Goal: Communication & Community: Answer question/provide support

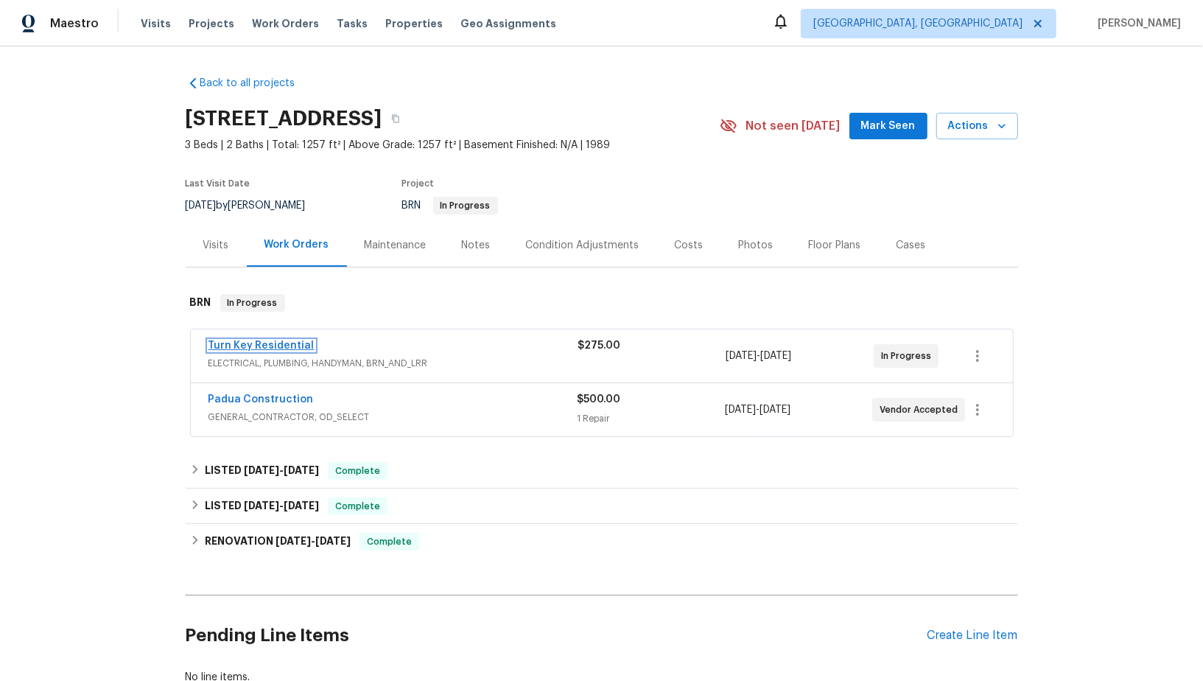
click at [273, 340] on link "Turn Key Residential" at bounding box center [262, 345] width 106 height 10
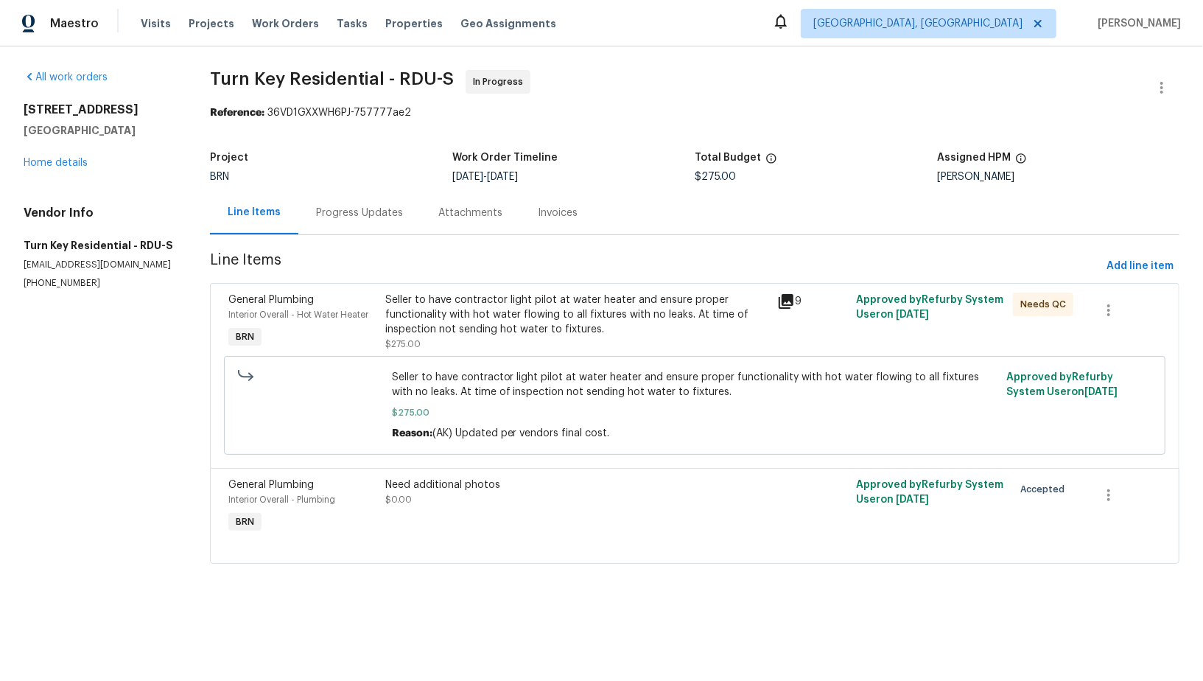
click at [494, 344] on div "Seller to have contractor light pilot at water heater and ensure proper functio…" at bounding box center [577, 322] width 384 height 59
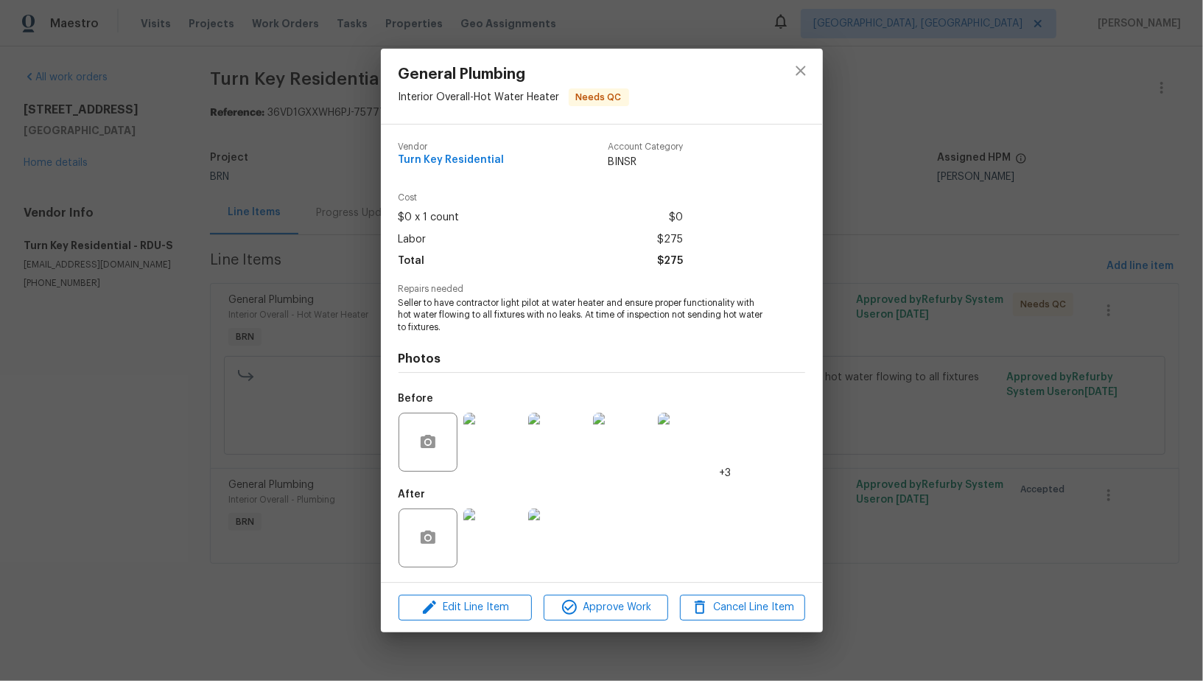
click at [338, 393] on div "General Plumbing Interior Overall - Hot Water Heater Needs QC Vendor Turn Key R…" at bounding box center [601, 340] width 1203 height 681
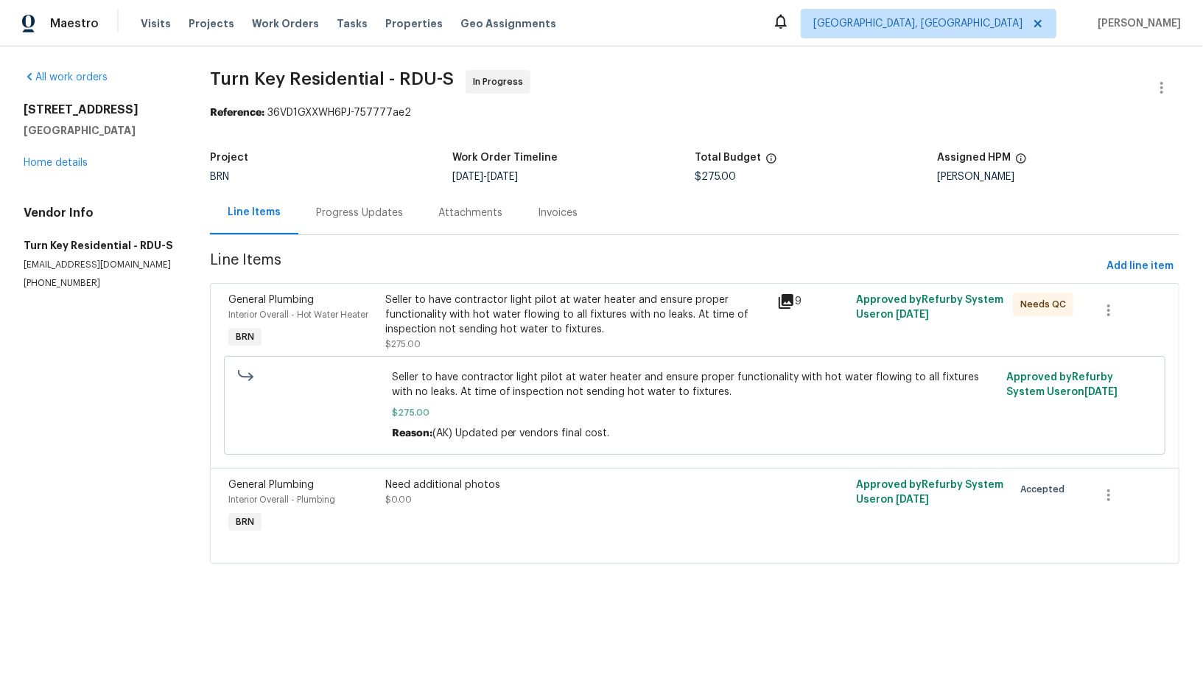
click at [381, 269] on span "Line Items" at bounding box center [655, 266] width 891 height 27
click at [378, 231] on div "Progress Updates" at bounding box center [359, 212] width 122 height 43
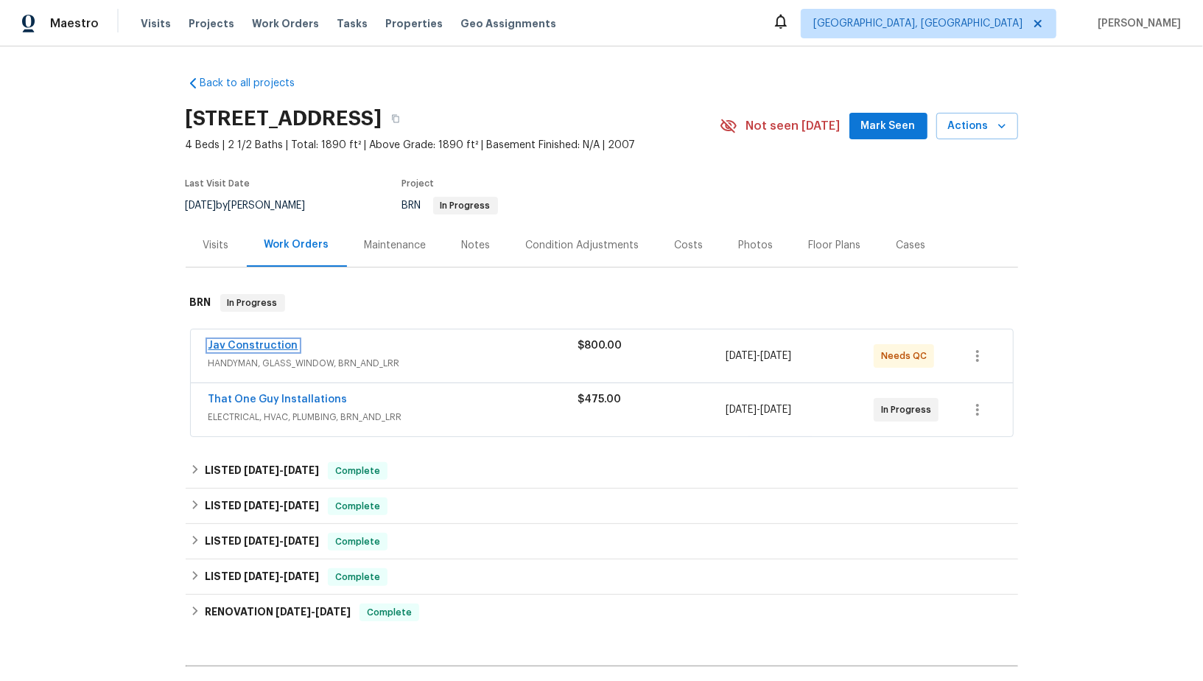
click at [268, 346] on link "Jav Construction" at bounding box center [254, 345] width 90 height 10
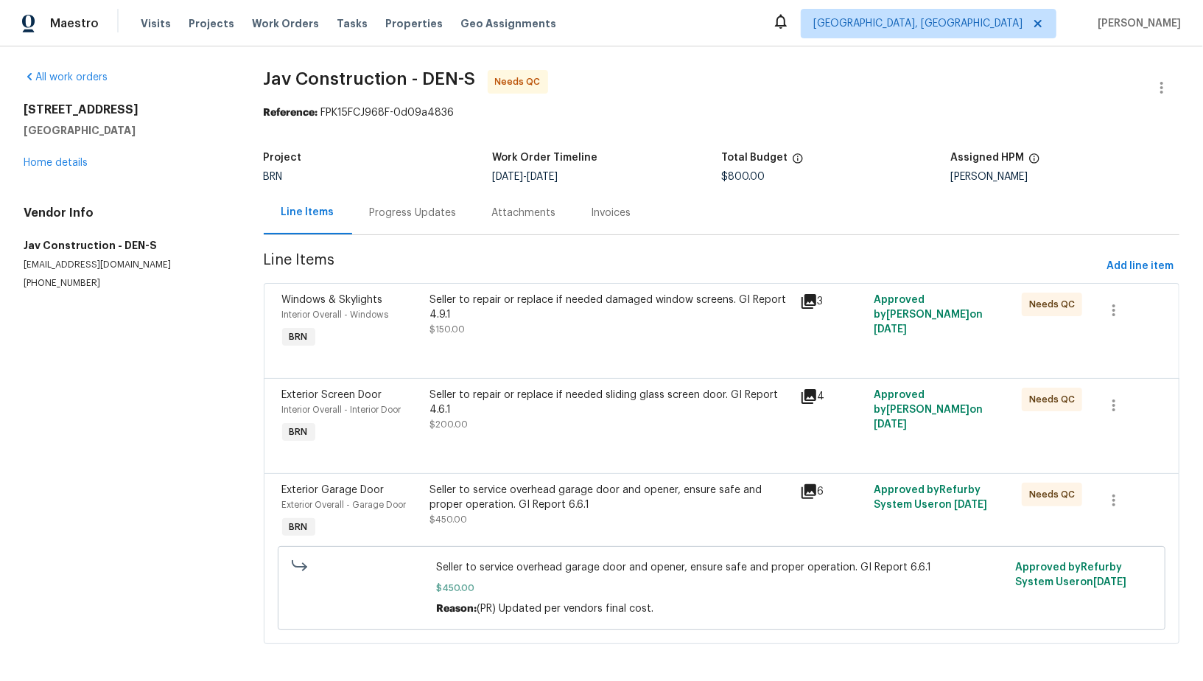
click at [494, 525] on div "Seller to service overhead garage door and opener, ensure safe and proper opera…" at bounding box center [610, 505] width 361 height 44
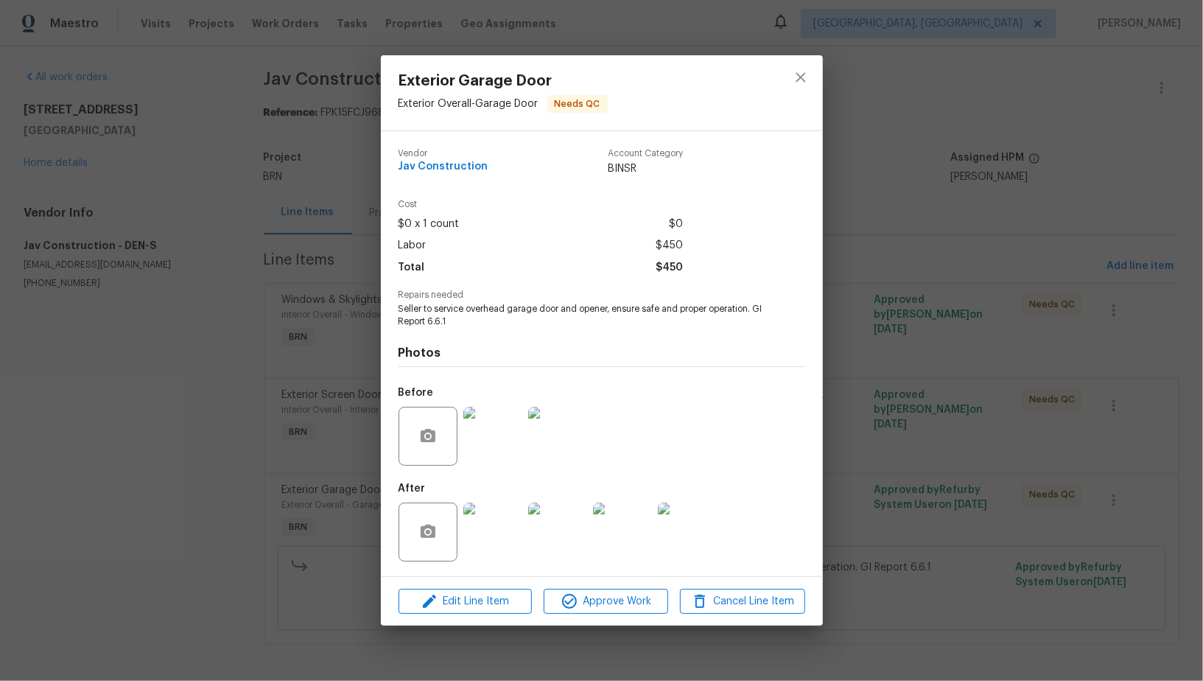
click at [502, 536] on img at bounding box center [493, 532] width 59 height 59
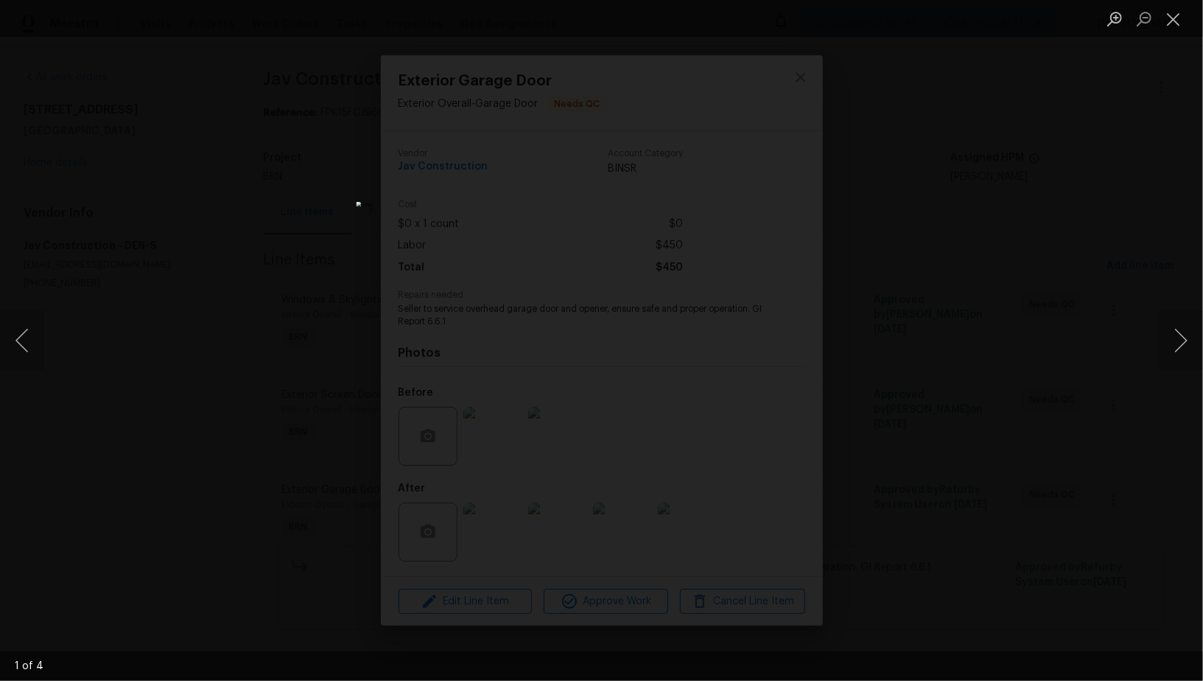
click at [961, 443] on div "Lightbox" at bounding box center [601, 340] width 1203 height 681
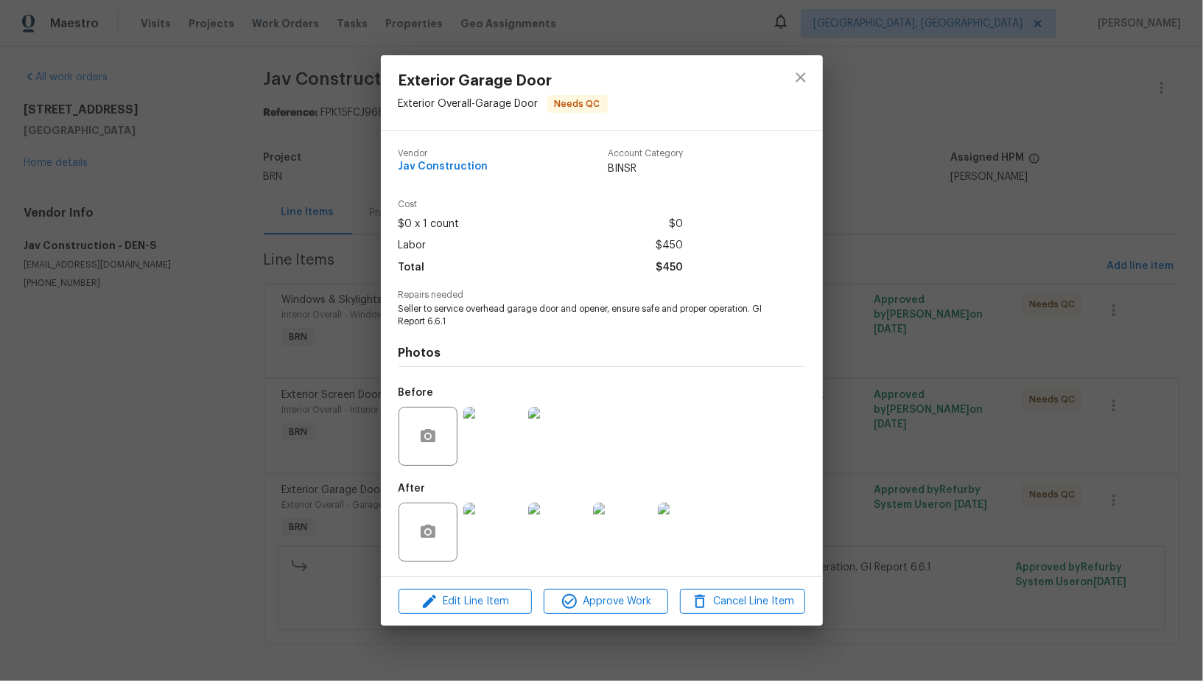
click at [961, 443] on div "Exterior Garage Door Exterior Overall - Garage Door Needs QC Vendor Jav Constru…" at bounding box center [601, 340] width 1203 height 681
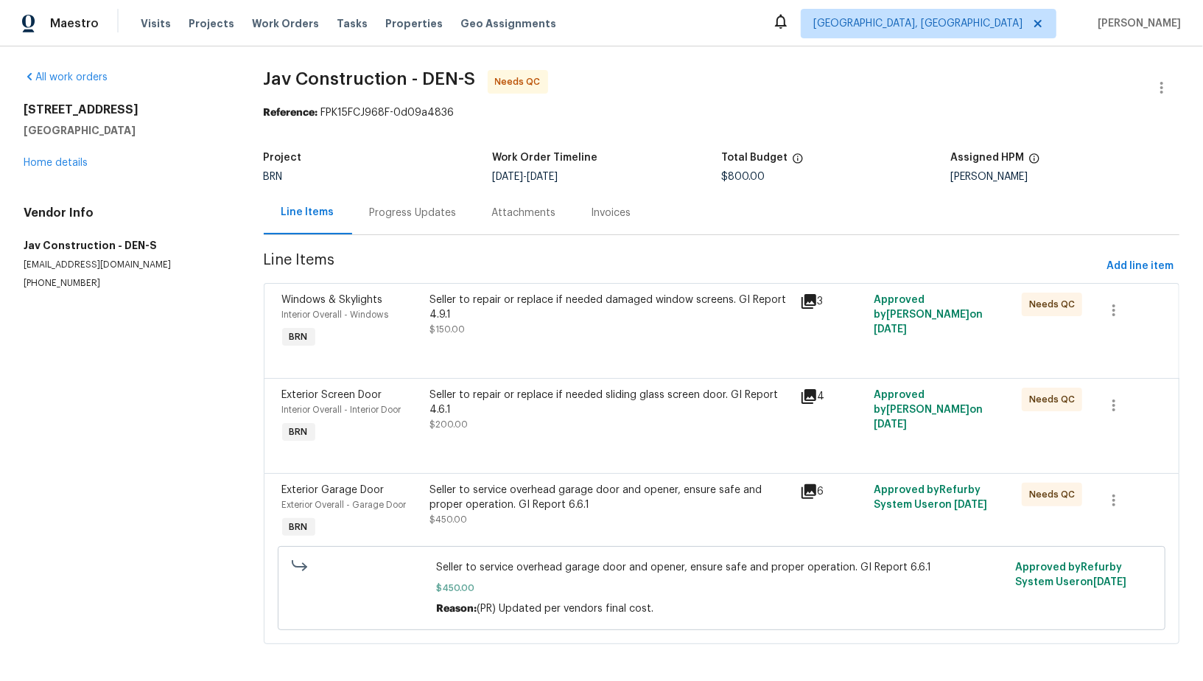
click at [413, 212] on div "Progress Updates" at bounding box center [413, 213] width 87 height 15
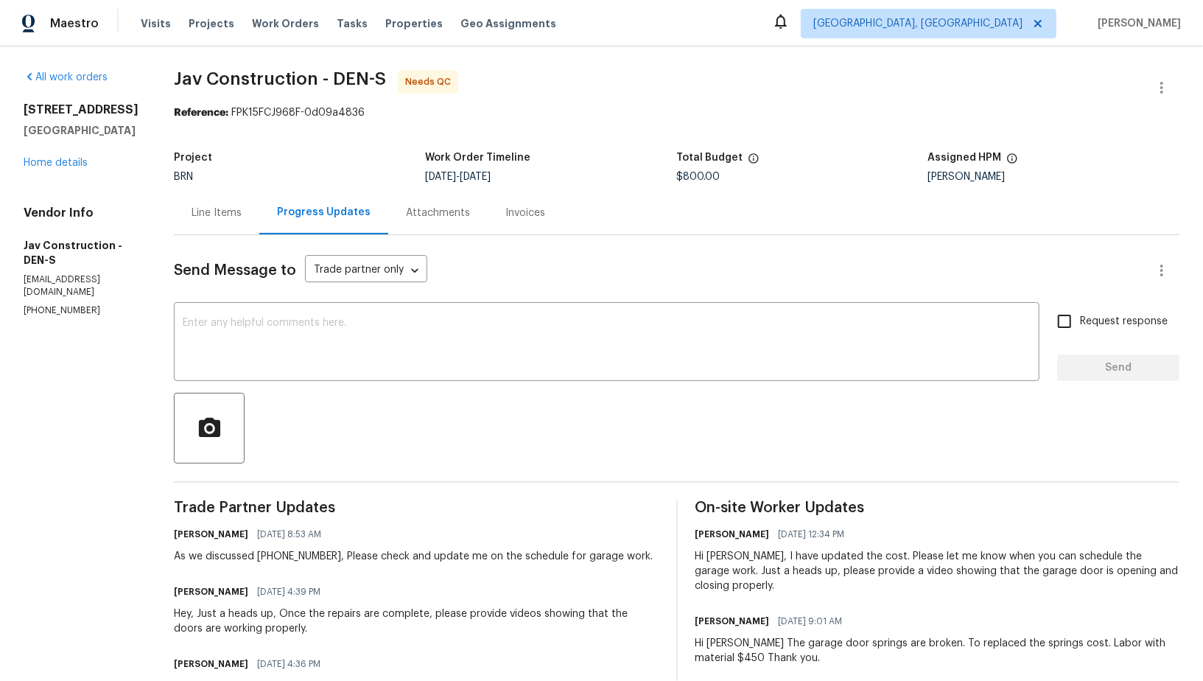
click at [206, 210] on div "Line Items" at bounding box center [217, 213] width 50 height 15
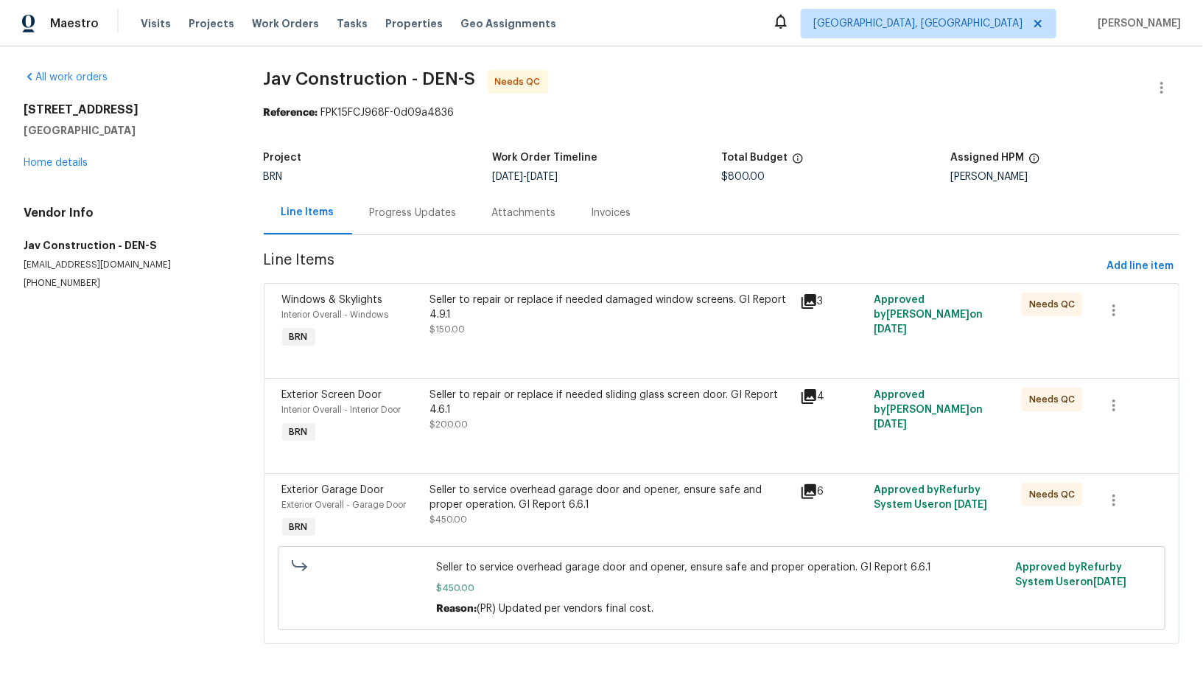
click at [517, 427] on div "Seller to repair or replace if needed sliding glass screen door. GI Report 4.6.…" at bounding box center [610, 410] width 361 height 44
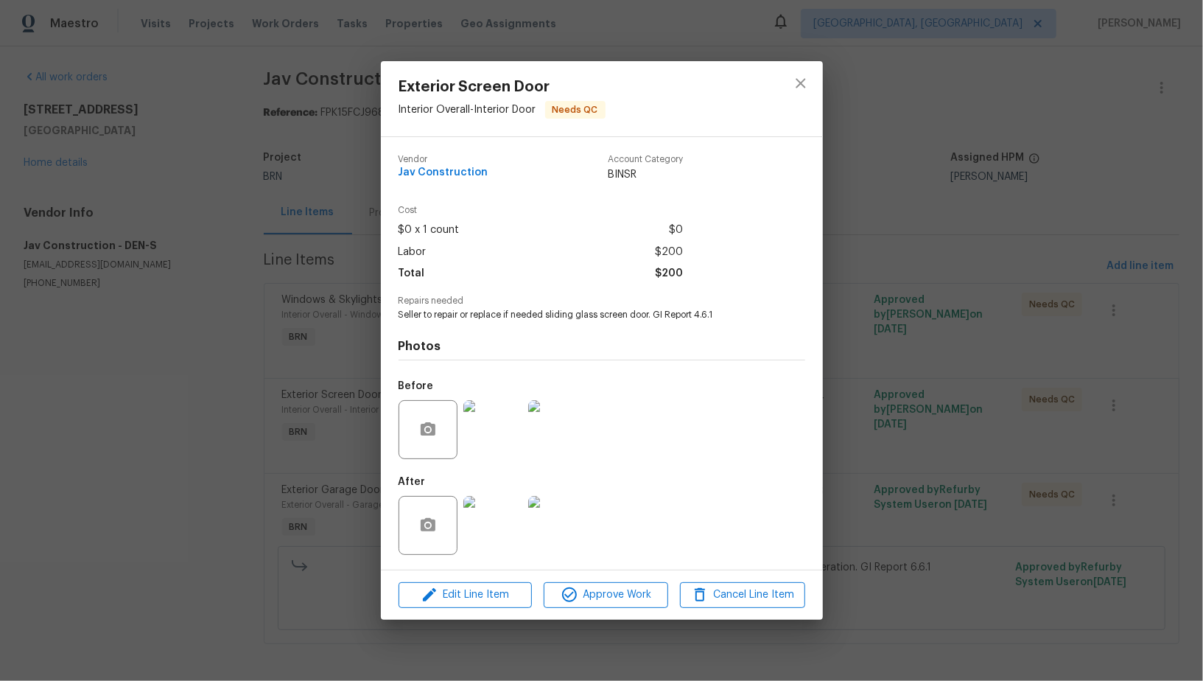
click at [315, 441] on div "Exterior Screen Door Interior Overall - Interior Door Needs QC Vendor Jav Const…" at bounding box center [601, 340] width 1203 height 681
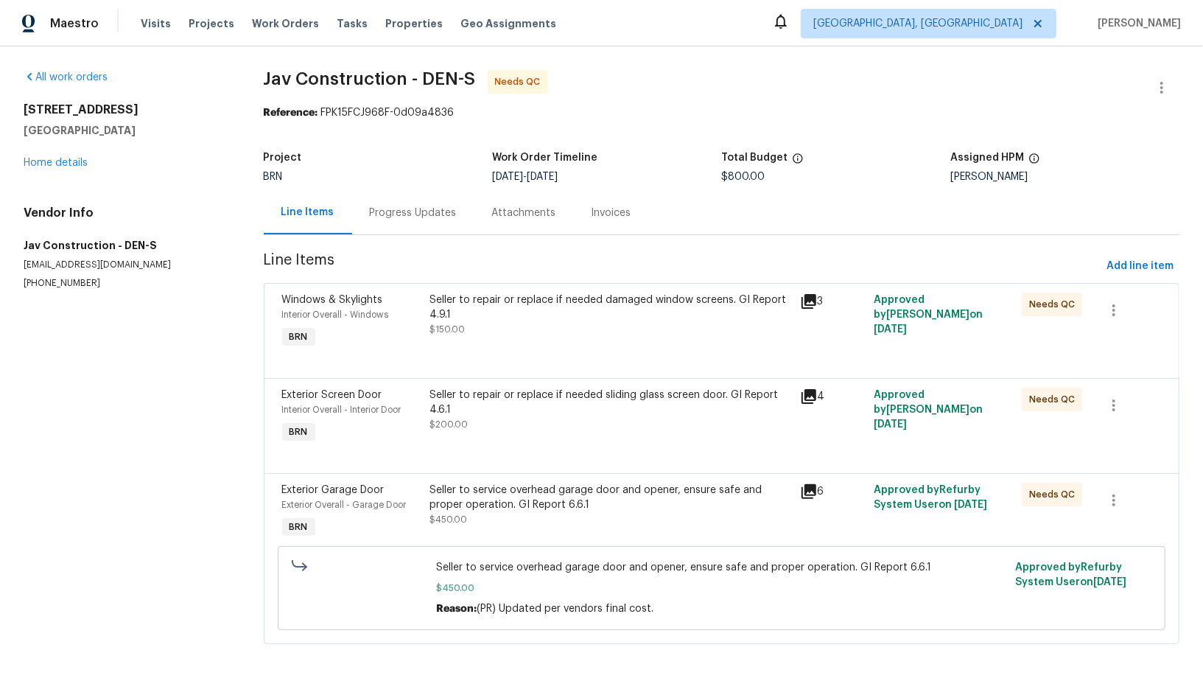
click at [62, 155] on div "4548 Quandary Peak St Brighton, CO 80601 Home details" at bounding box center [126, 136] width 205 height 68
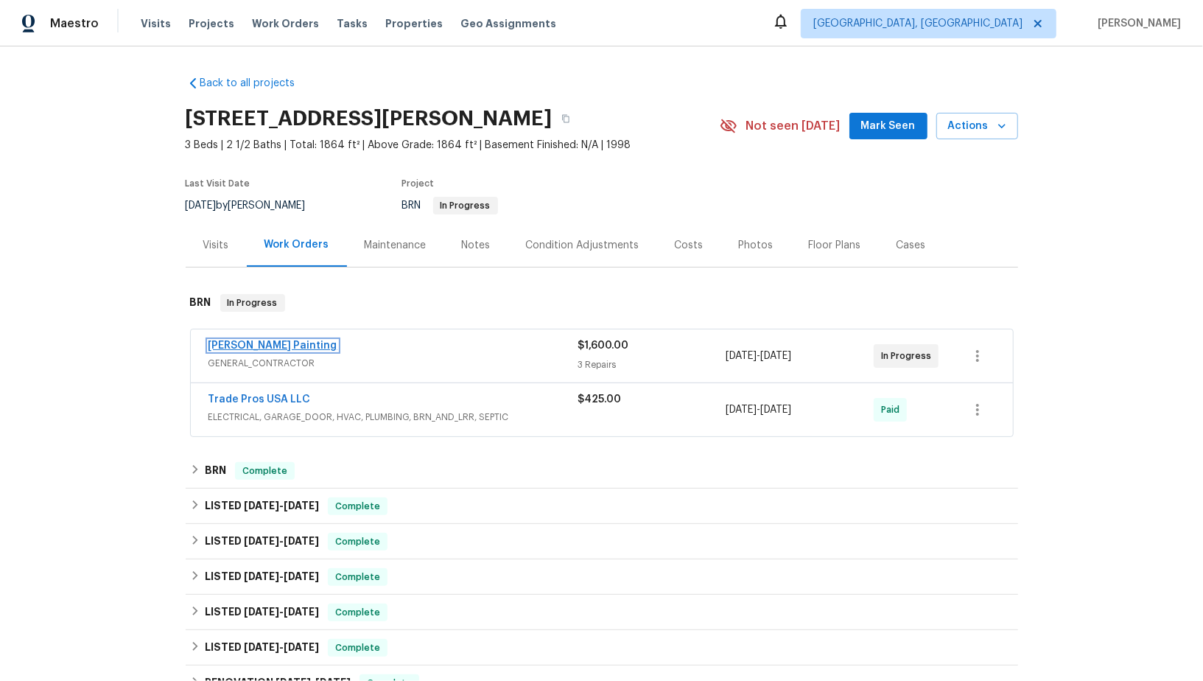
click at [244, 340] on link "Perez Painting" at bounding box center [273, 345] width 129 height 10
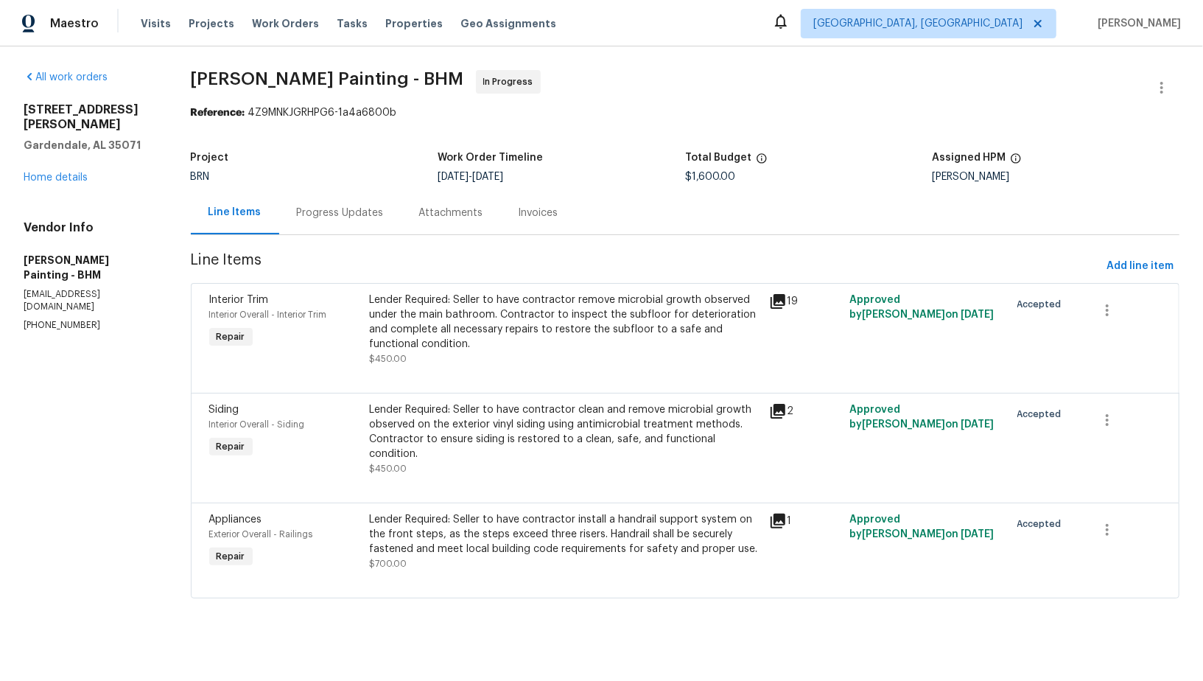
click at [503, 338] on div "Lender Required: Seller to have contractor remove microbial growth observed und…" at bounding box center [565, 322] width 392 height 59
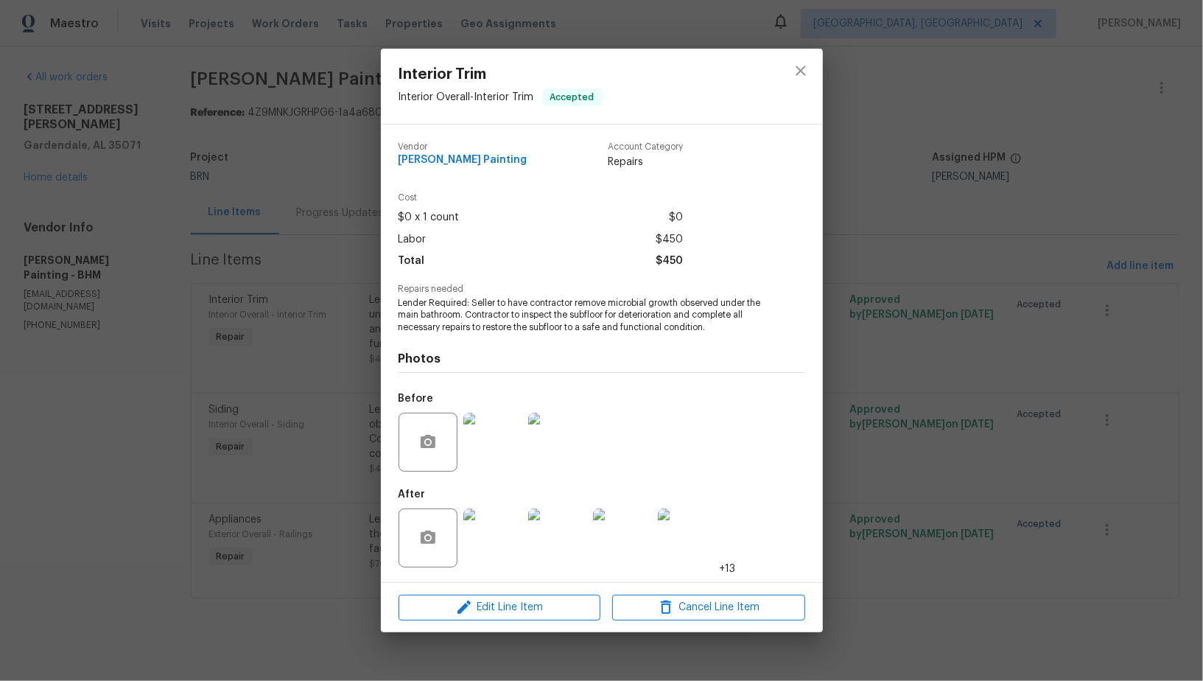
click at [336, 434] on div "Interior Trim Interior Overall - Interior Trim Accepted Vendor Perez Painting A…" at bounding box center [601, 340] width 1203 height 681
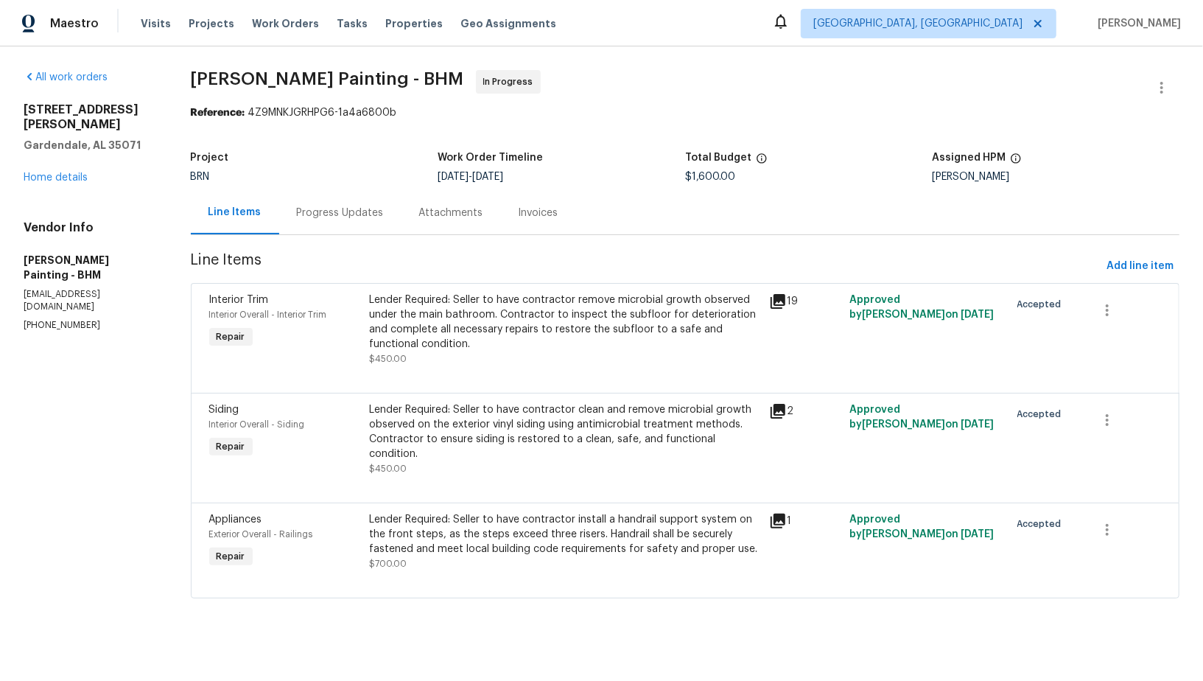
click at [372, 206] on div "Progress Updates" at bounding box center [340, 213] width 87 height 15
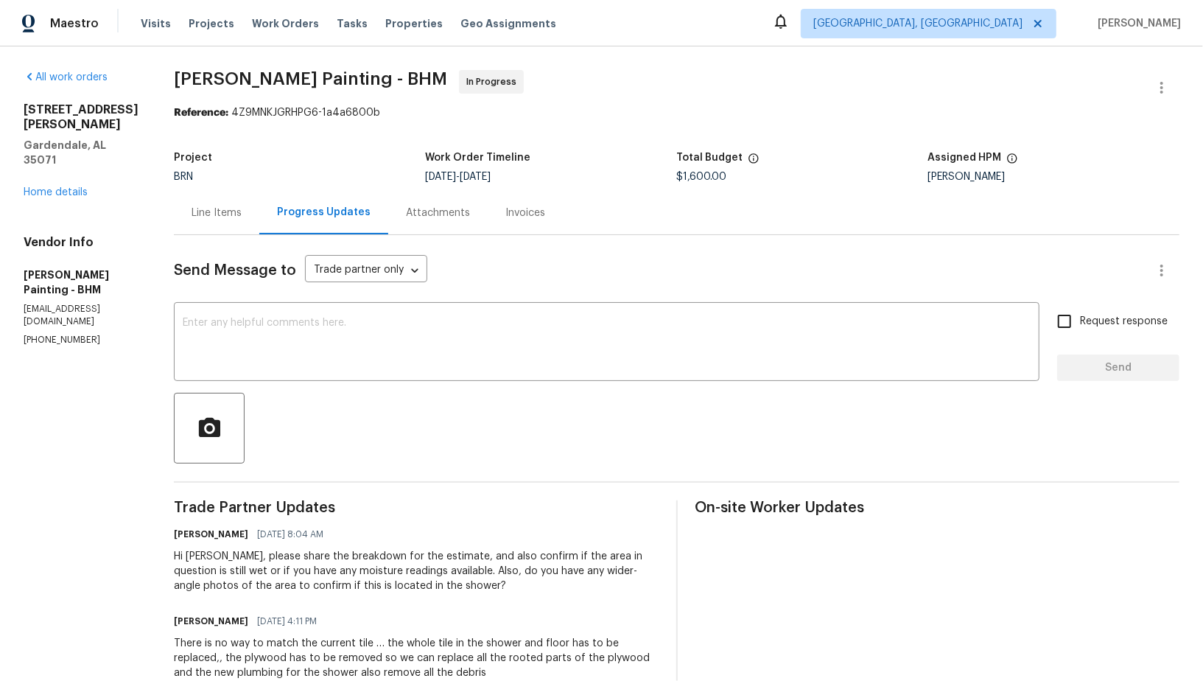
click at [259, 220] on div "Line Items" at bounding box center [216, 212] width 85 height 43
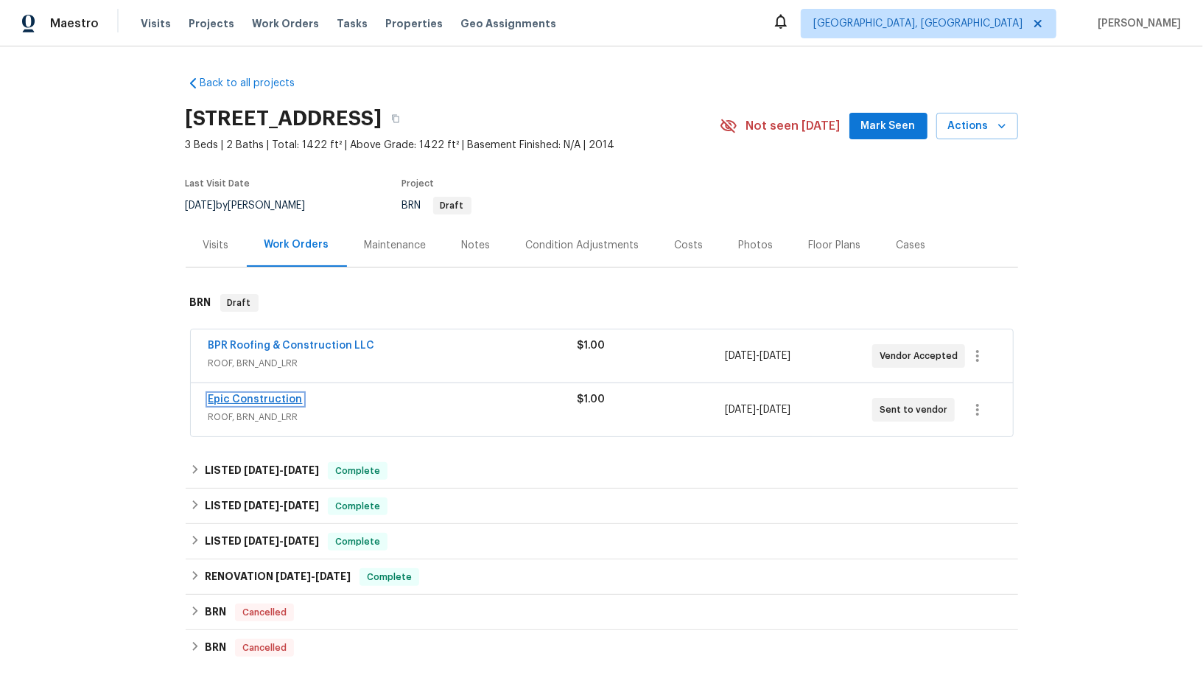
click at [257, 396] on link "Epic Construction" at bounding box center [256, 399] width 94 height 10
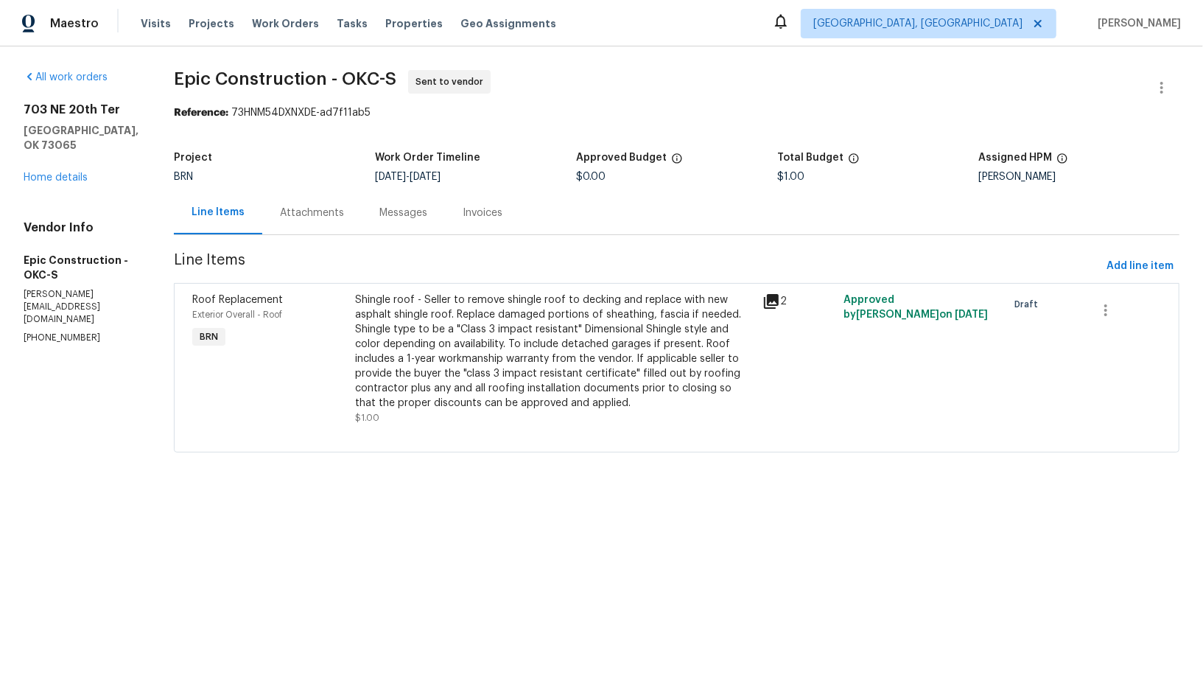
click at [385, 209] on div "Messages" at bounding box center [404, 213] width 48 height 15
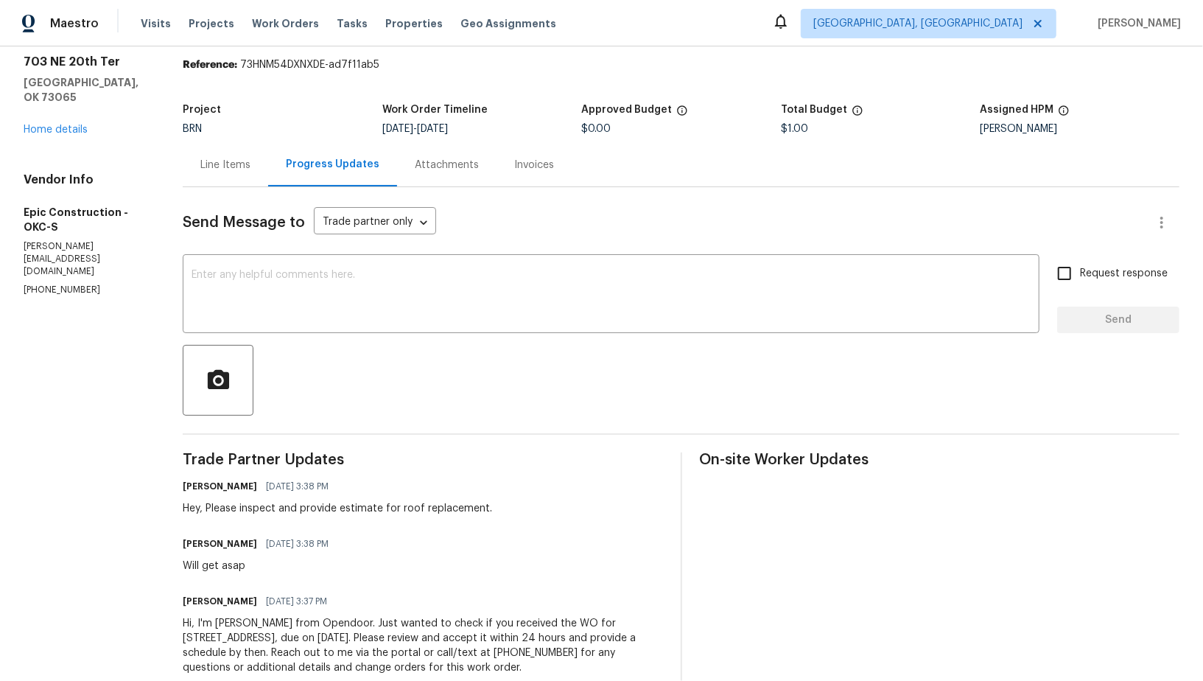
scroll to position [83, 0]
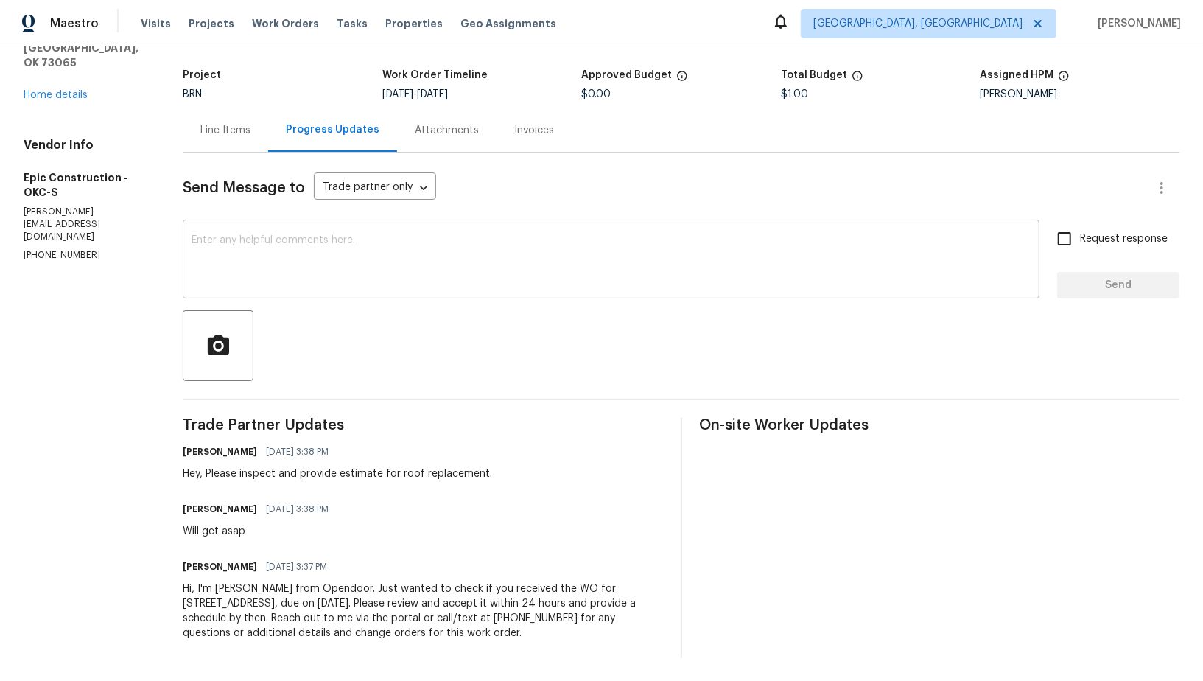
click at [294, 286] on div "x ​" at bounding box center [611, 260] width 857 height 75
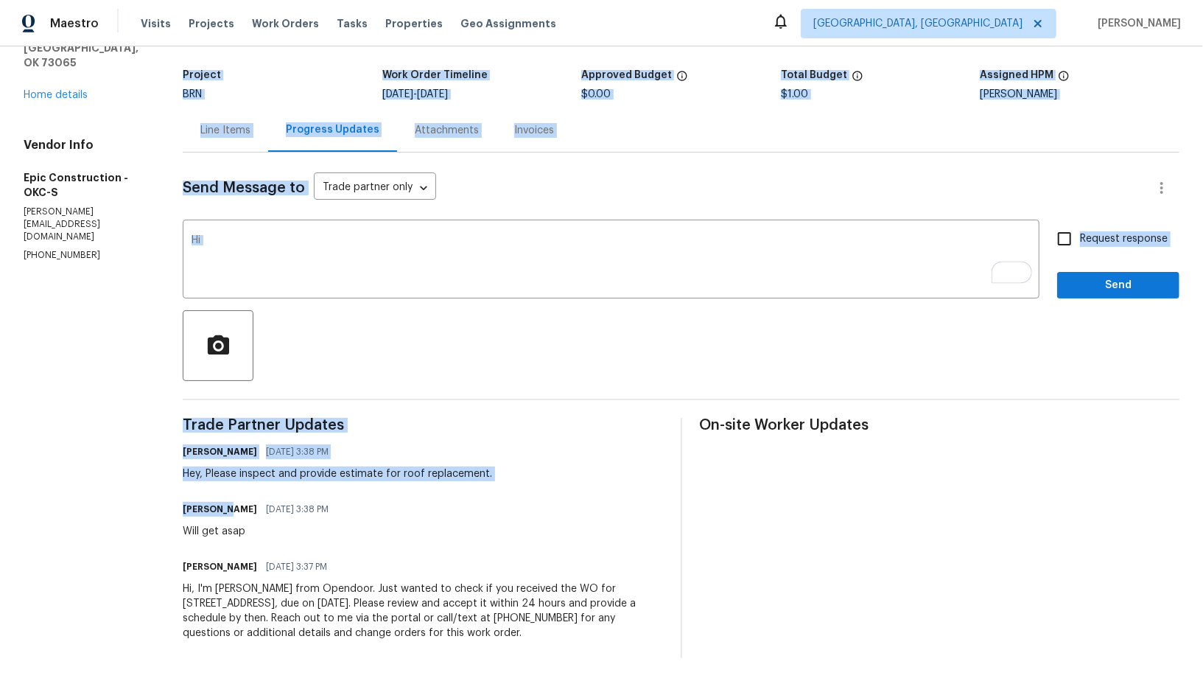
drag, startPoint x: 223, startPoint y: 511, endPoint x: 85, endPoint y: 511, distance: 137.8
click at [85, 511] on div "All work orders 703 NE 20th Ter Newcastle, OK 73065 Home details Vendor Info Ep…" at bounding box center [601, 323] width 1203 height 718
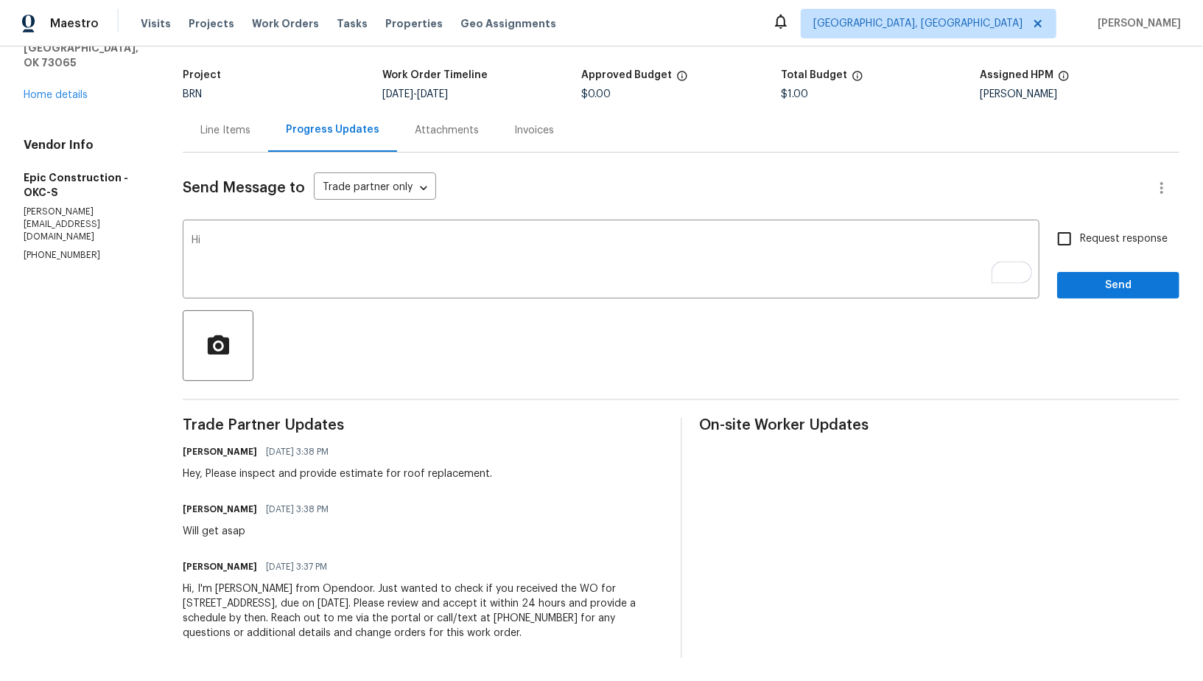
click at [220, 516] on div "Kristopher Wilson 09/08/2025 3:38 PM" at bounding box center [260, 509] width 155 height 21
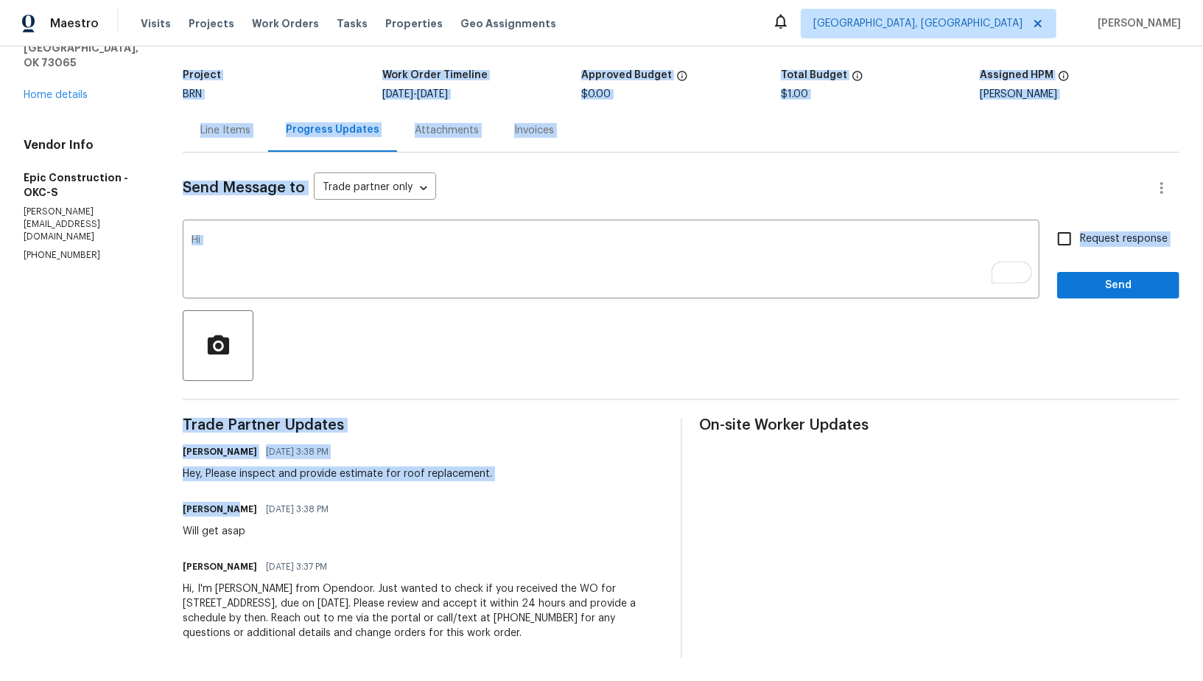
drag, startPoint x: 226, startPoint y: 507, endPoint x: 140, endPoint y: 511, distance: 86.3
click at [140, 511] on div "All work orders 703 NE 20th Ter Newcastle, OK 73065 Home details Vendor Info Ep…" at bounding box center [601, 323] width 1203 height 718
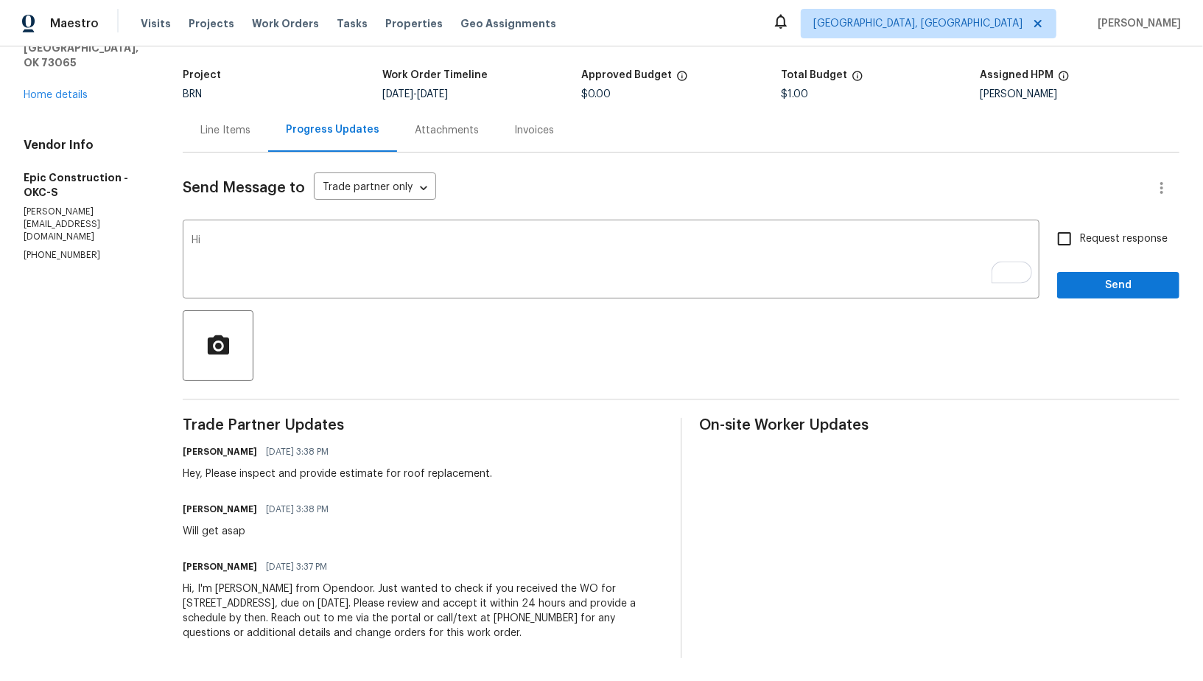
click at [232, 514] on h6 "Kristopher Wilson" at bounding box center [220, 509] width 74 height 15
drag, startPoint x: 228, startPoint y: 507, endPoint x: 175, endPoint y: 507, distance: 53.1
click at [175, 507] on div "All work orders 703 NE 20th Ter Newcastle, OK 73065 Home details Vendor Info Ep…" at bounding box center [601, 323] width 1203 height 718
copy h6 "Kristopher"
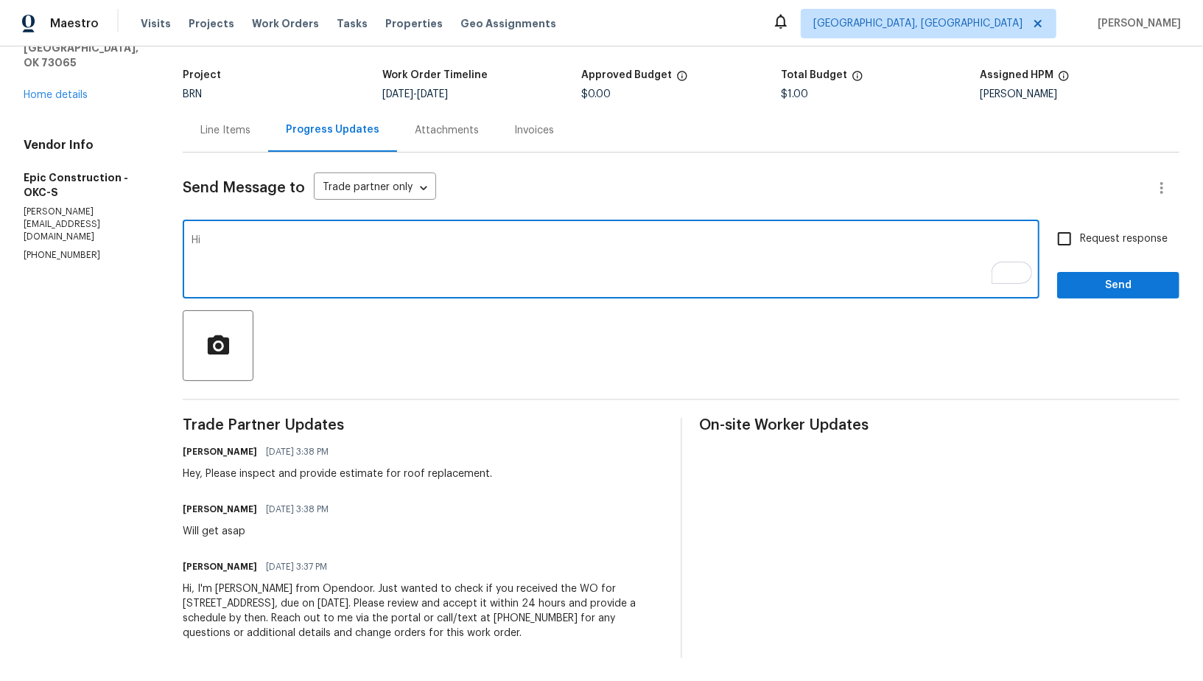
click at [229, 264] on textarea "Hi" at bounding box center [611, 261] width 839 height 52
paste textarea "Kristopher"
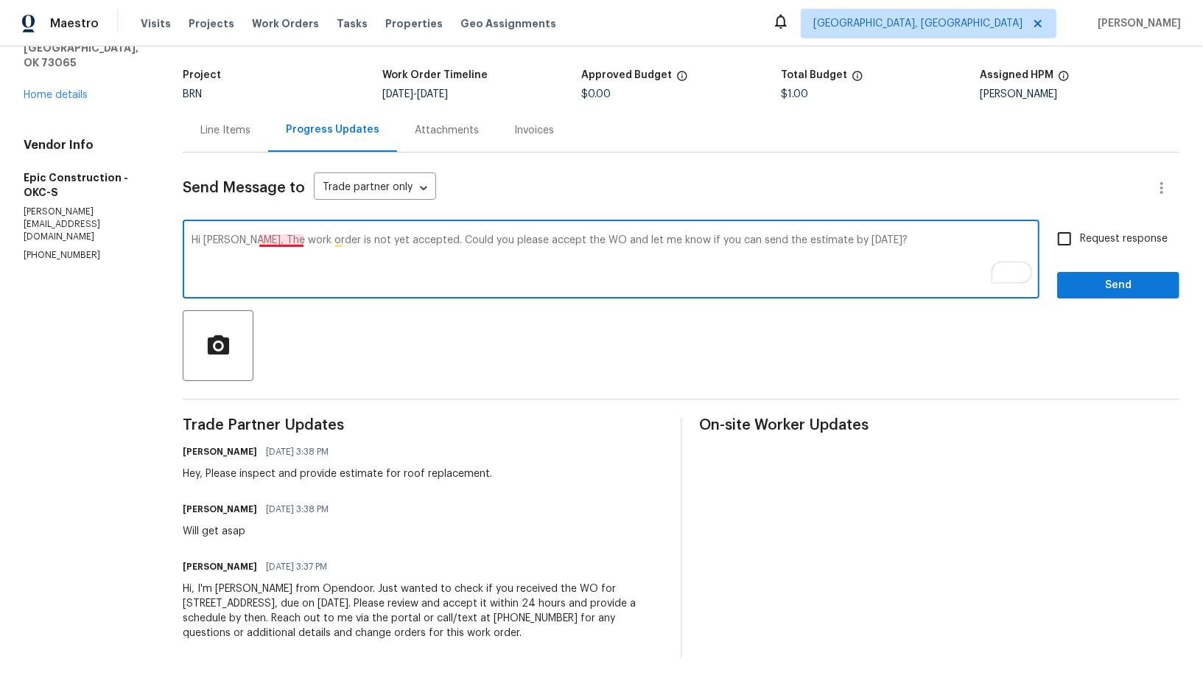
click at [279, 235] on textarea "Hi Kristopher, The work order is not yet accepted. Could you please accept the …" at bounding box center [611, 261] width 839 height 52
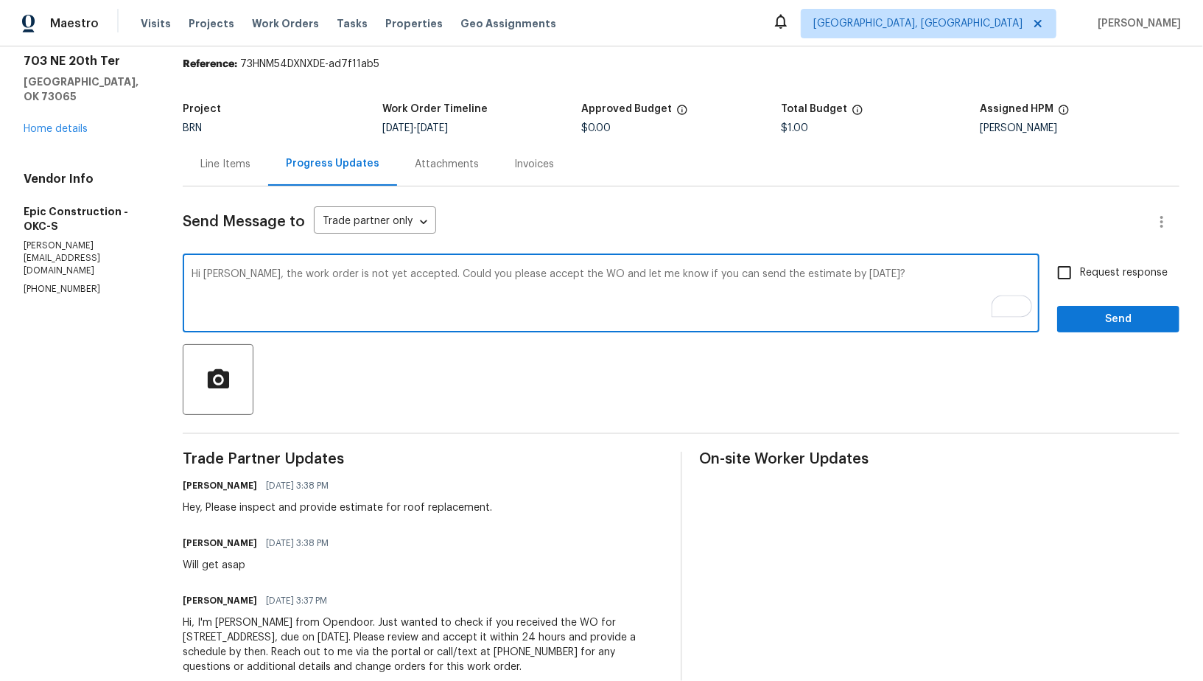
scroll to position [19, 0]
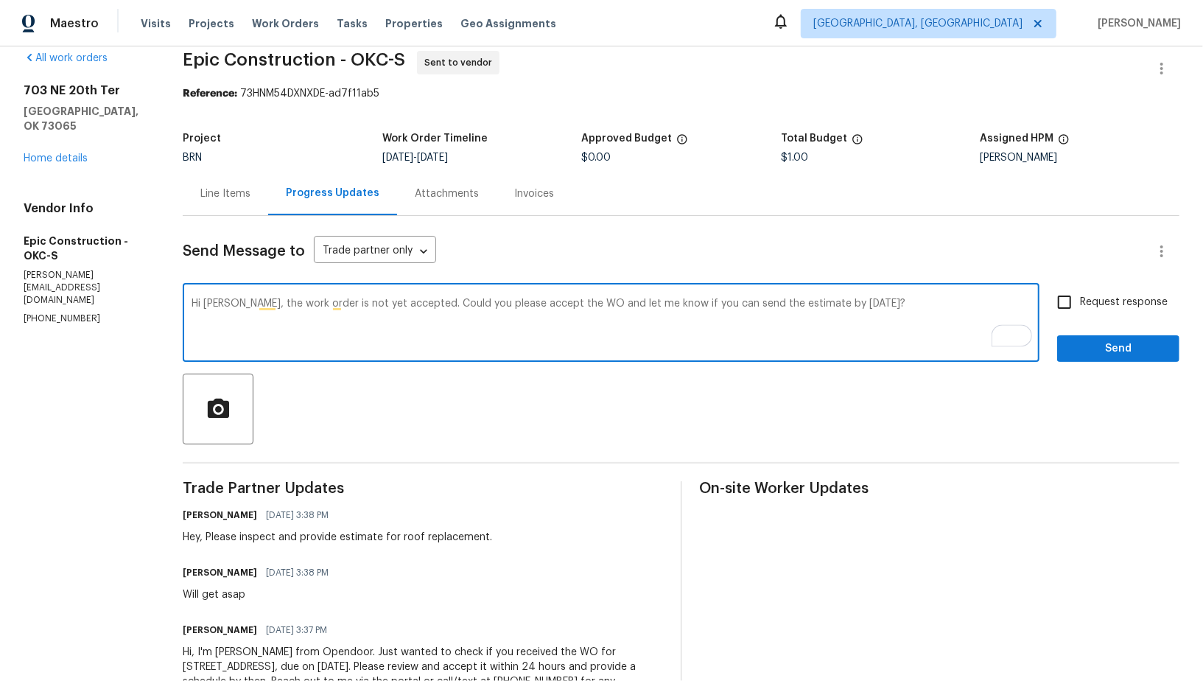
drag, startPoint x: 430, startPoint y: 304, endPoint x: 974, endPoint y: 305, distance: 544.6
click at [974, 305] on textarea "Hi Kristopher, the work order is not yet accepted. Could you please accept the …" at bounding box center [611, 324] width 839 height 52
type textarea "Hi Kristopher, the work order is not yet accepted. Could you please accept the …"
click at [1084, 305] on span "Request response" at bounding box center [1124, 302] width 88 height 15
click at [1080, 305] on input "Request response" at bounding box center [1064, 302] width 31 height 31
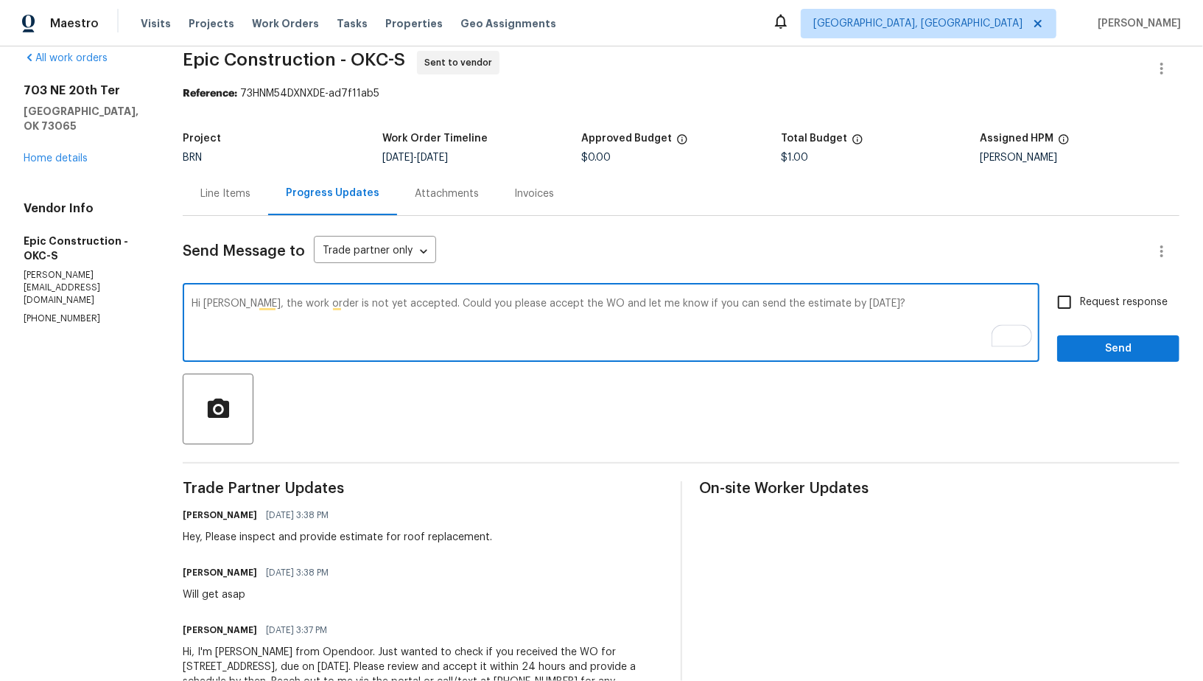
checkbox input "true"
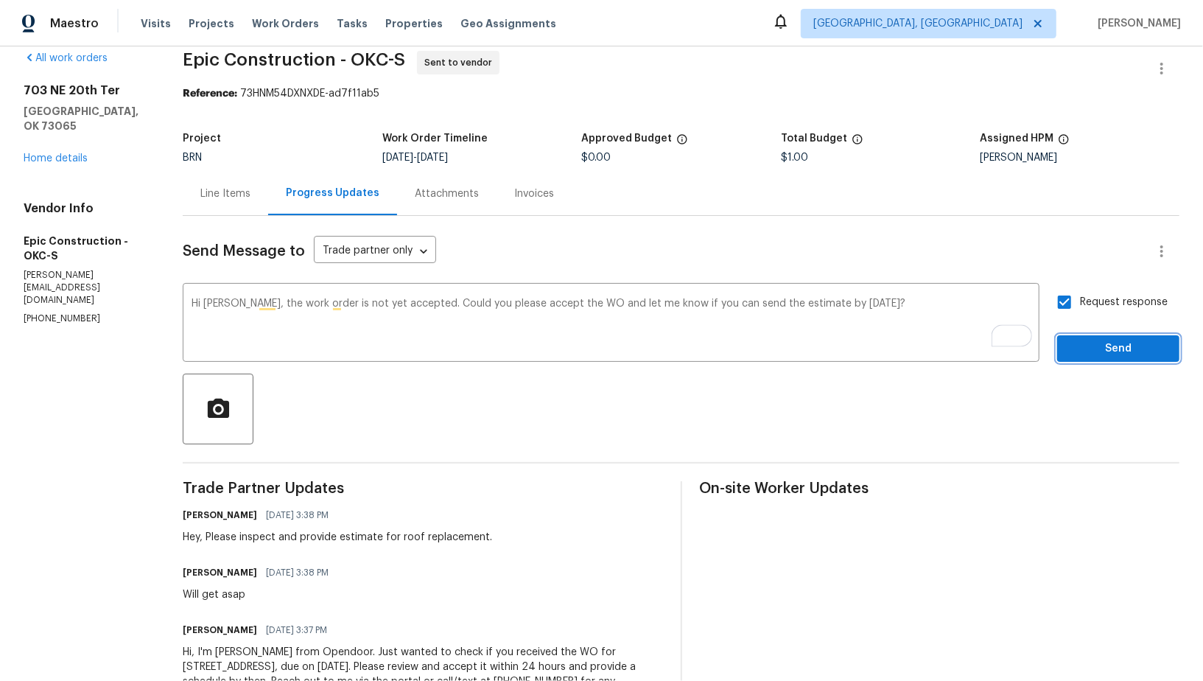
click at [1100, 348] on span "Send" at bounding box center [1118, 349] width 99 height 18
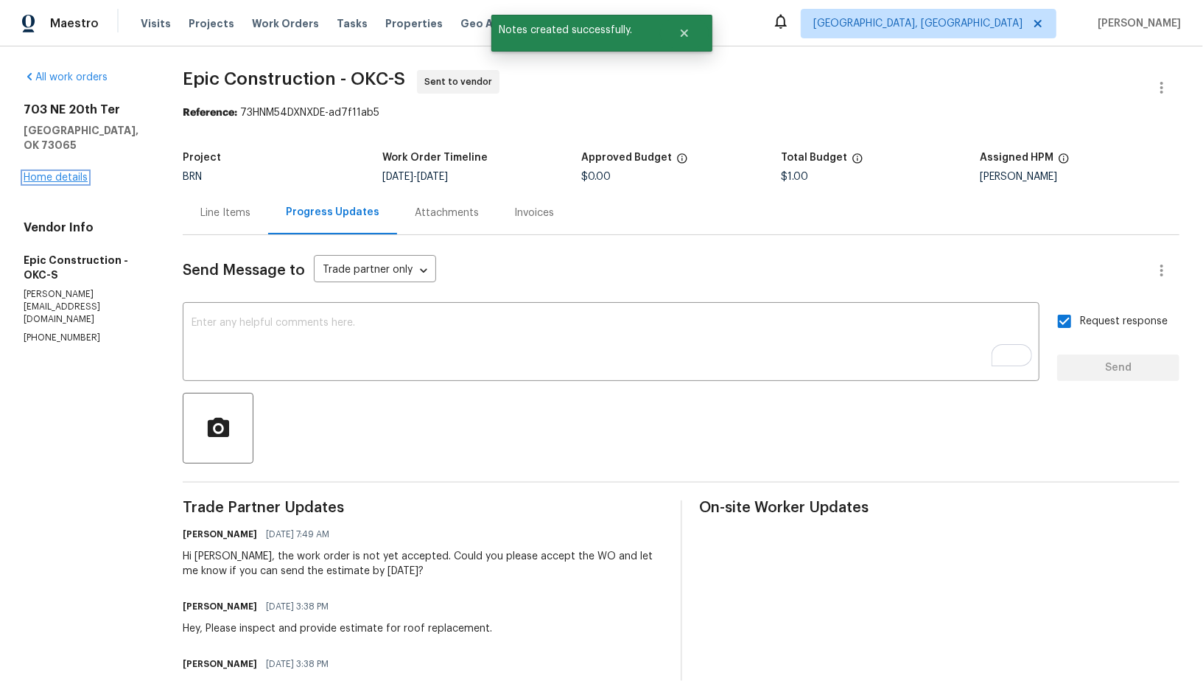
click at [56, 172] on link "Home details" at bounding box center [56, 177] width 64 height 10
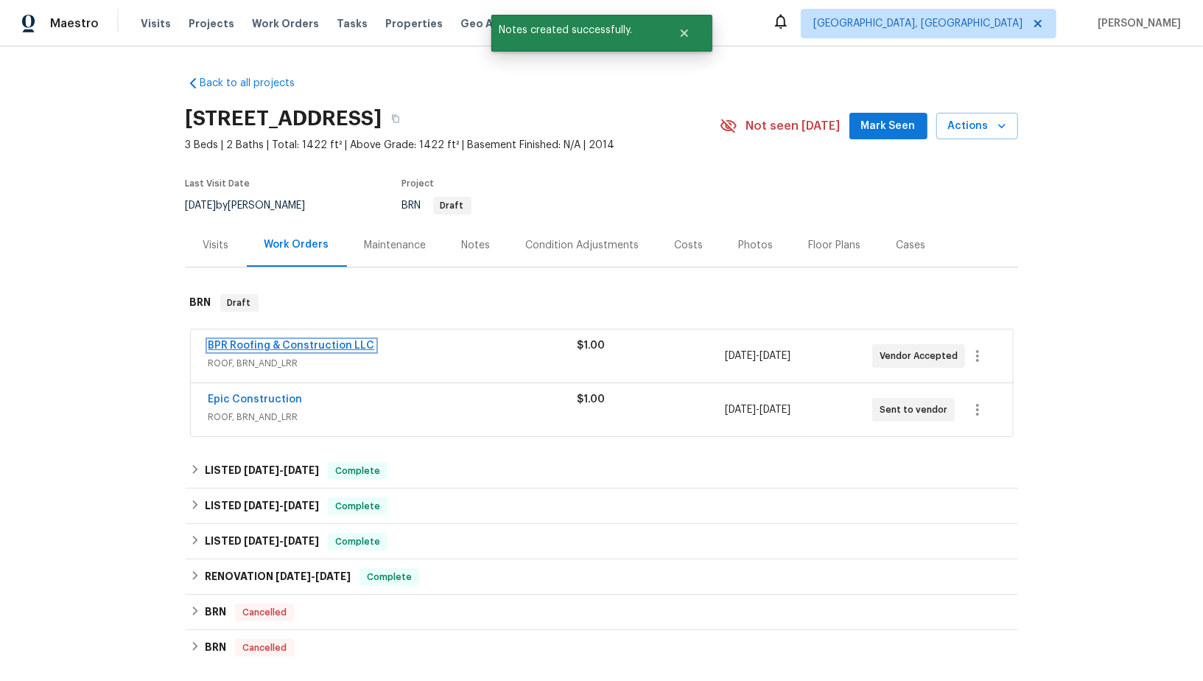
click at [300, 341] on link "BPR Roofing & Construction LLC" at bounding box center [292, 345] width 167 height 10
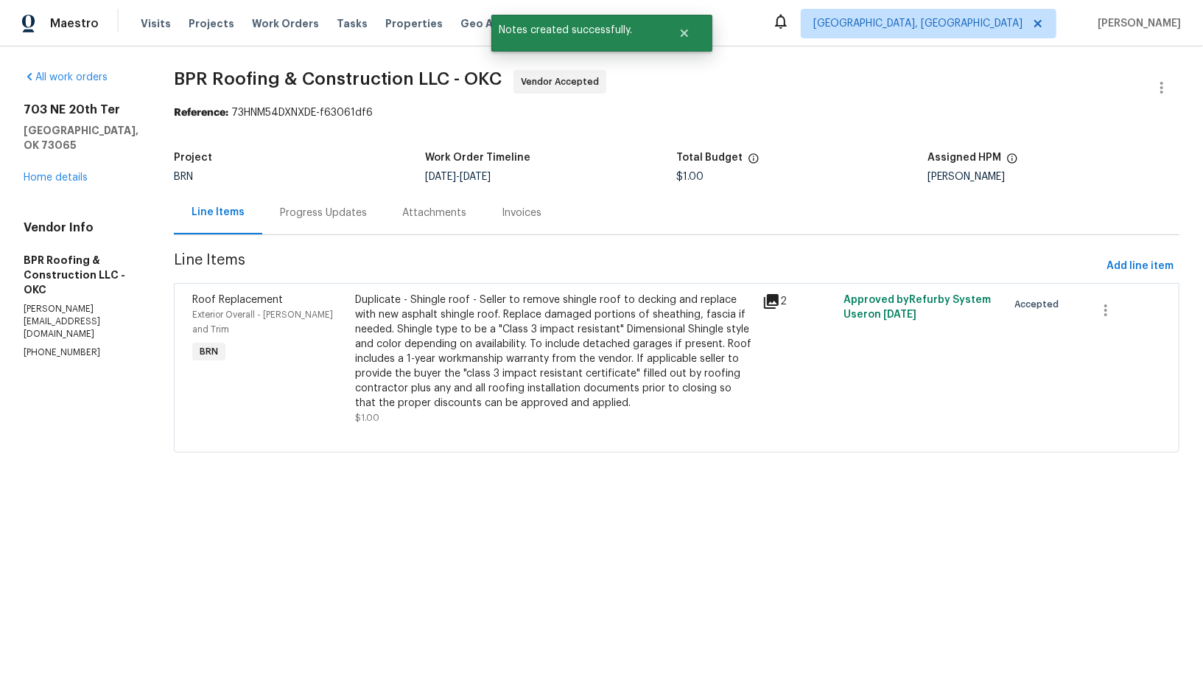
click at [369, 211] on div "Progress Updates" at bounding box center [323, 212] width 122 height 43
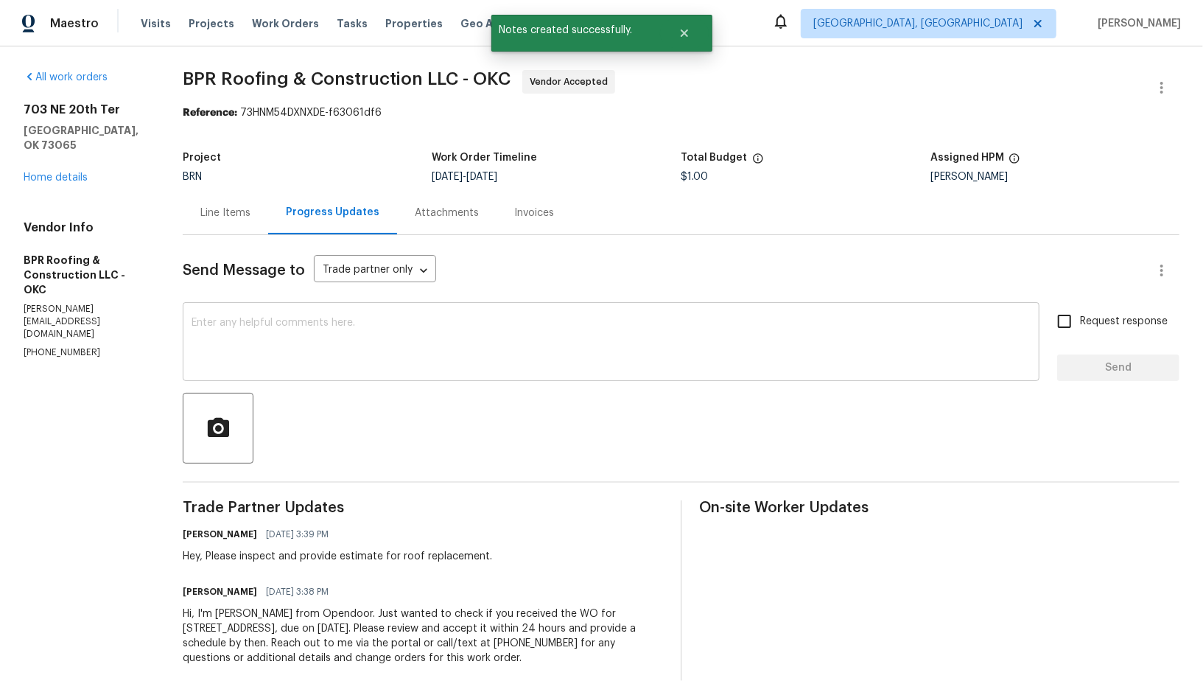
click at [394, 360] on textarea at bounding box center [611, 344] width 839 height 52
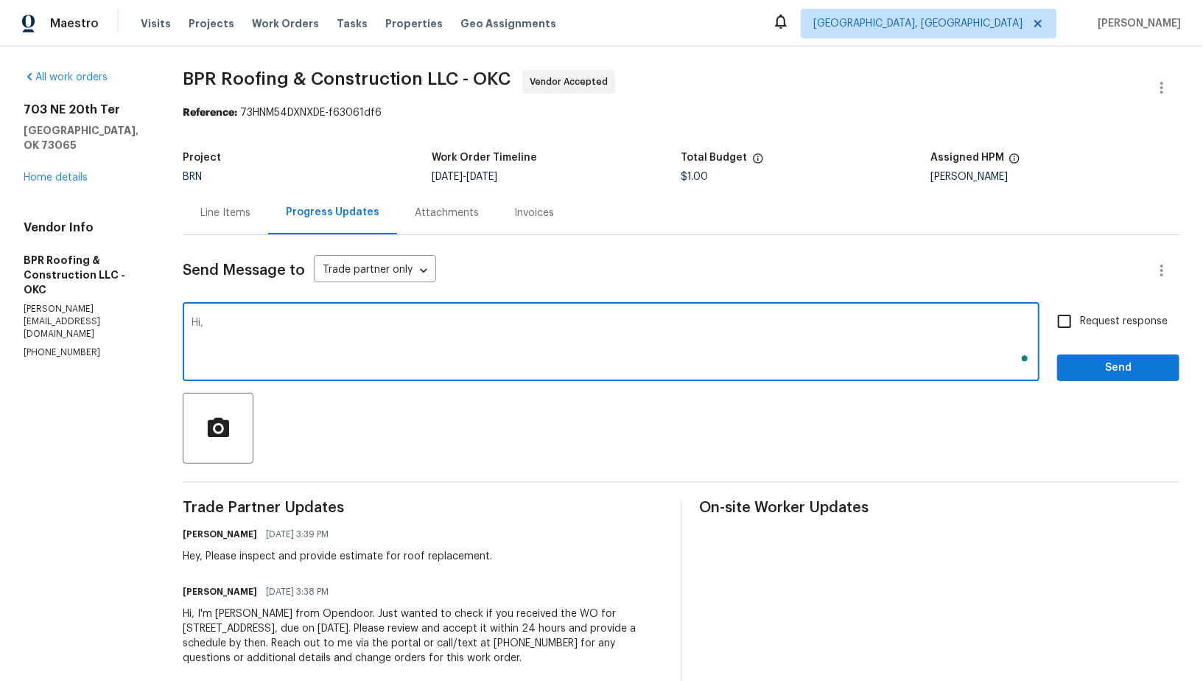
paste textarea "Could you please accept the WO and let me know if you can send the estimate by …"
drag, startPoint x: 205, startPoint y: 320, endPoint x: 346, endPoint y: 323, distance: 140.8
click at [346, 323] on textarea "Hi, Could you please accept the WO and let me know if you can send the estimate…" at bounding box center [611, 344] width 839 height 52
click at [304, 323] on textarea "Hi, Could you please accept the WO and let me know if you can send the estimate…" at bounding box center [611, 344] width 839 height 52
drag, startPoint x: 291, startPoint y: 321, endPoint x: 387, endPoint y: 320, distance: 95.8
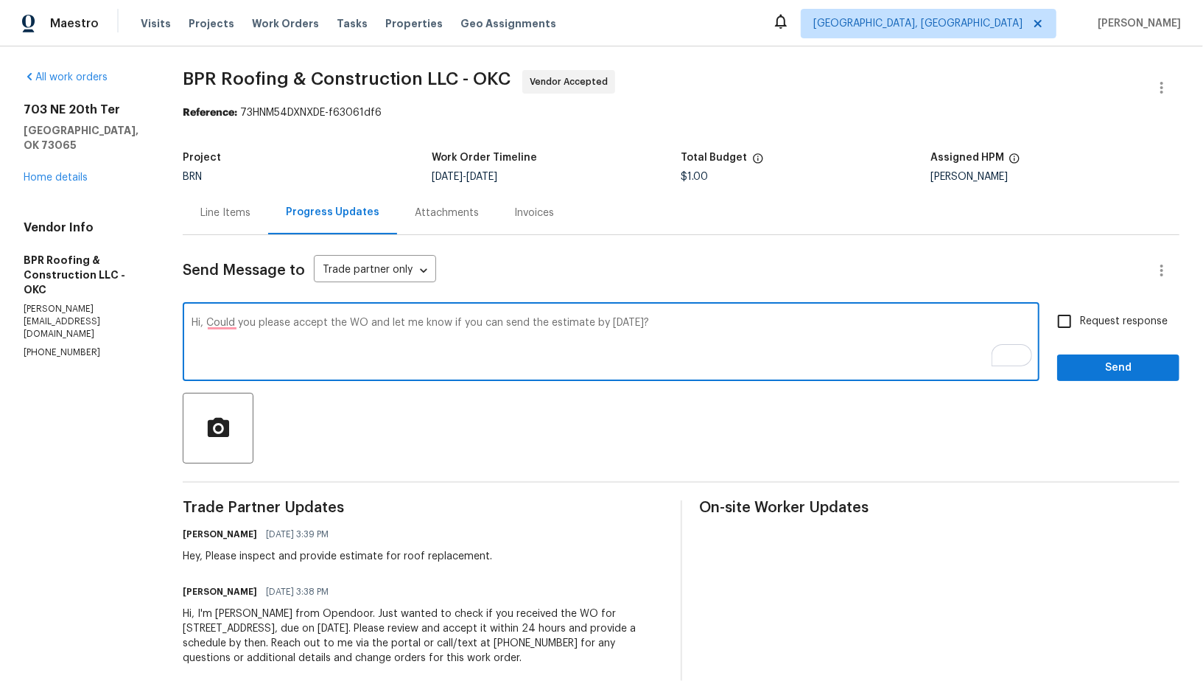
click at [387, 320] on textarea "Hi, Could you please accept the WO and let me know if you can send the estimate…" at bounding box center [611, 344] width 839 height 52
click at [564, 318] on textarea "Hi, Could you please let me know if you can send the estimate by today?" at bounding box center [611, 344] width 839 height 52
click at [223, 324] on textarea "Hi, Could you please let me know if you can send the estimate by today?" at bounding box center [611, 344] width 839 height 52
type textarea "Hi, could you please let me know if you can send the estimate by today?"
click at [1075, 329] on input "Request response" at bounding box center [1064, 321] width 31 height 31
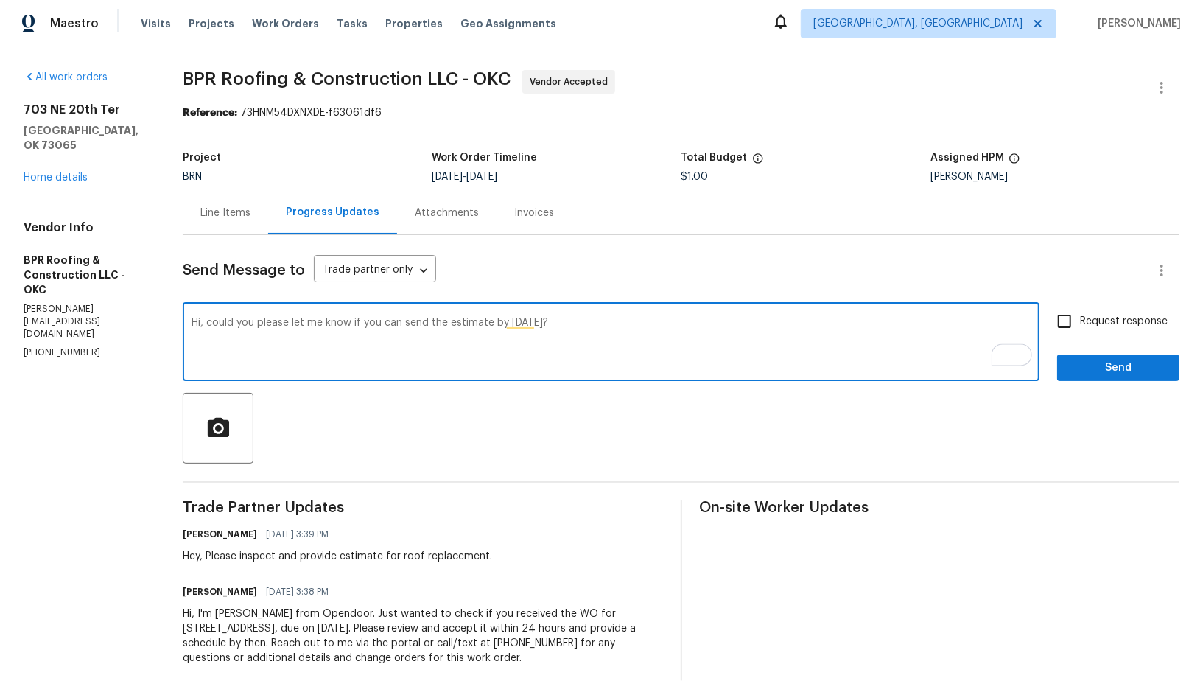
checkbox input "true"
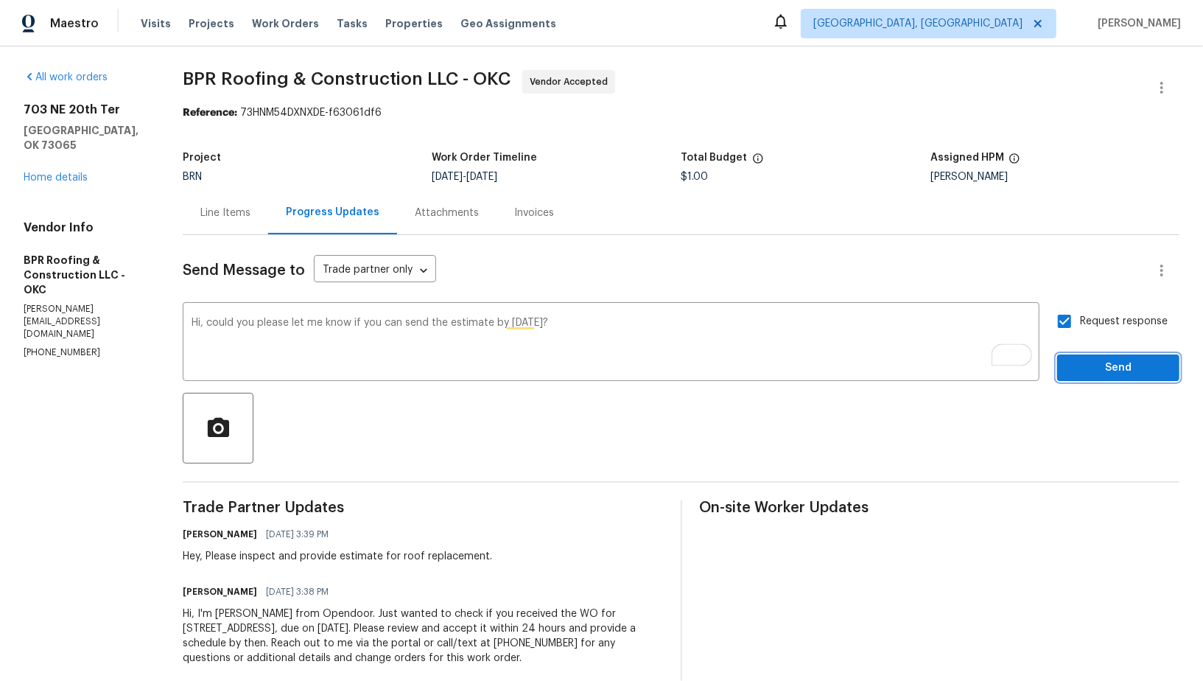
click at [1105, 379] on button "Send" at bounding box center [1118, 367] width 122 height 27
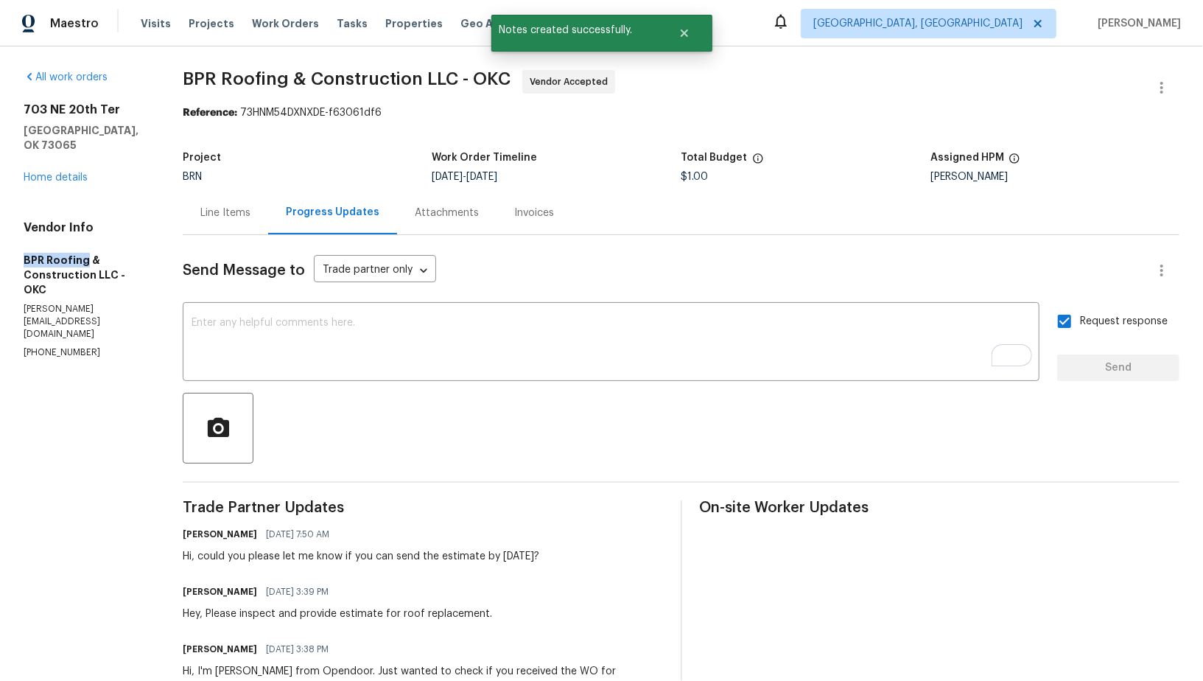
drag, startPoint x: 17, startPoint y: 240, endPoint x: 85, endPoint y: 248, distance: 68.3
click at [85, 248] on div "All work orders 703 NE 20th Ter Newcastle, OK 73065 Home details Vendor Info BP…" at bounding box center [601, 405] width 1203 height 718
copy h5 "BPR Roofing"
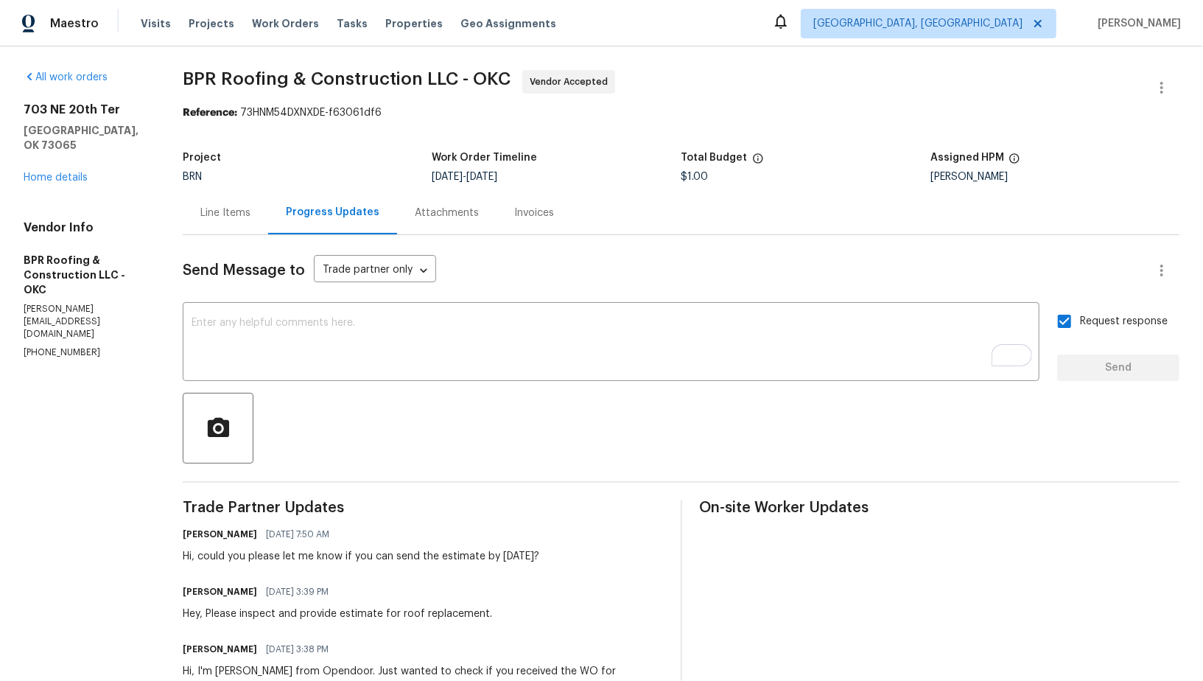
click at [15, 254] on div "All work orders 703 NE 20th Ter Newcastle, OK 73065 Home details Vendor Info BP…" at bounding box center [601, 405] width 1203 height 718
drag, startPoint x: 15, startPoint y: 246, endPoint x: 86, endPoint y: 246, distance: 70.7
click at [86, 246] on div "All work orders 703 NE 20th Ter Newcastle, OK 73065 Home details Vendor Info BP…" at bounding box center [601, 405] width 1203 height 718
copy h5 "BPR Roofing"
click at [63, 172] on link "Home details" at bounding box center [56, 177] width 64 height 10
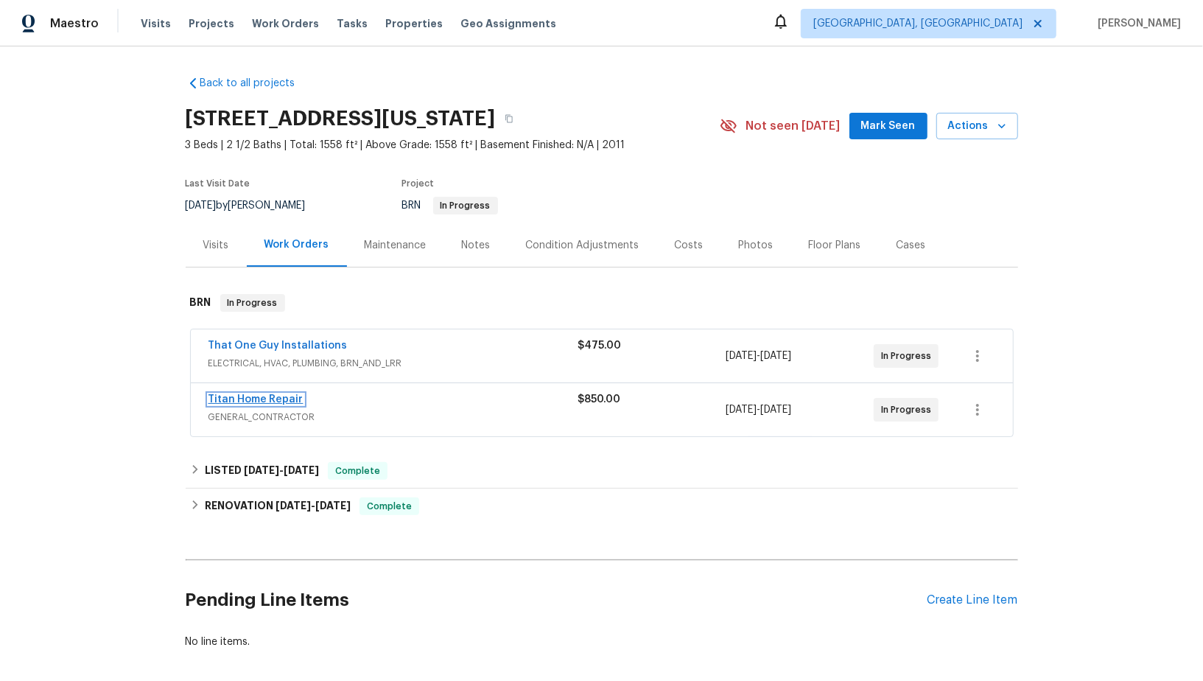
click at [237, 399] on link "Titan Home Repair" at bounding box center [256, 399] width 95 height 10
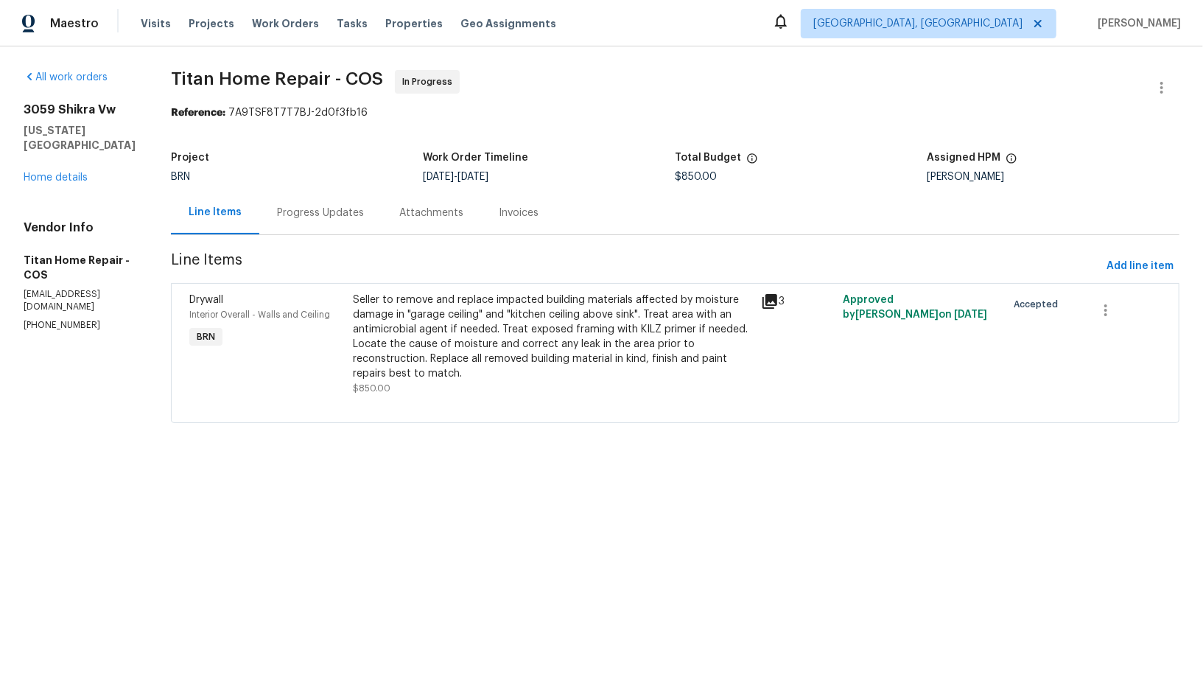
click at [315, 214] on div "Progress Updates" at bounding box center [320, 213] width 87 height 15
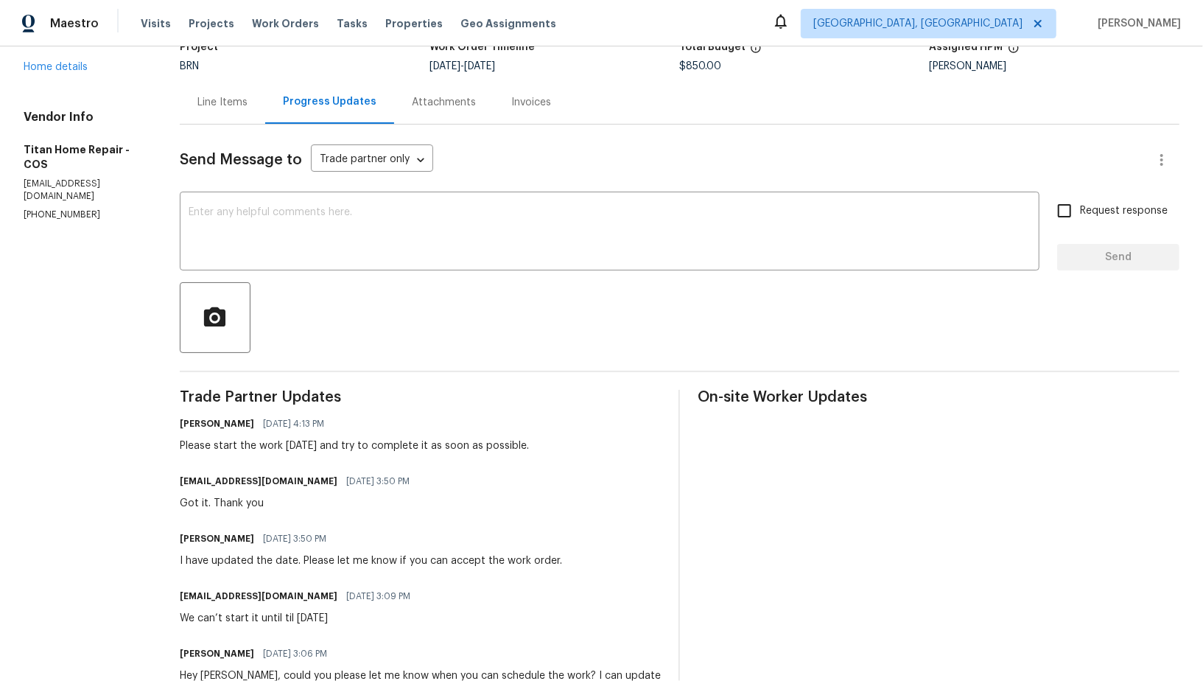
scroll to position [122, 0]
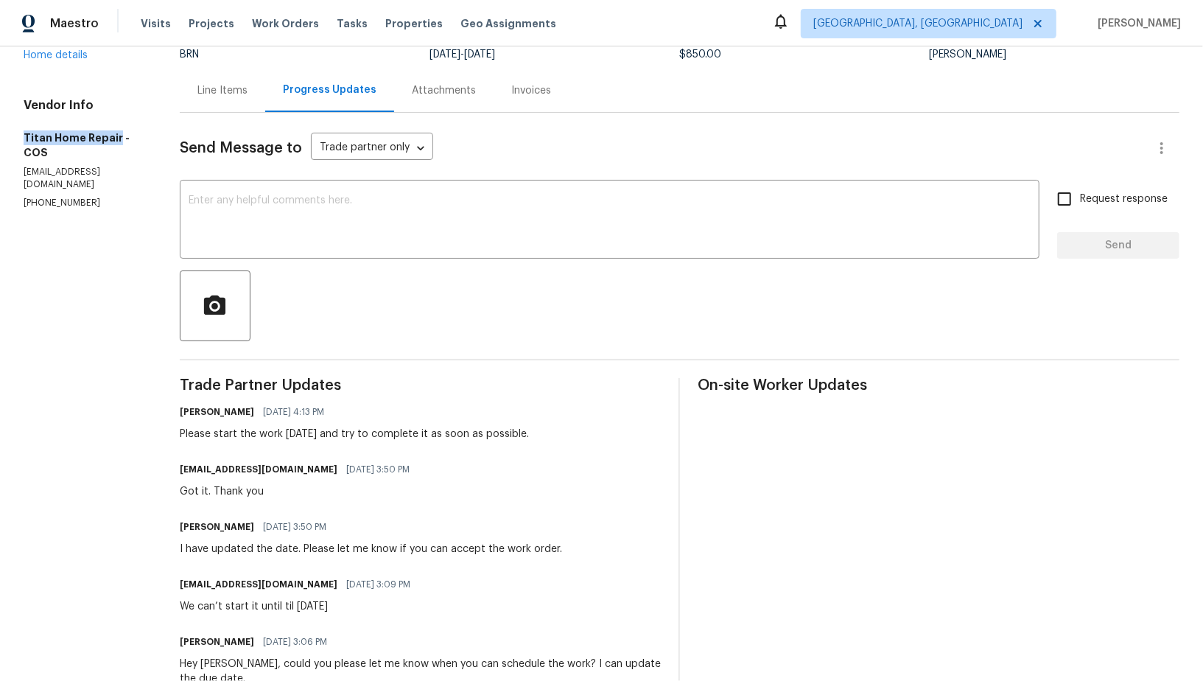
drag, startPoint x: 15, startPoint y: 130, endPoint x: 116, endPoint y: 135, distance: 101.1
click at [116, 135] on div "All work orders [STREET_ADDRESS][US_STATE] Home details Vendor Info Titan Home …" at bounding box center [601, 405] width 1203 height 962
copy h5 "Titan Home Repair"
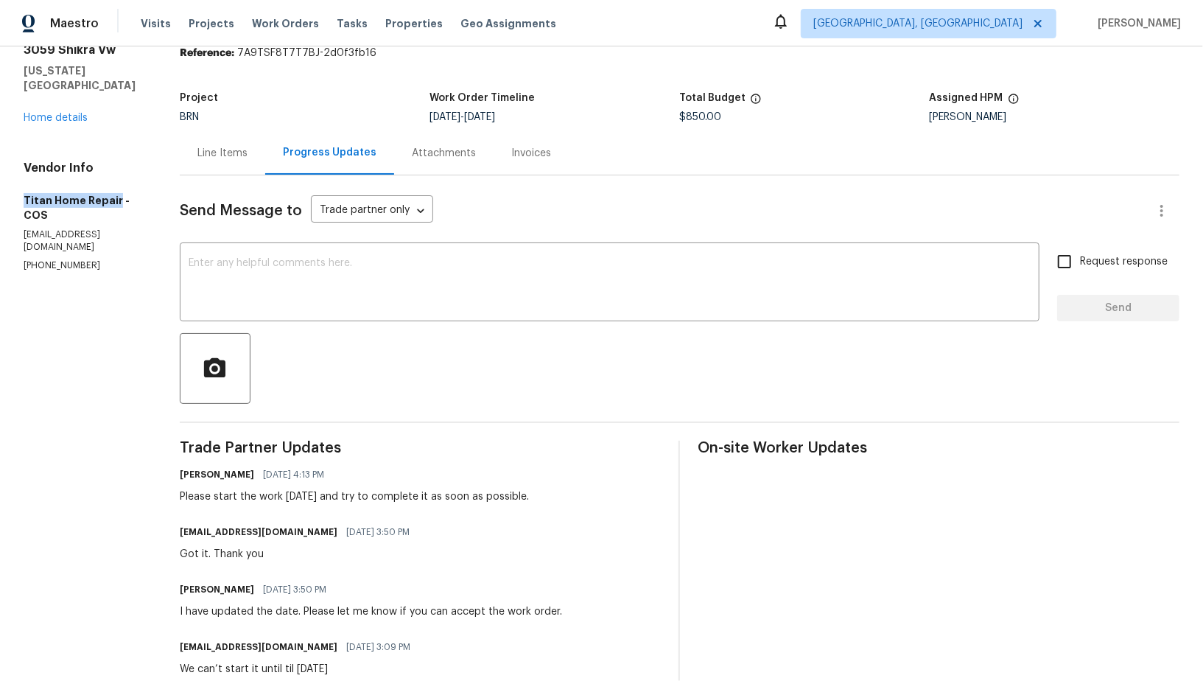
scroll to position [42, 0]
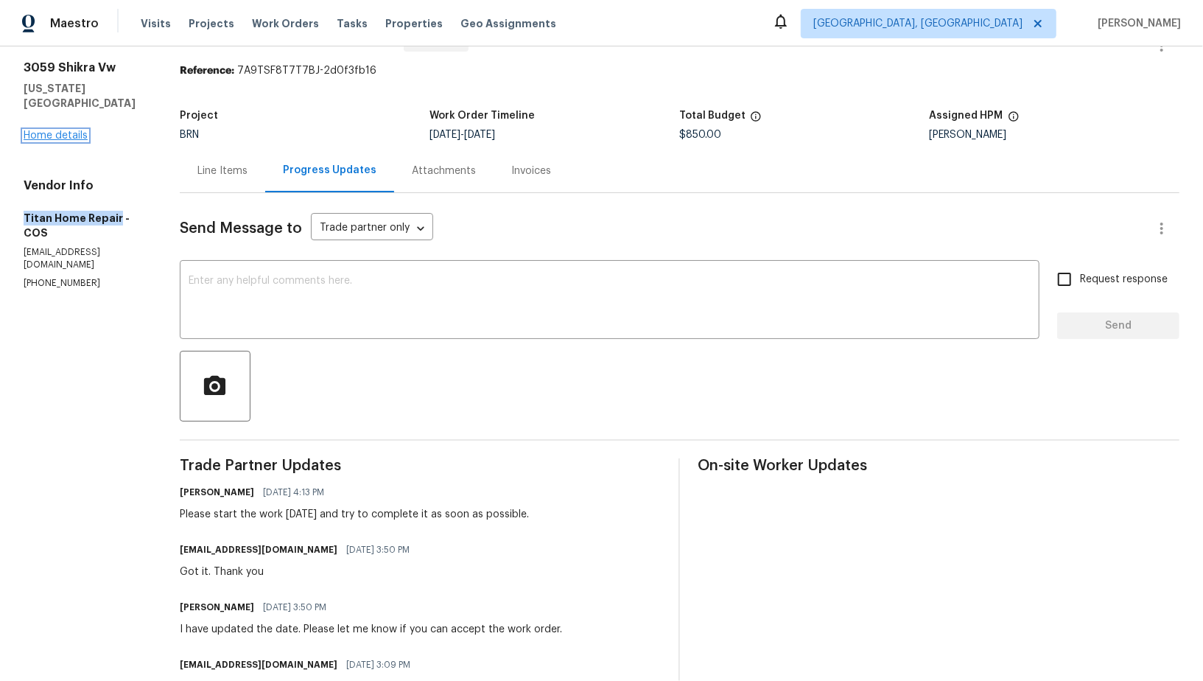
click at [83, 136] on link "Home details" at bounding box center [56, 135] width 64 height 10
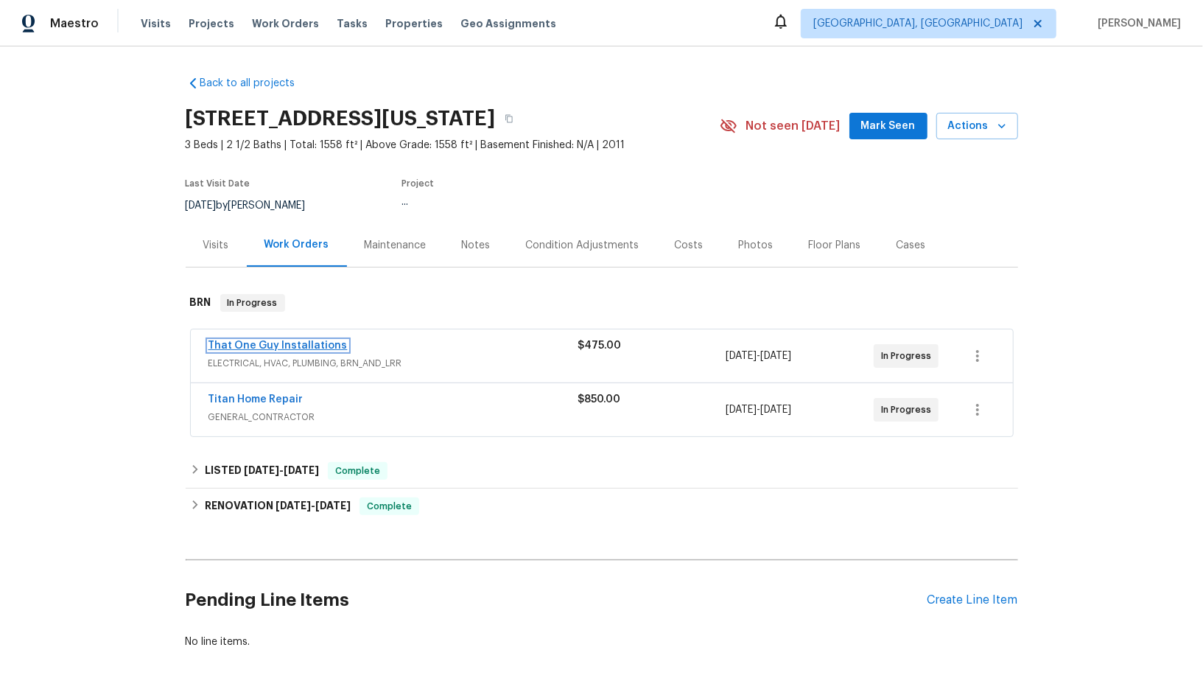
click at [279, 343] on link "That One Guy Installations" at bounding box center [278, 345] width 139 height 10
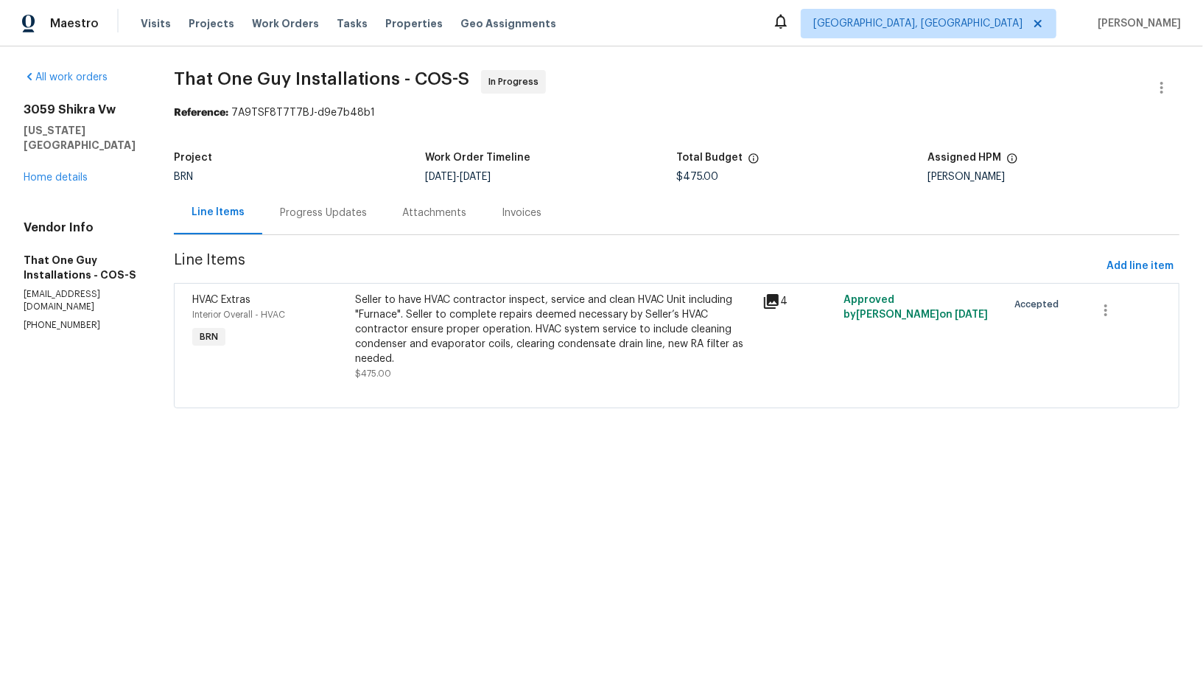
click at [365, 208] on div "Progress Updates" at bounding box center [323, 212] width 122 height 43
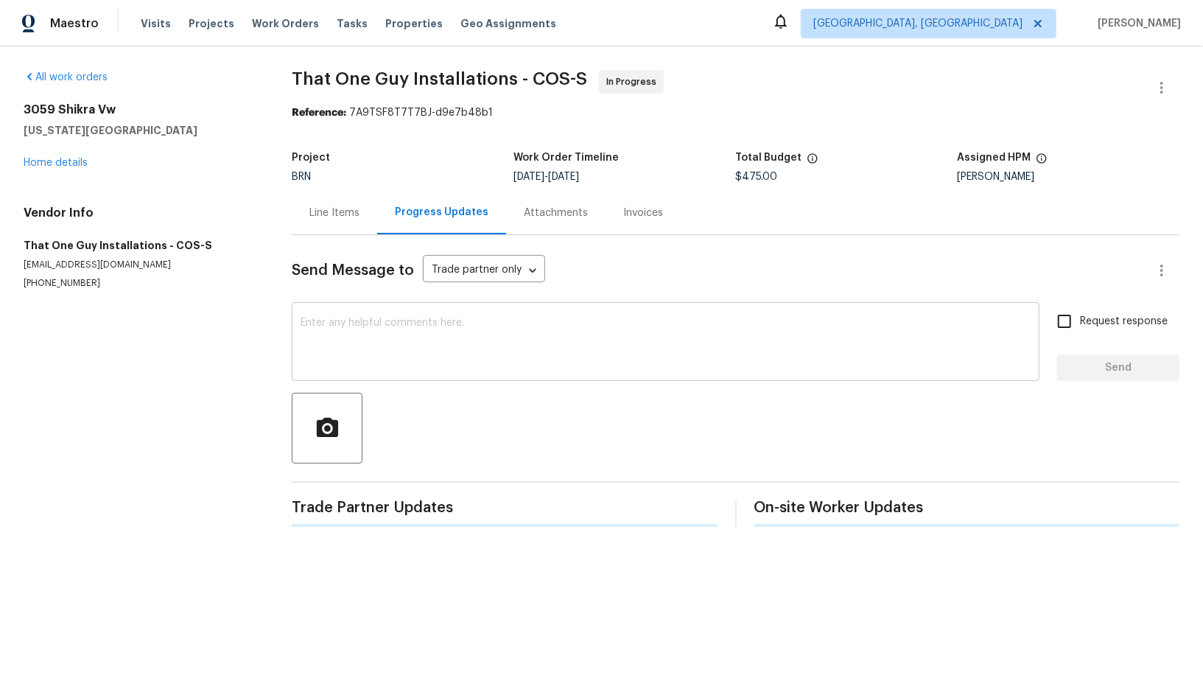
click at [410, 354] on textarea at bounding box center [666, 344] width 730 height 52
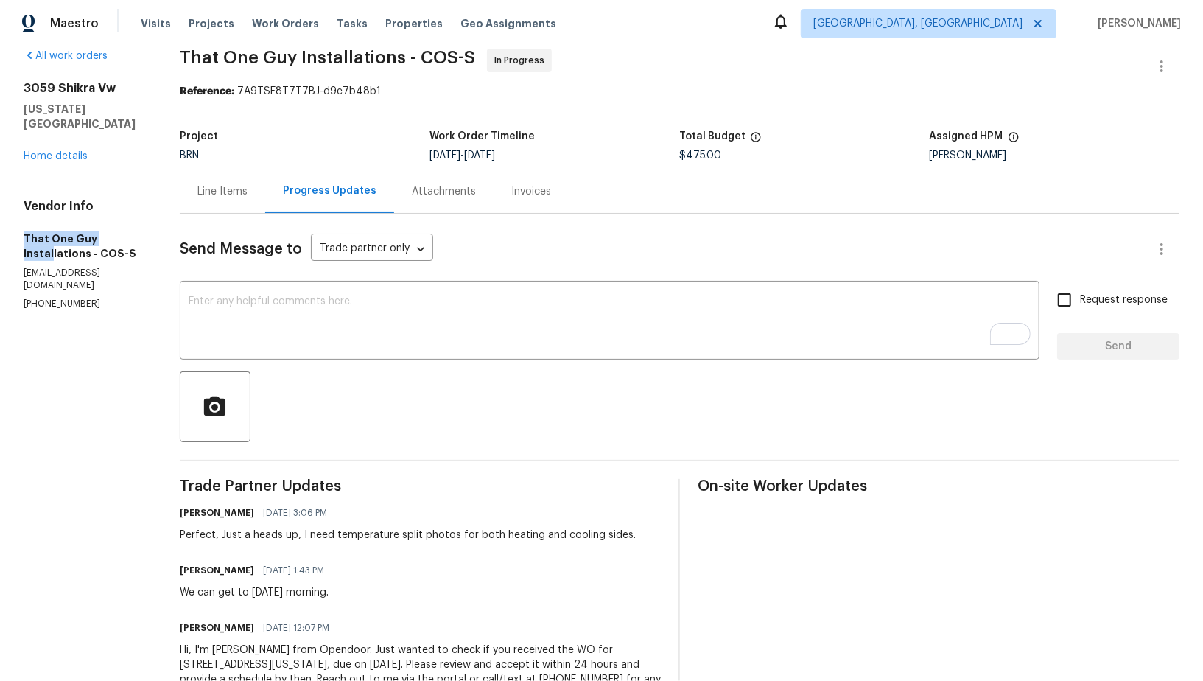
scroll to position [21, 0]
drag, startPoint x: 13, startPoint y: 232, endPoint x: 81, endPoint y: 255, distance: 72.2
click at [82, 255] on div "All work orders 3059 Shikra Vw Colorado Springs, CO 80916 Home details Vendor I…" at bounding box center [601, 384] width 1203 height 718
copy h5 "That One Guy Installation"
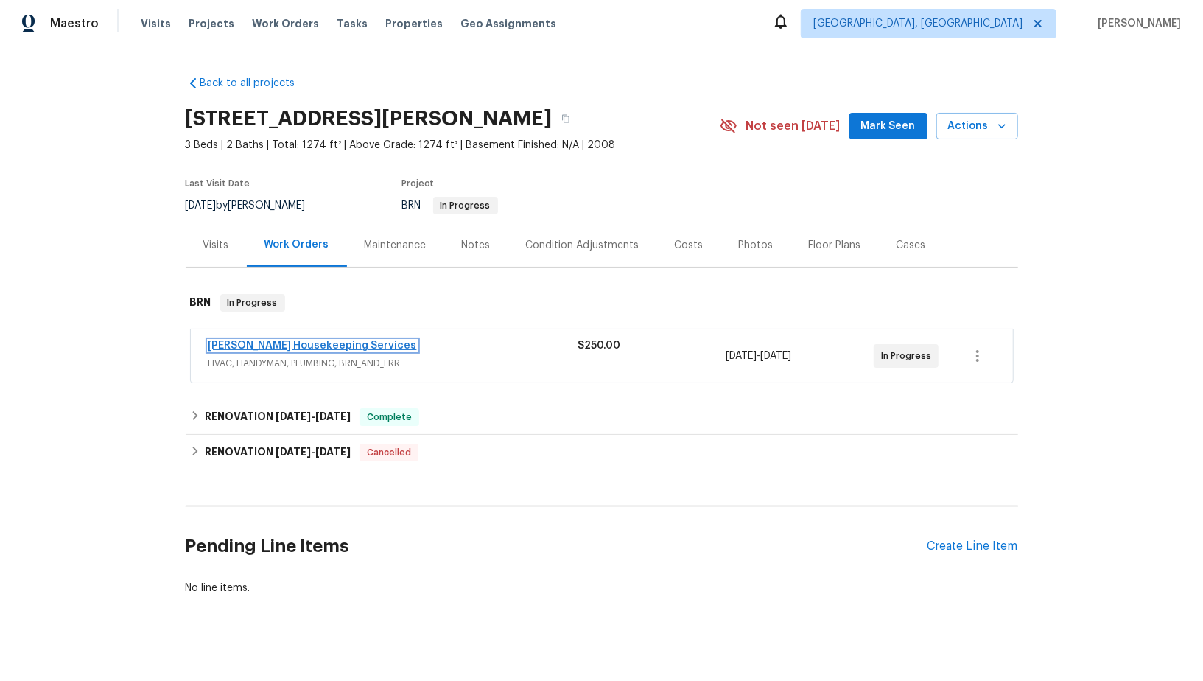
click at [339, 340] on link "[PERSON_NAME] Housekeeping Services" at bounding box center [313, 345] width 209 height 10
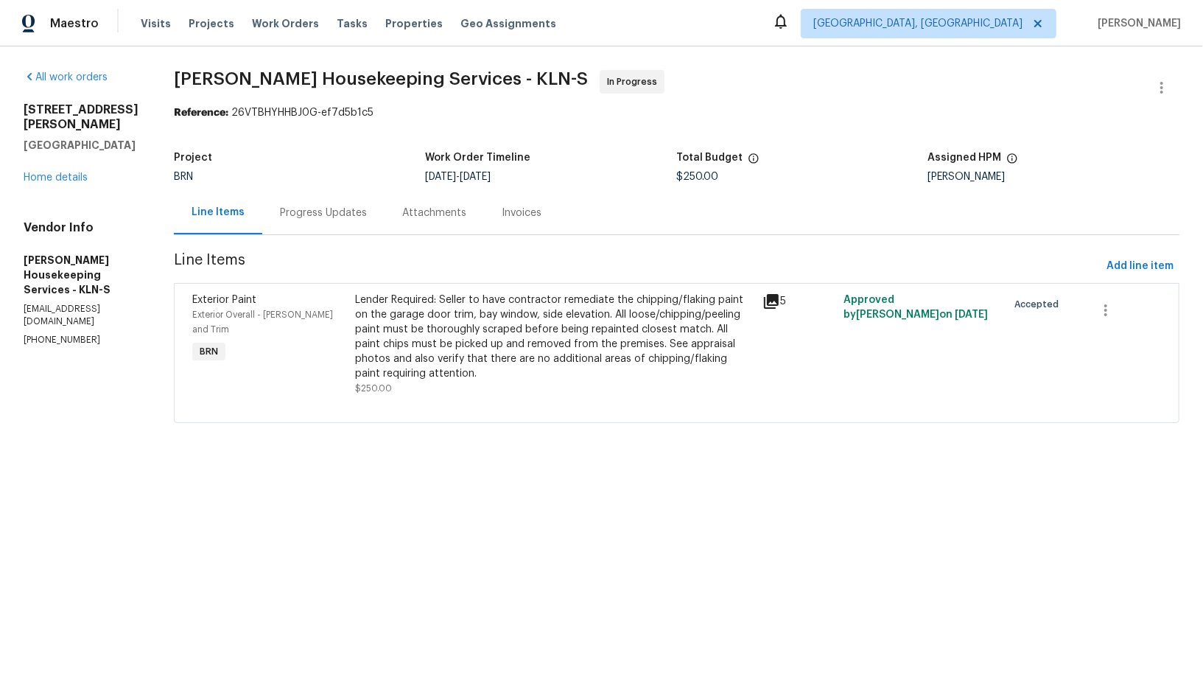
click at [349, 212] on div "Progress Updates" at bounding box center [323, 213] width 87 height 15
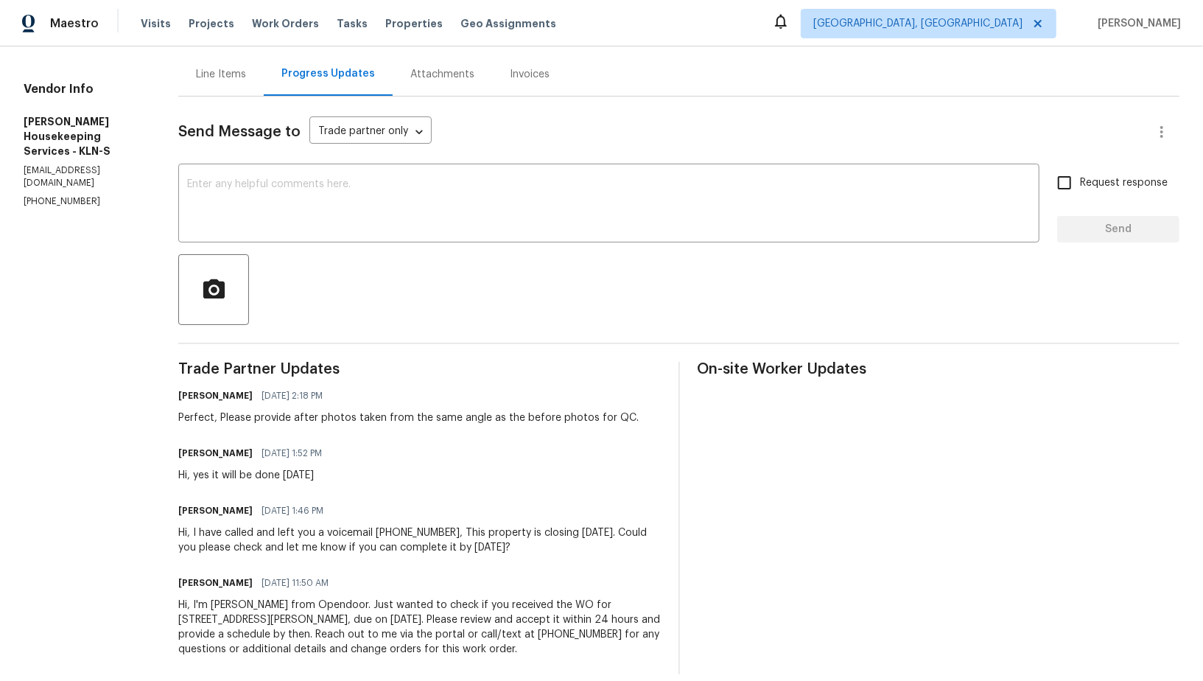
scroll to position [144, 0]
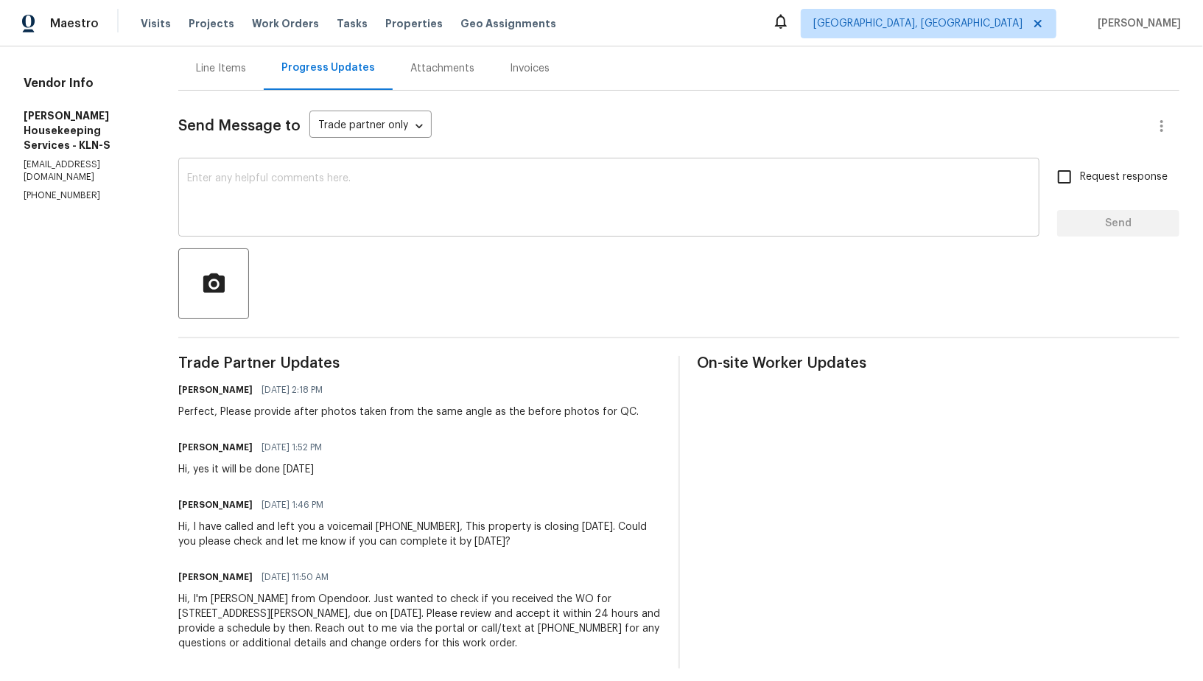
click at [324, 225] on div "x ​" at bounding box center [608, 198] width 861 height 75
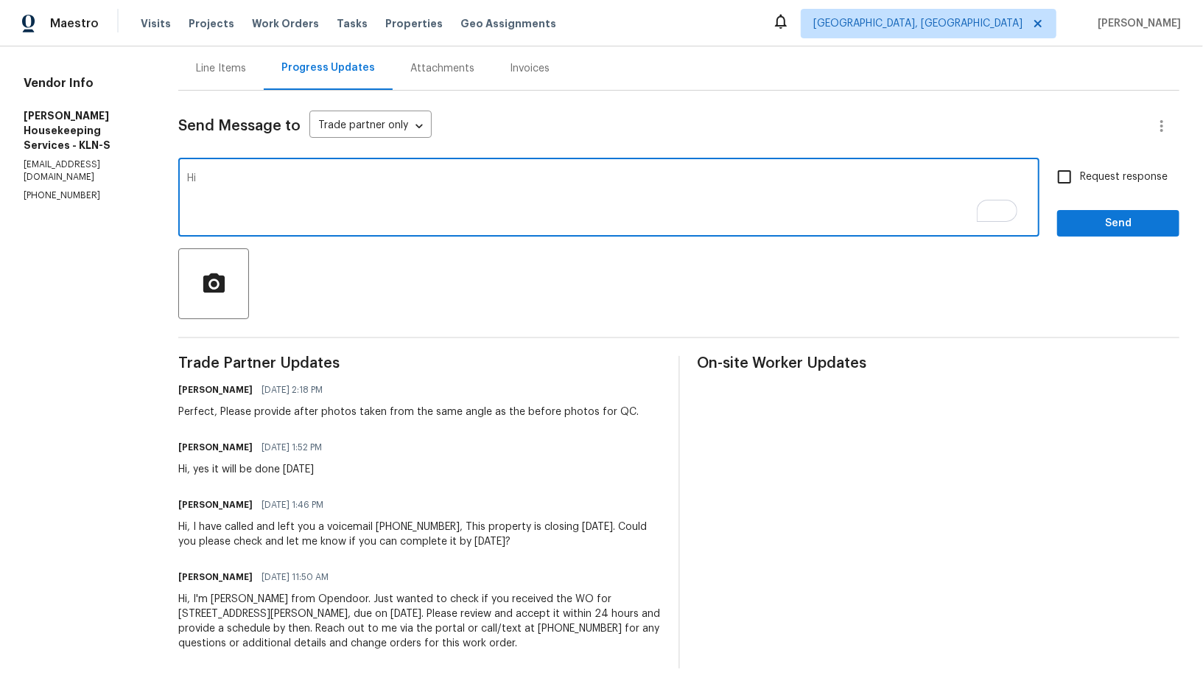
paste textarea "Just wanted to follow up and check if you have started the work [DATE] as plann…"
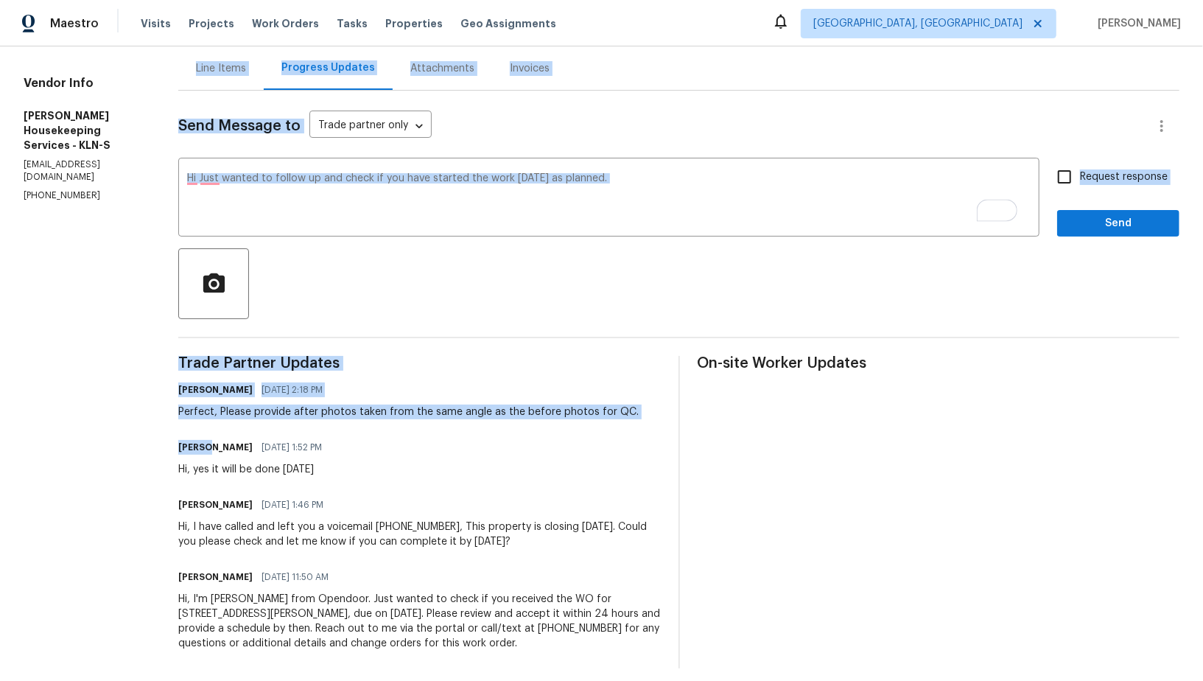
drag, startPoint x: 215, startPoint y: 447, endPoint x: 147, endPoint y: 448, distance: 68.5
click at [147, 447] on div "All work orders [STREET_ADDRESS][PERSON_NAME] Home details Vendor Info [PERSON_…" at bounding box center [601, 297] width 1203 height 790
copy div "[PERSON_NAME] Housekeeping Services - KLN-S In Progress Reference: 26VTBHYHHBJ0…"
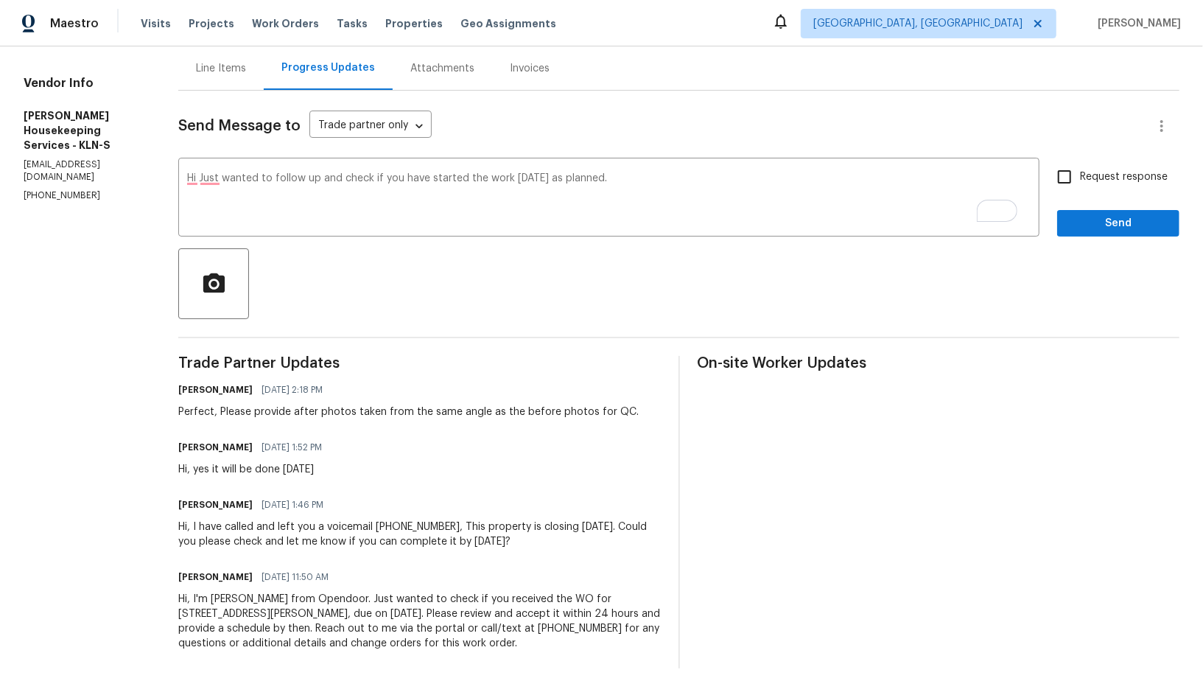
click at [219, 451] on h6 "[PERSON_NAME]" at bounding box center [215, 447] width 74 height 15
drag, startPoint x: 215, startPoint y: 447, endPoint x: 182, endPoint y: 447, distance: 33.2
click at [182, 447] on div "All work orders [STREET_ADDRESS][PERSON_NAME] Home details Vendor Info [PERSON_…" at bounding box center [601, 297] width 1203 height 790
copy h6 "[PERSON_NAME]"
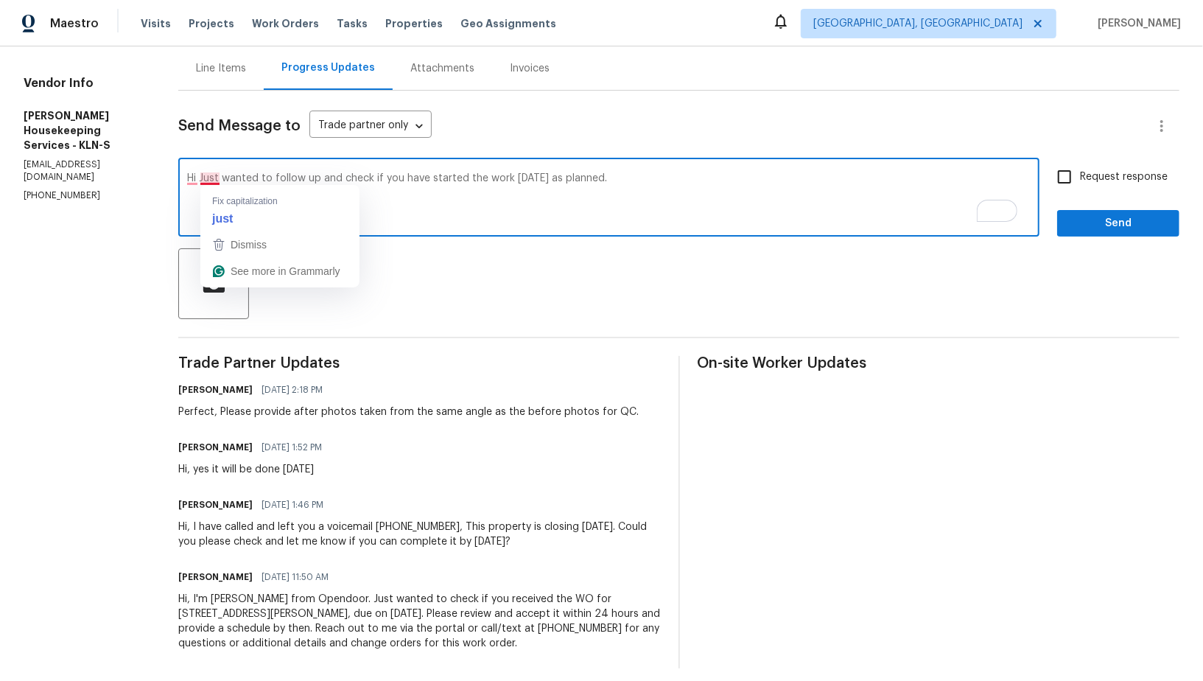
click at [213, 180] on textarea "Hi Just wanted to follow up and check if you have started the work [DATE] as pl…" at bounding box center [609, 199] width 844 height 52
paste textarea "[PERSON_NAME]"
type textarea "Hi [PERSON_NAME], Just wanted to follow up and check if you have started the wo…"
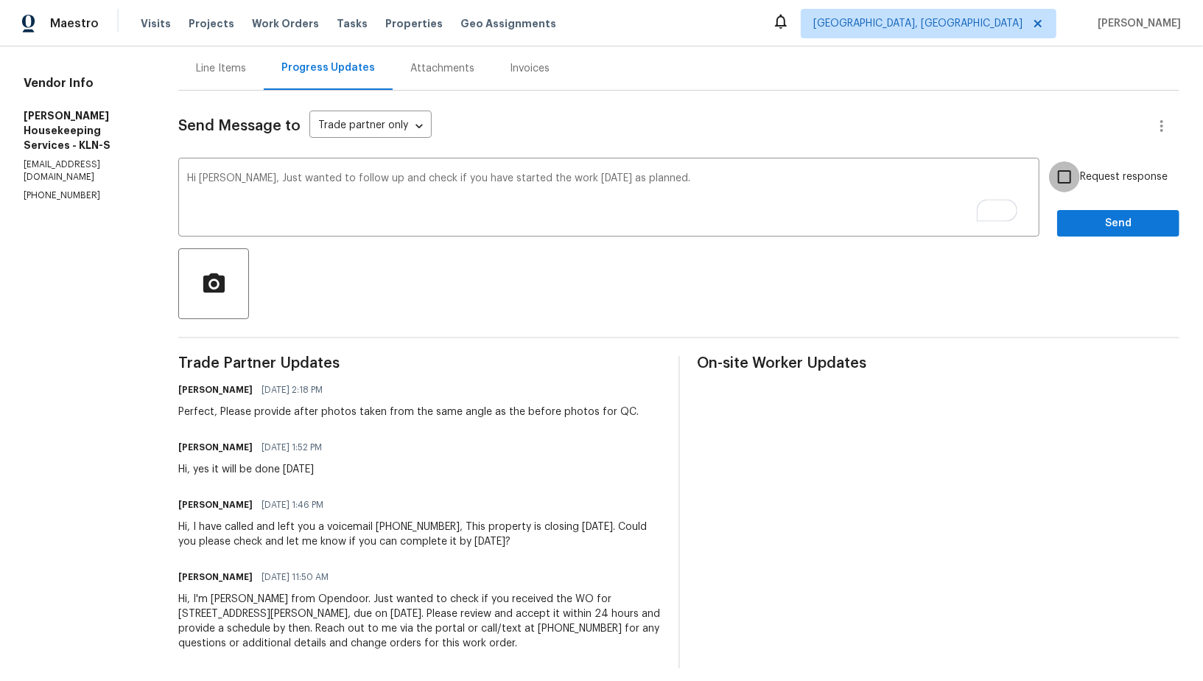
click at [1060, 170] on input "Request response" at bounding box center [1064, 176] width 31 height 31
checkbox input "true"
click at [1078, 220] on span "Send" at bounding box center [1118, 223] width 99 height 18
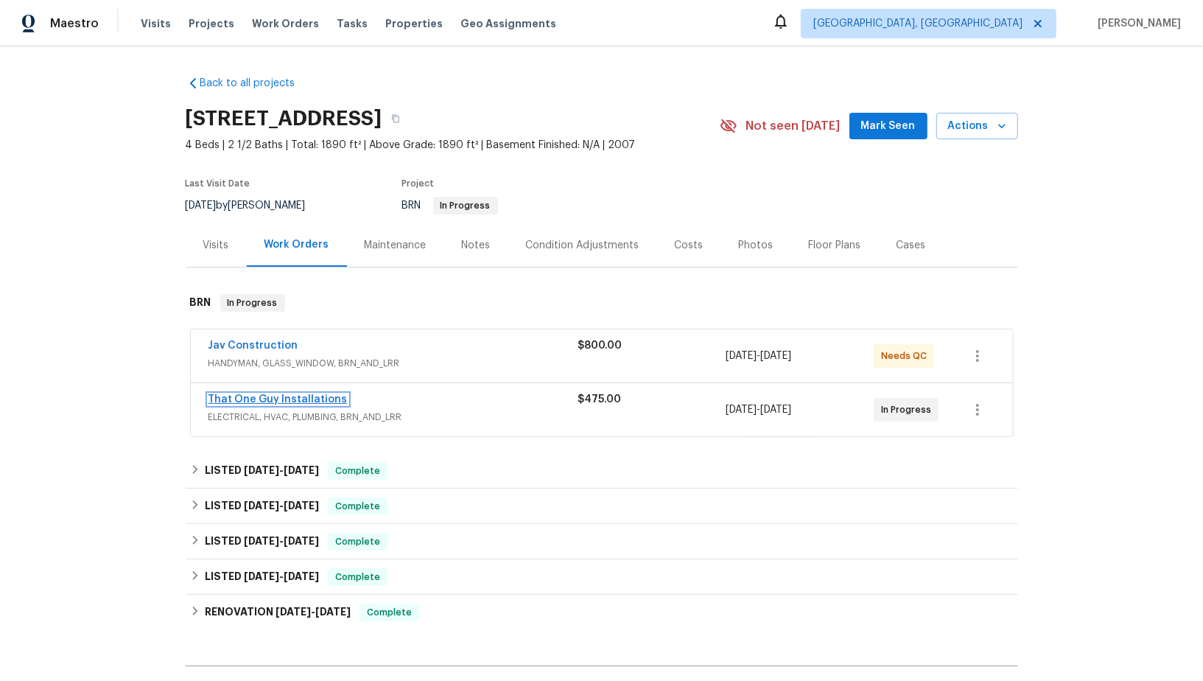
click at [269, 394] on link "That One Guy Installations" at bounding box center [278, 399] width 139 height 10
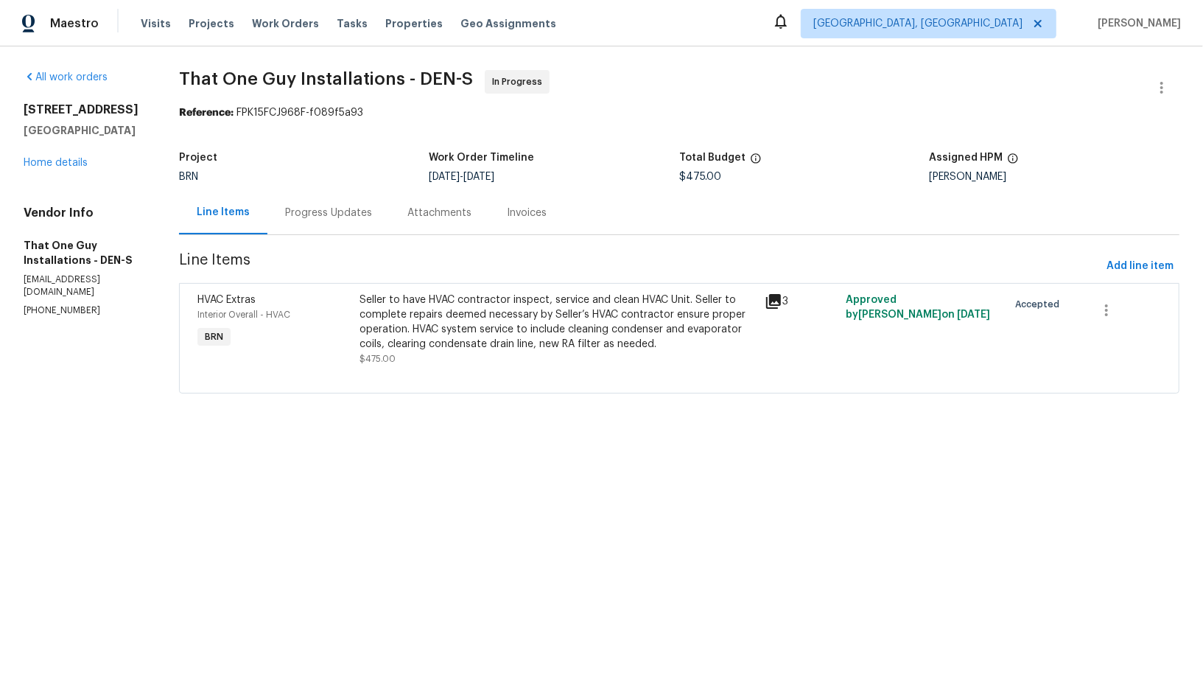
click at [354, 210] on div "Progress Updates" at bounding box center [328, 213] width 87 height 15
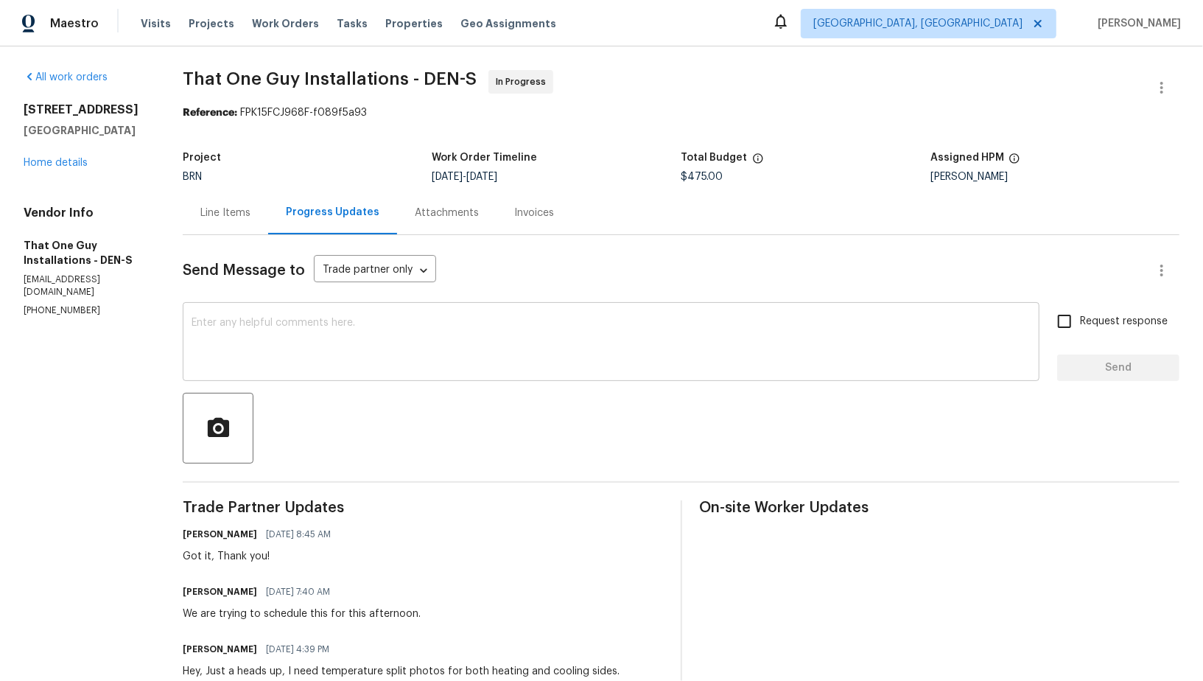
click at [371, 355] on textarea at bounding box center [611, 344] width 839 height 52
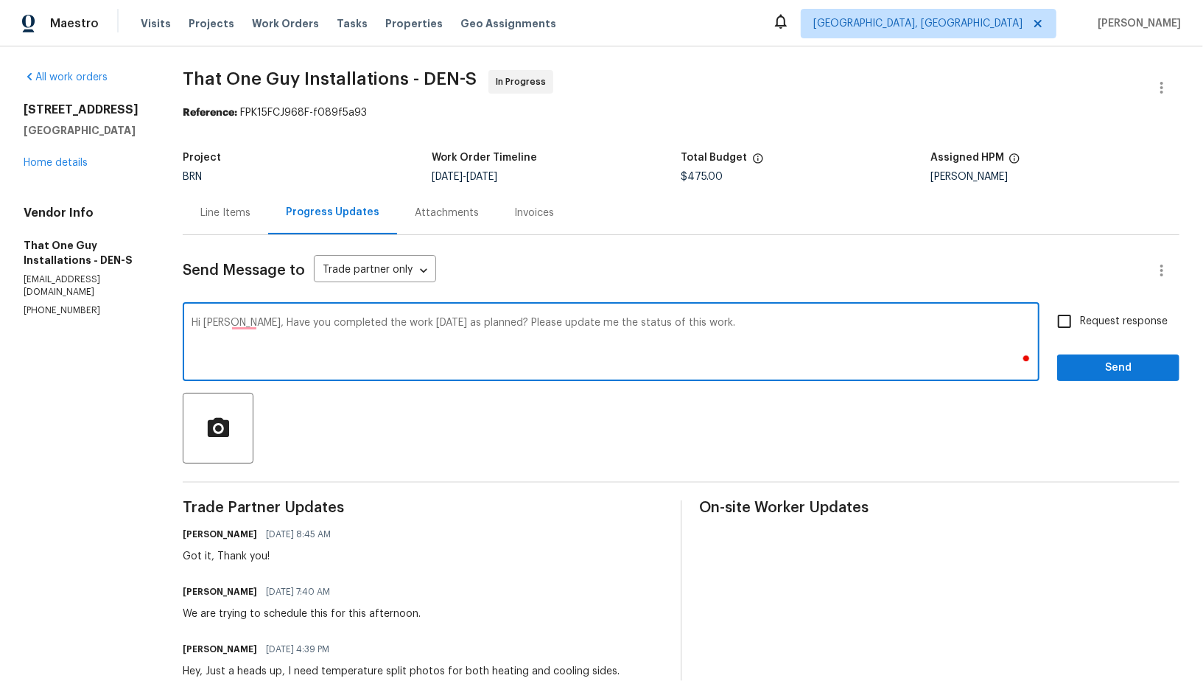
type textarea "Hi Matt, Have you completed the work yesterday as planned? Please update me the…"
click at [1057, 330] on input "Request response" at bounding box center [1064, 321] width 31 height 31
checkbox input "true"
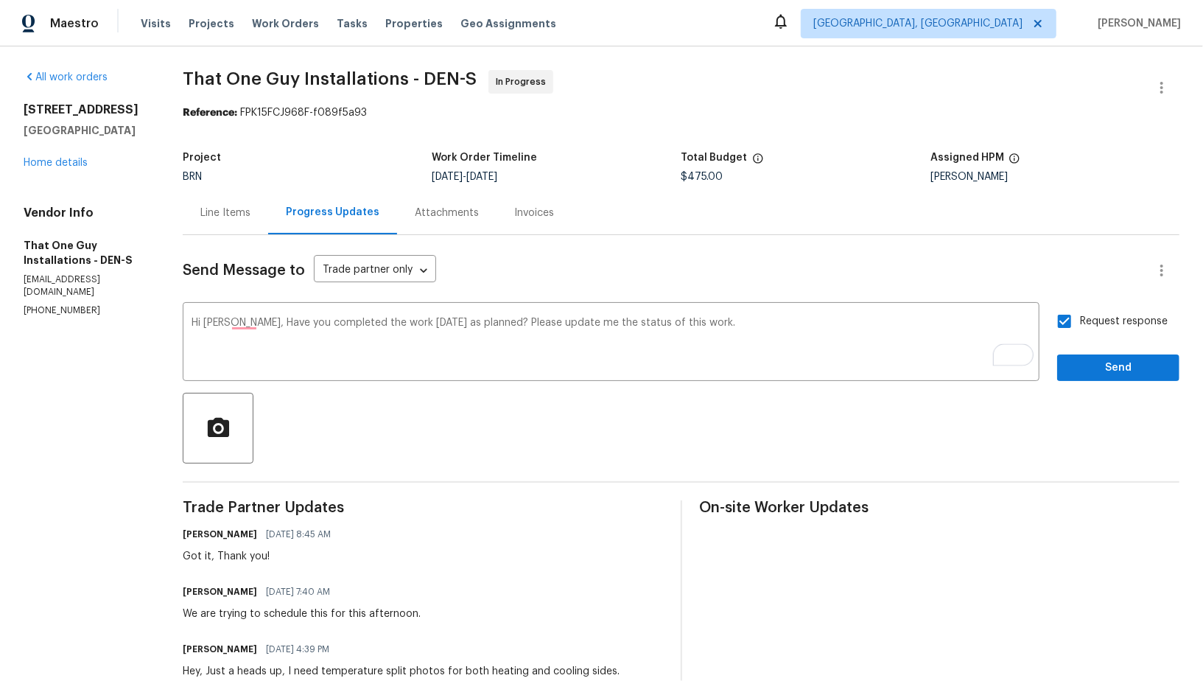
click at [1088, 383] on div "Send Message to Trade partner only Trade partner only ​ Hi Matt, Have you compl…" at bounding box center [681, 516] width 997 height 563
click at [1088, 365] on span "Send" at bounding box center [1118, 368] width 99 height 18
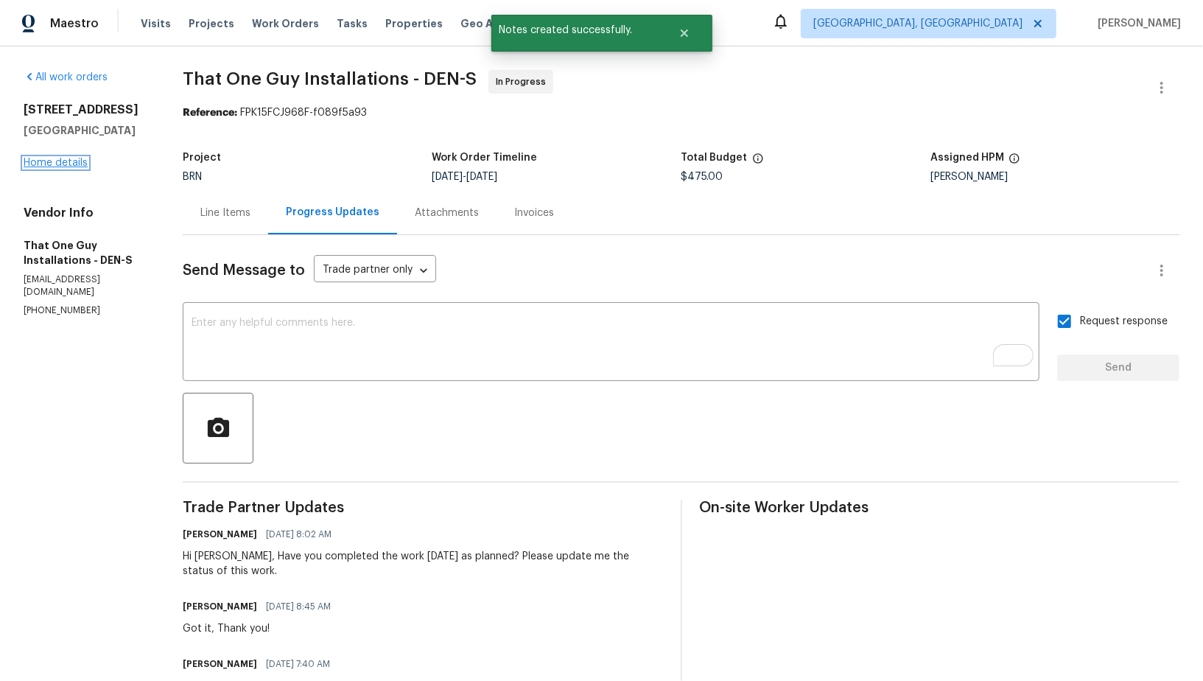
click at [65, 168] on link "Home details" at bounding box center [56, 163] width 64 height 10
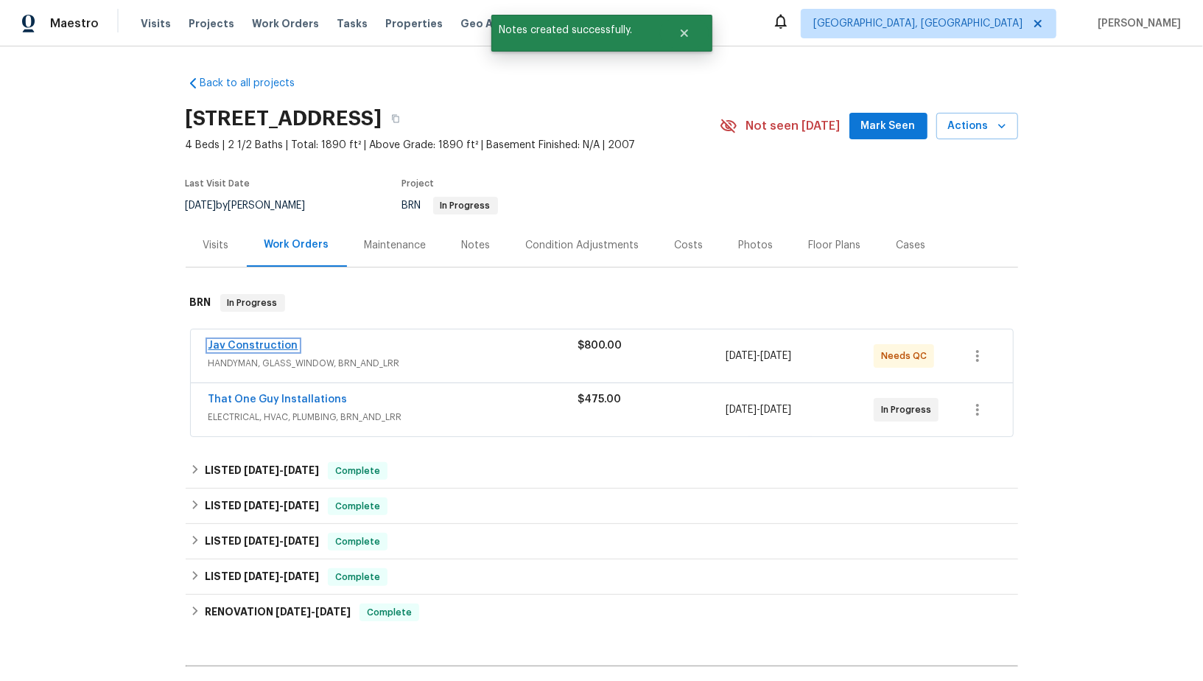
click at [250, 340] on link "Jav Construction" at bounding box center [254, 345] width 90 height 10
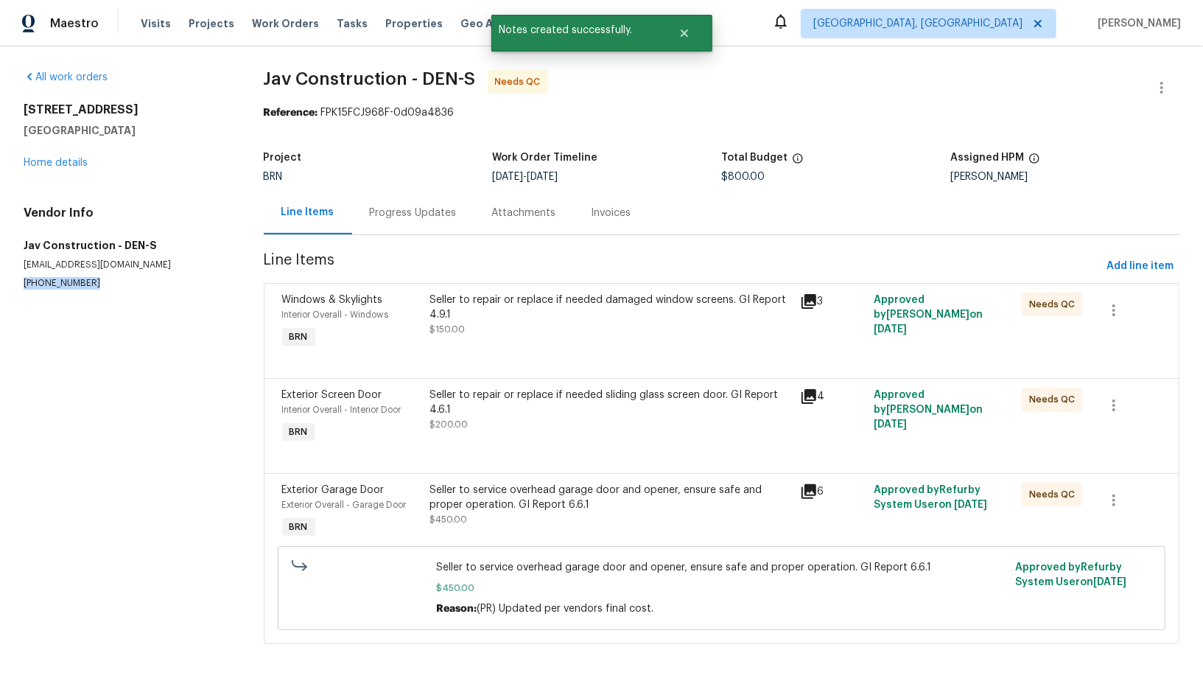
drag, startPoint x: 91, startPoint y: 286, endPoint x: 0, endPoint y: 282, distance: 90.7
click at [0, 282] on div "All work orders 4548 Quandary Peak St Brighton, CO 80601 Home details Vendor In…" at bounding box center [601, 365] width 1203 height 639
copy p "(720) 469-7382"
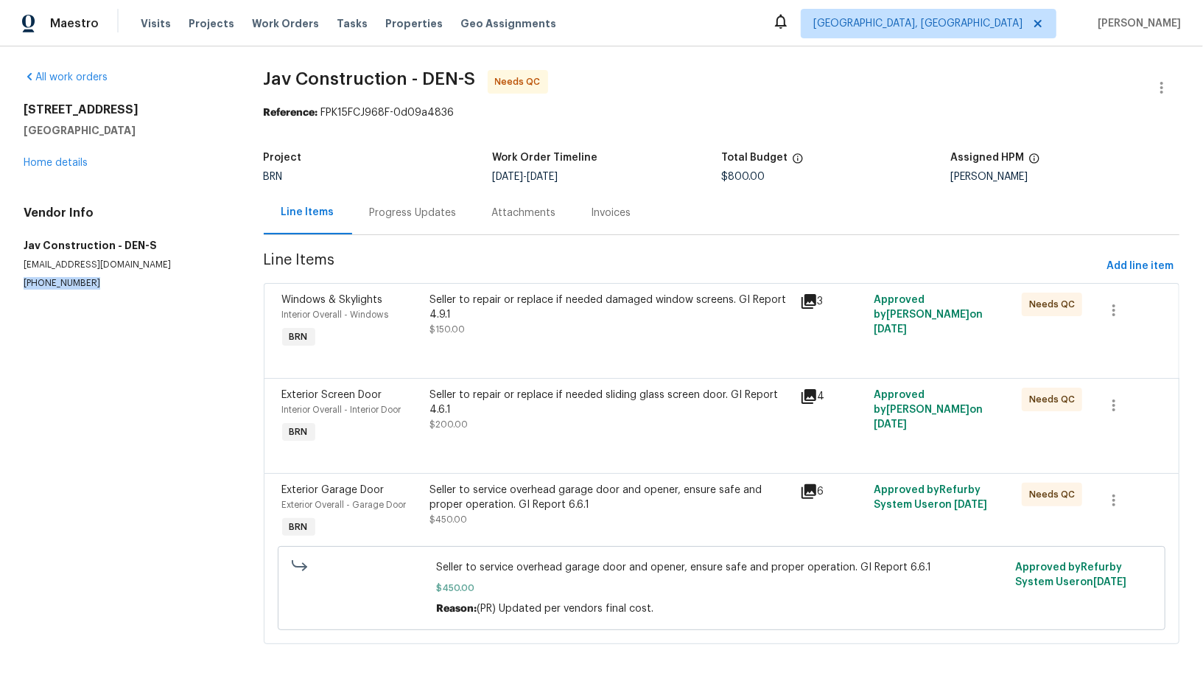
scroll to position [3, 0]
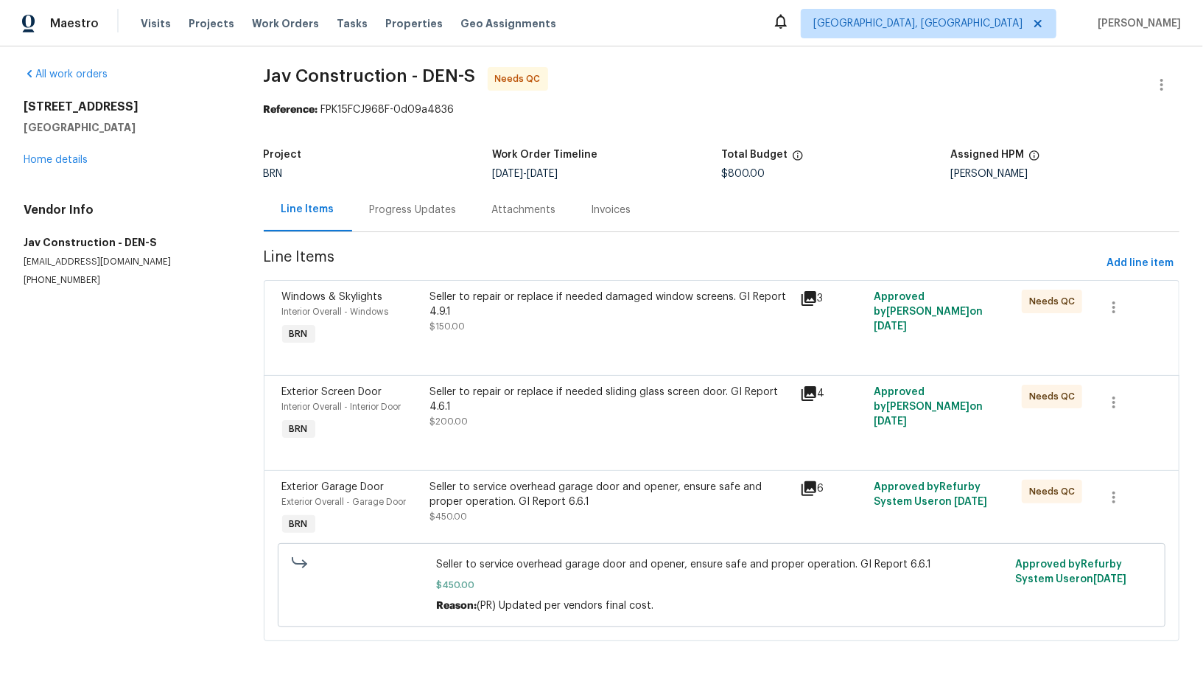
click at [430, 212] on div "Progress Updates" at bounding box center [413, 210] width 87 height 15
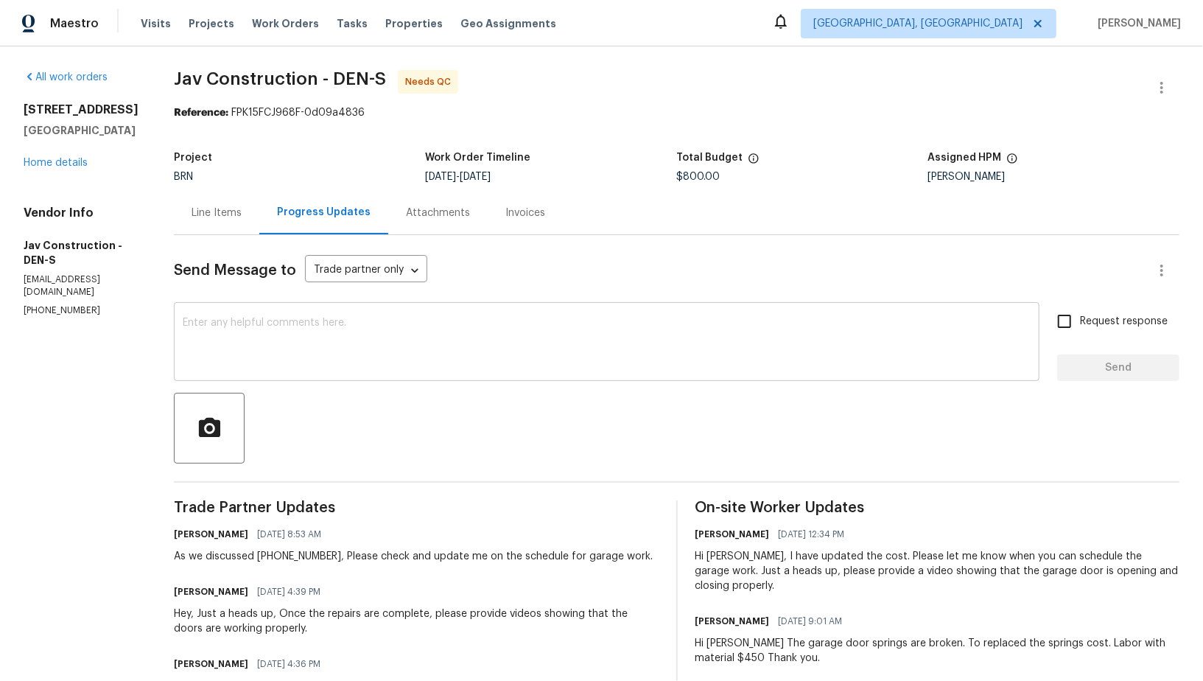
click at [467, 331] on textarea at bounding box center [607, 344] width 848 height 52
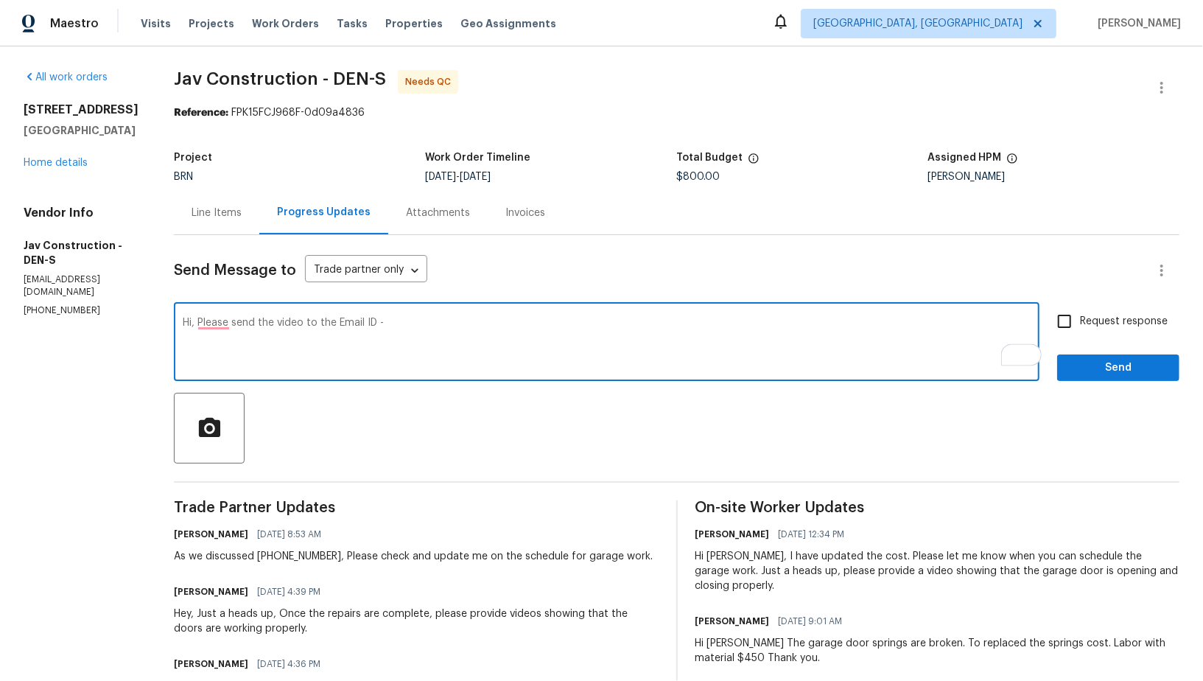
paste textarea "padmapriya.r@opendoor.com"
click at [200, 324] on textarea "Hi, Please send the video to the Email ID - padmapriya.r@opendoor.com" at bounding box center [607, 344] width 848 height 52
click at [563, 324] on textarea "Hi, please send the video to the Email ID - padmapriya.r@opendoor.com" at bounding box center [607, 344] width 848 height 52
click at [187, 325] on textarea "Hi, please send the video to the Email ID - padmapriya.r@opendoor.com" at bounding box center [607, 344] width 848 height 52
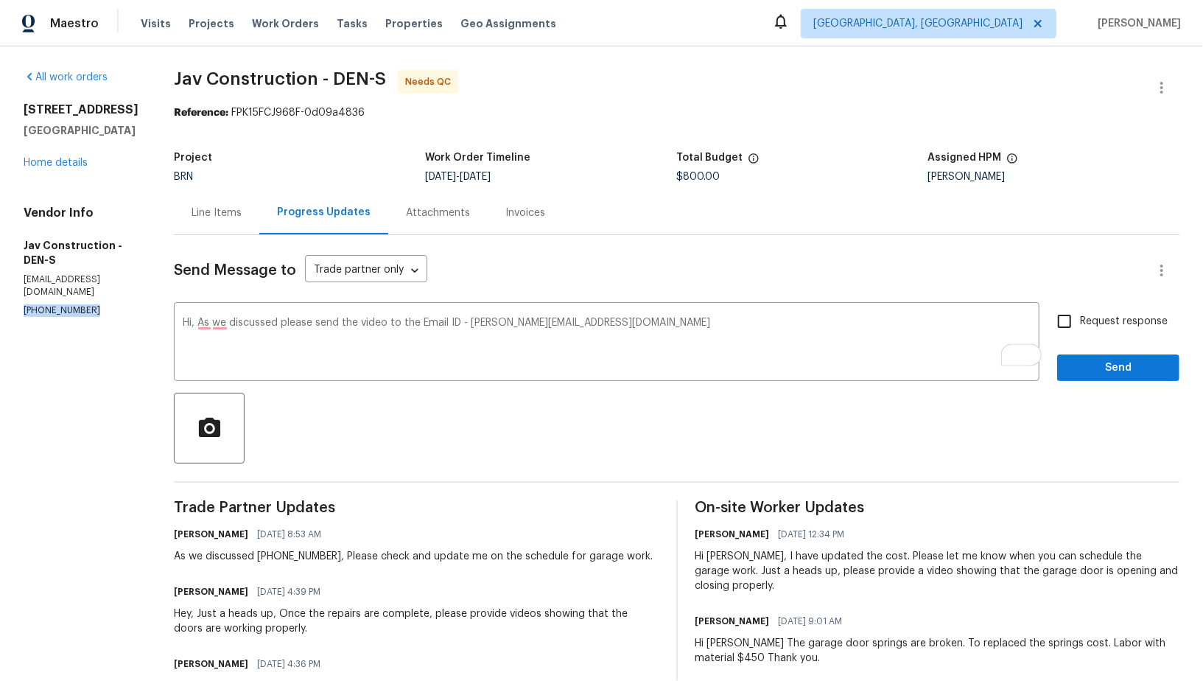
drag, startPoint x: 99, startPoint y: 312, endPoint x: 0, endPoint y: 312, distance: 99.5
click at [0, 312] on div "All work orders 4548 Quandary Peak St Brighton, CO 80601 Home details Vendor In…" at bounding box center [601, 412] width 1203 height 732
copy p "(720) 469-7382"
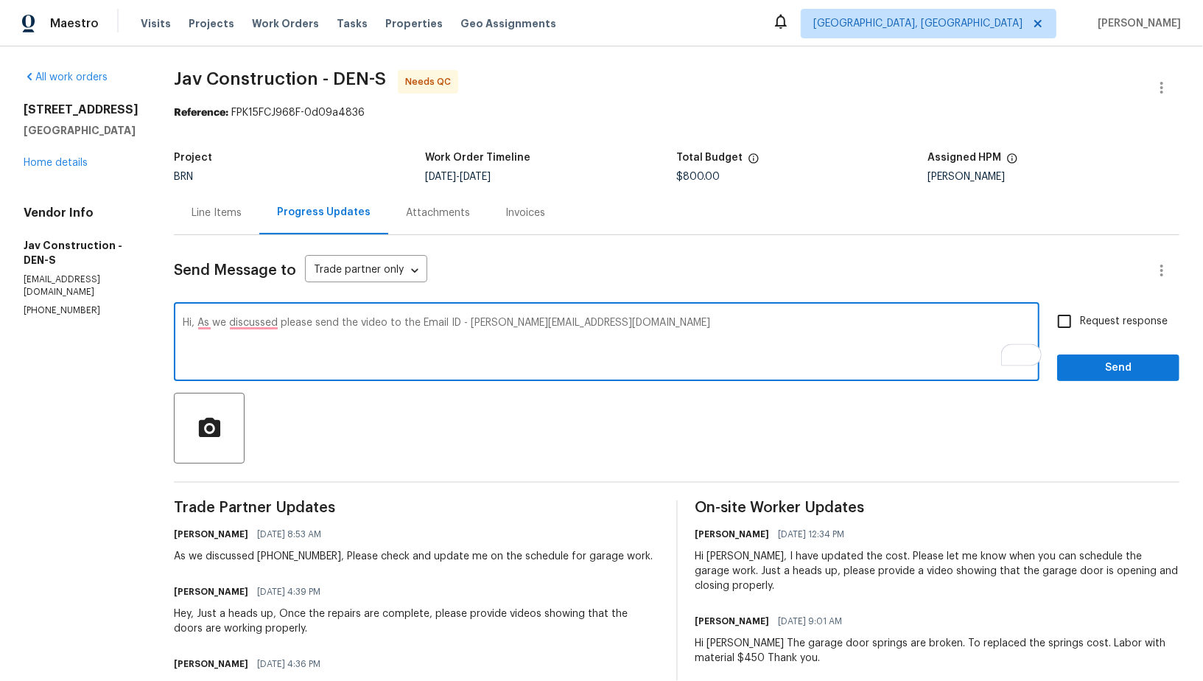
click at [268, 326] on textarea "Hi, As we discussed please send the video to the Email ID - padmapriya.r@opendo…" at bounding box center [607, 344] width 848 height 52
paste textarea "(720) 469-7382"
click at [707, 324] on textarea "Hi, As we discussed (720) 469-7382, please send the video to the Email ID - pad…" at bounding box center [607, 344] width 848 height 52
click at [229, 328] on textarea "Hi, As we discussed (720) 469-7382, please send the video to the Email ID - pad…" at bounding box center [607, 344] width 848 height 52
type textarea "Hi, As we discussed (720) 469-7382, please send the video to the Email ID - pad…"
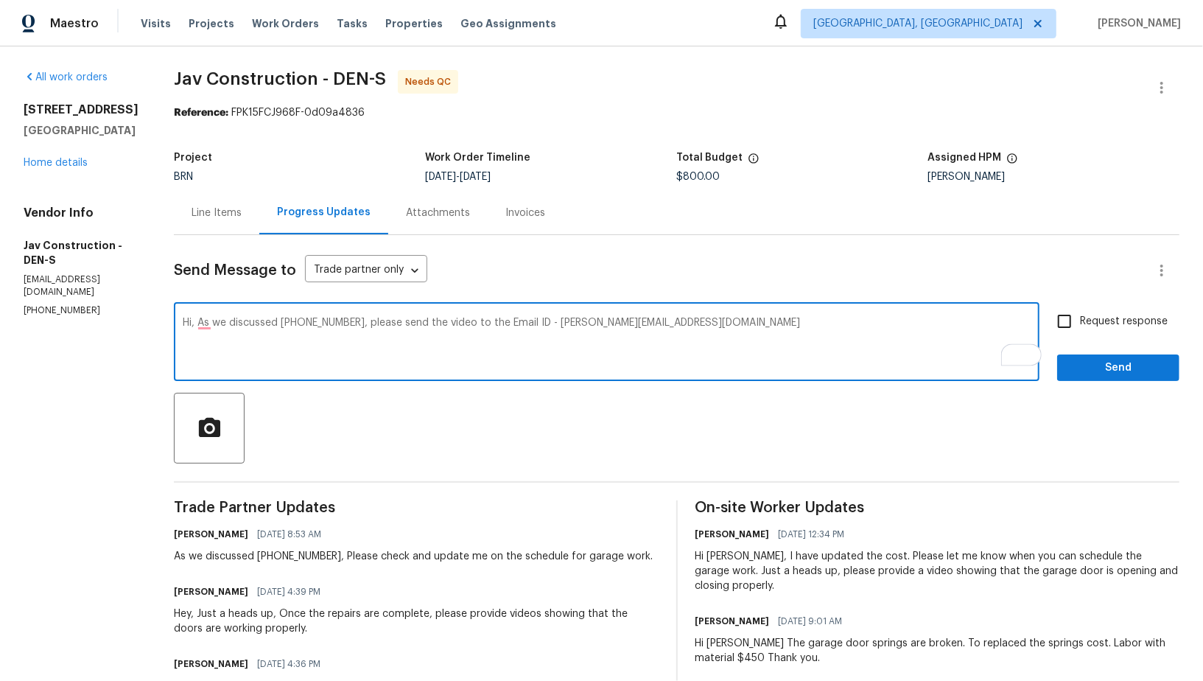
click at [1066, 315] on input "Request response" at bounding box center [1064, 321] width 31 height 31
checkbox input "true"
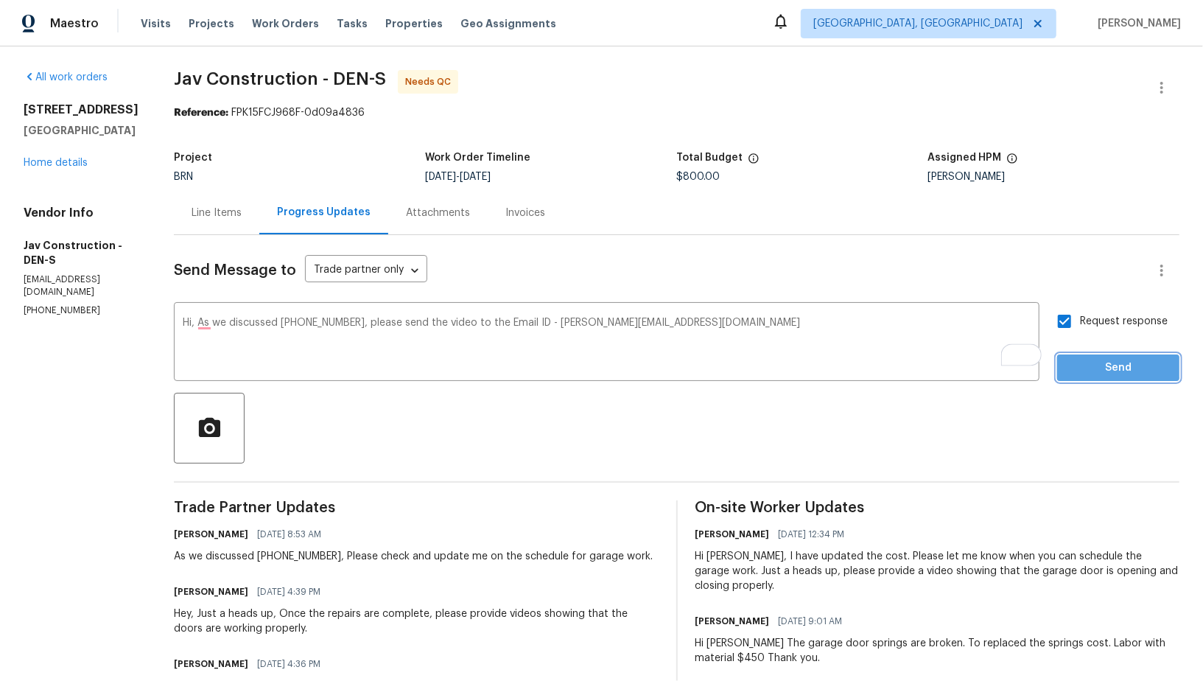
click at [1105, 368] on span "Send" at bounding box center [1118, 368] width 99 height 18
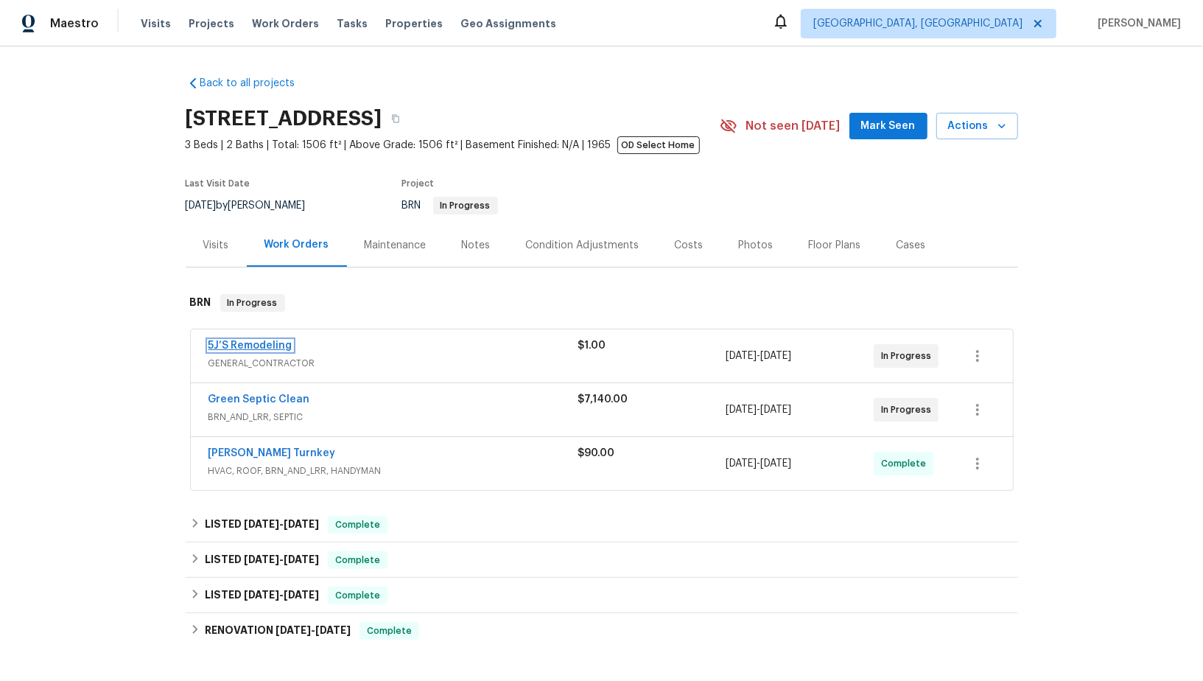
click at [257, 343] on link "5J’S Remodeling" at bounding box center [251, 345] width 84 height 10
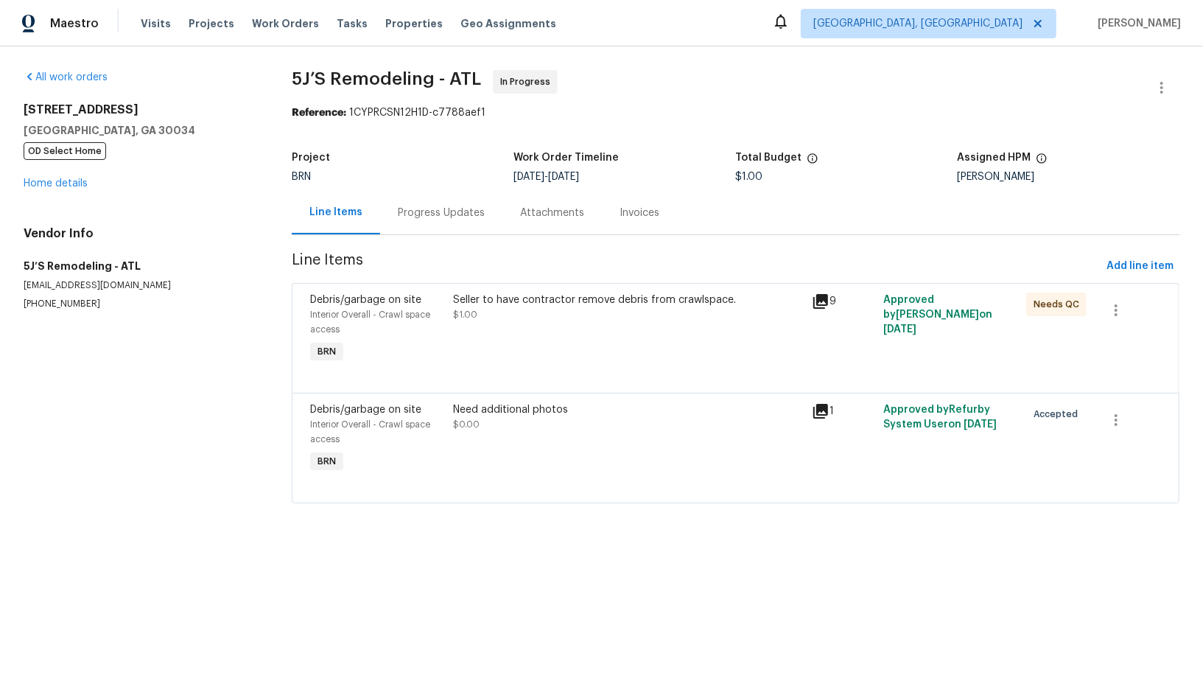
click at [413, 225] on div "Progress Updates" at bounding box center [441, 212] width 122 height 43
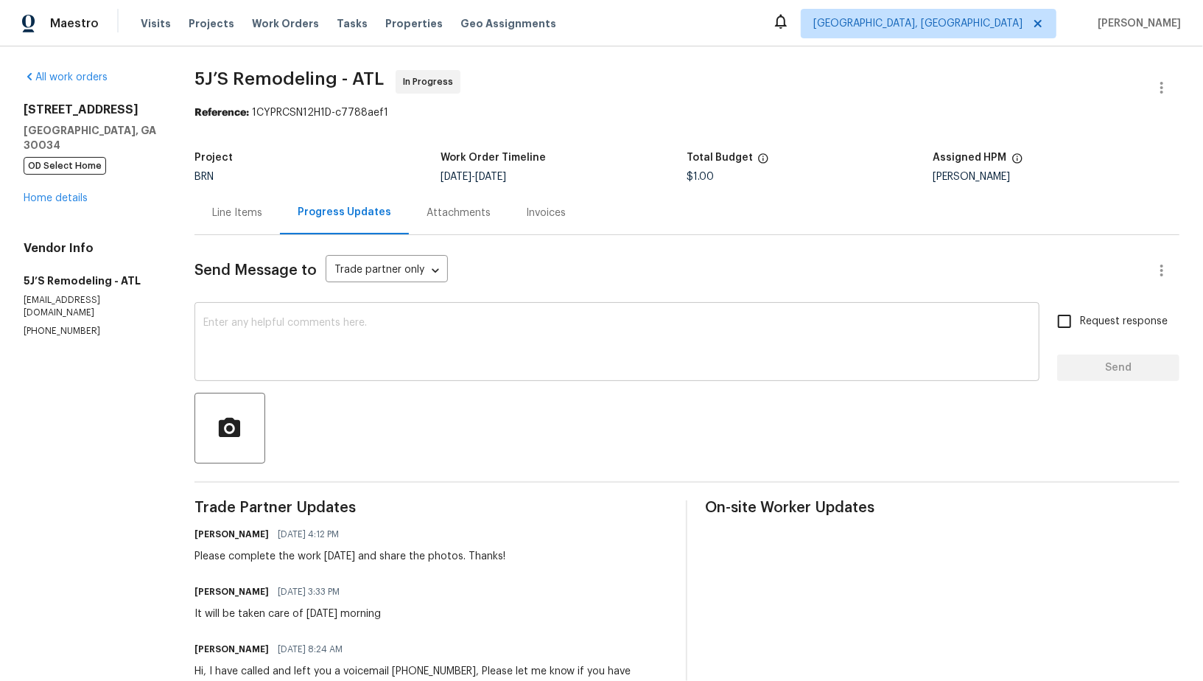
click at [450, 340] on textarea at bounding box center [617, 344] width 828 height 52
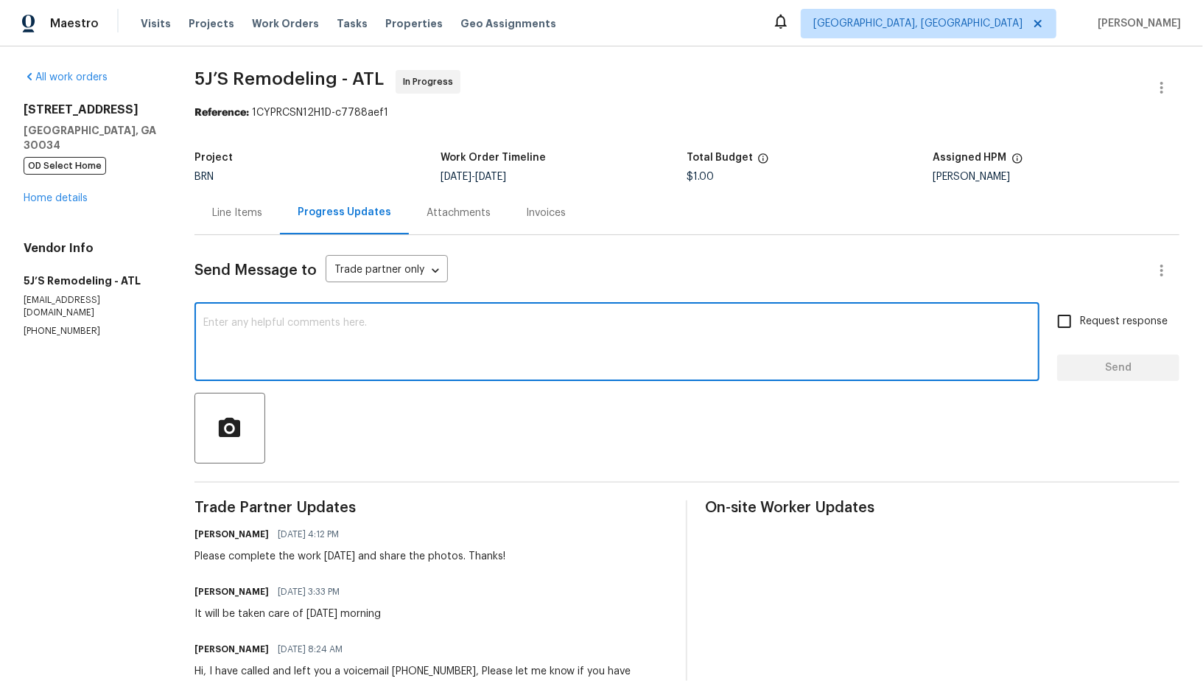
click at [280, 231] on div "Line Items" at bounding box center [237, 212] width 85 height 43
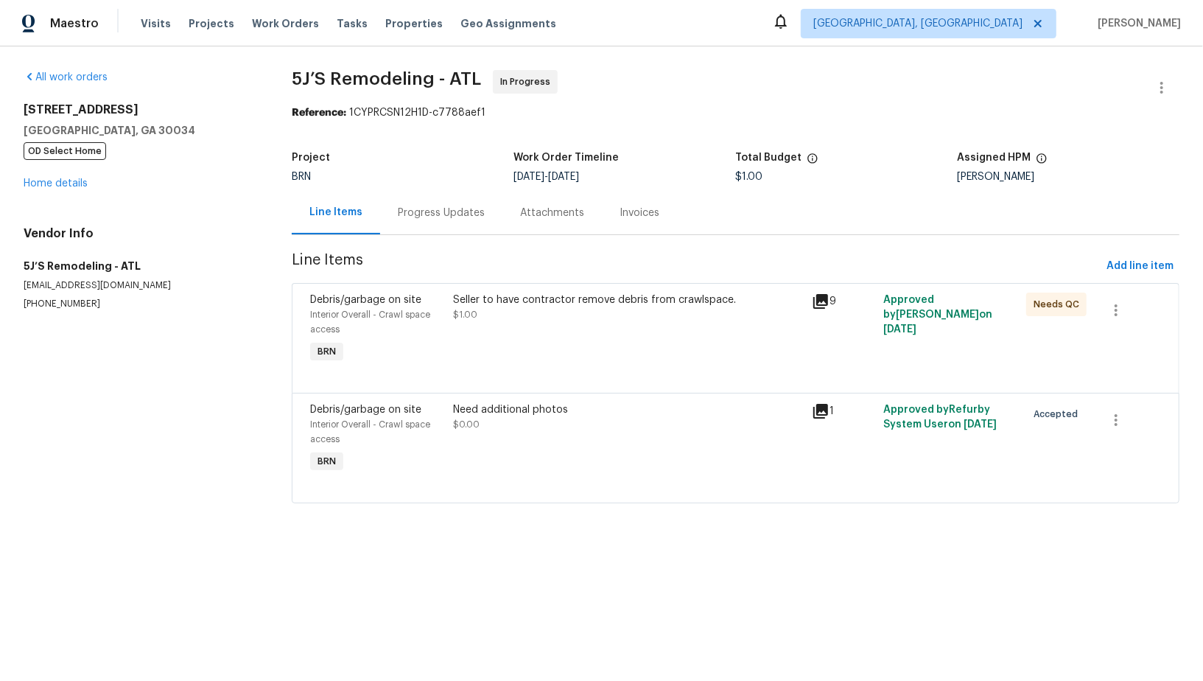
click at [536, 428] on div "Need additional photos $0.00" at bounding box center [628, 416] width 349 height 29
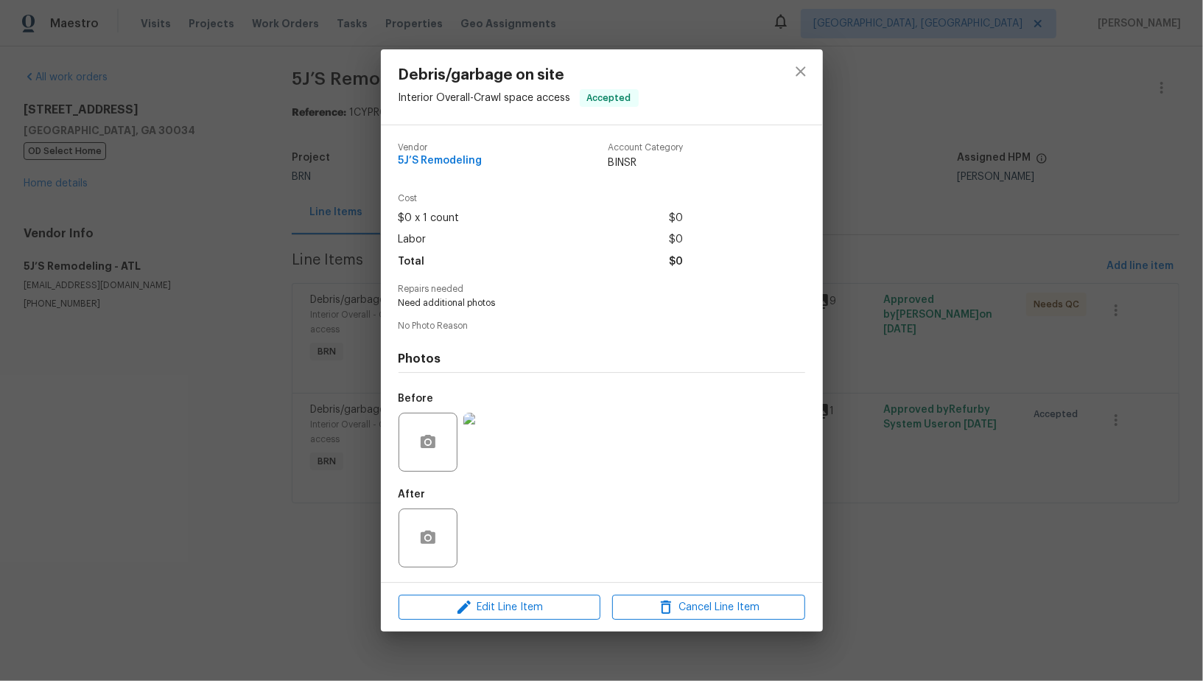
click at [306, 444] on div "Debris/garbage on site Interior Overall - Crawl space access Accepted Vendor 5J…" at bounding box center [601, 340] width 1203 height 681
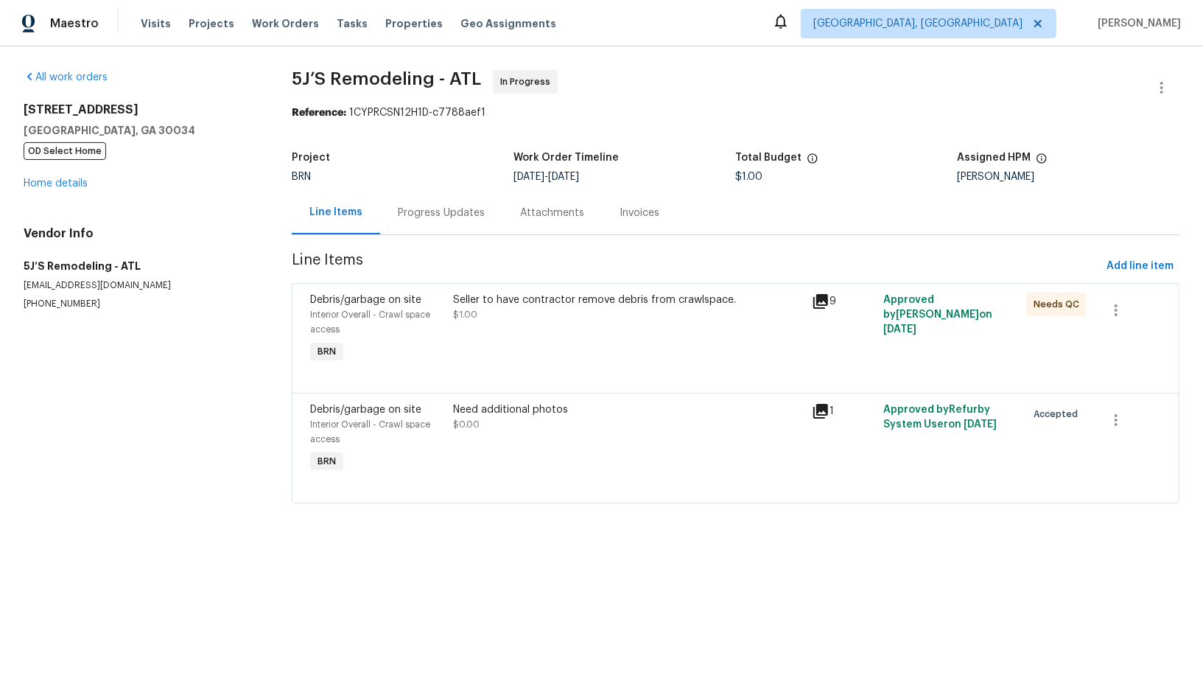
click at [424, 204] on div "Progress Updates" at bounding box center [441, 212] width 122 height 43
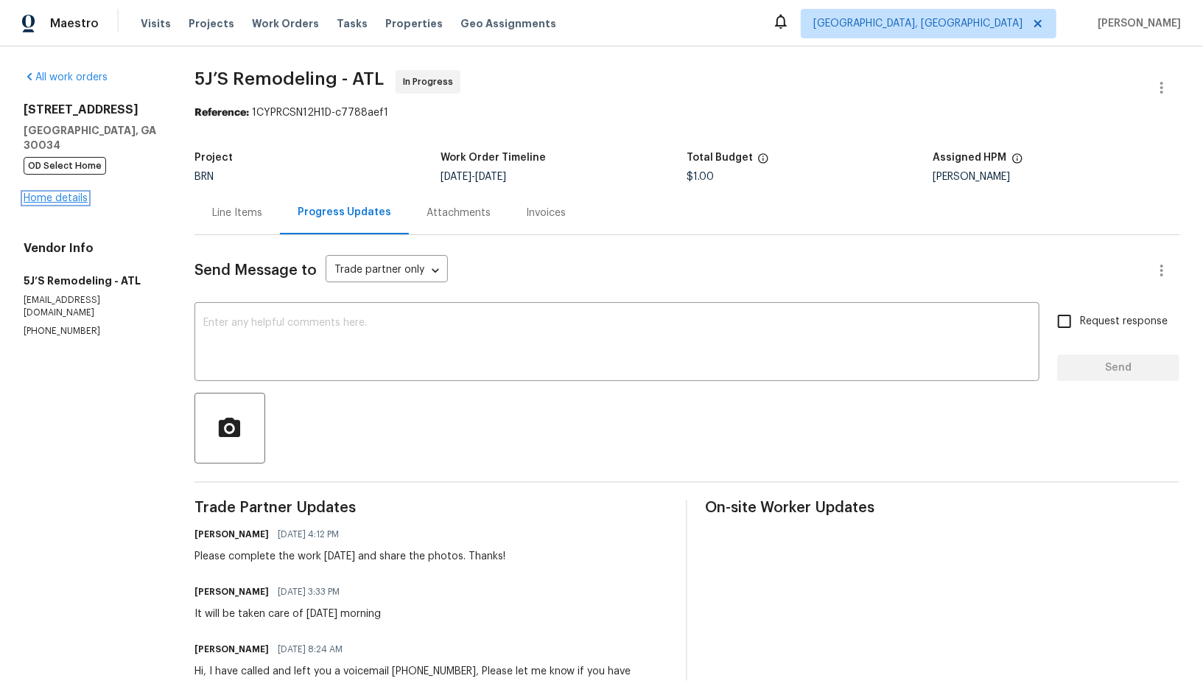
click at [58, 193] on link "Home details" at bounding box center [56, 198] width 64 height 10
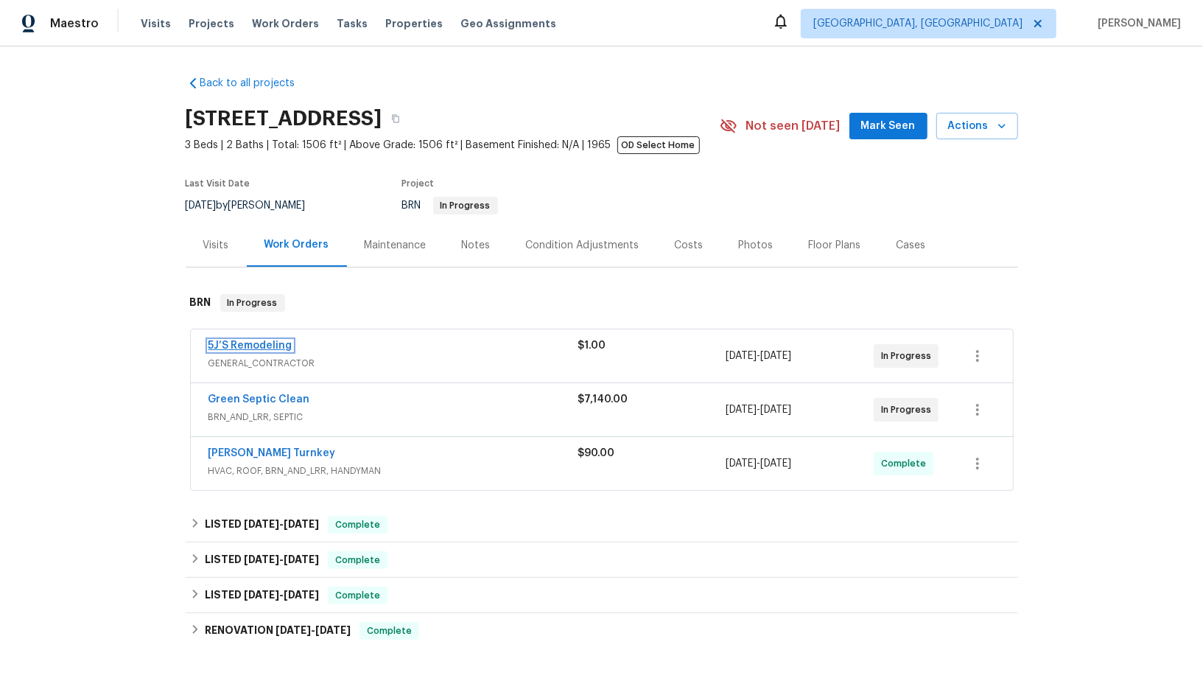
click at [242, 348] on link "5J’S Remodeling" at bounding box center [251, 345] width 84 height 10
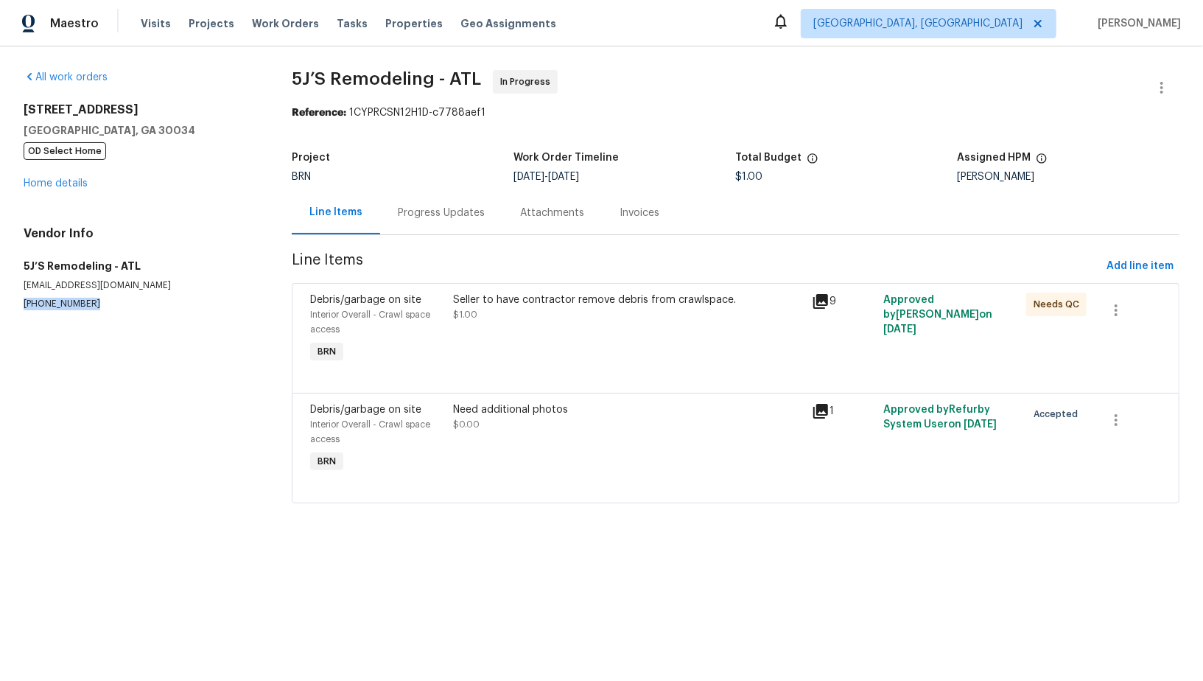
drag, startPoint x: 108, startPoint y: 305, endPoint x: 0, endPoint y: 305, distance: 107.6
click at [0, 305] on div "All work orders [STREET_ADDRESS] OD Select Home Home details Vendor Info 5J’S R…" at bounding box center [601, 295] width 1203 height 498
copy p "[PHONE_NUMBER]"
click at [399, 203] on div "Progress Updates" at bounding box center [441, 212] width 122 height 43
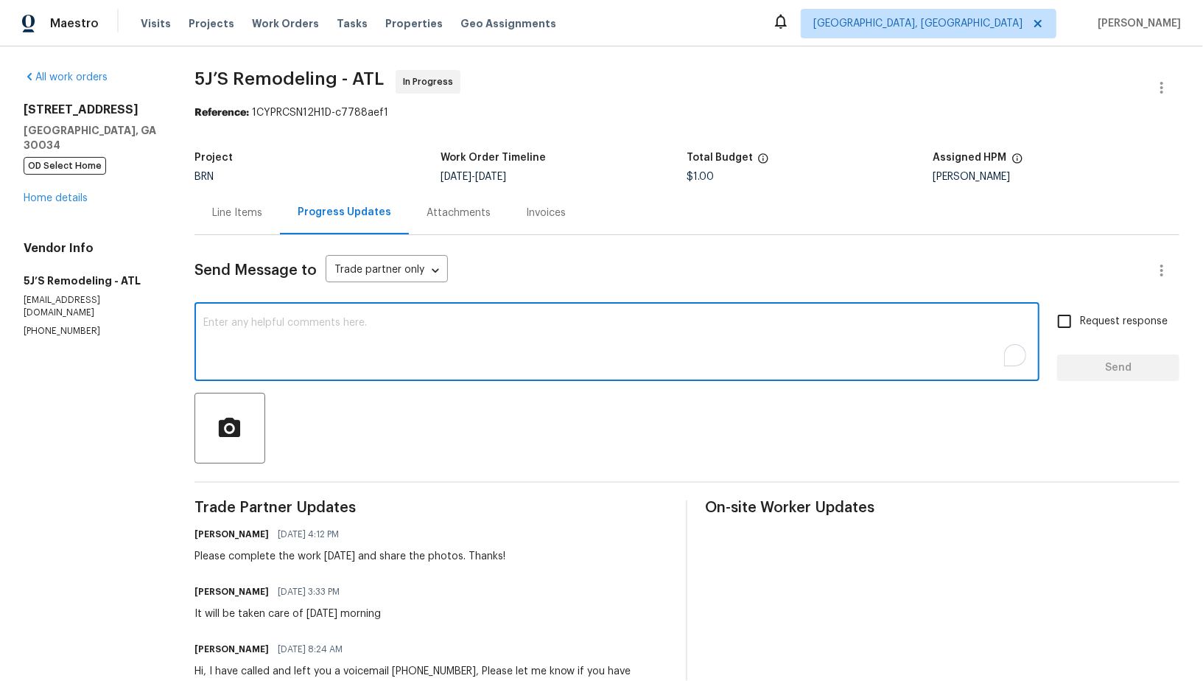
click at [340, 335] on textarea "To enrich screen reader interactions, please activate Accessibility in Grammarl…" at bounding box center [617, 344] width 828 height 52
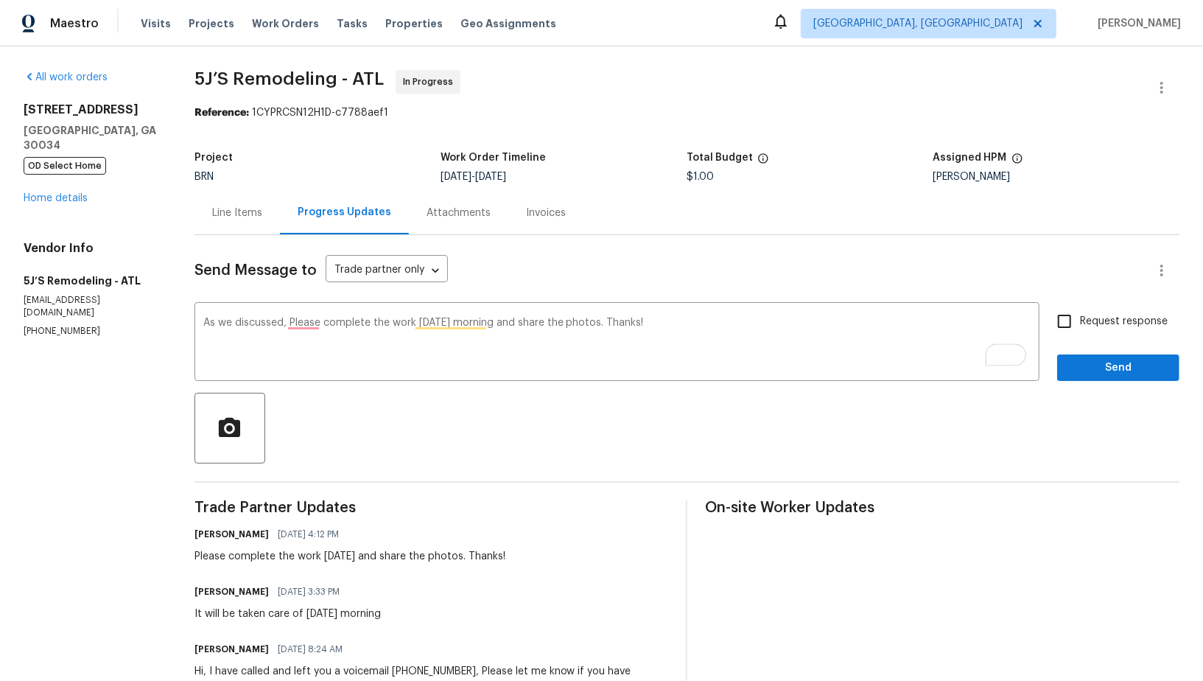
drag, startPoint x: 88, startPoint y: 308, endPoint x: 0, endPoint y: 308, distance: 87.7
copy p "[PHONE_NUMBER]"
click at [285, 322] on textarea "As we discussed, Please complete the work [DATE] morning and share the photos. …" at bounding box center [617, 344] width 828 height 52
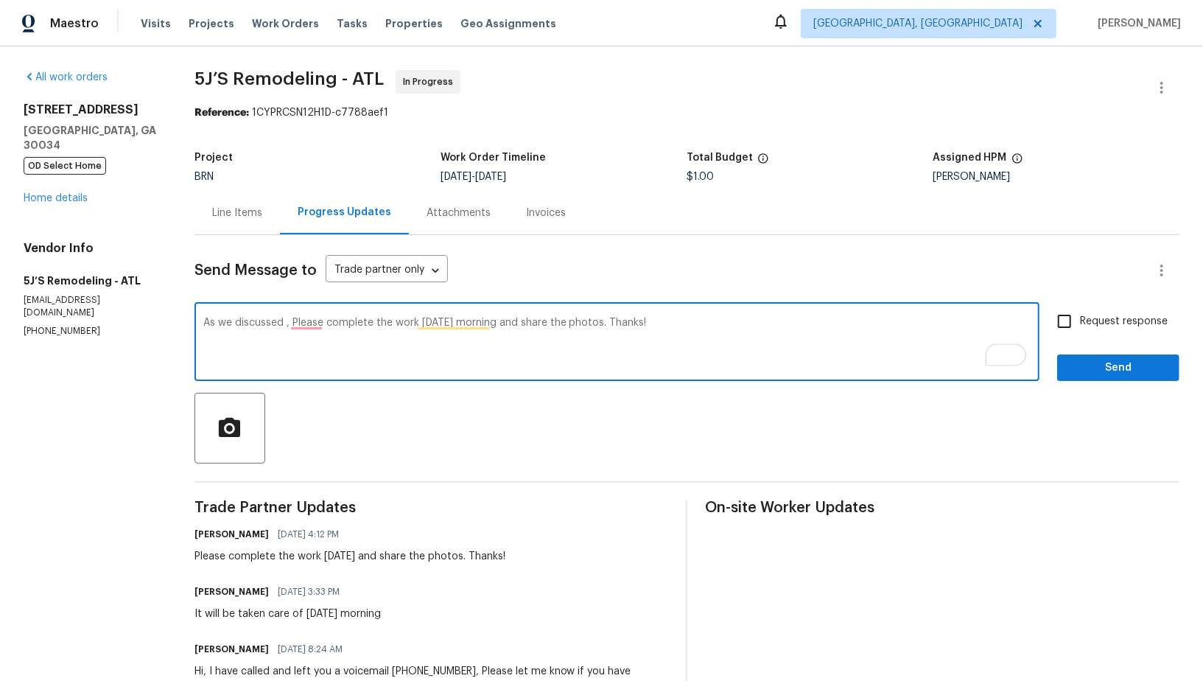
paste textarea "[PHONE_NUMBER]"
click at [389, 322] on textarea "As we discussed [PHONE_NUMBER], Please complete the work [DATE] morning and sha…" at bounding box center [617, 344] width 828 height 52
click at [531, 318] on textarea "As we discussed [PHONE_NUMBER], please complete the work [DATE] morning and sha…" at bounding box center [617, 344] width 828 height 52
click at [941, 354] on textarea "As we discussed [PHONE_NUMBER], please complete the work [DATE] morning and sha…" at bounding box center [617, 344] width 828 height 52
type textarea "As we discussed [PHONE_NUMBER], please complete the work [DATE] morning and sha…"
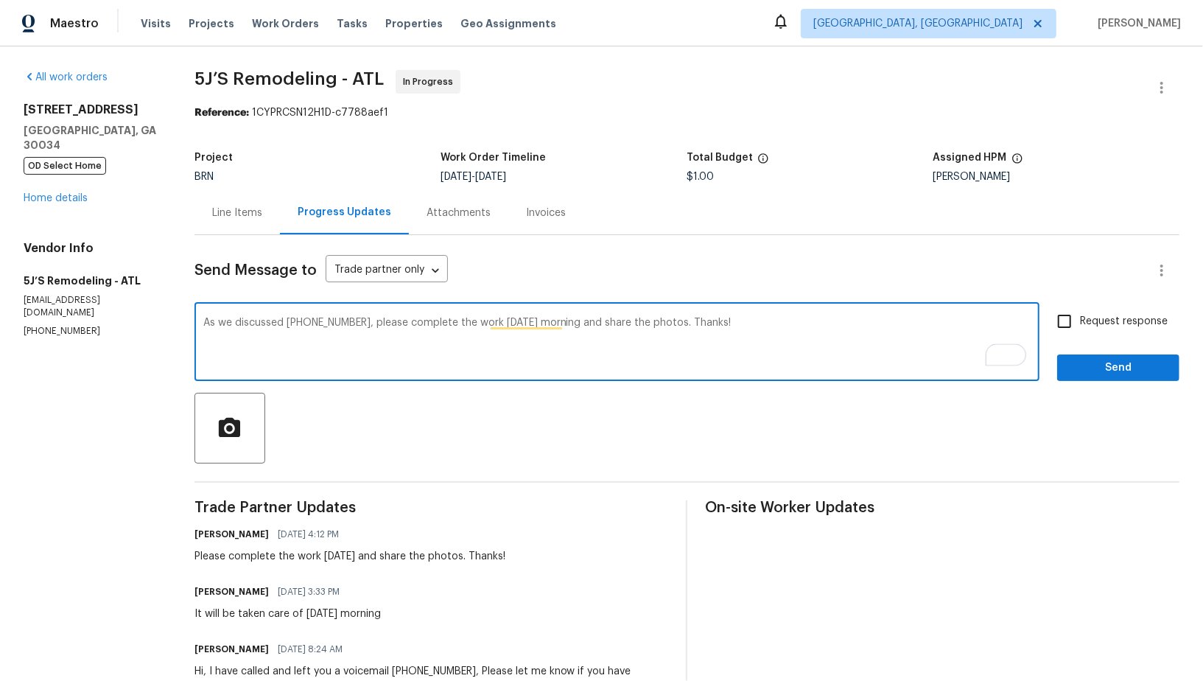
click at [1076, 311] on input "Request response" at bounding box center [1064, 321] width 31 height 31
checkbox input "true"
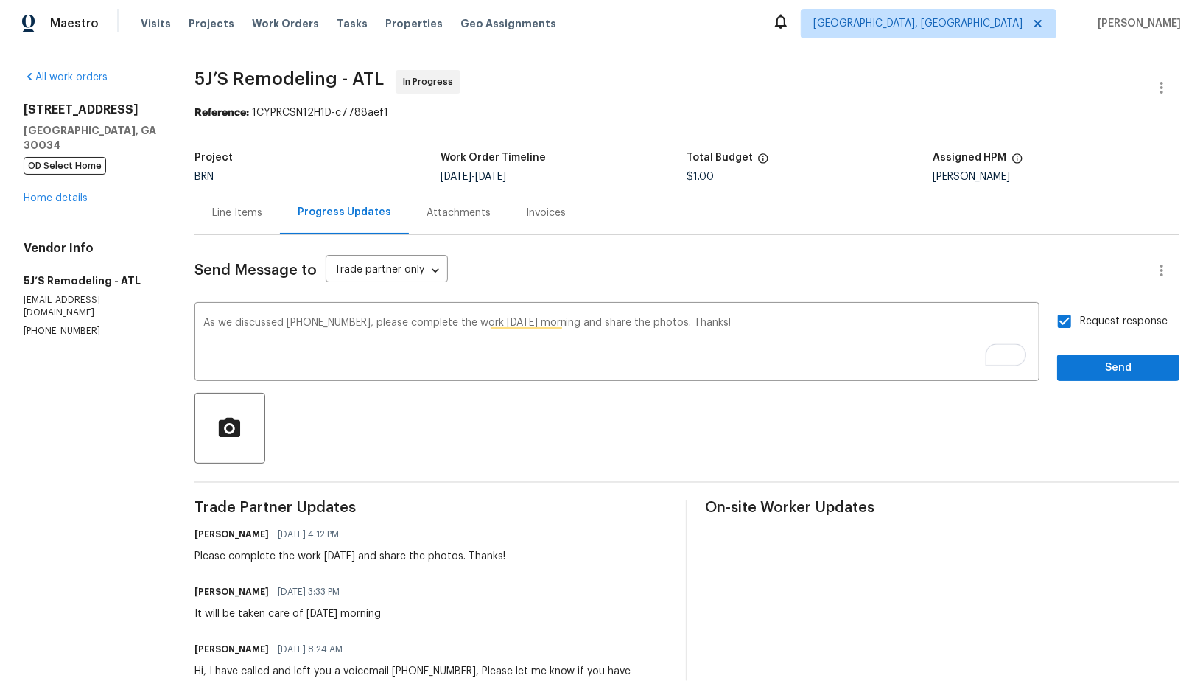
click at [1085, 351] on div "Request response Send" at bounding box center [1118, 343] width 122 height 75
click at [1088, 368] on span "Send" at bounding box center [1118, 368] width 99 height 18
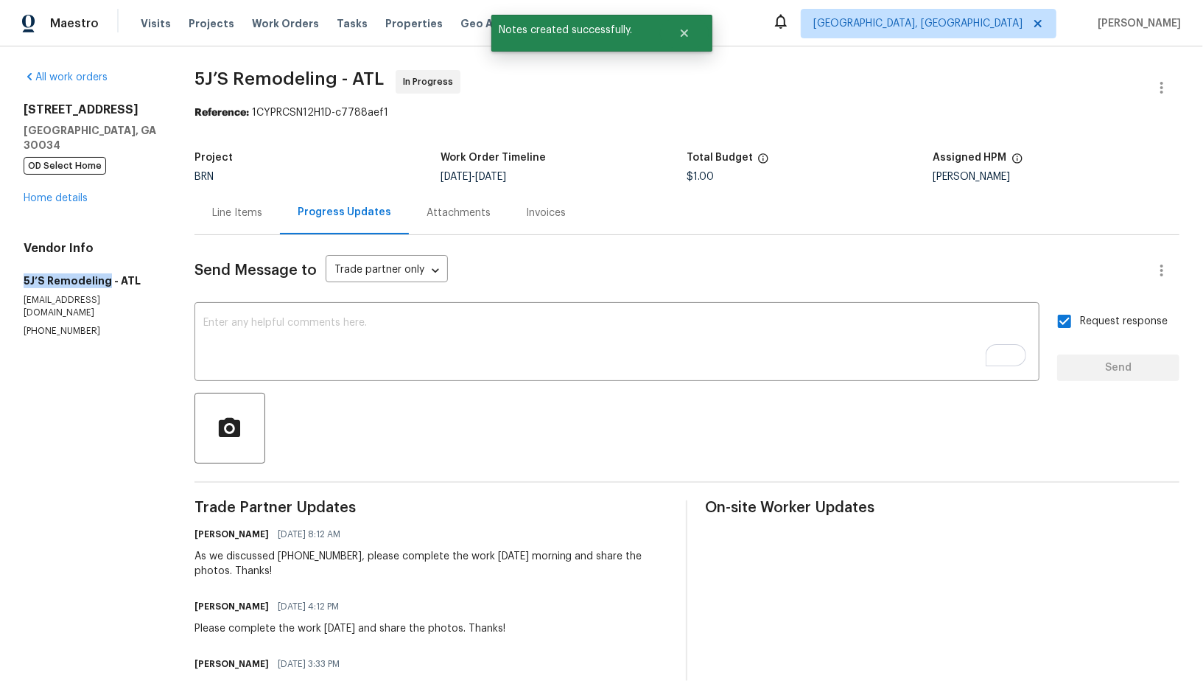
drag, startPoint x: 16, startPoint y: 264, endPoint x: 112, endPoint y: 242, distance: 98.2
copy h5 "5J’S Remodeling"
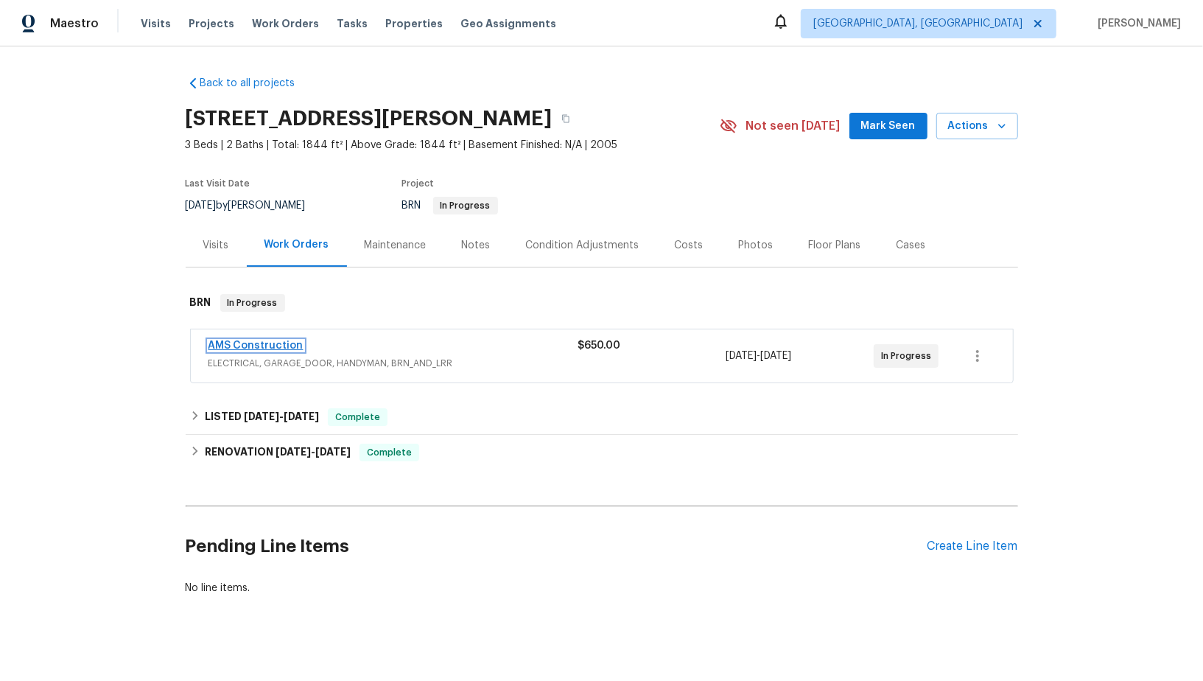
click at [254, 342] on link "AMS Construction" at bounding box center [256, 345] width 95 height 10
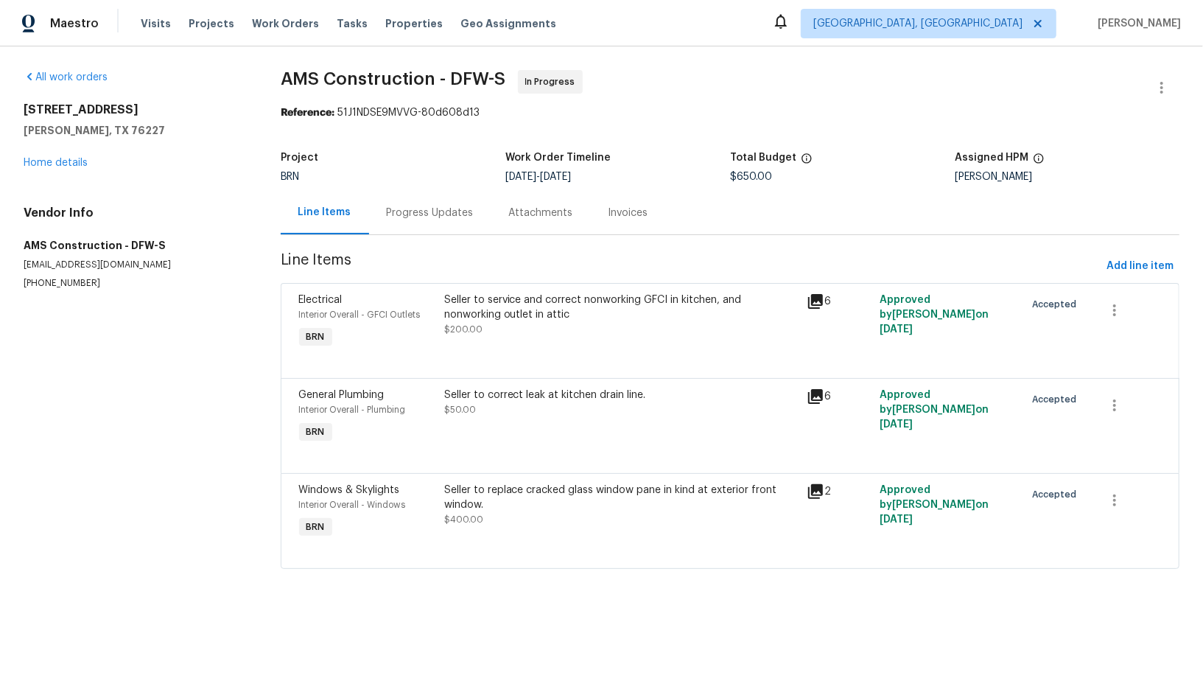
click at [448, 211] on div "Progress Updates" at bounding box center [430, 213] width 87 height 15
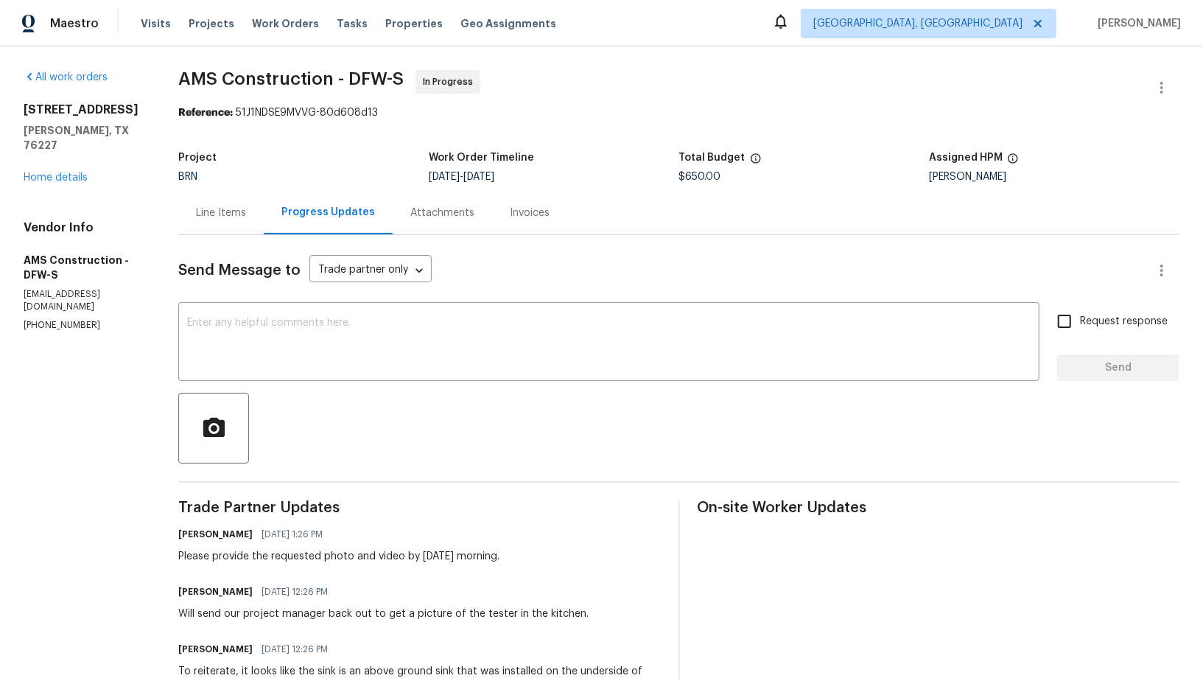
click at [91, 319] on p "(469) 363-1173" at bounding box center [83, 325] width 119 height 13
click at [219, 211] on div "Line Items" at bounding box center [221, 213] width 50 height 15
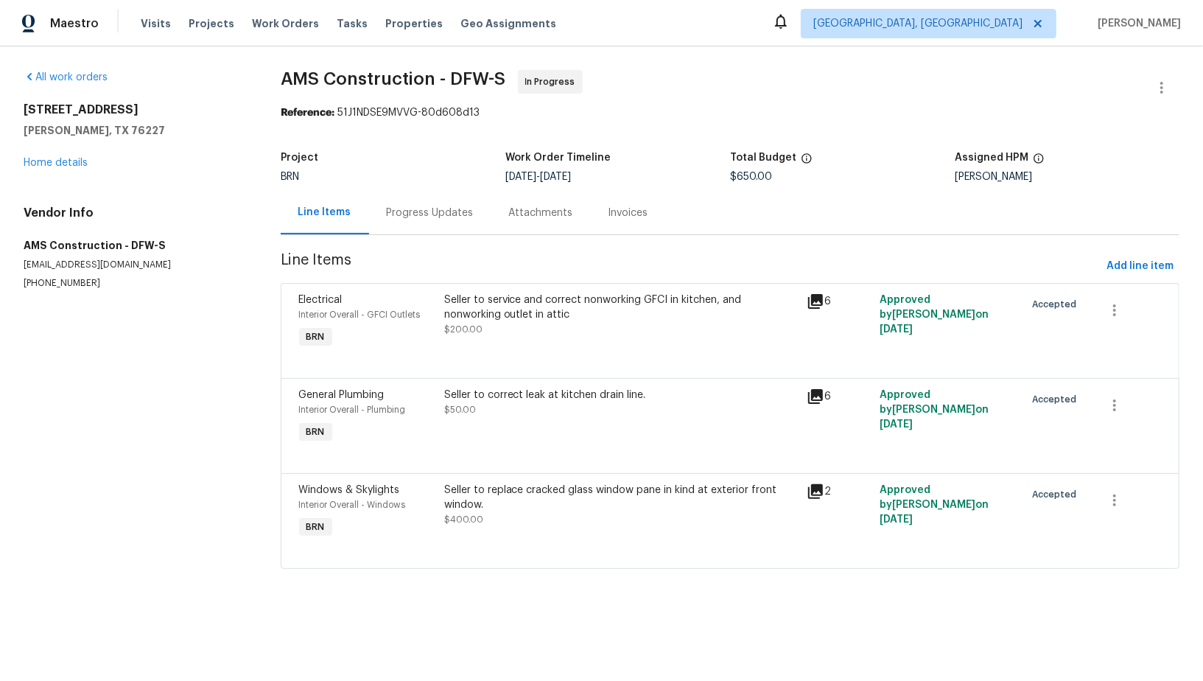
click at [408, 214] on div "Progress Updates" at bounding box center [430, 213] width 87 height 15
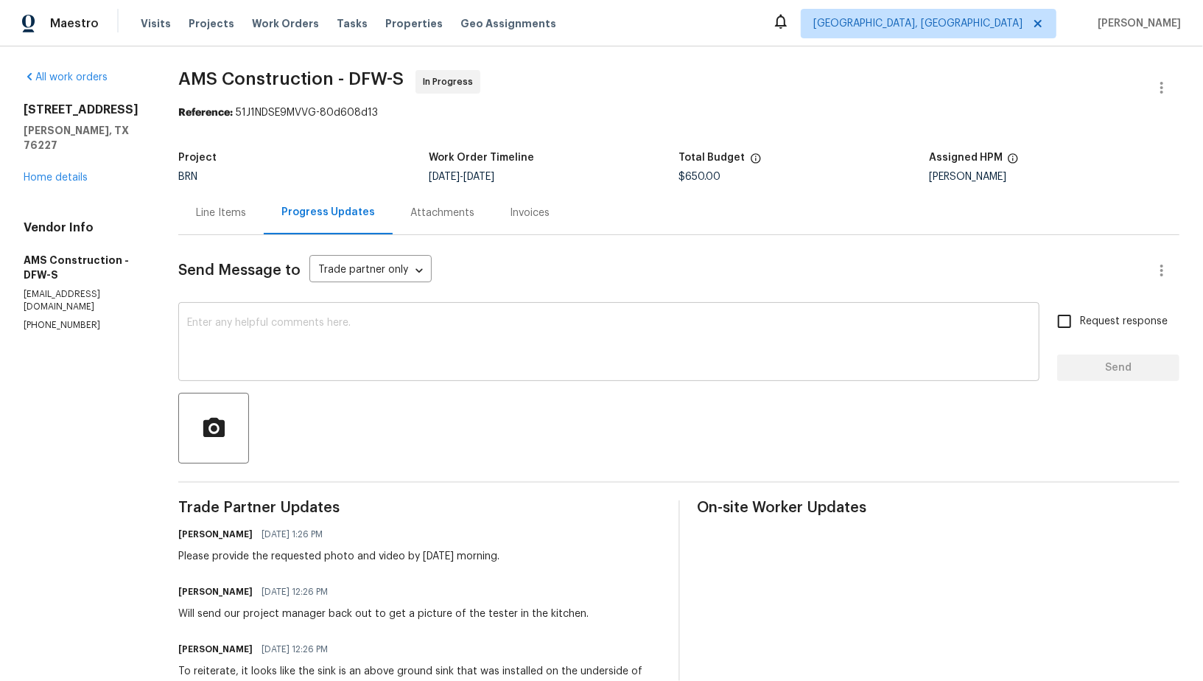
click at [264, 347] on textarea at bounding box center [609, 344] width 844 height 52
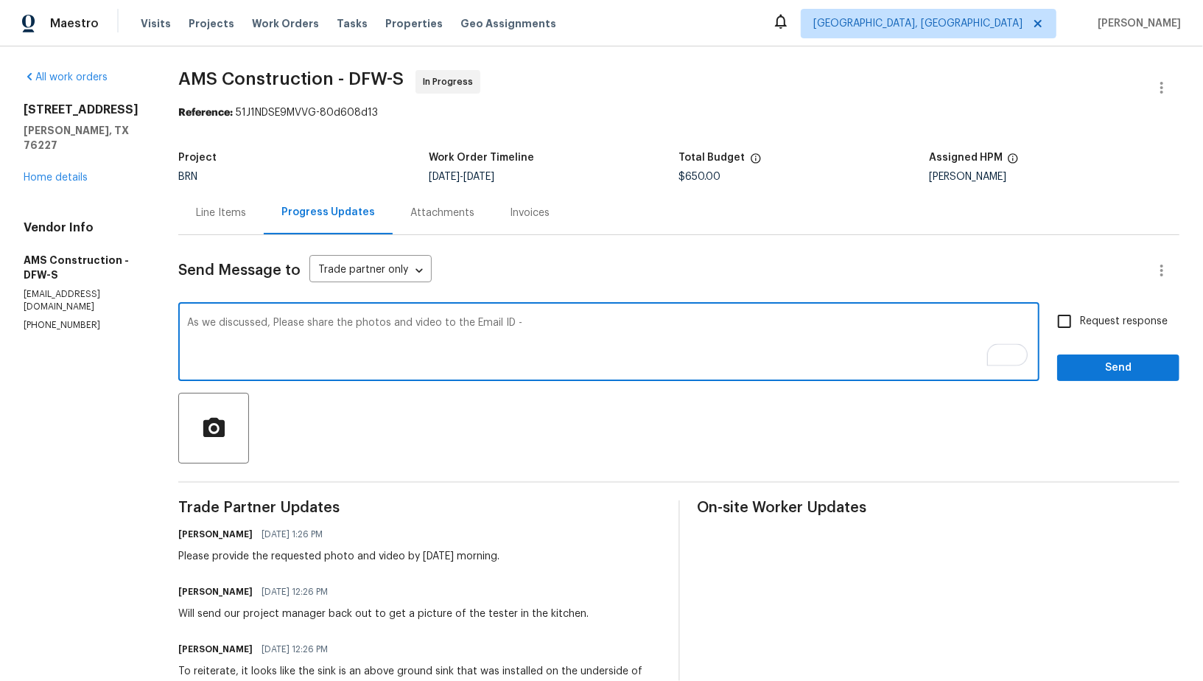
paste textarea "padmapriya.r@opendoor.com"
click at [356, 322] on textarea "As we discussed, Please share the photos and video to the Email ID - padmapriya…" at bounding box center [609, 344] width 844 height 52
click at [541, 322] on textarea "As we discussed, Please share the requested photos and video to the Email ID - …" at bounding box center [609, 344] width 844 height 52
click at [287, 321] on textarea "As we discussed, Please share the requested photos and video to the Email ID - …" at bounding box center [609, 344] width 844 height 52
type textarea "As we discussed, please share the requested photos and video to the Email ID - …"
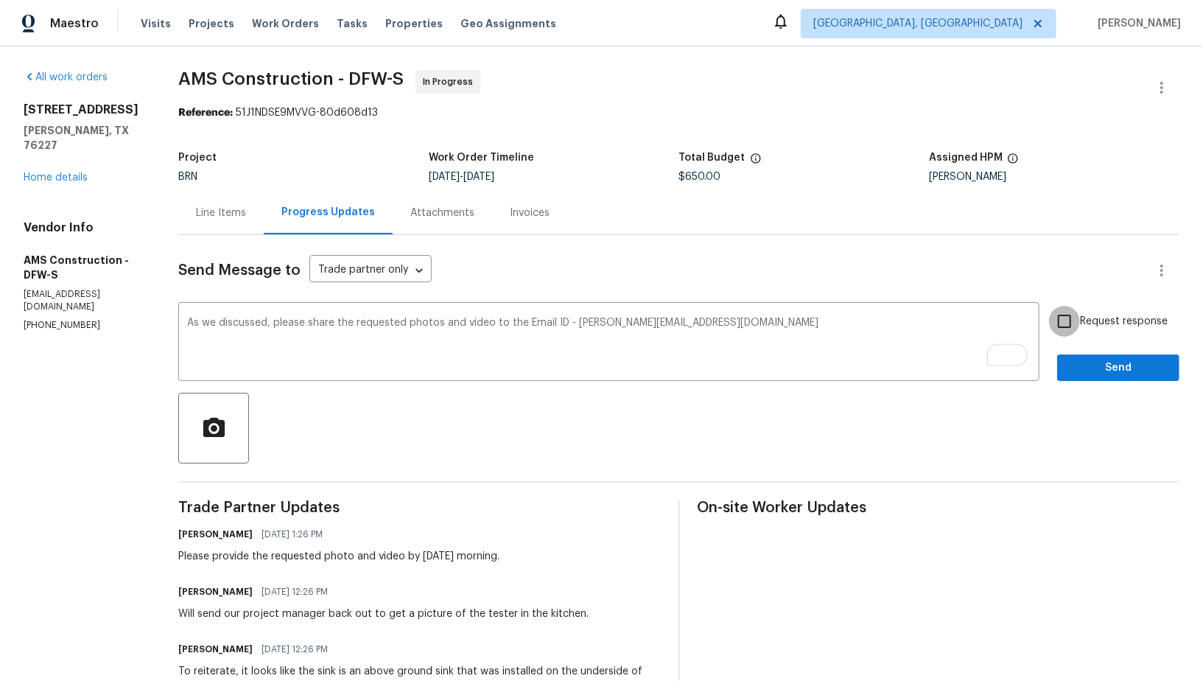
click at [1080, 318] on input "Request response" at bounding box center [1064, 321] width 31 height 31
checkbox input "true"
click at [1105, 364] on span "Send" at bounding box center [1118, 368] width 99 height 18
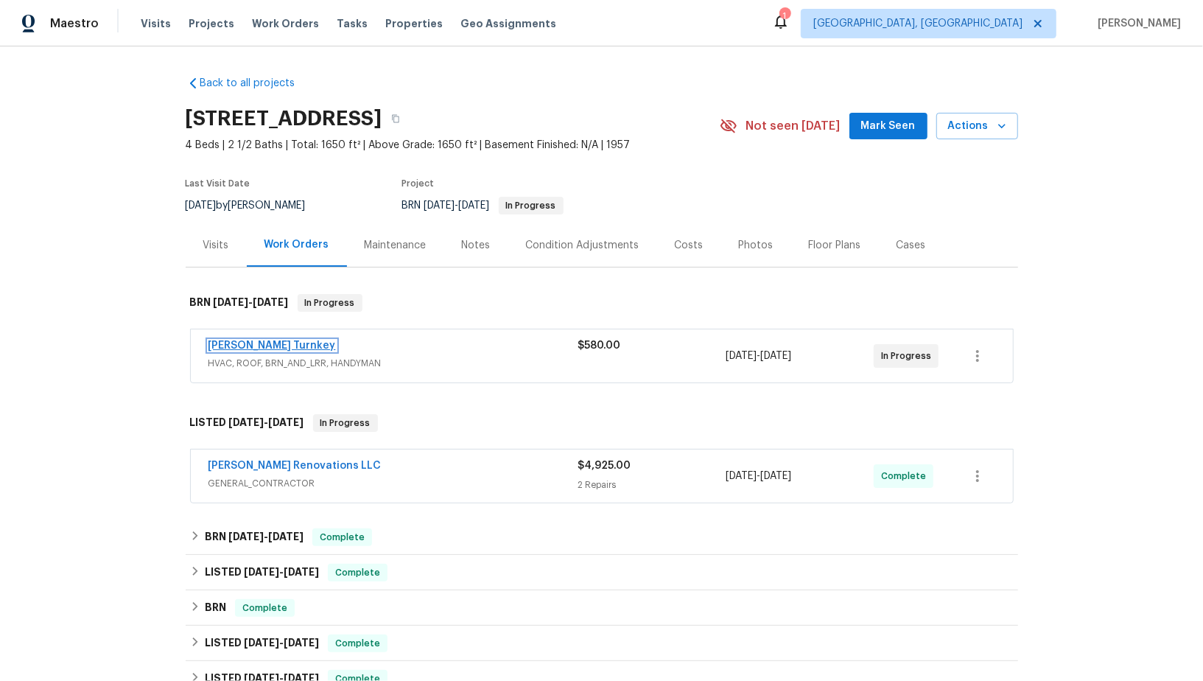
click at [248, 342] on link "Davis Turnkey" at bounding box center [272, 345] width 127 height 10
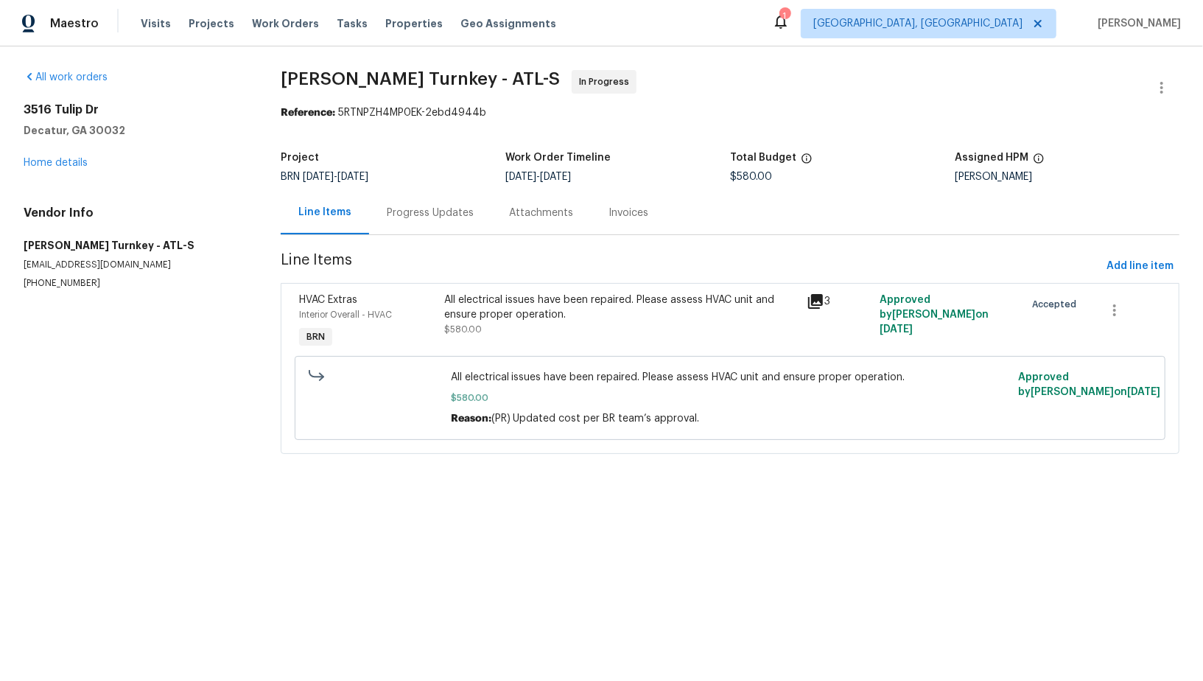
click at [367, 189] on div "Project BRN 8/28/2025 - 8/29/2025 Work Order Timeline 8/28/2025 - 8/29/2025 Tot…" at bounding box center [730, 167] width 899 height 47
click at [404, 206] on div "Progress Updates" at bounding box center [430, 213] width 87 height 15
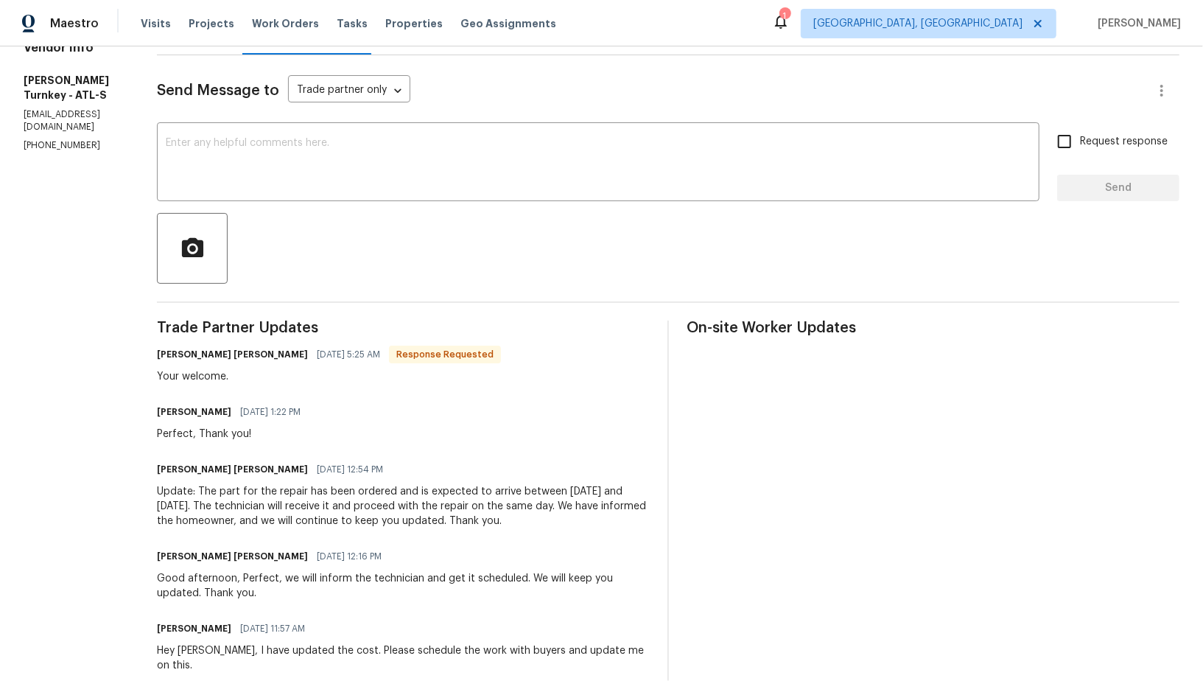
scroll to position [181, 0]
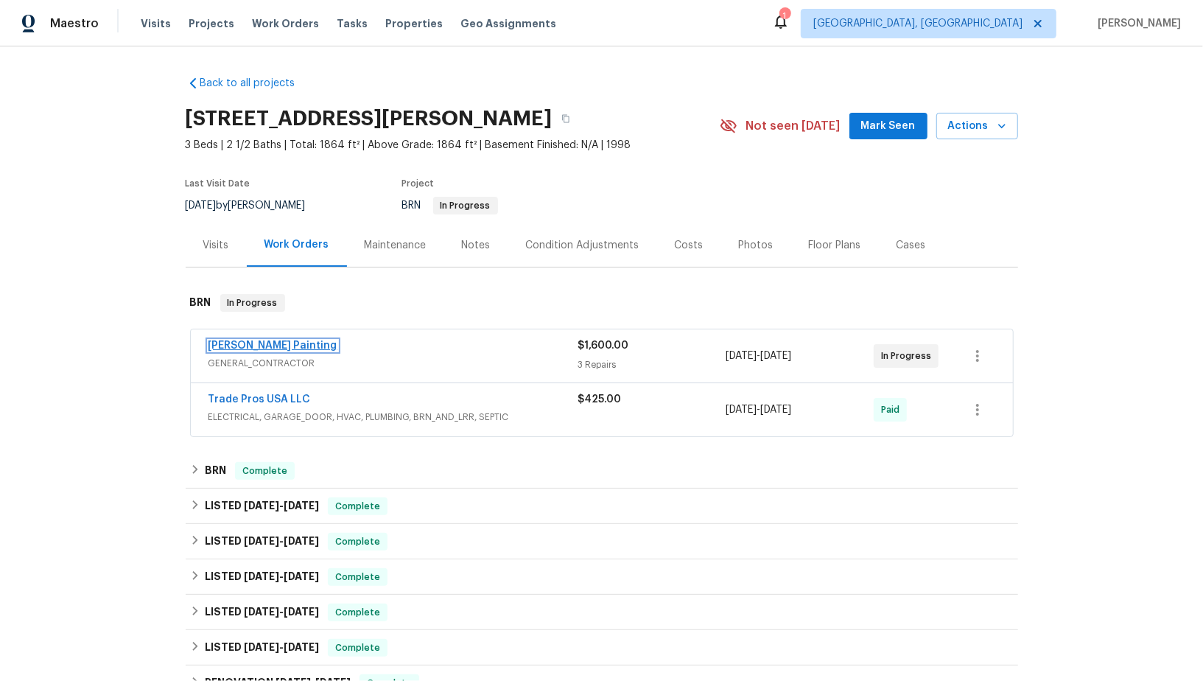
click at [248, 349] on link "[PERSON_NAME] Painting" at bounding box center [273, 345] width 129 height 10
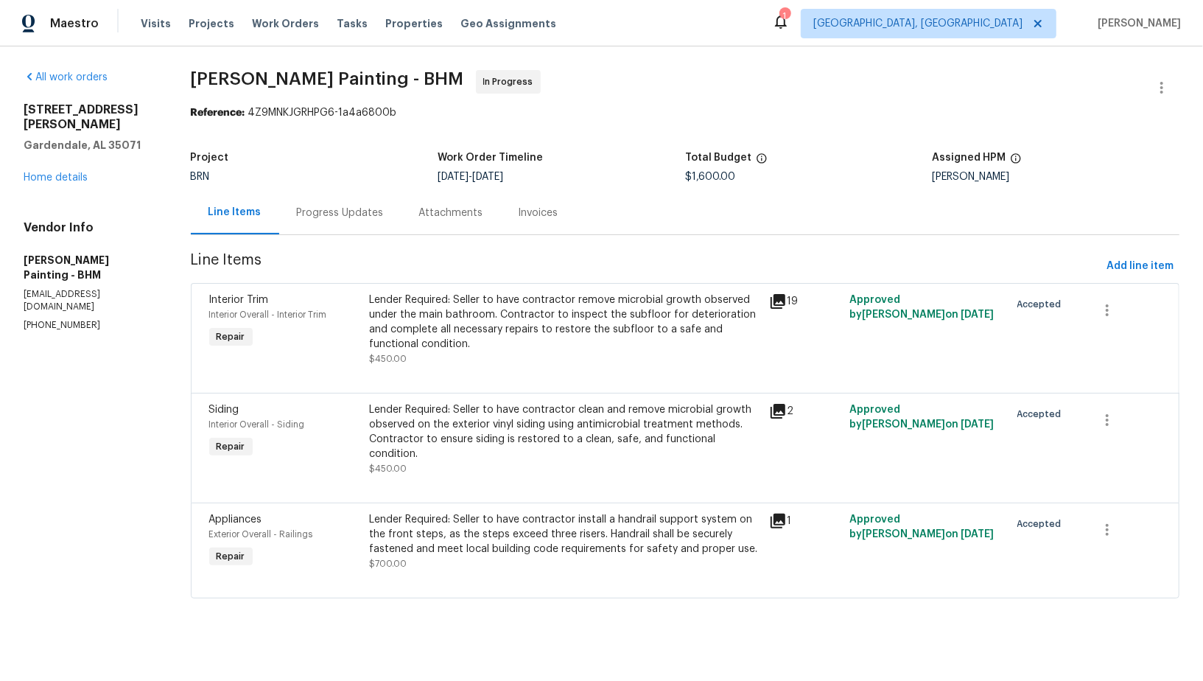
click at [385, 237] on section "[PERSON_NAME] Painting - BHM In Progress Reference: 4Z9MNKJGRHPG6-1a4a6800b Pro…" at bounding box center [685, 343] width 989 height 546
click at [384, 223] on div "Progress Updates" at bounding box center [340, 212] width 122 height 43
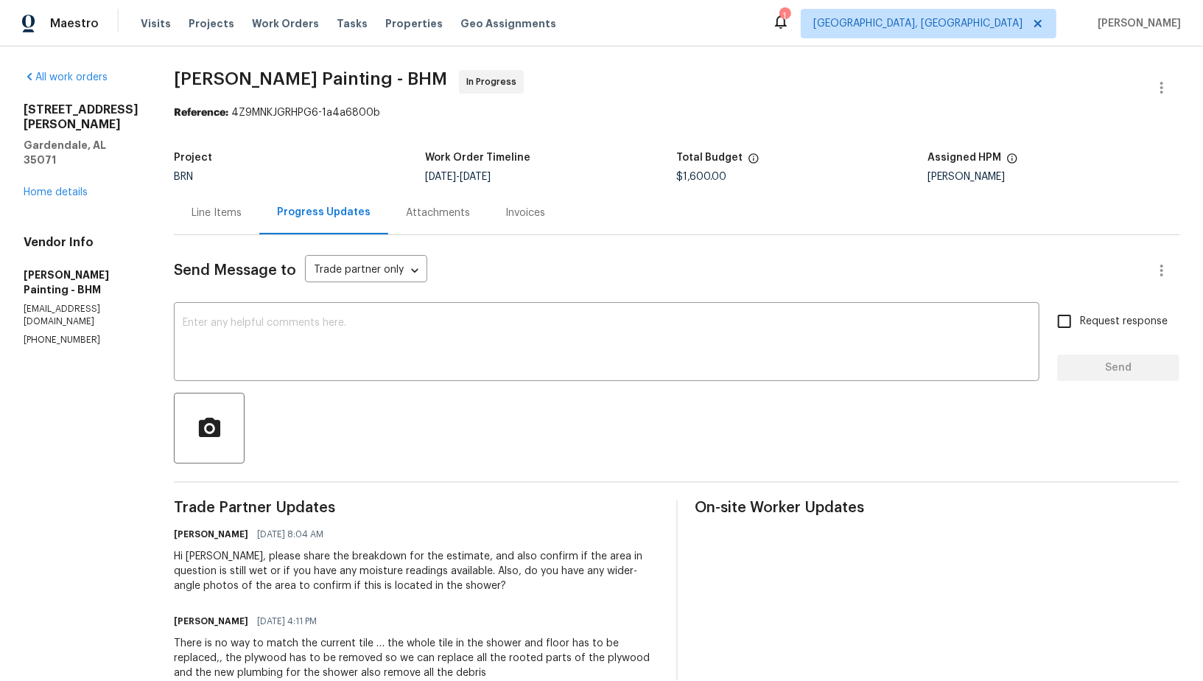
click at [259, 209] on div "Line Items" at bounding box center [216, 212] width 85 height 43
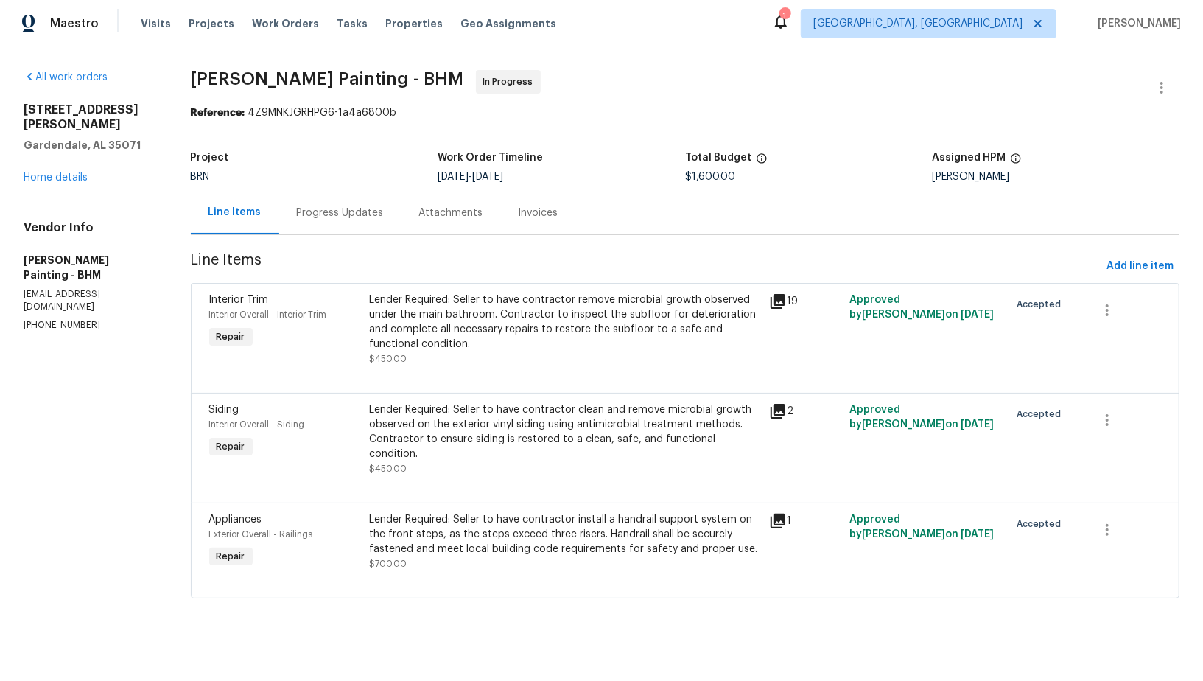
click at [391, 283] on div "Interior Trim Interior Overall - Interior Trim Repair Lender Required: Seller t…" at bounding box center [685, 338] width 989 height 110
click at [443, 311] on div "Lender Required: Seller to have contractor remove microbial growth observed und…" at bounding box center [565, 322] width 392 height 59
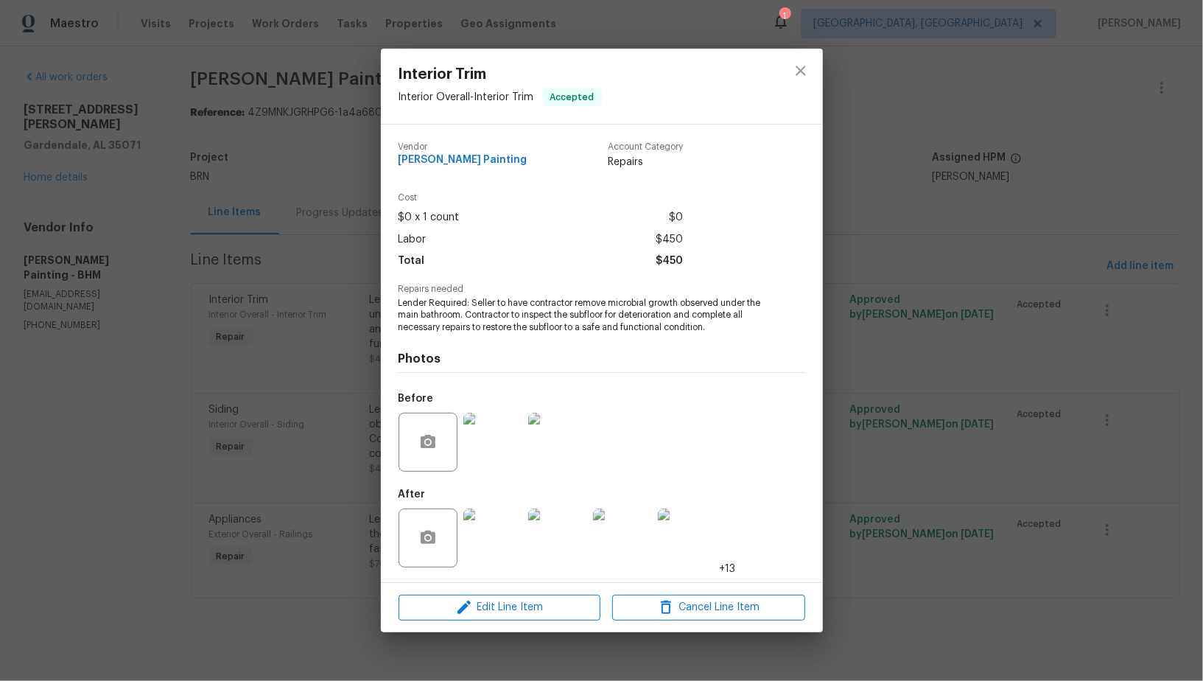
click at [337, 158] on div "Interior Trim Interior Overall - Interior Trim Accepted Vendor Perez Painting A…" at bounding box center [601, 340] width 1203 height 681
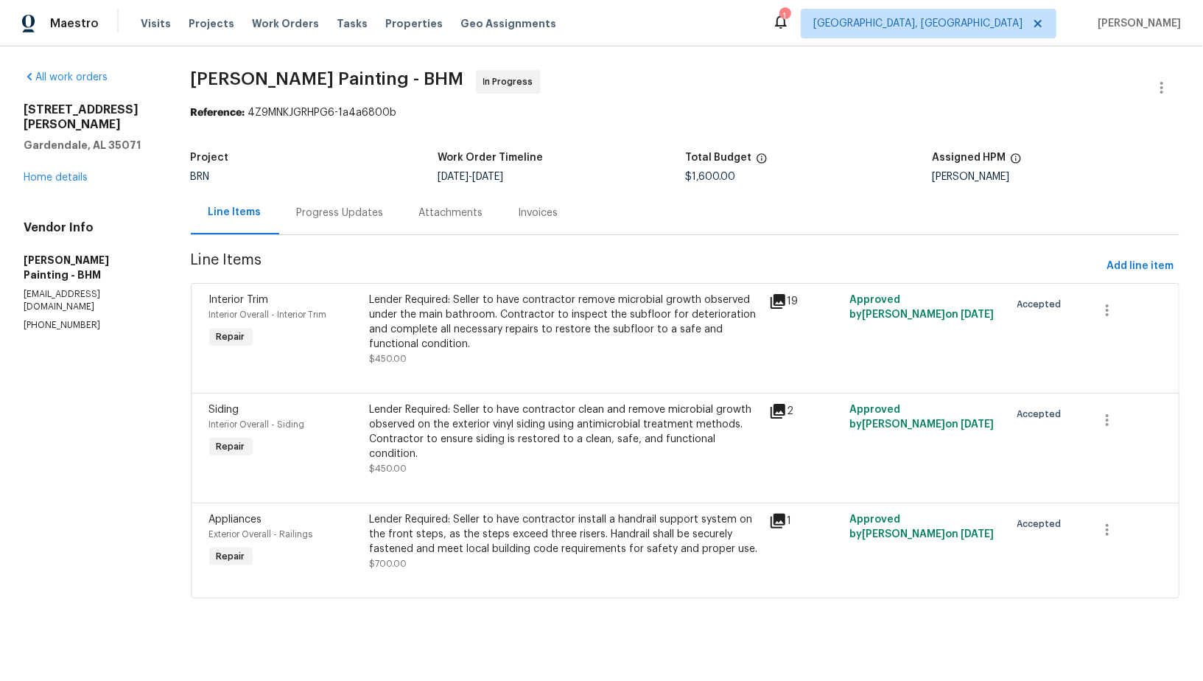
click at [383, 220] on div "Progress Updates" at bounding box center [340, 212] width 122 height 43
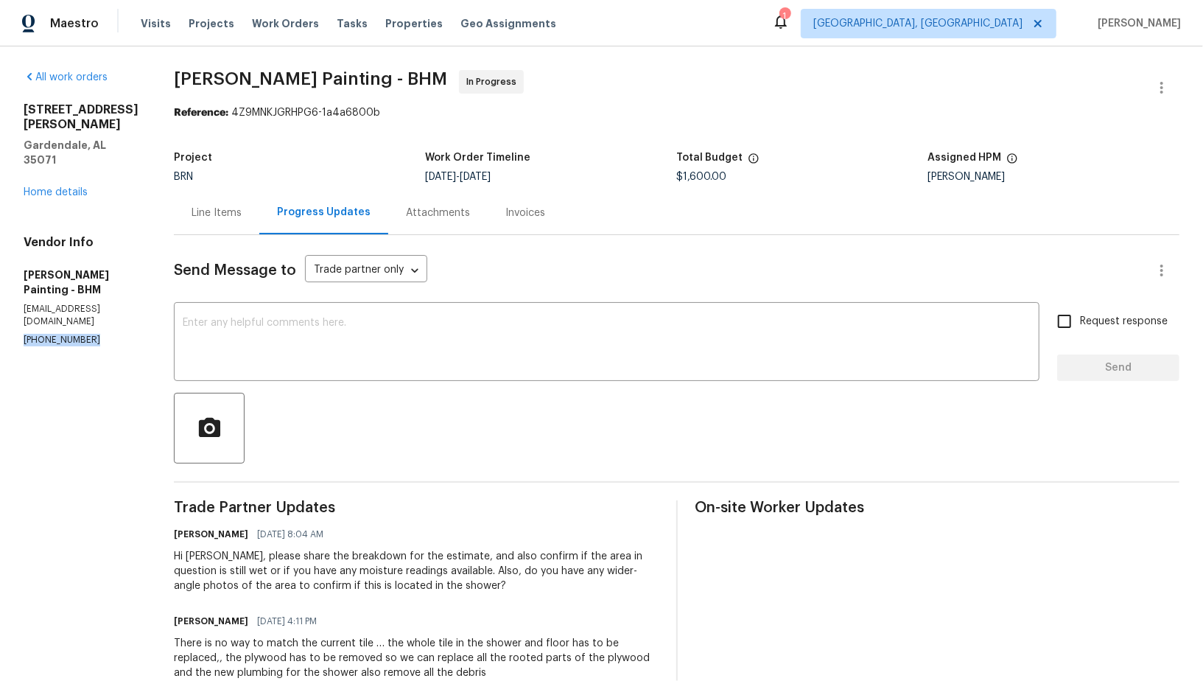
drag, startPoint x: 88, startPoint y: 283, endPoint x: 15, endPoint y: 283, distance: 72.2
copy p "(256) 913-3850"
click at [259, 205] on div "Line Items" at bounding box center [216, 212] width 85 height 43
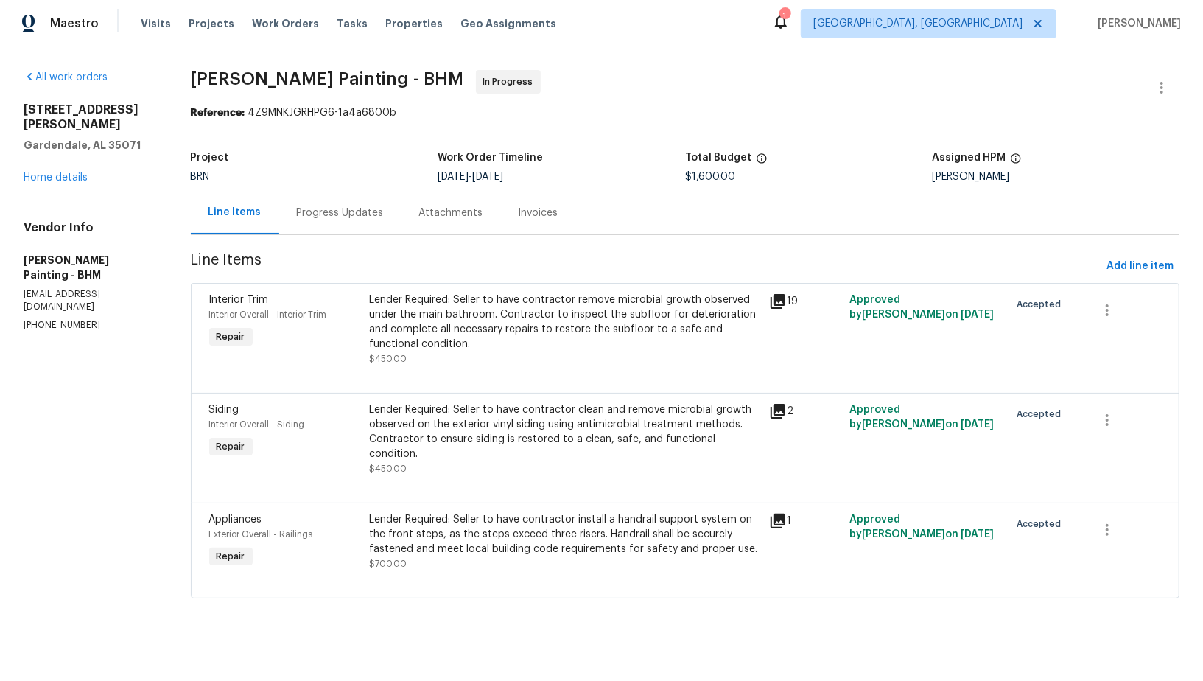
click at [384, 210] on div "Progress Updates" at bounding box center [340, 213] width 87 height 15
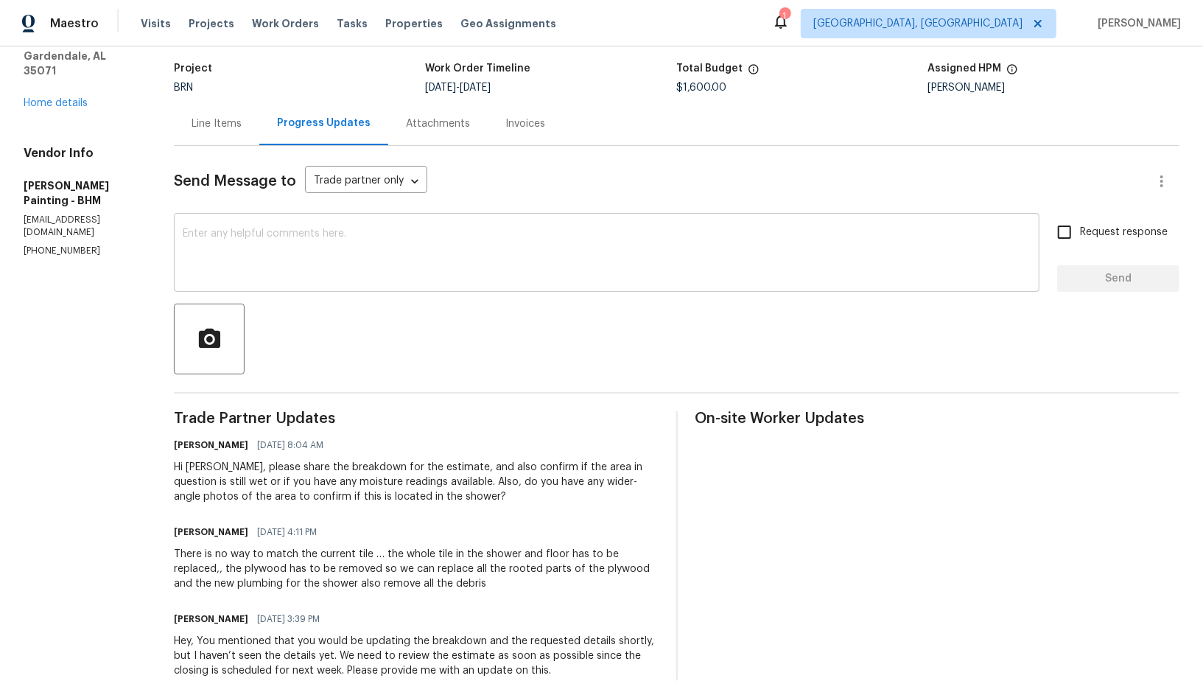
scroll to position [81, 0]
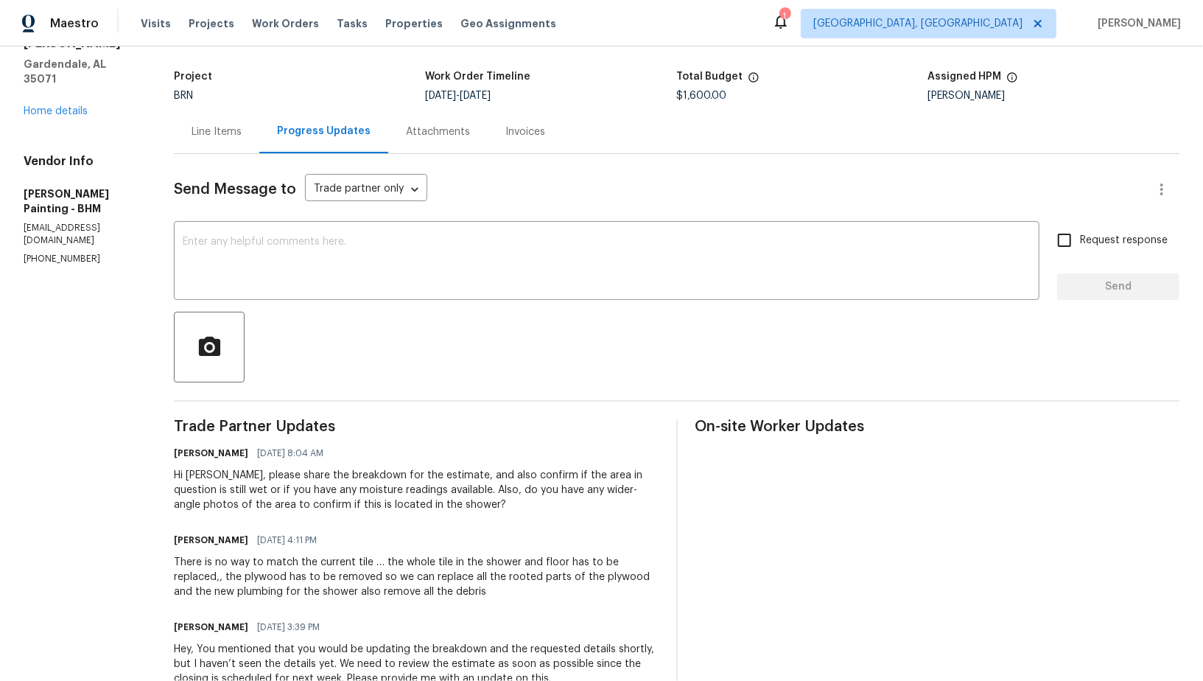
click at [259, 143] on div "Line Items" at bounding box center [216, 131] width 85 height 43
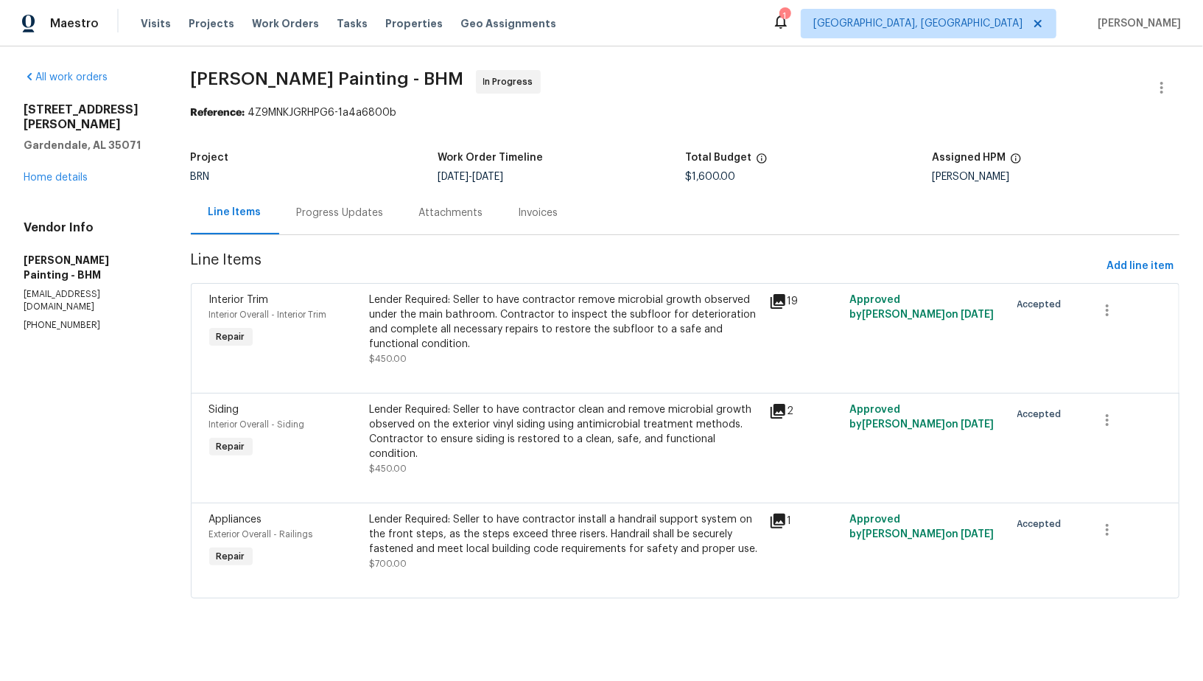
click at [382, 217] on div "Progress Updates" at bounding box center [340, 213] width 87 height 15
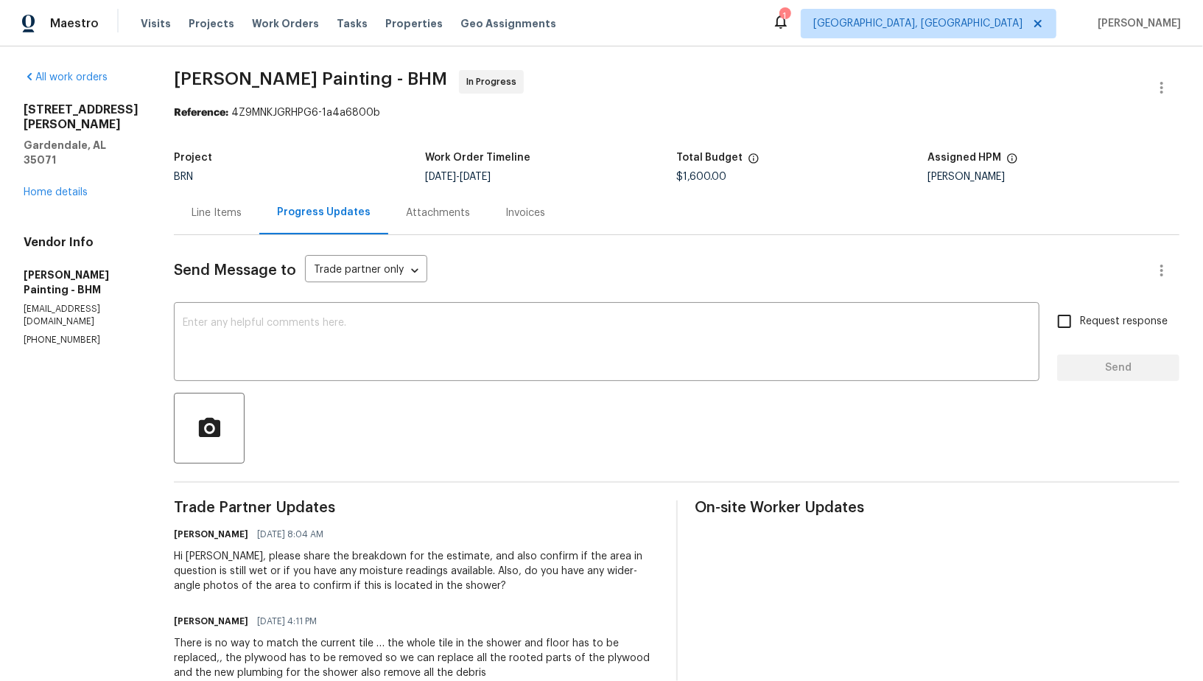
click at [242, 215] on div "Line Items" at bounding box center [217, 213] width 50 height 15
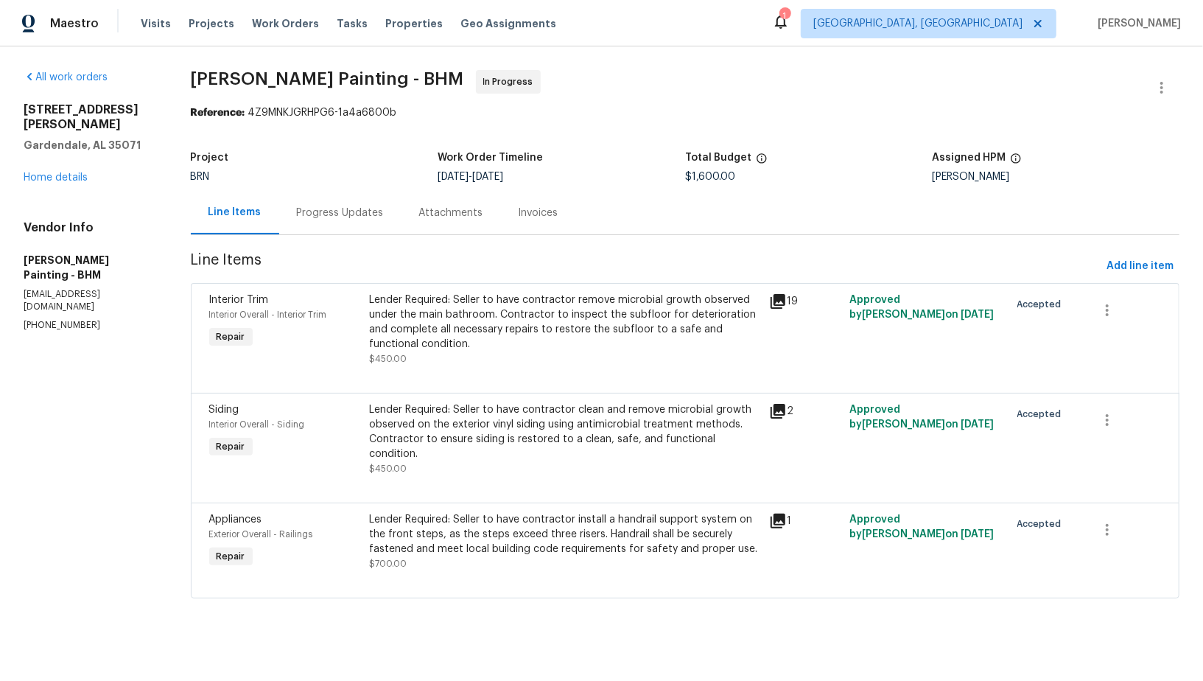
click at [350, 229] on div "Progress Updates" at bounding box center [340, 212] width 122 height 43
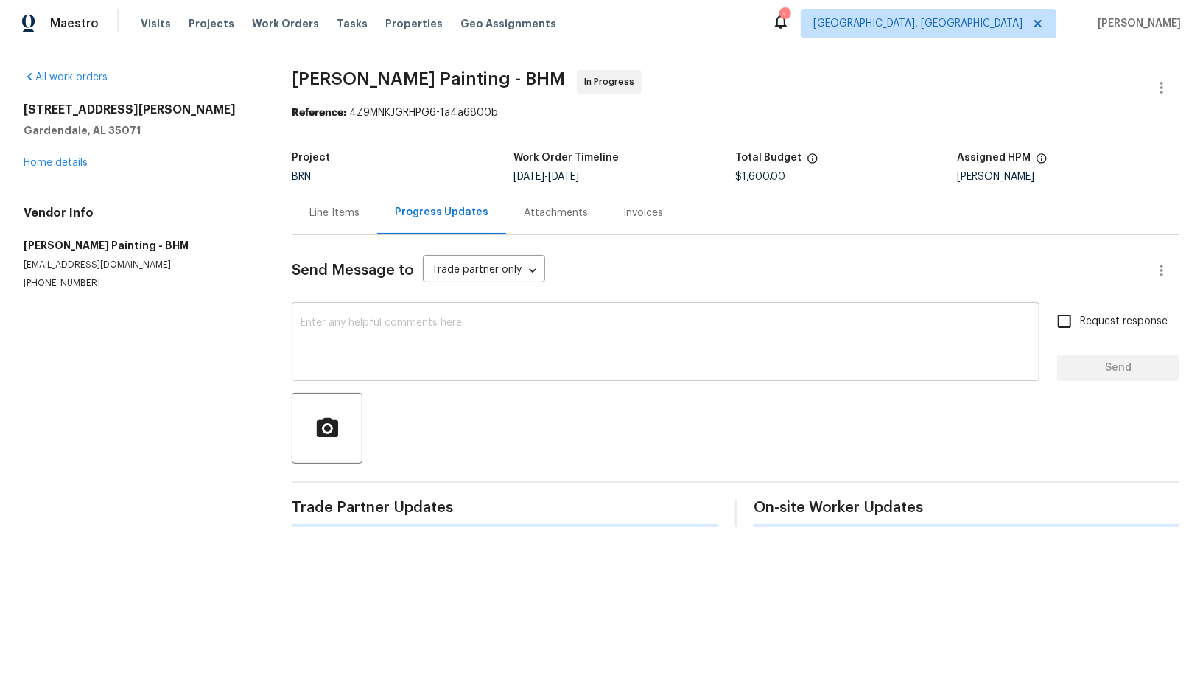
click at [354, 341] on textarea at bounding box center [666, 344] width 730 height 52
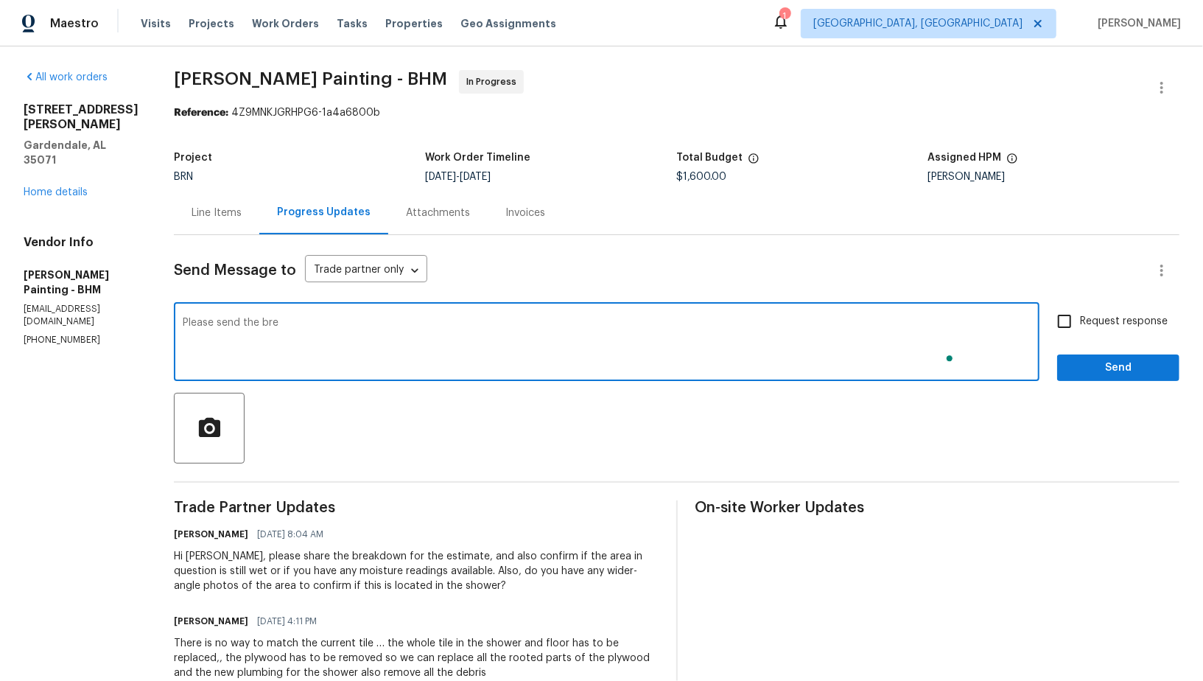
type textarea "Please send the brea"
paste textarea "padmapriya.r@opendoor.com"
click at [333, 326] on textarea "As we discussed, Please send the breakdown to the Email ID - padmapriya.r@opend…" at bounding box center [607, 344] width 848 height 52
drag, startPoint x: 103, startPoint y: 284, endPoint x: 0, endPoint y: 284, distance: 103.2
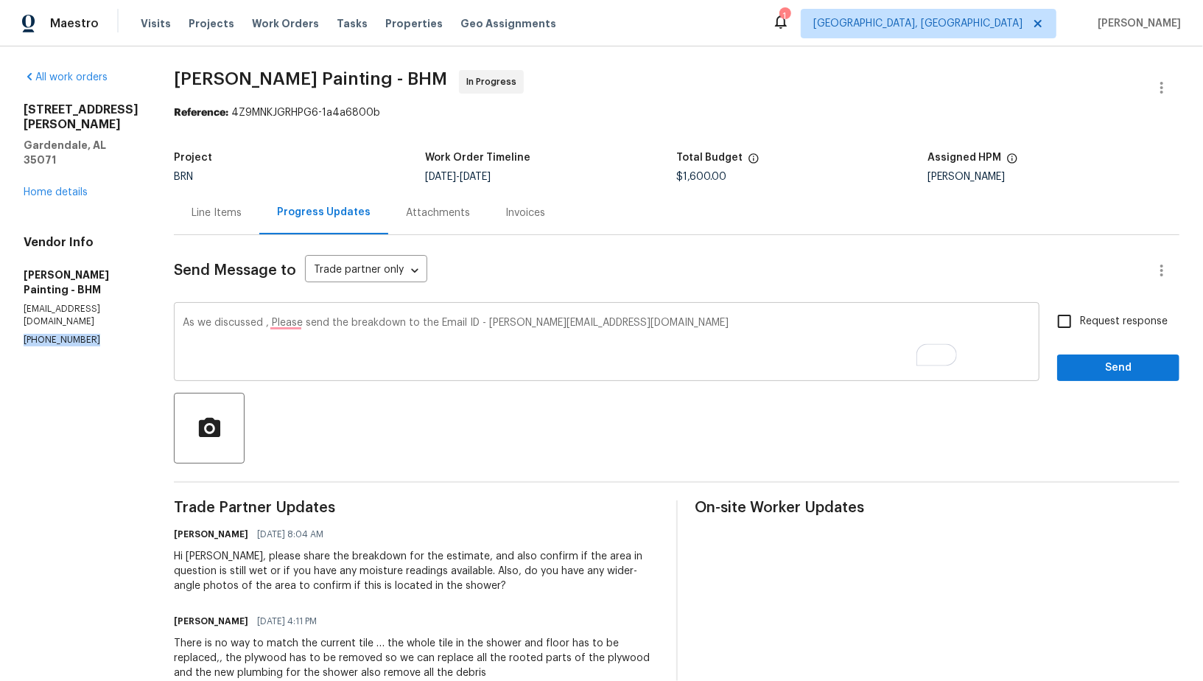
copy p "(256) 913-3850"
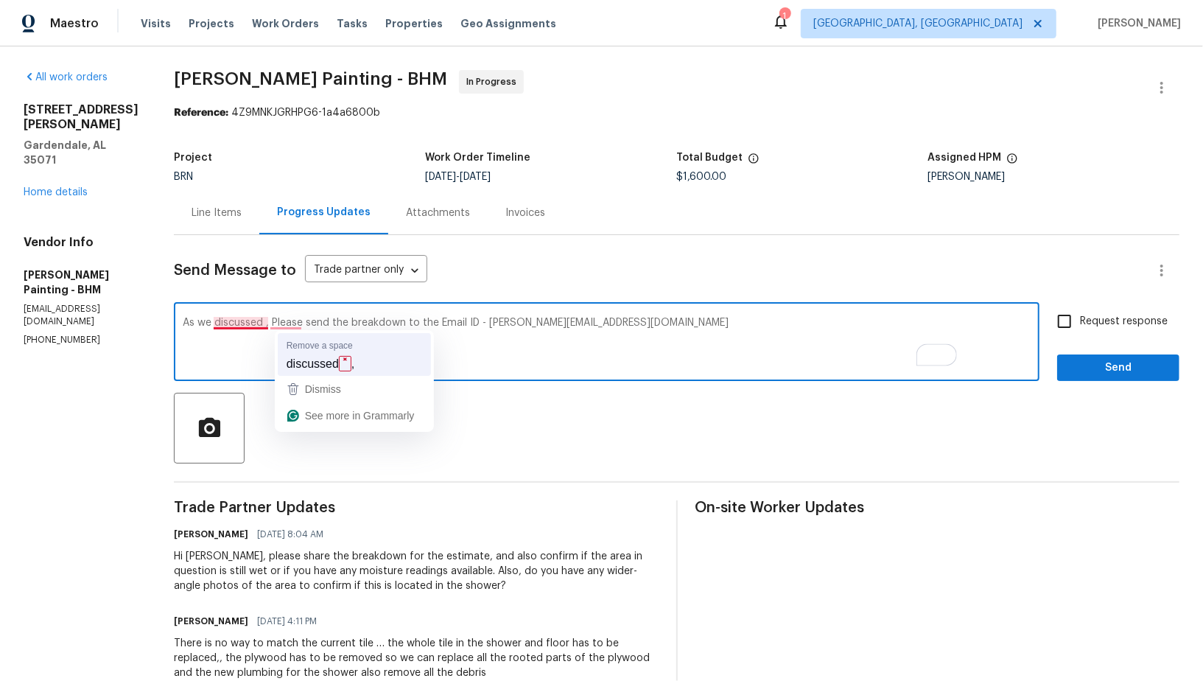
drag, startPoint x: 335, startPoint y: 322, endPoint x: 422, endPoint y: 352, distance: 92.1
click at [335, 322] on textarea "As we discussed , Please send the breakdown to the Email ID - padmapriya.r@open…" at bounding box center [607, 344] width 848 height 52
paste textarea "(256) 913-3850"
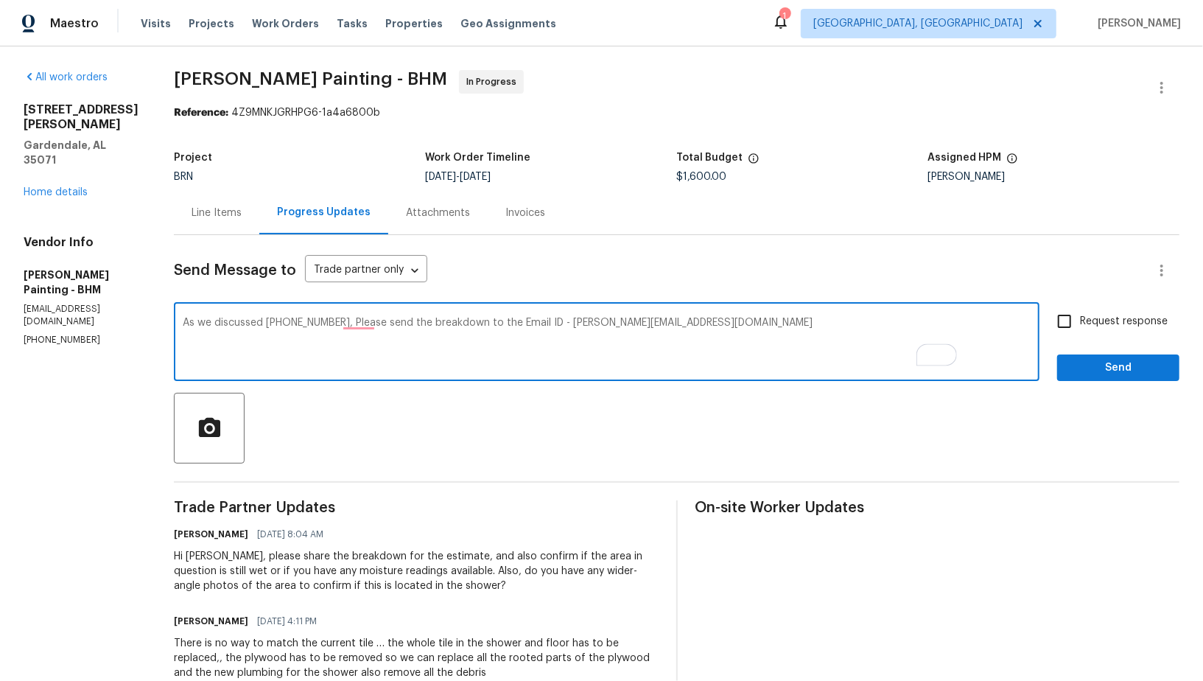
click at [662, 348] on textarea "As we discussed (256) 913-3850, Please send the breakdown to the Email ID - pad…" at bounding box center [607, 344] width 848 height 52
click at [822, 338] on textarea "As we discussed (256) 913-3850, Please send the breakdown to the Email ID - pad…" at bounding box center [607, 344] width 848 height 52
type textarea "As we discussed (256) 913-3850, Please send the breakdown to the Email ID - pad…"
click at [1063, 324] on input "Request response" at bounding box center [1064, 321] width 31 height 31
checkbox input "true"
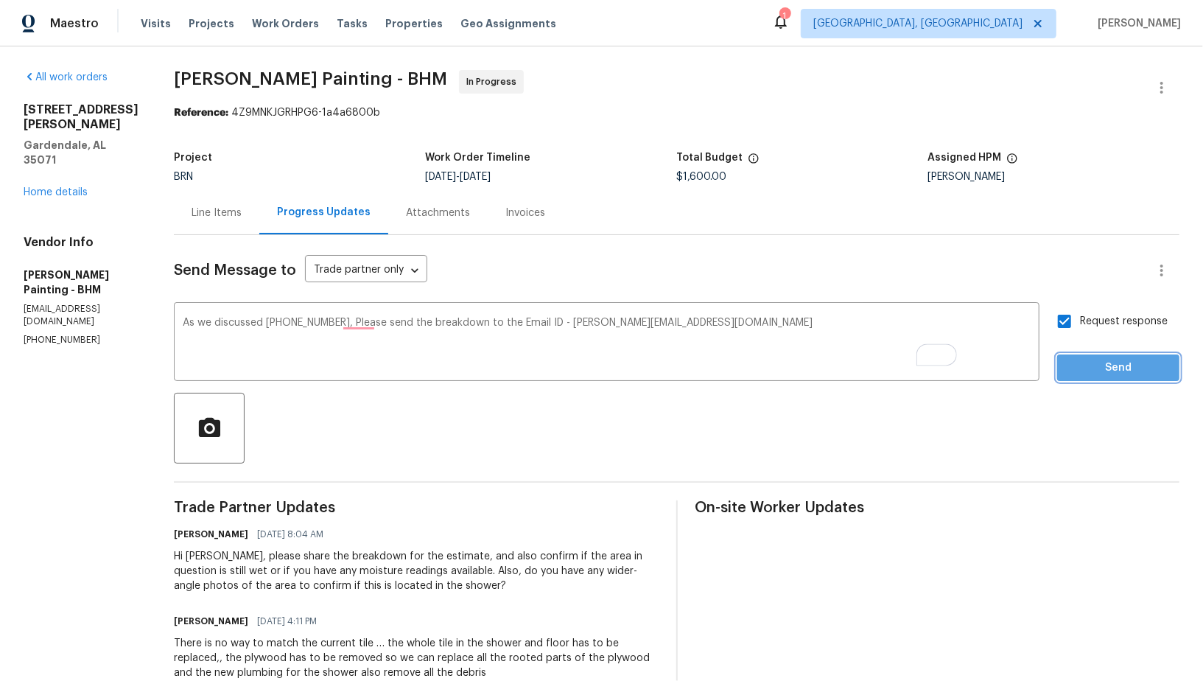
click at [1098, 372] on span "Send" at bounding box center [1118, 368] width 99 height 18
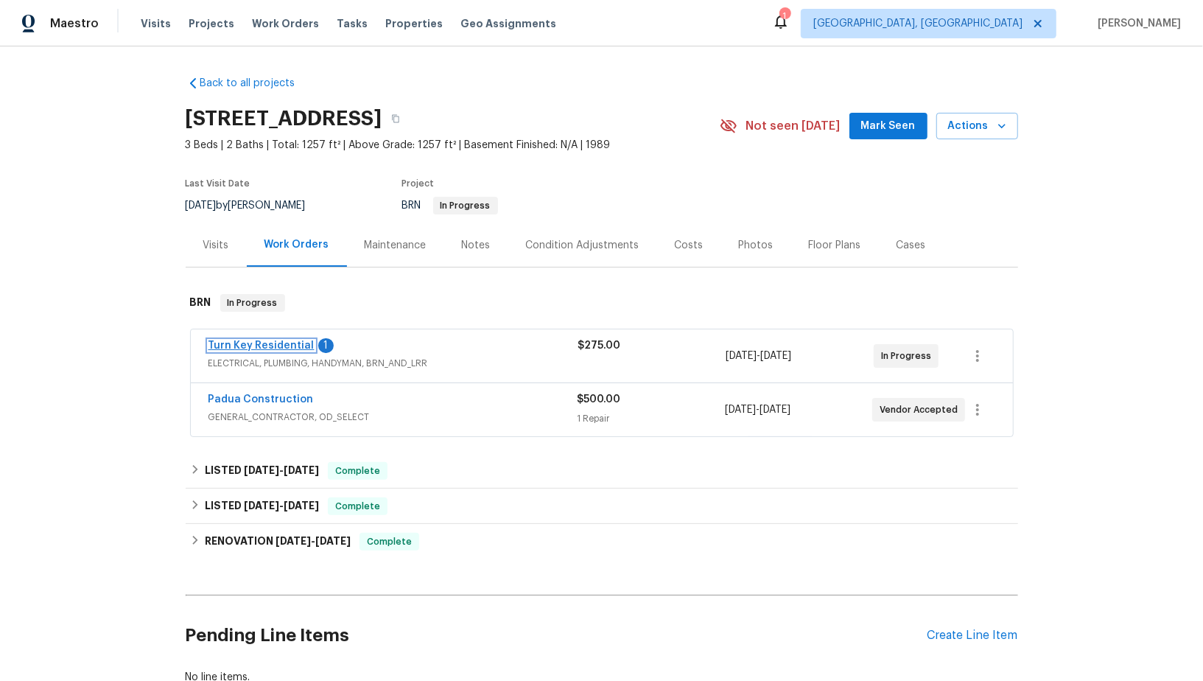
click at [261, 345] on link "Turn Key Residential" at bounding box center [262, 345] width 106 height 10
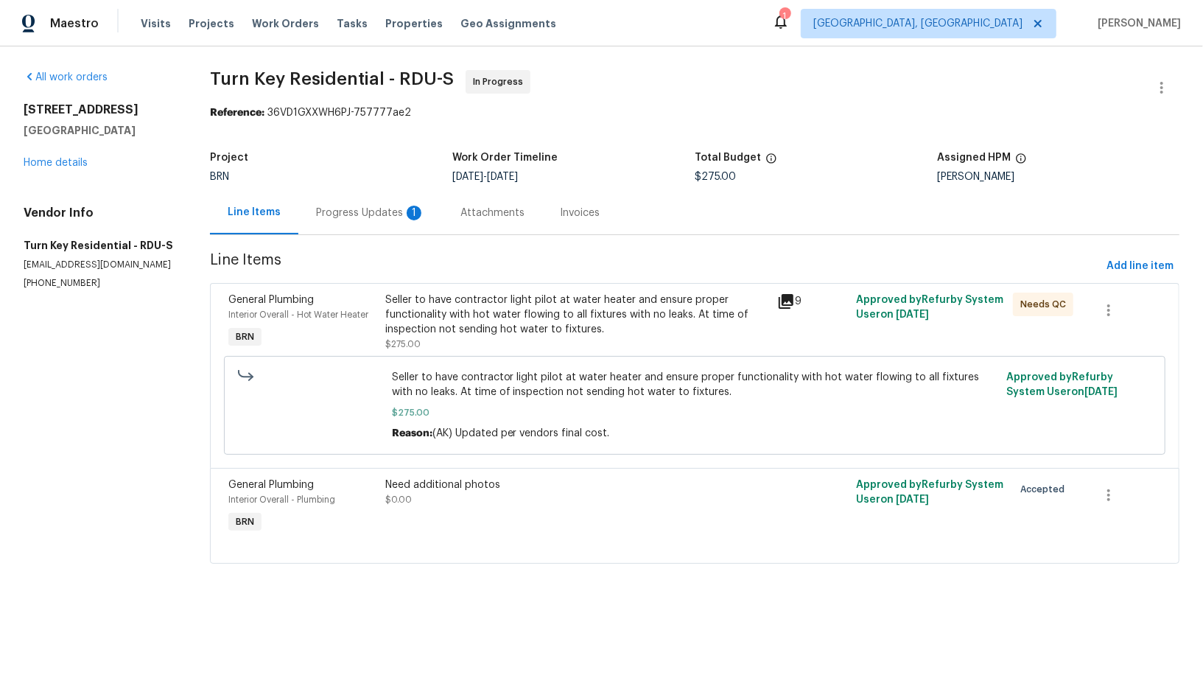
click at [546, 318] on div "Seller to have contractor light pilot at water heater and ensure proper functio…" at bounding box center [577, 315] width 384 height 44
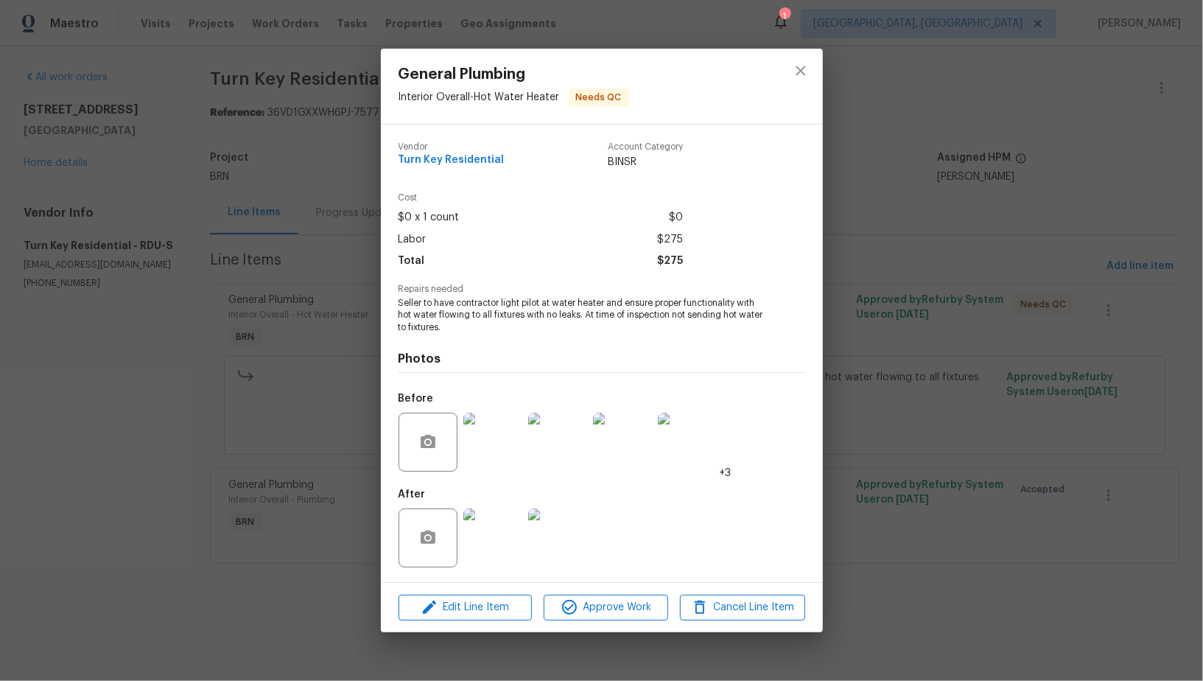
click at [296, 433] on div "General Plumbing Interior Overall - Hot Water Heater Needs QC Vendor Turn Key R…" at bounding box center [601, 340] width 1203 height 681
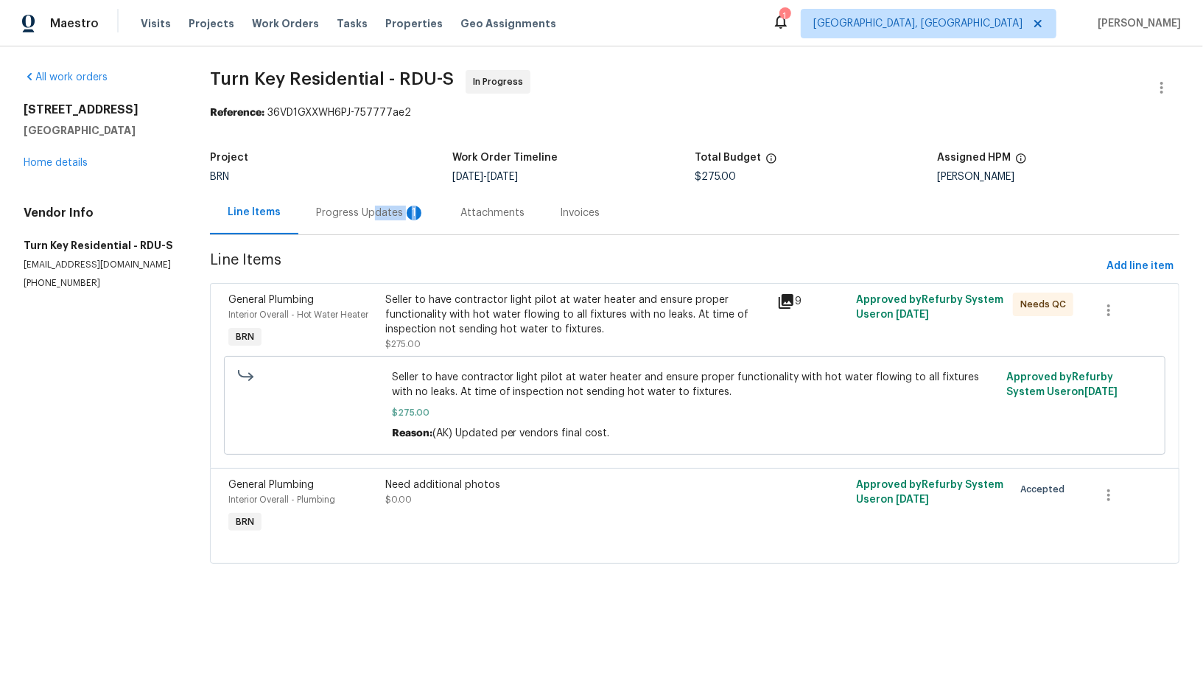
click at [375, 220] on div "Progress Updates 1" at bounding box center [370, 212] width 144 height 43
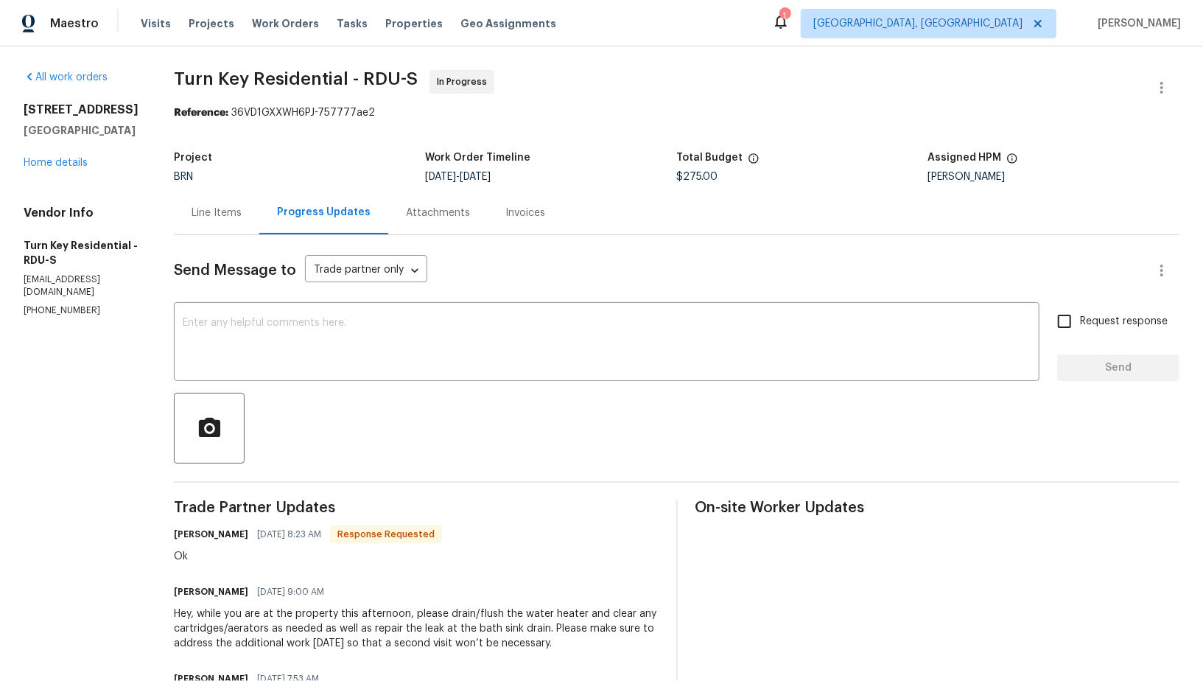
click at [259, 225] on div "Line Items" at bounding box center [216, 212] width 85 height 43
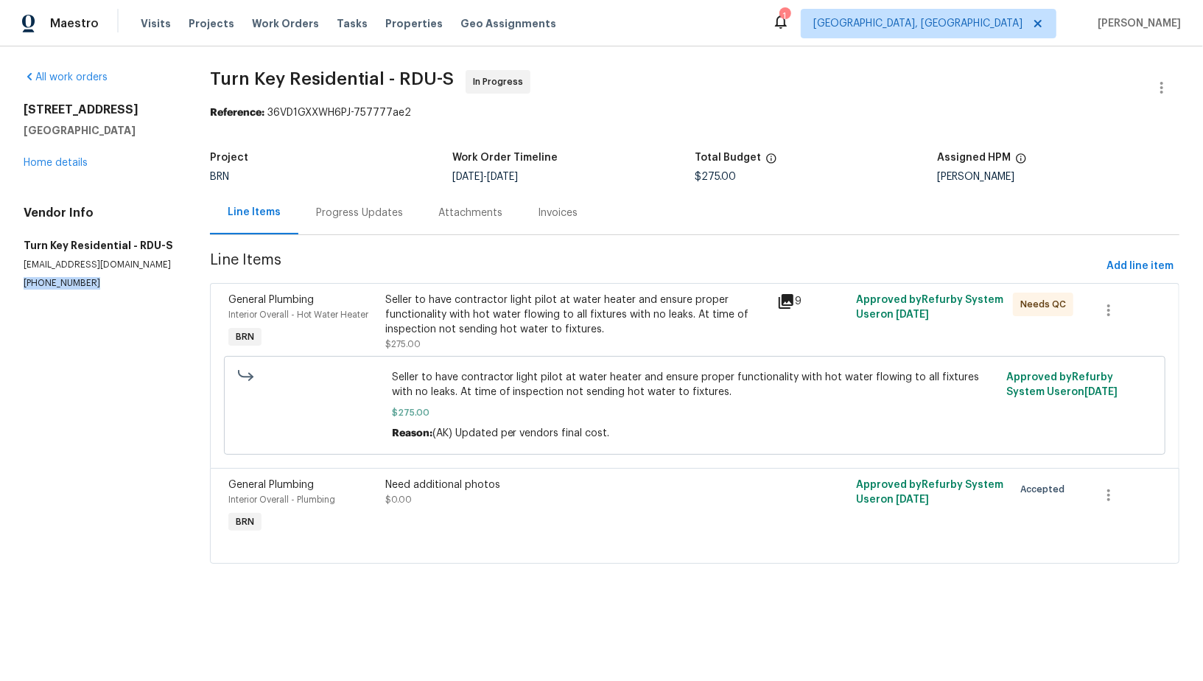
drag, startPoint x: 106, startPoint y: 289, endPoint x: 18, endPoint y: 287, distance: 87.7
click at [19, 287] on div "All work orders 2705 Ramblegate Ln Durham, NC 27705 Home details Vendor Info Tu…" at bounding box center [601, 325] width 1203 height 559
copy p "(919) 805-2596"
click at [101, 282] on p "(919) 805-2596" at bounding box center [99, 283] width 151 height 13
drag, startPoint x: 101, startPoint y: 282, endPoint x: 14, endPoint y: 279, distance: 87.0
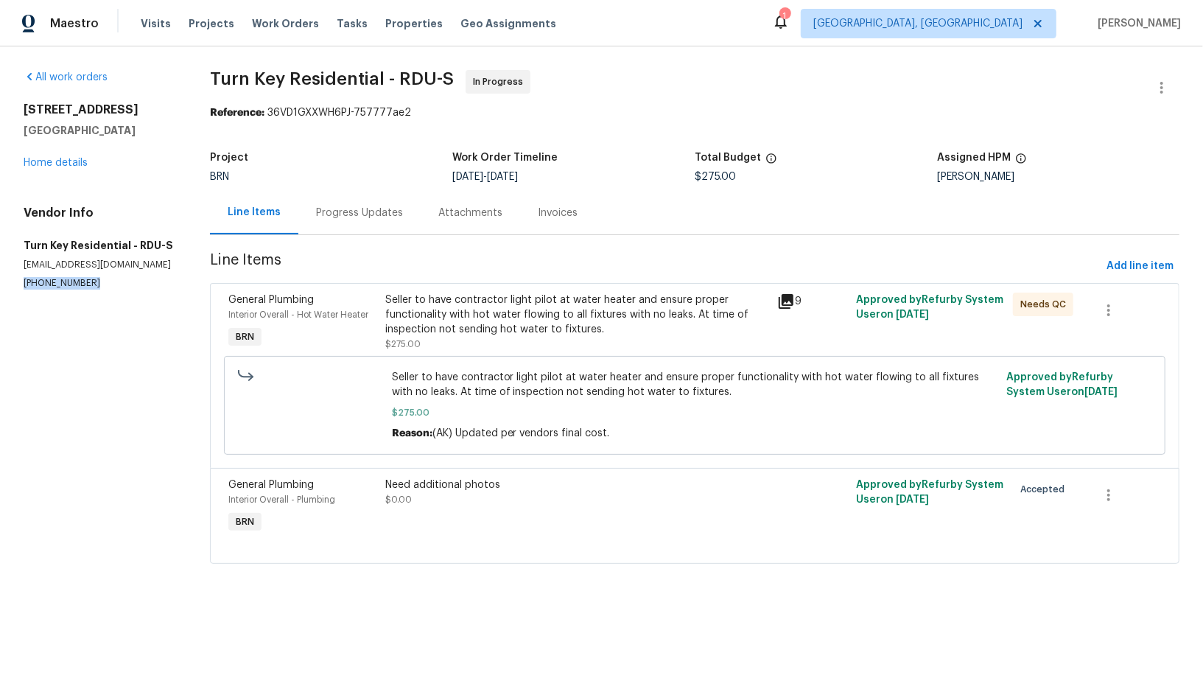
click at [14, 279] on div "All work orders 2705 Ramblegate Ln Durham, NC 27705 Home details Vendor Info Tu…" at bounding box center [601, 325] width 1203 height 559
click at [385, 214] on div "Progress Updates" at bounding box center [359, 213] width 87 height 15
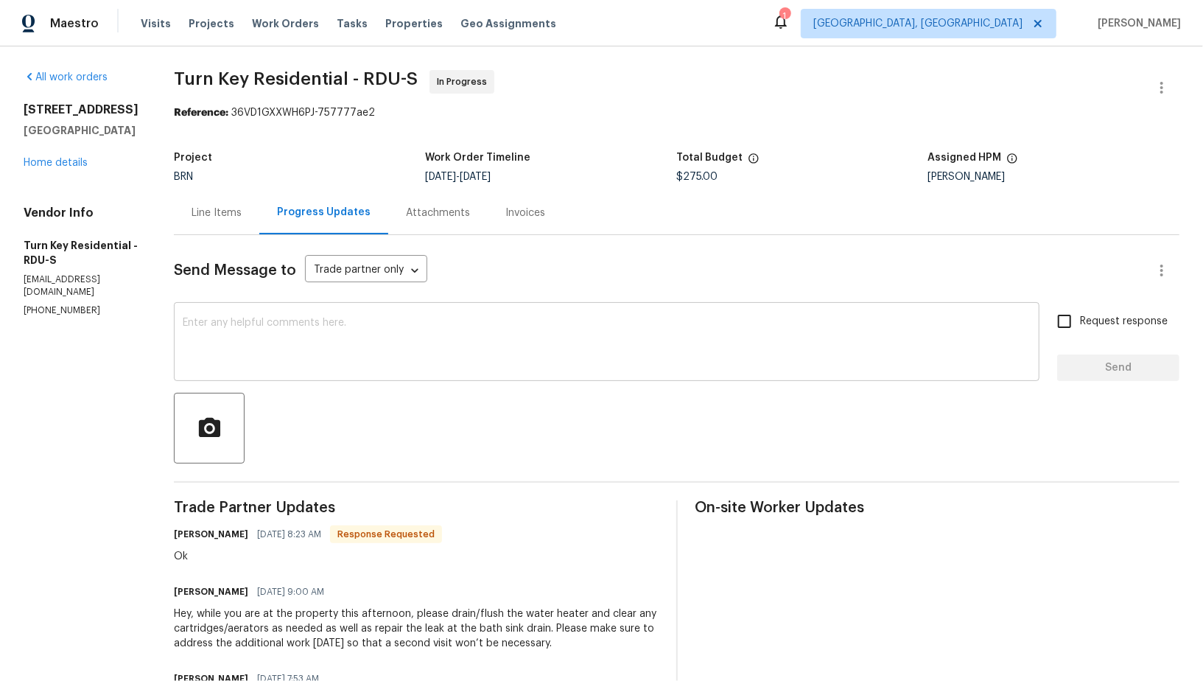
click at [307, 335] on textarea at bounding box center [607, 344] width 848 height 52
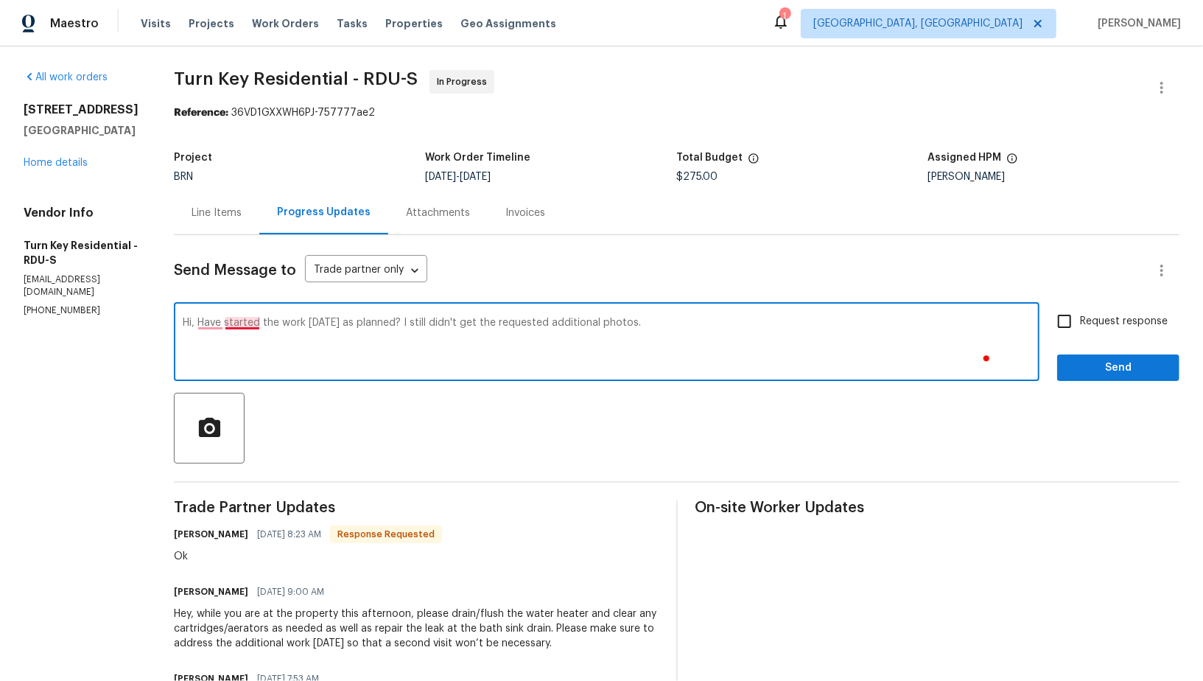
click at [284, 322] on textarea "Hi, Have started the work yesterday as planned? I still didn't get the requeste…" at bounding box center [607, 344] width 848 height 52
type textarea "Hi, Have you started the work yesterday as planned? I still didn't get the requ…"
click at [1068, 310] on input "Request response" at bounding box center [1064, 321] width 31 height 31
checkbox input "true"
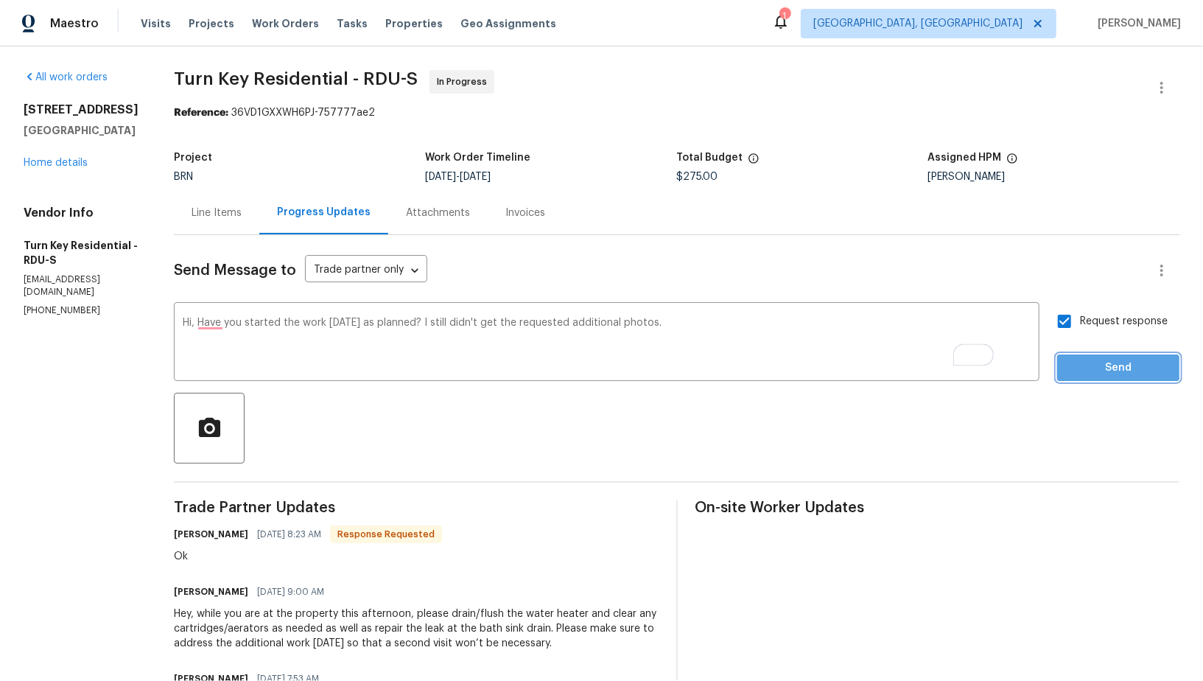
click at [1099, 365] on span "Send" at bounding box center [1118, 368] width 99 height 18
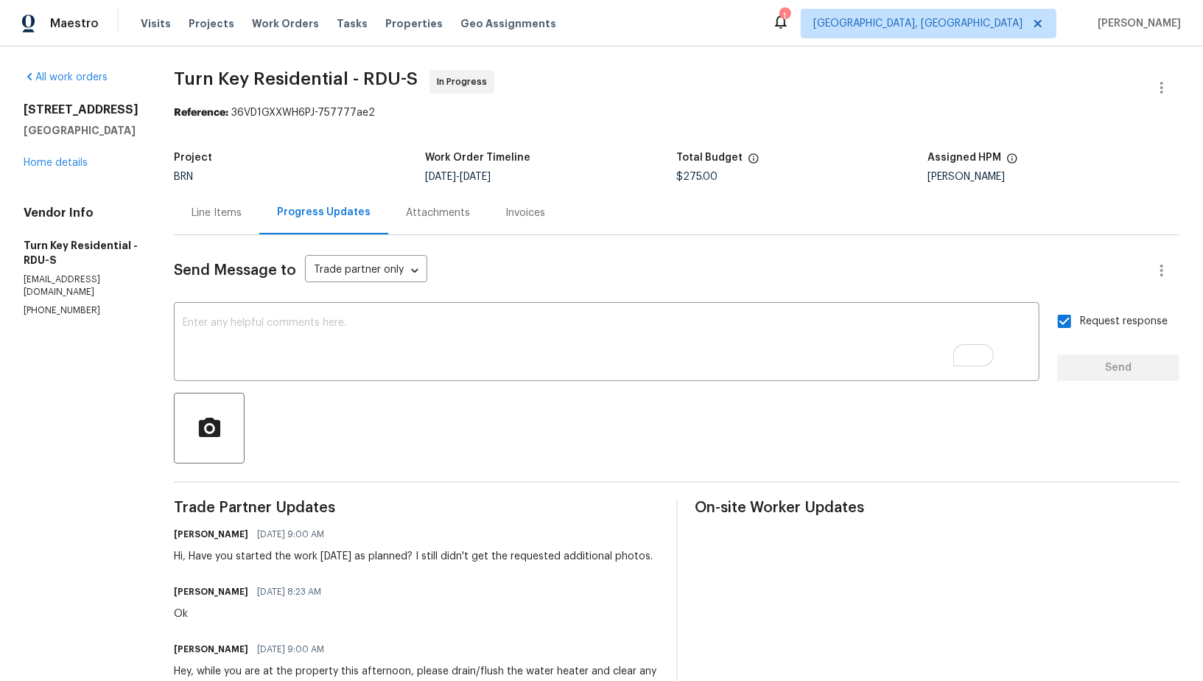
drag, startPoint x: 226, startPoint y: 555, endPoint x: 282, endPoint y: 566, distance: 57.1
click at [282, 564] on div "Hi, Have you started the work yesterday as planned? I still didn't get the requ…" at bounding box center [413, 556] width 479 height 15
copy div "Have you started the work yesterday as planned? I still didn't get the requeste…"
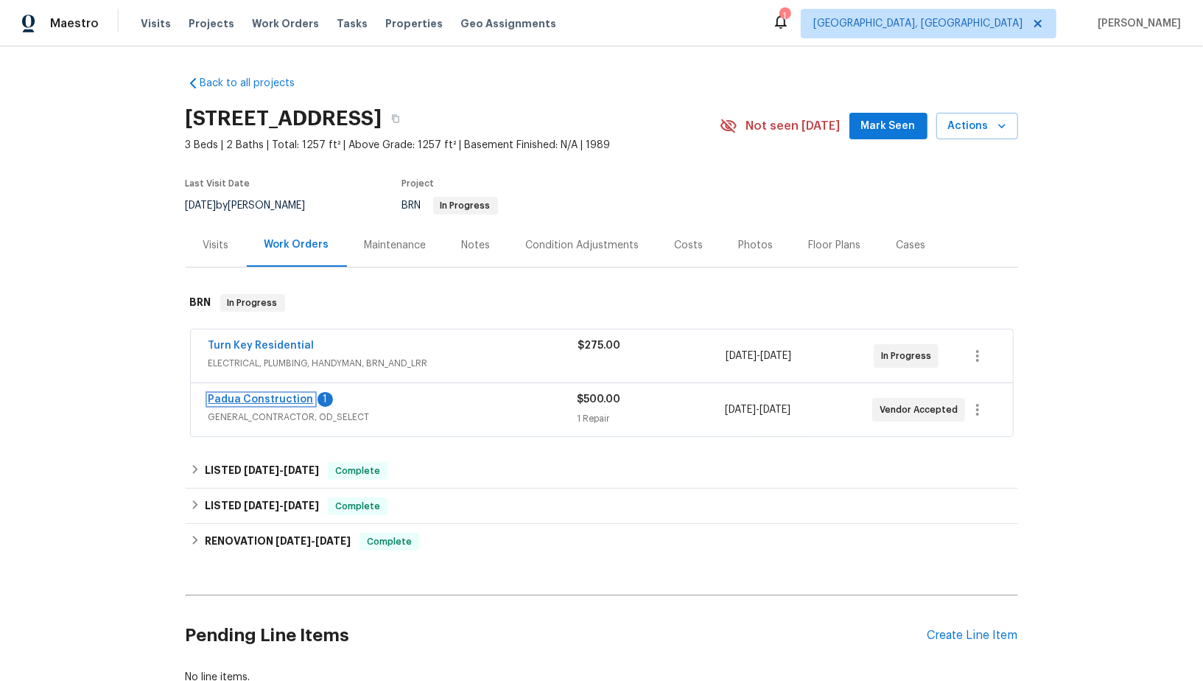
click at [271, 397] on link "Padua Construction" at bounding box center [261, 399] width 105 height 10
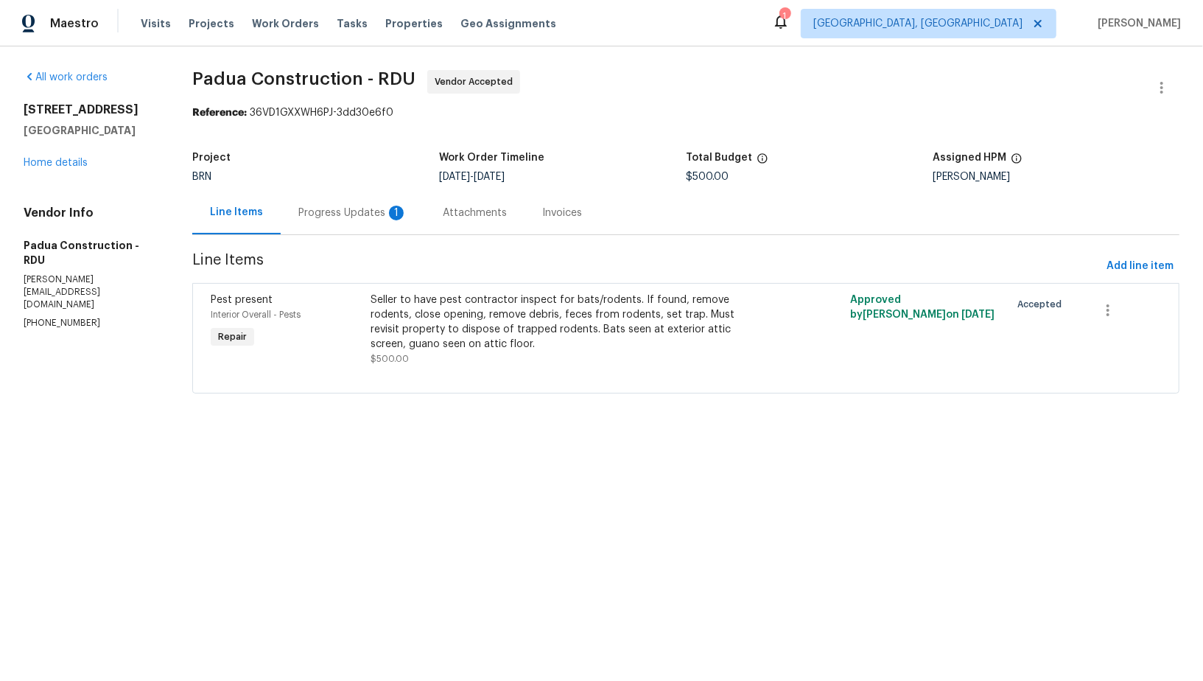
click at [393, 200] on div "Progress Updates 1" at bounding box center [353, 212] width 144 height 43
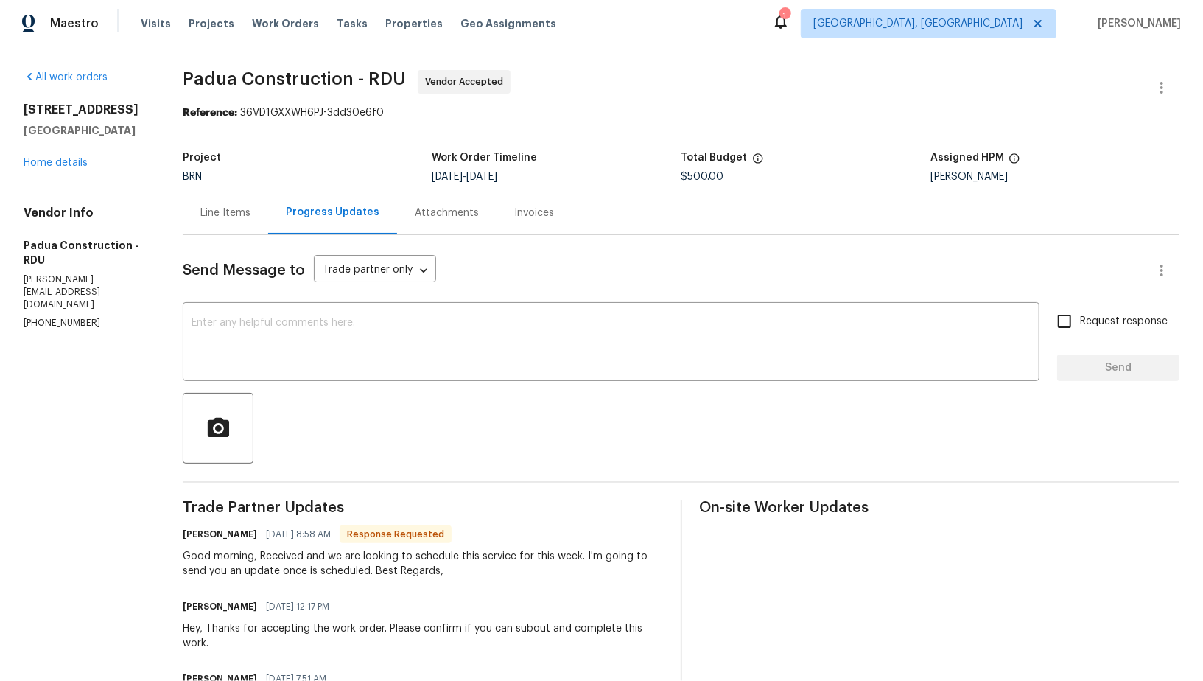
click at [404, 391] on div "Send Message to Trade partner only Trade partner only ​ x ​ Request response Se…" at bounding box center [681, 546] width 997 height 622
click at [317, 339] on textarea at bounding box center [611, 344] width 839 height 52
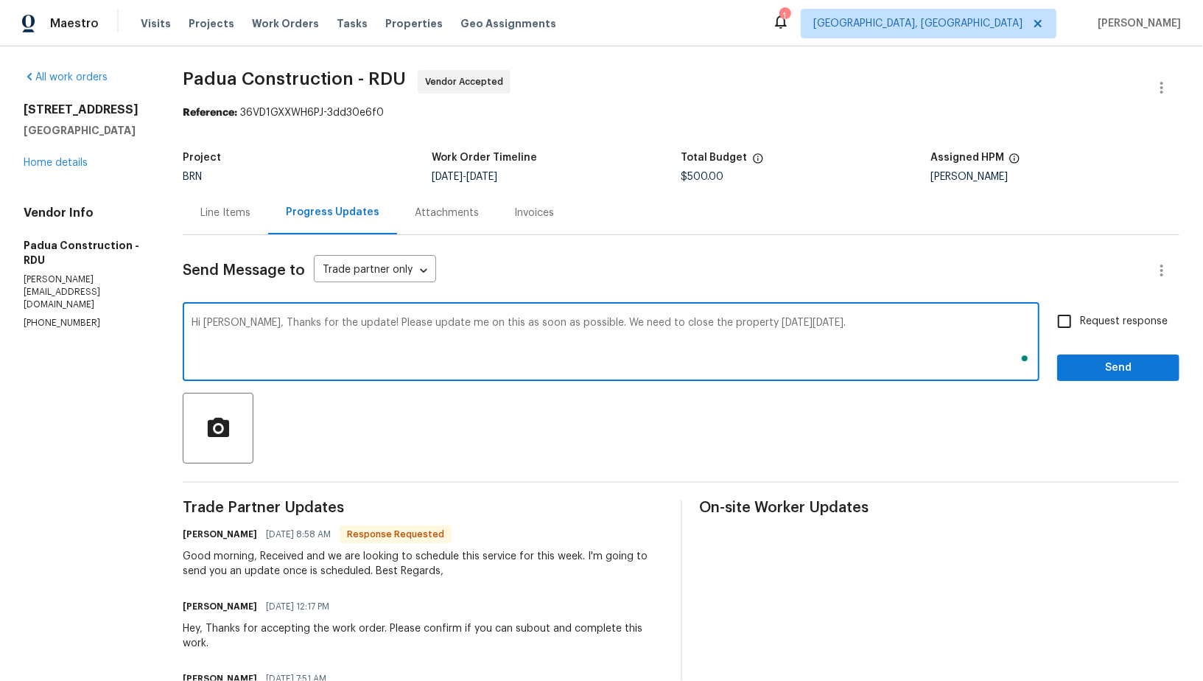
type textarea "Hi [PERSON_NAME], Thanks for the update! Please update me on this as soon as po…"
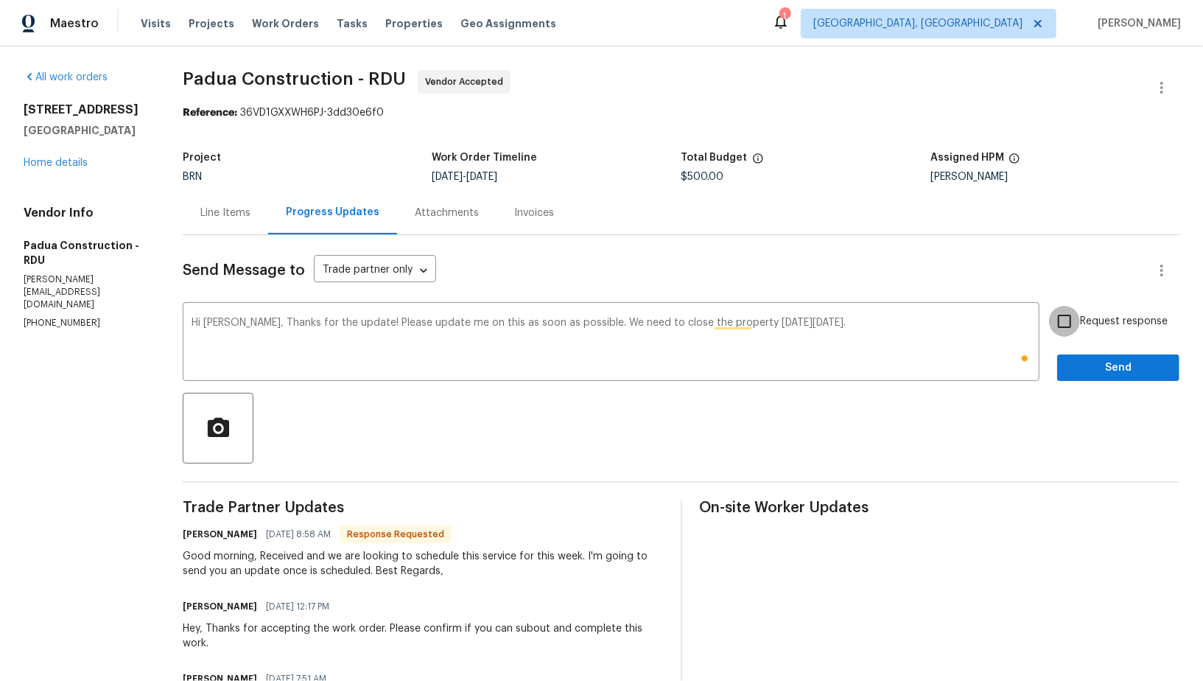
click at [1060, 314] on input "Request response" at bounding box center [1064, 321] width 31 height 31
checkbox input "true"
click at [1099, 363] on span "Send" at bounding box center [1118, 368] width 99 height 18
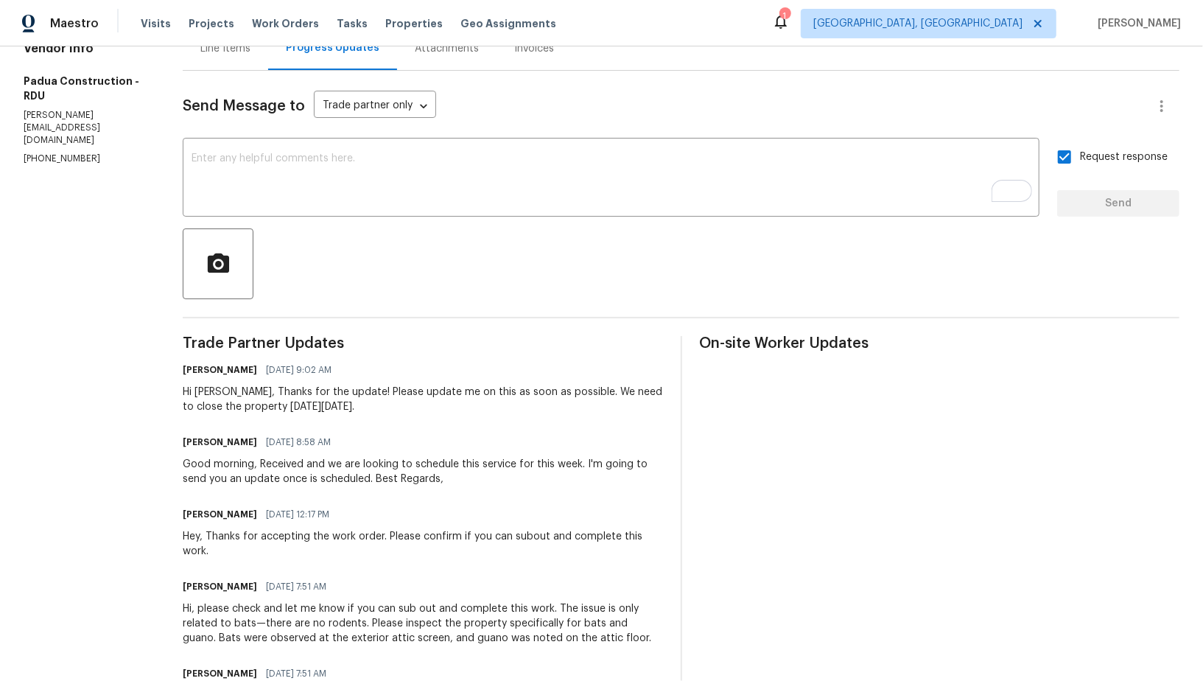
scroll to position [164, 0]
drag, startPoint x: 340, startPoint y: 463, endPoint x: 578, endPoint y: 464, distance: 238.8
click at [582, 464] on div "Good morning, Received and we are looking to schedule this service for this wee…" at bounding box center [423, 471] width 480 height 29
copy div "are looking to schedule this service for this week."
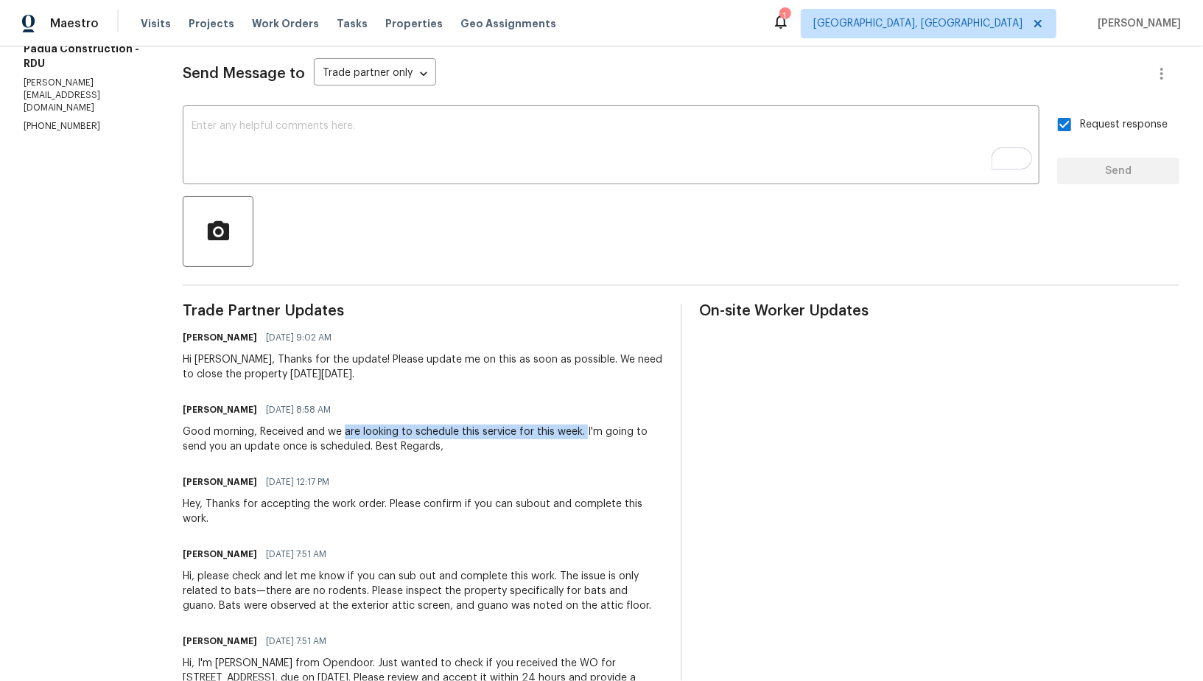
scroll to position [197, 0]
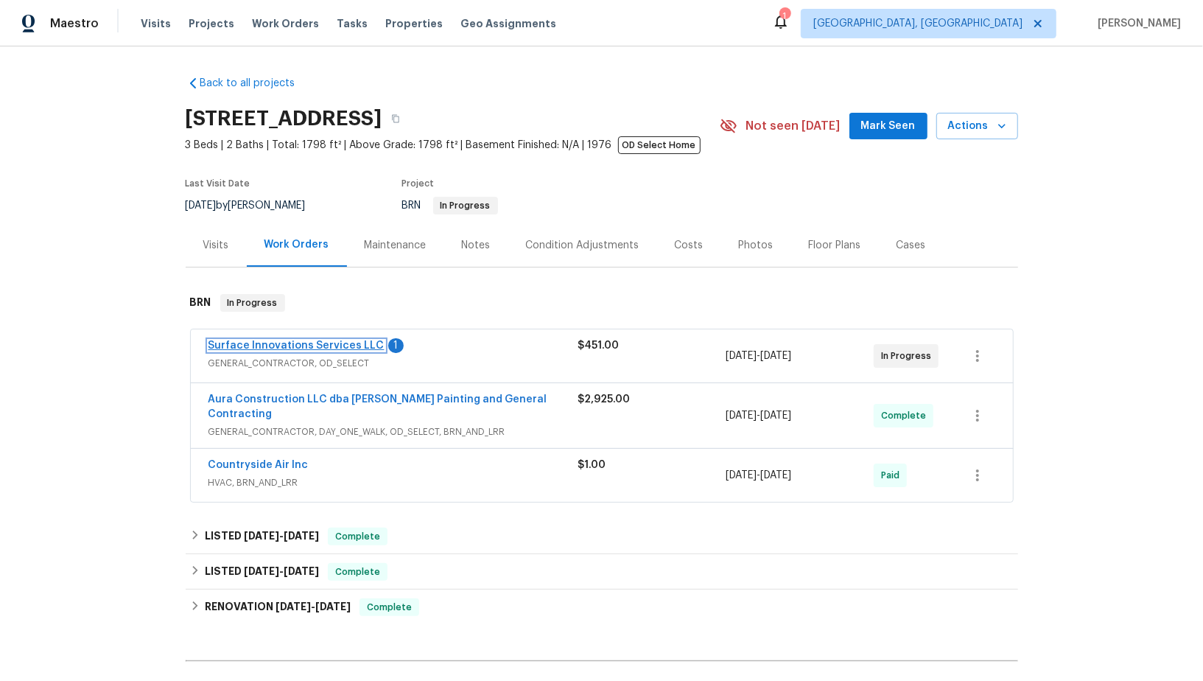
click at [278, 344] on link "Surface Innovations Services LLC" at bounding box center [297, 345] width 176 height 10
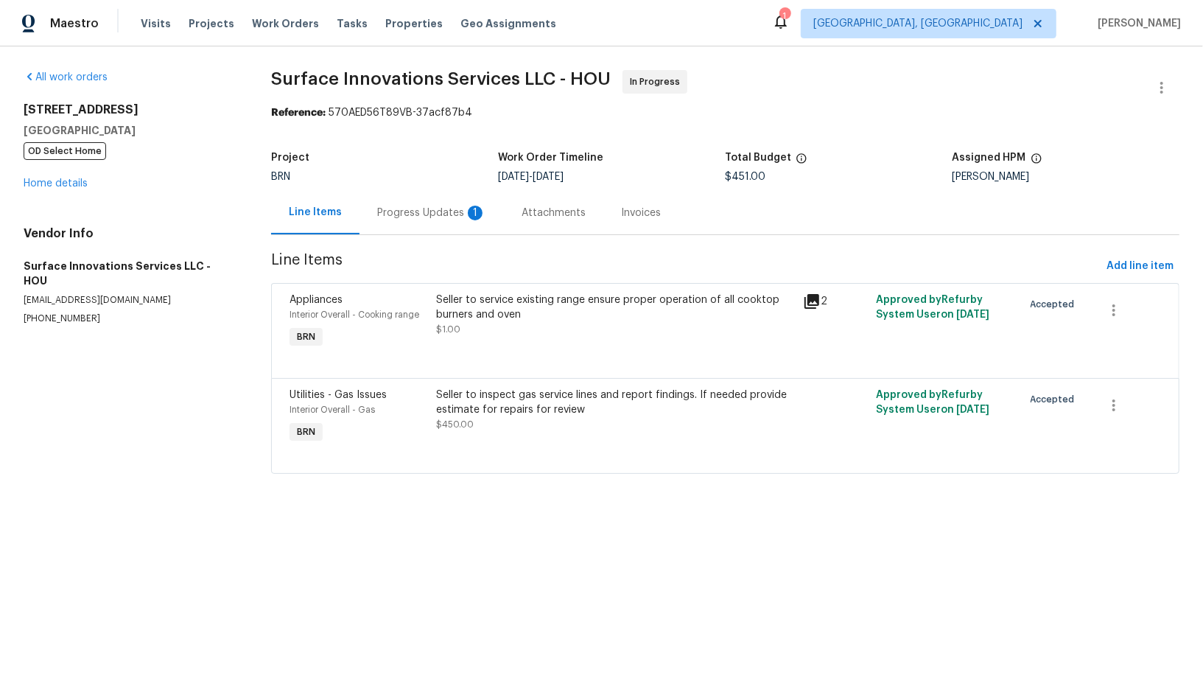
click at [417, 218] on div "Progress Updates 1" at bounding box center [431, 213] width 109 height 15
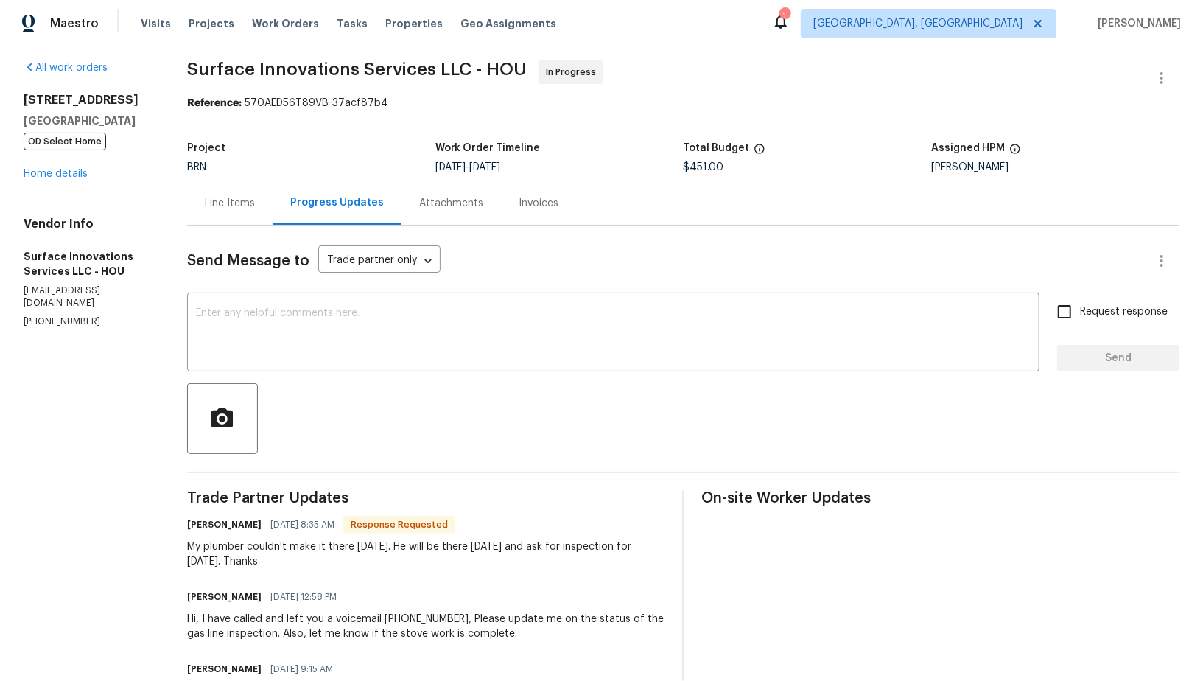
scroll to position [8, 0]
click at [415, 336] on textarea at bounding box center [613, 336] width 835 height 52
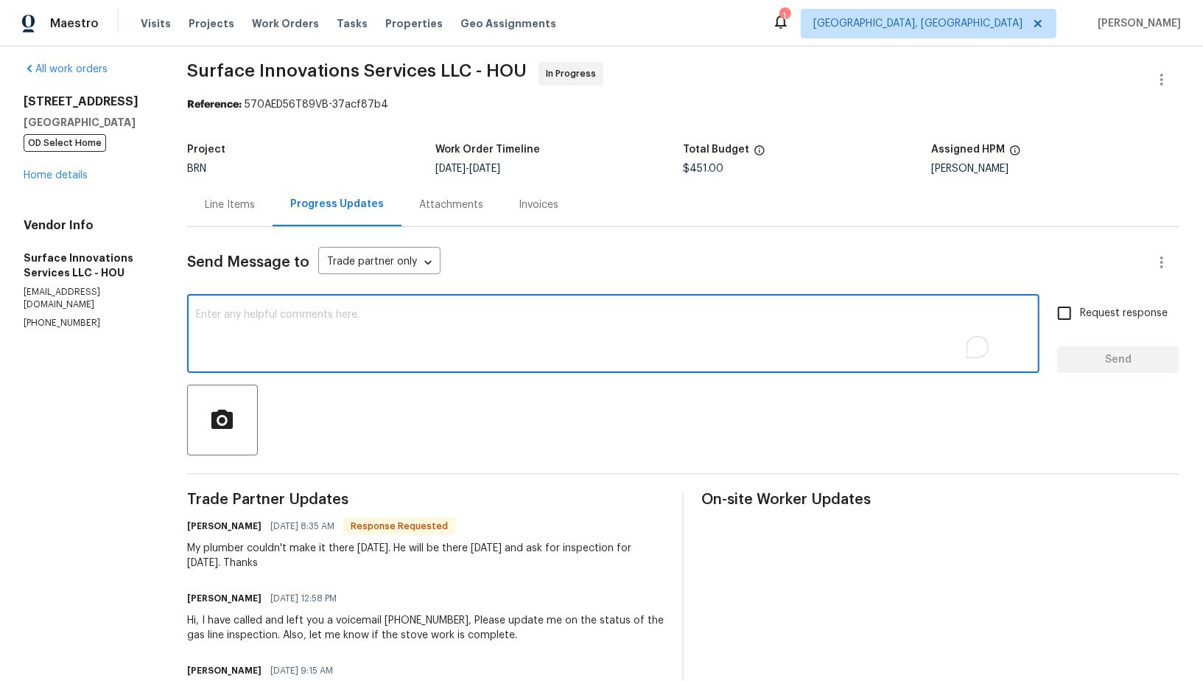
scroll to position [0, 0]
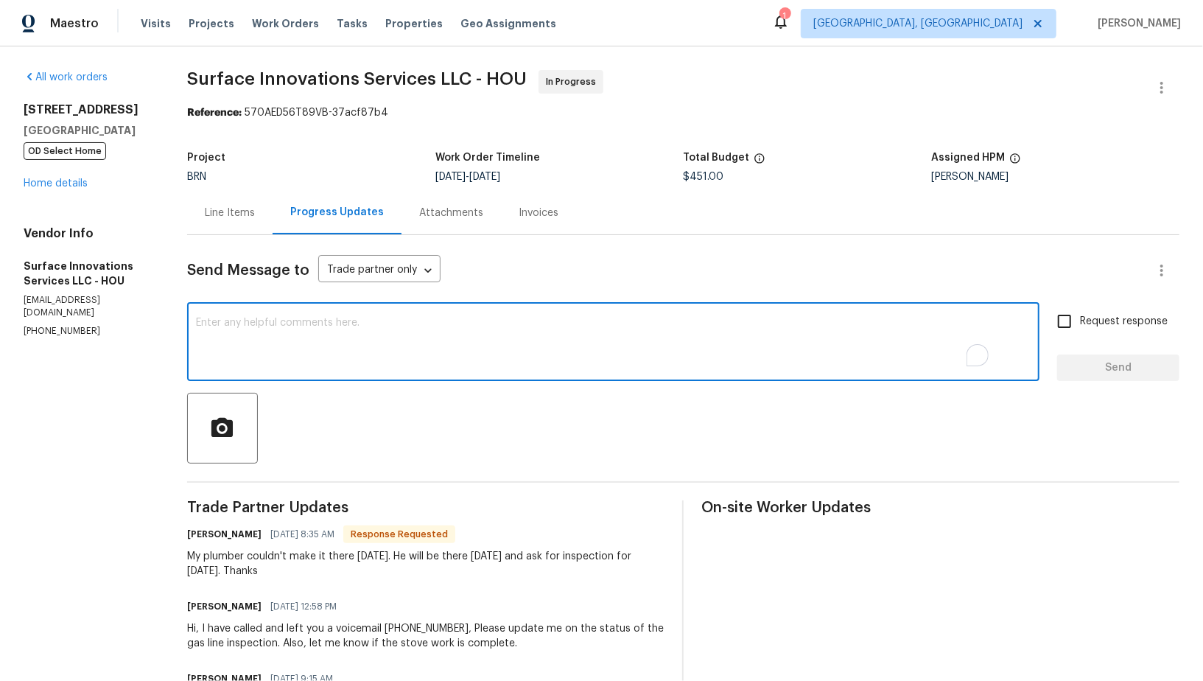
click at [457, 344] on textarea "To enrich screen reader interactions, please activate Accessibility in Grammarl…" at bounding box center [613, 344] width 835 height 52
click at [305, 333] on textarea "To enrich screen reader interactions, please activate Accessibility in Grammarl…" at bounding box center [613, 344] width 835 height 52
type textarea "w"
type textarea "hEY"
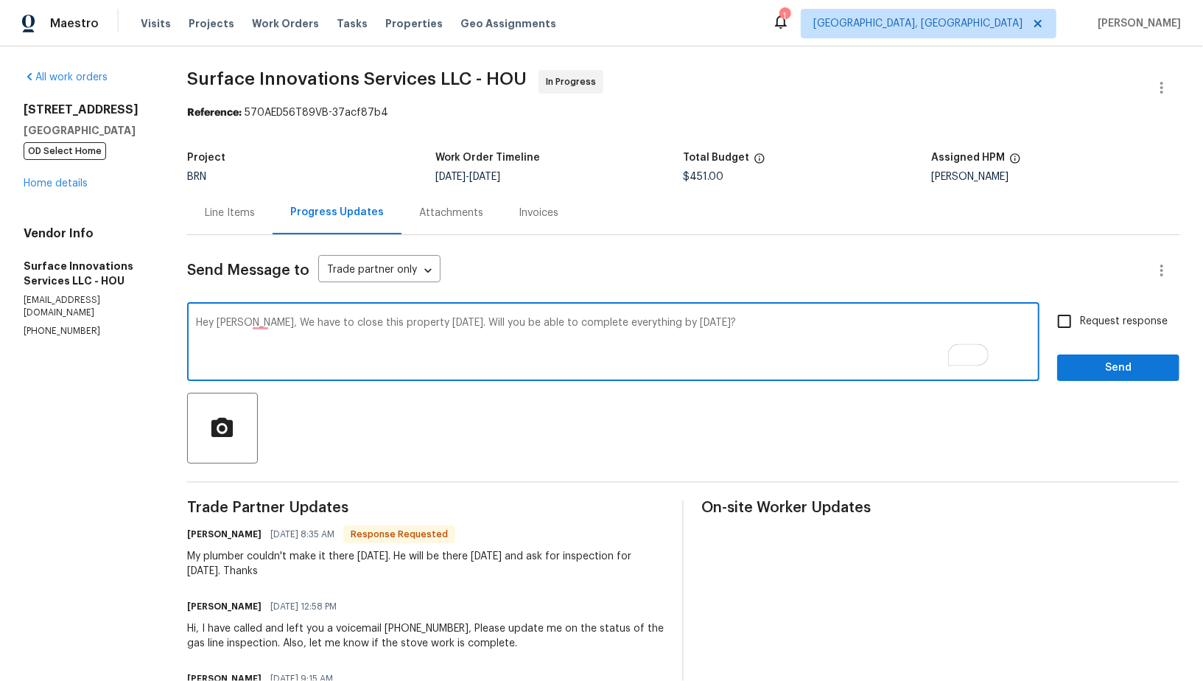
click at [296, 321] on textarea "Hey Marco, We have to close this property tomorrow, 9/10. Will you be able to c…" at bounding box center [613, 344] width 835 height 52
type textarea "Hey Marco, we have to close this property tomorrow, 9/10. Will you be able to c…"
click at [1068, 321] on input "Request response" at bounding box center [1064, 321] width 31 height 31
checkbox input "true"
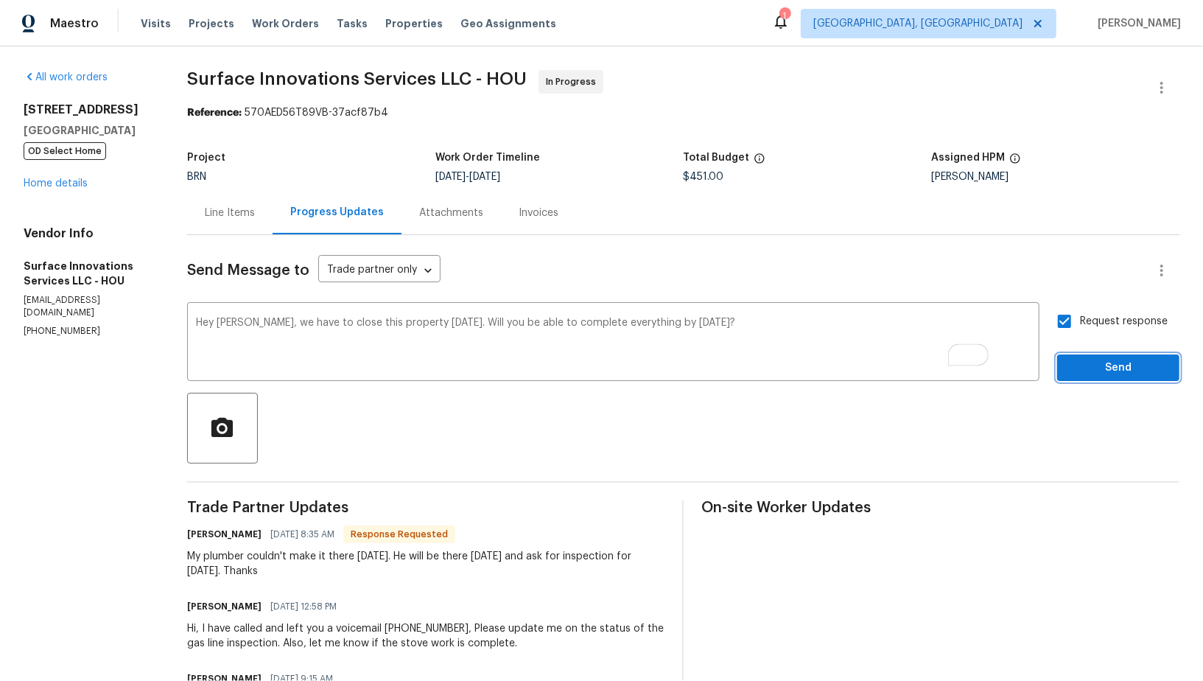
click at [1121, 371] on span "Send" at bounding box center [1118, 368] width 99 height 18
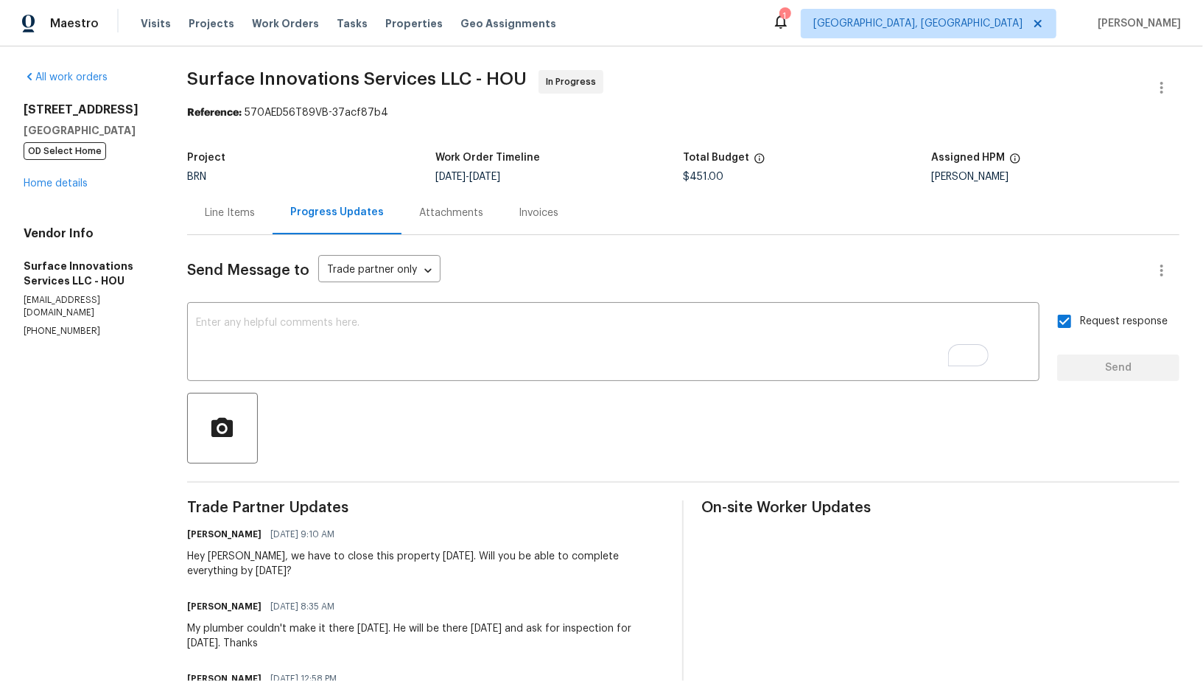
click at [252, 215] on div "Line Items" at bounding box center [230, 213] width 50 height 15
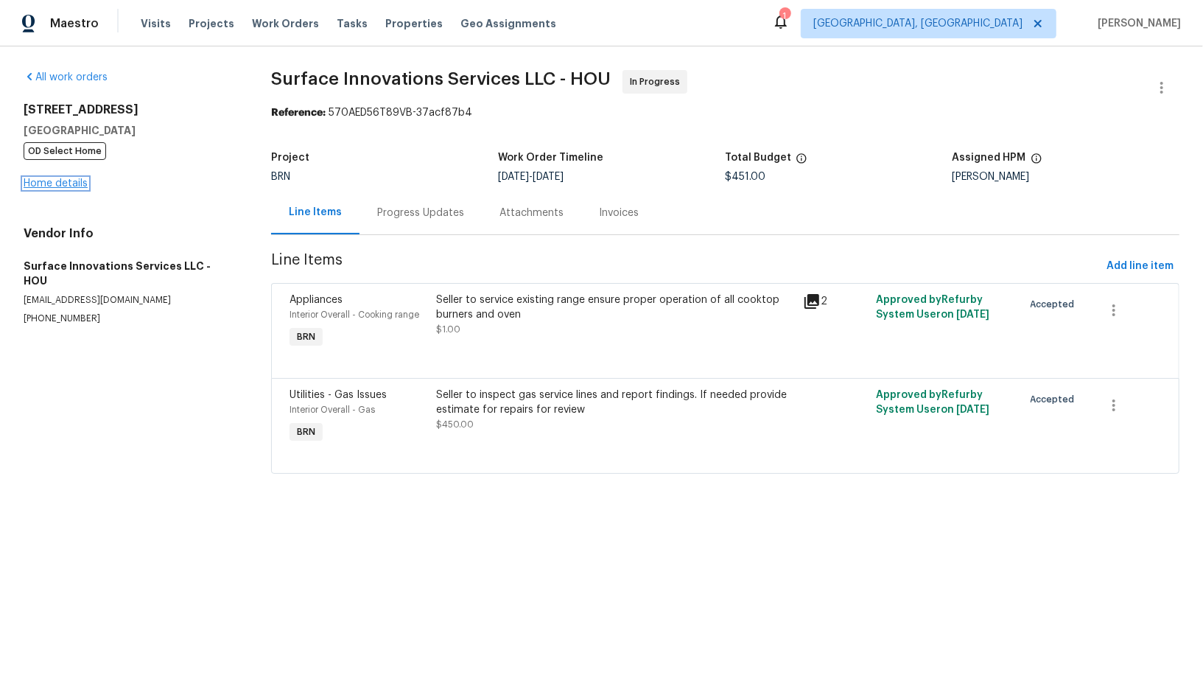
click at [63, 188] on link "Home details" at bounding box center [56, 183] width 64 height 10
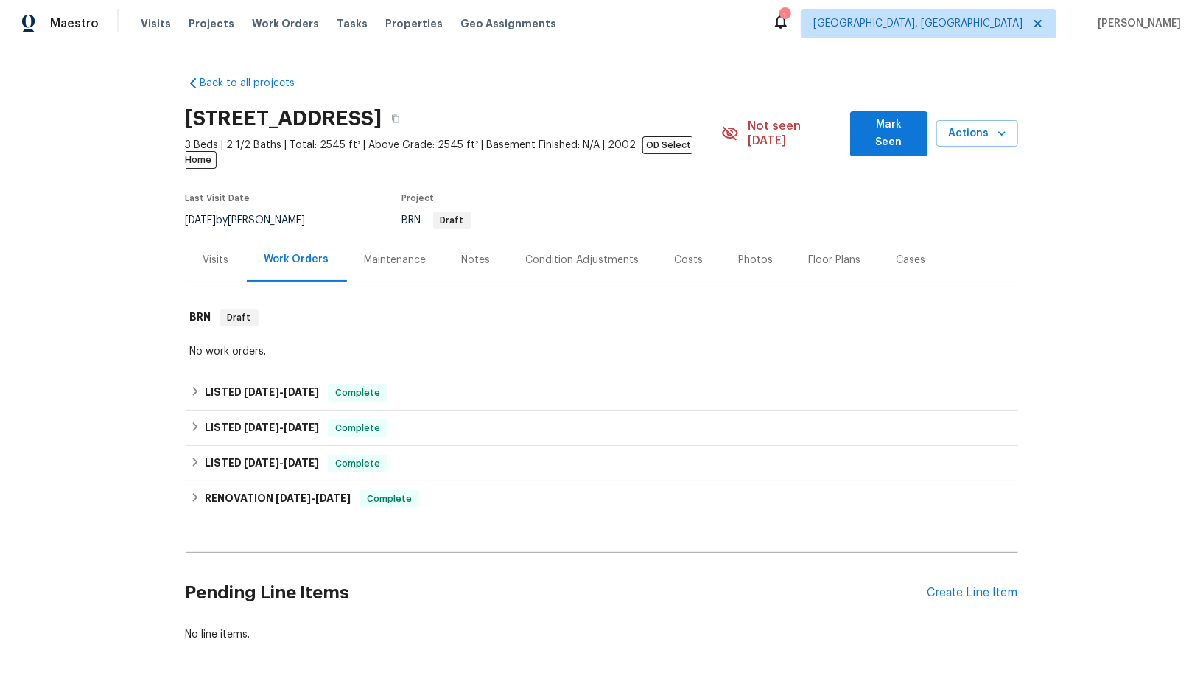
scroll to position [45, 0]
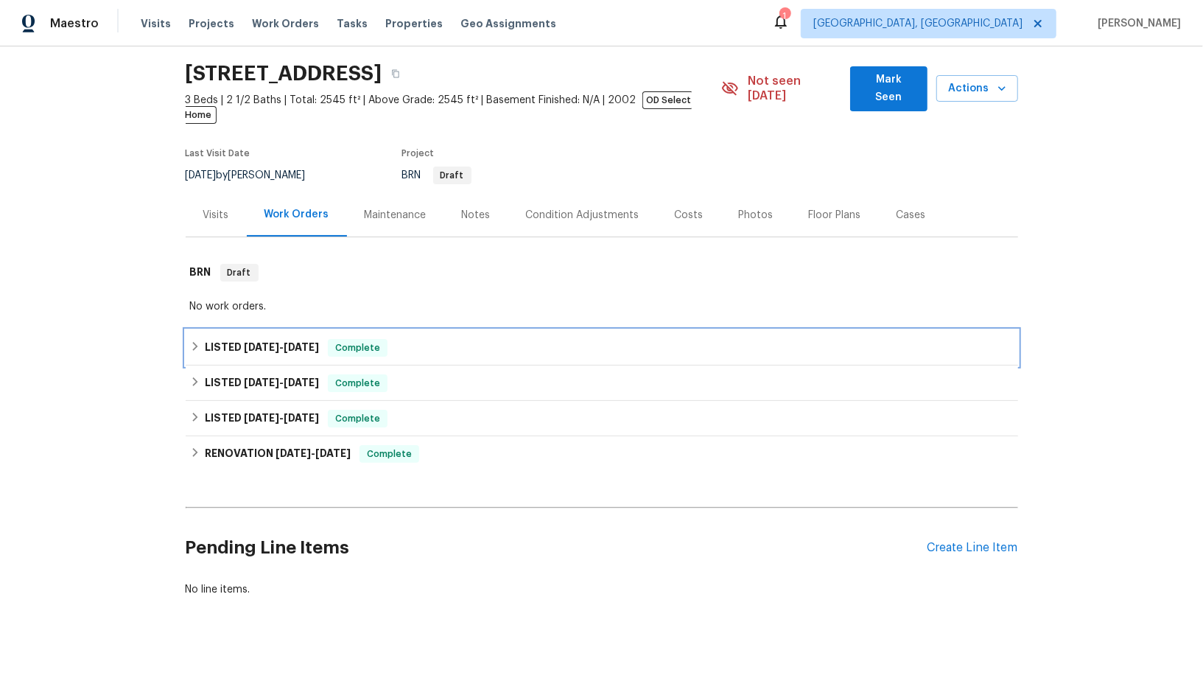
click at [203, 342] on div "LISTED [DATE] - [DATE] Complete" at bounding box center [602, 347] width 833 height 35
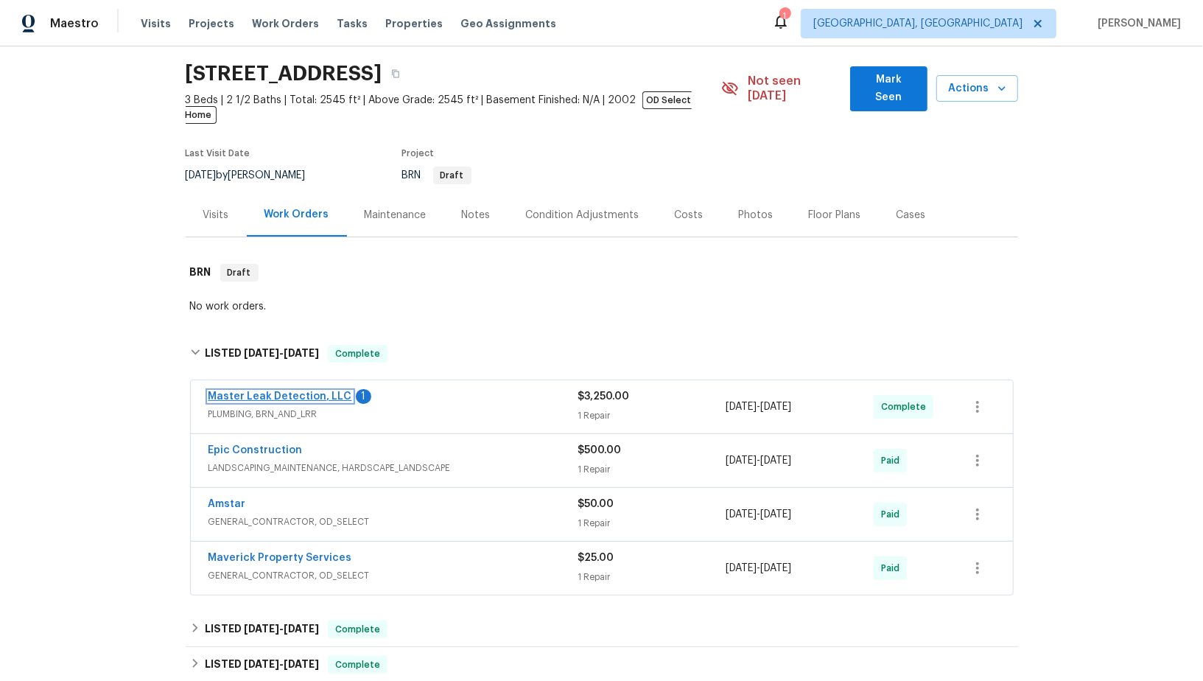
click at [238, 391] on link "Master Leak Detection, LLC" at bounding box center [281, 396] width 144 height 10
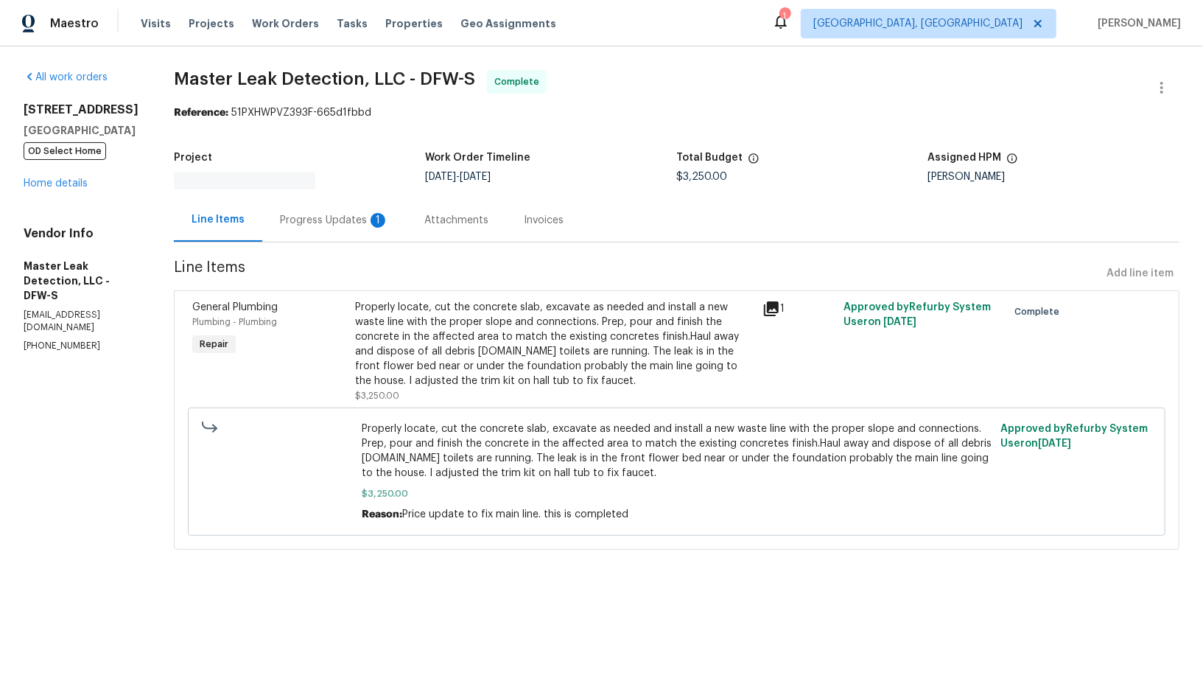
click at [373, 213] on div "Progress Updates 1" at bounding box center [334, 220] width 109 height 15
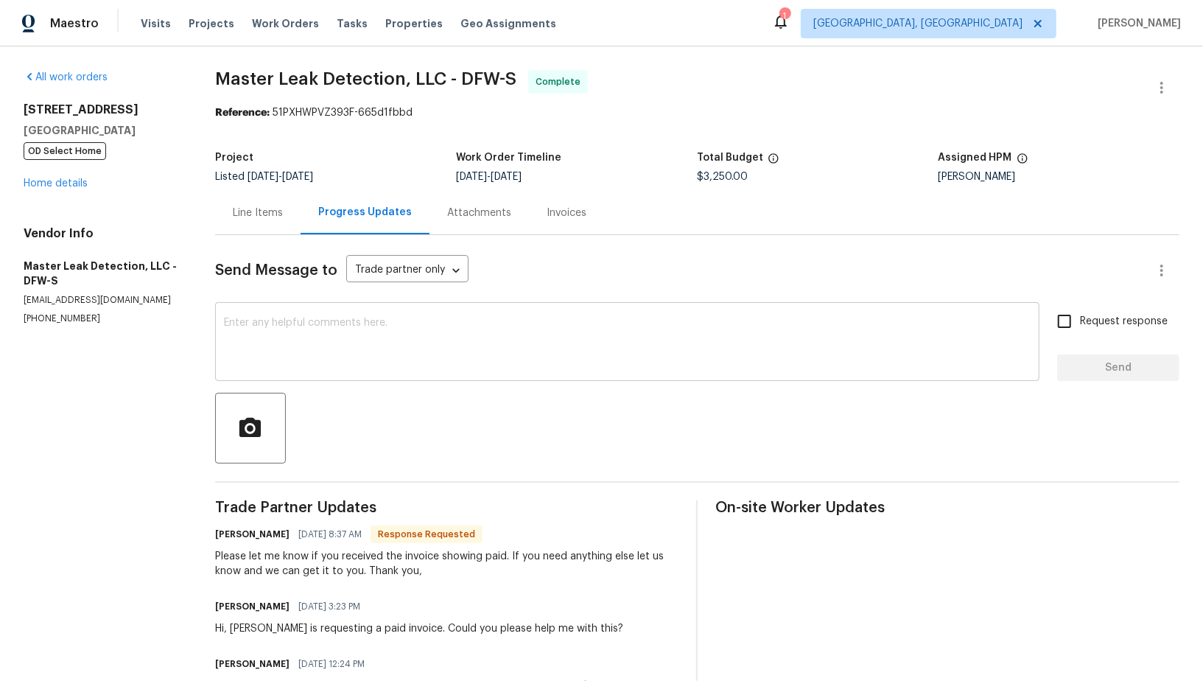
click at [363, 360] on textarea at bounding box center [627, 344] width 807 height 52
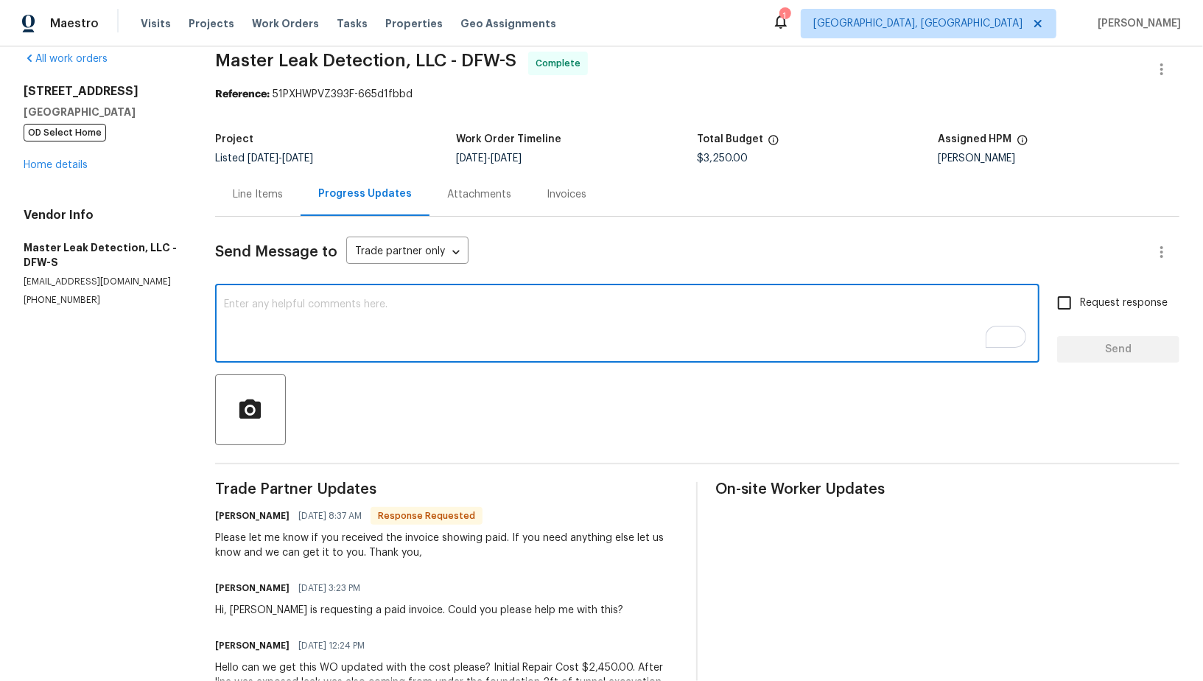
scroll to position [29, 0]
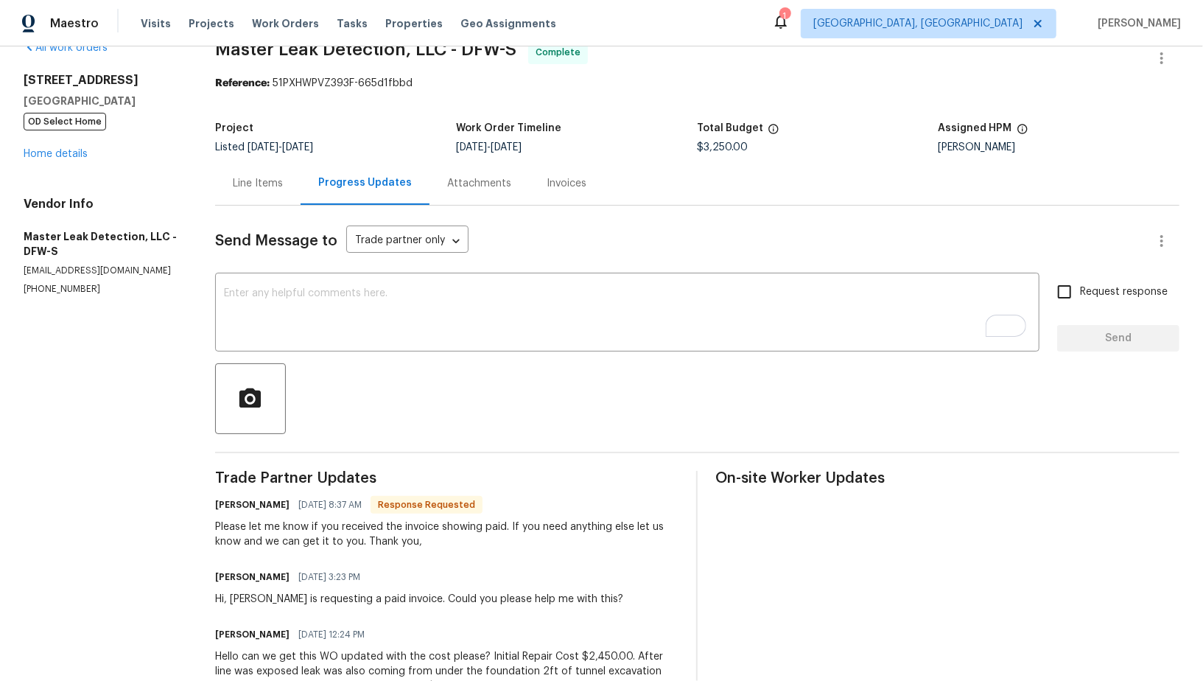
click at [548, 182] on div "Invoices" at bounding box center [567, 183] width 40 height 15
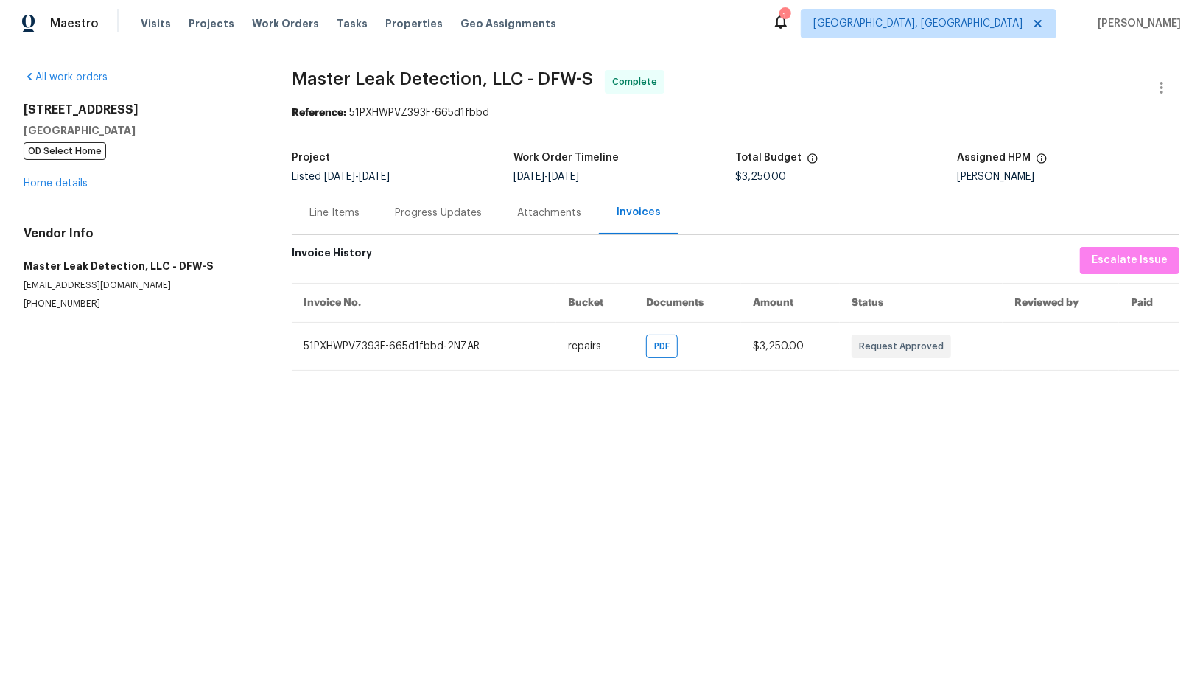
click at [447, 214] on div "Progress Updates" at bounding box center [438, 213] width 87 height 15
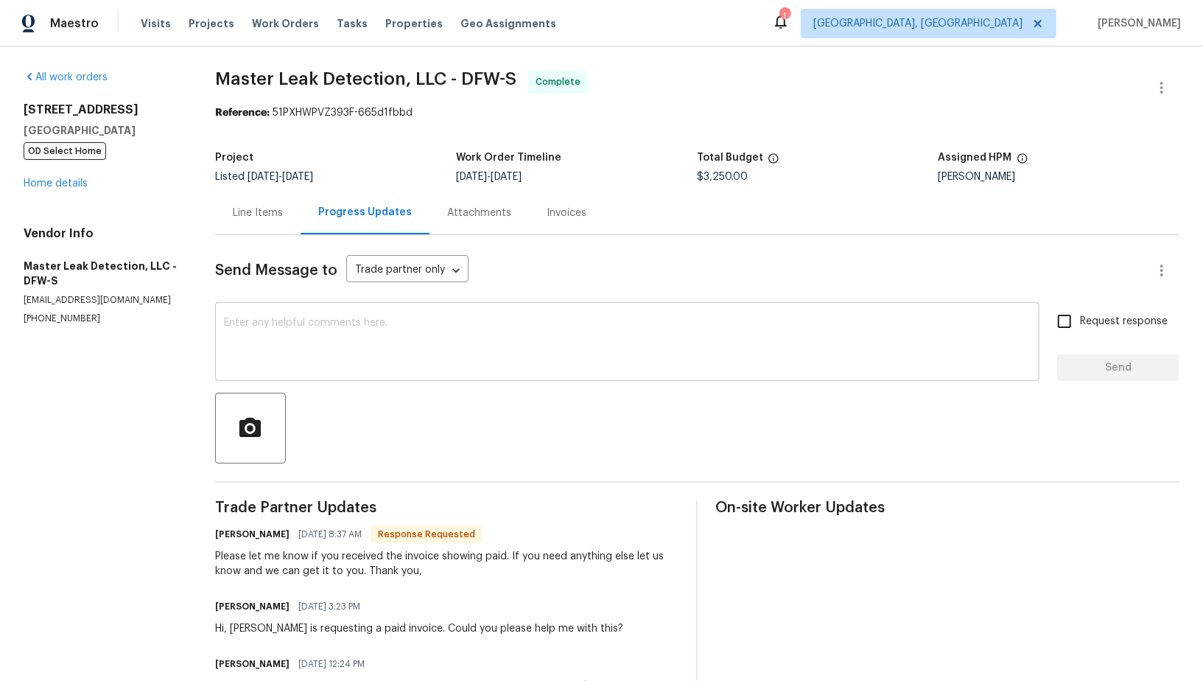
click at [313, 353] on textarea at bounding box center [627, 344] width 807 height 52
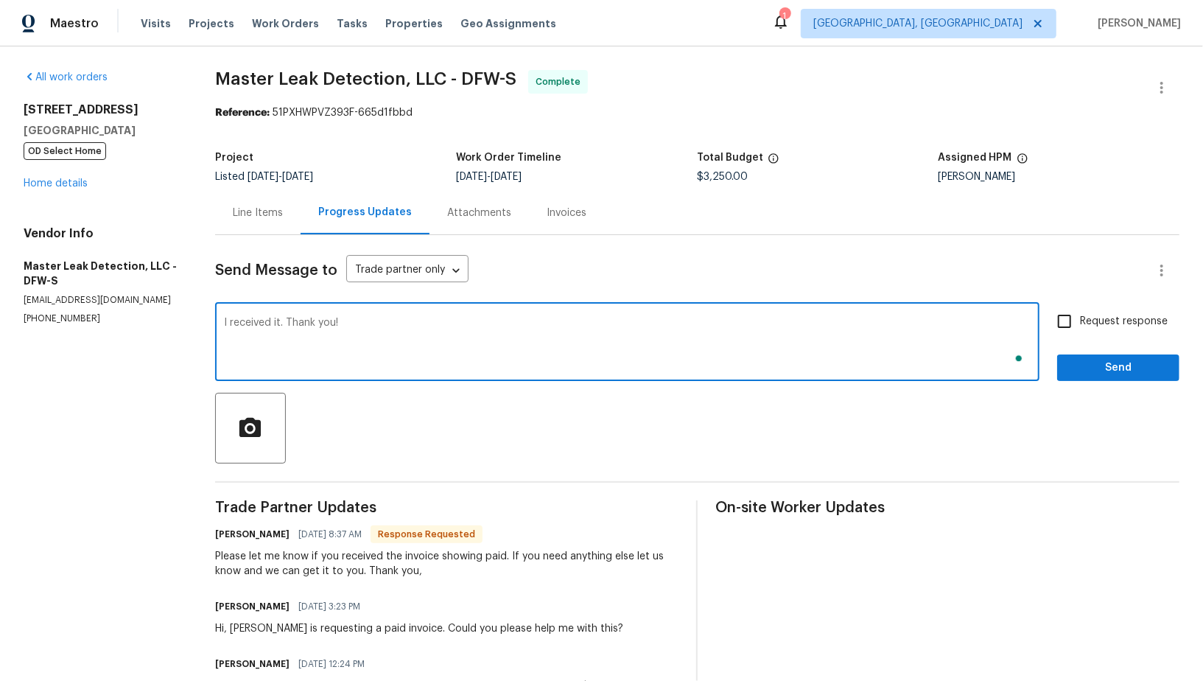
type textarea "I received it. Thank you!"
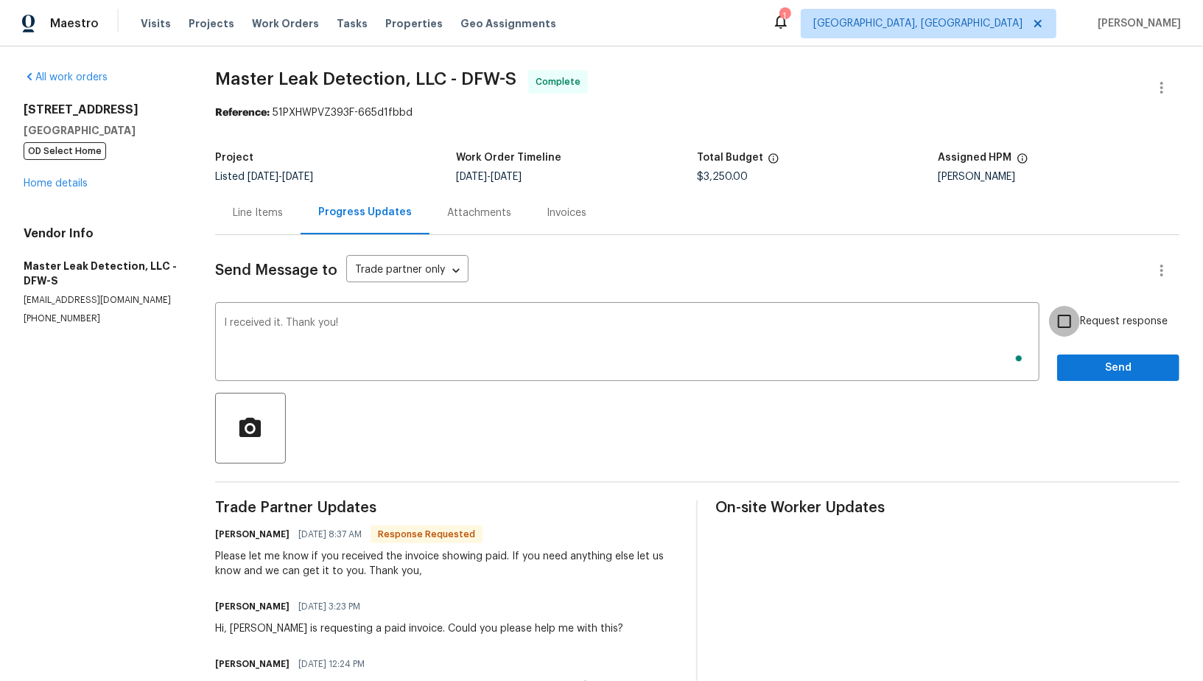
click at [1075, 313] on input "Request response" at bounding box center [1064, 321] width 31 height 31
checkbox input "true"
click at [1097, 370] on span "Send" at bounding box center [1118, 368] width 99 height 18
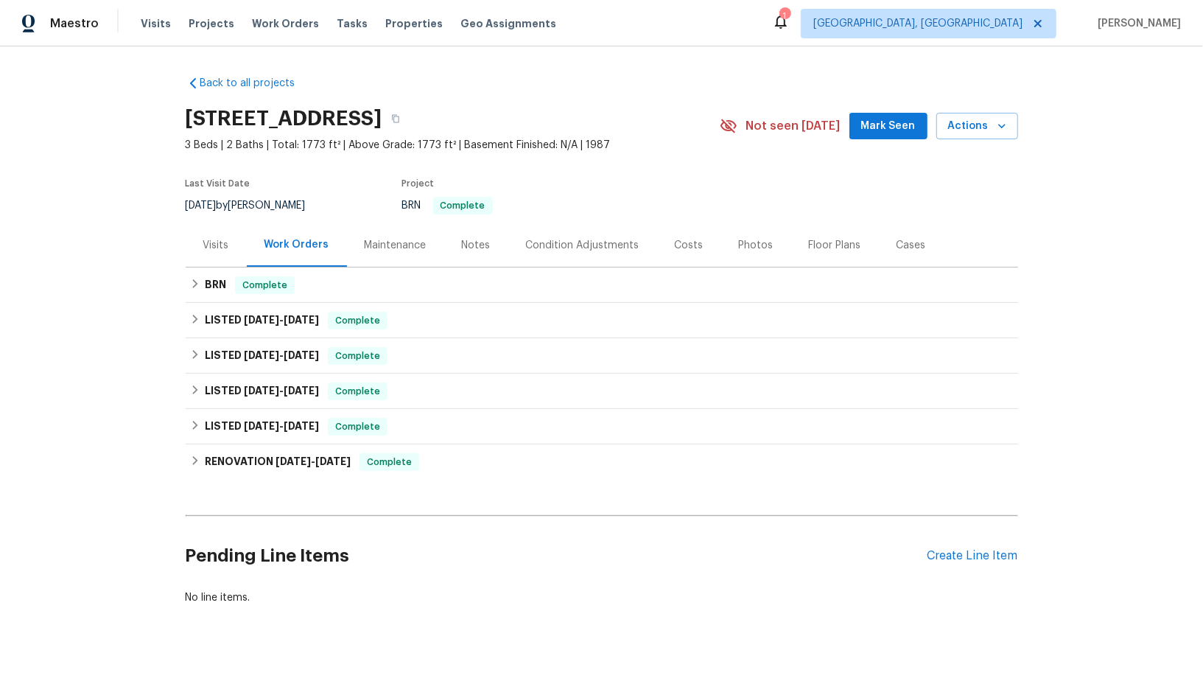
click at [179, 292] on div "Back to all projects [STREET_ADDRESS] 3 Beds | 2 Baths | Total: 1773 ft² | Abov…" at bounding box center [601, 363] width 1203 height 634
click at [210, 281] on h6 "BRN" at bounding box center [215, 285] width 21 height 18
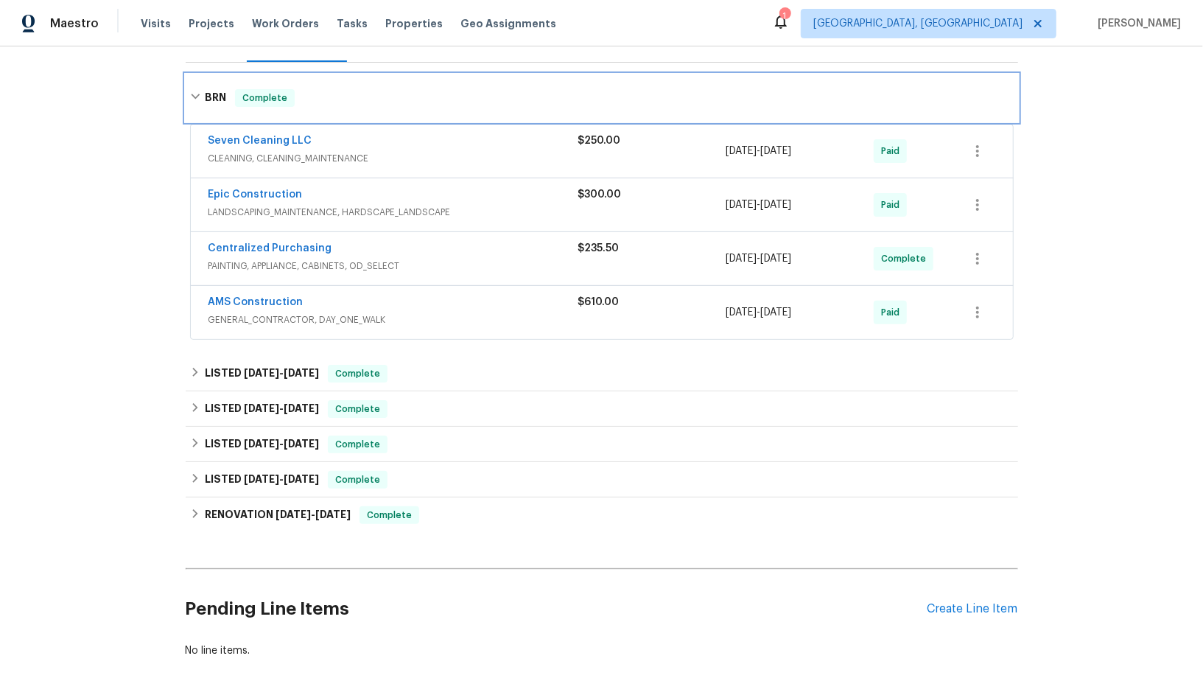
scroll to position [278, 0]
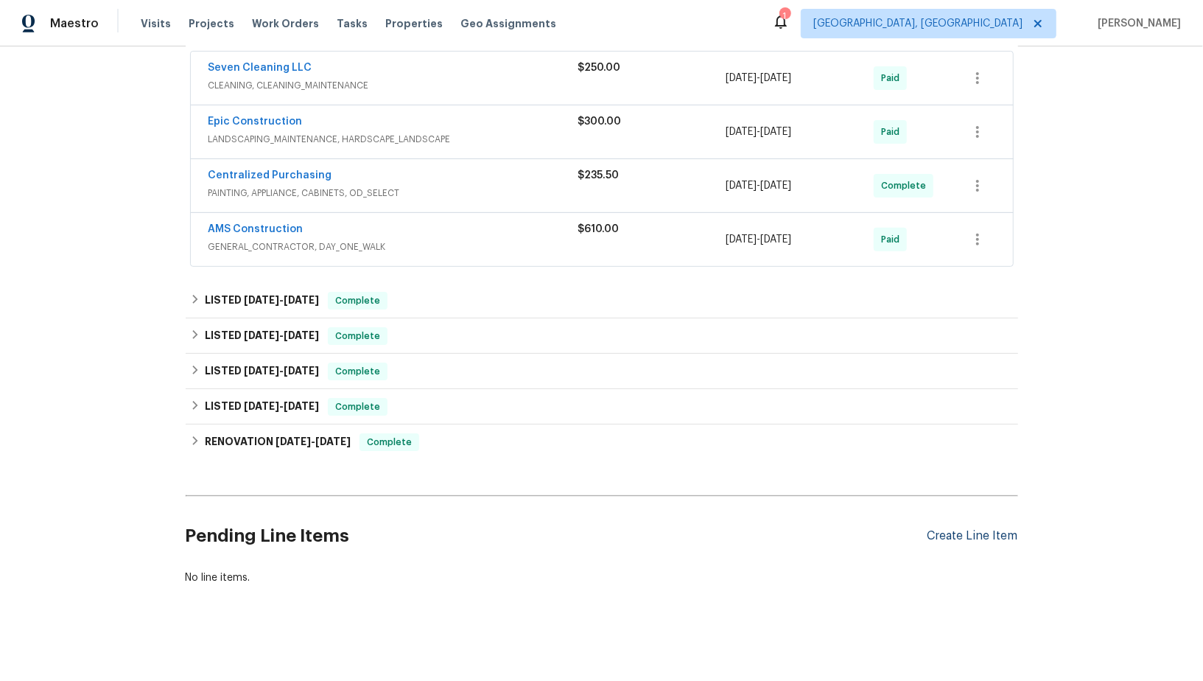
click at [962, 531] on div "Create Line Item" at bounding box center [973, 536] width 91 height 14
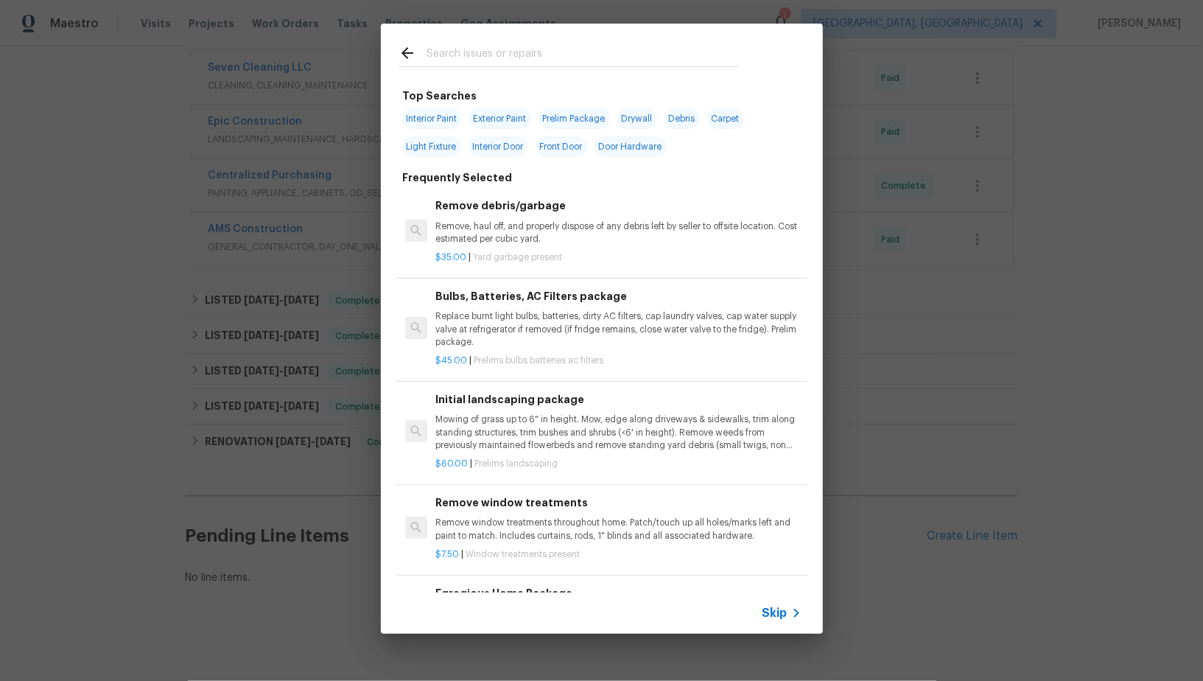
click at [789, 609] on icon at bounding box center [797, 613] width 18 height 18
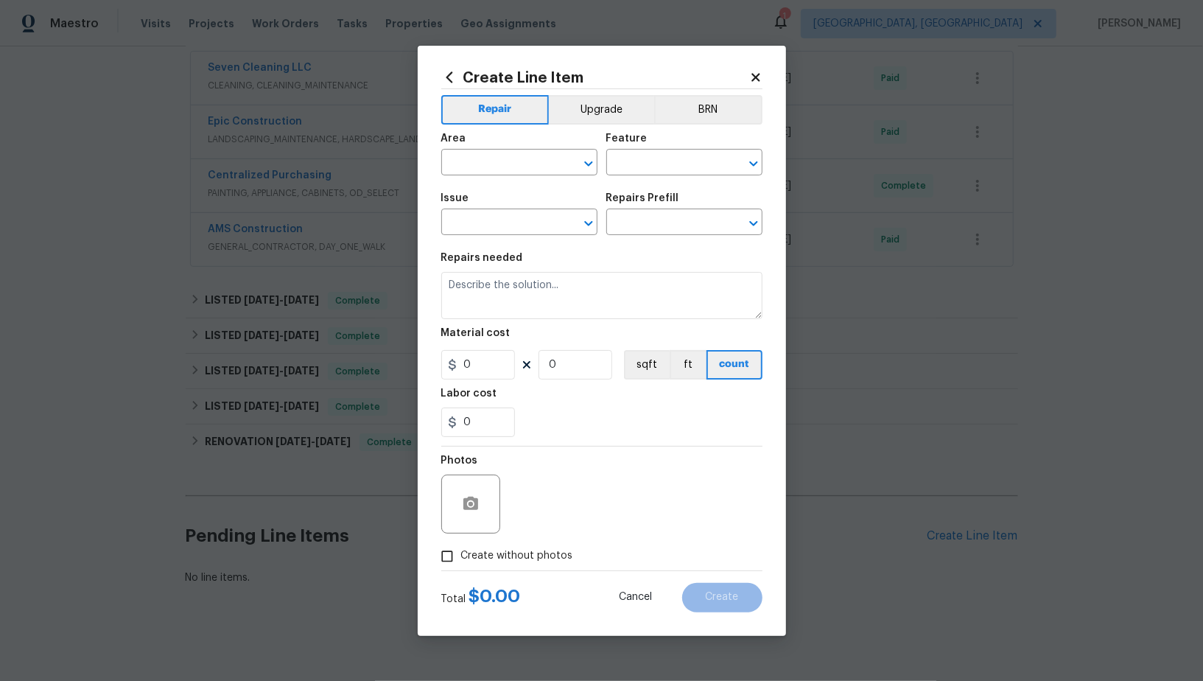
click at [698, 82] on h2 "Create Line Item" at bounding box center [595, 77] width 308 height 16
click at [690, 126] on div "Area ​ Feature ​" at bounding box center [601, 155] width 321 height 60
click at [688, 119] on button "BRN" at bounding box center [708, 109] width 108 height 29
click at [539, 167] on input "text" at bounding box center [498, 164] width 115 height 23
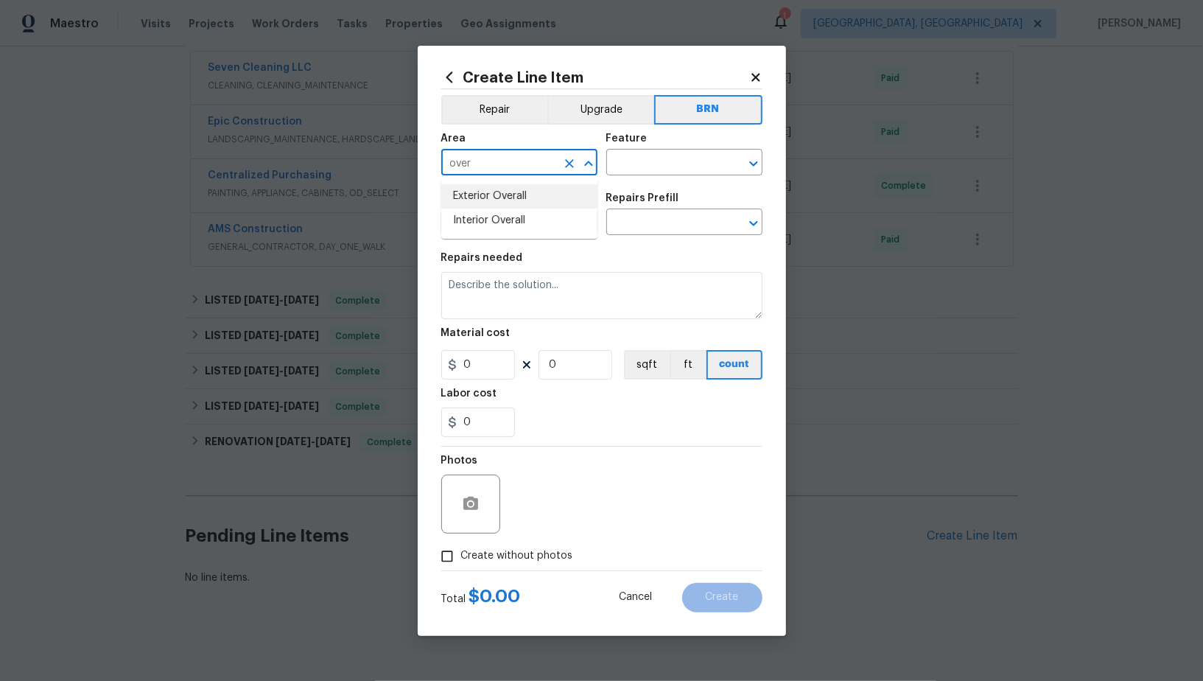
click at [548, 192] on li "Exterior Overall" at bounding box center [519, 196] width 156 height 24
type input "Exterior Overall"
click at [640, 178] on div "Area Exterior Overall ​ Feature ​" at bounding box center [601, 155] width 321 height 60
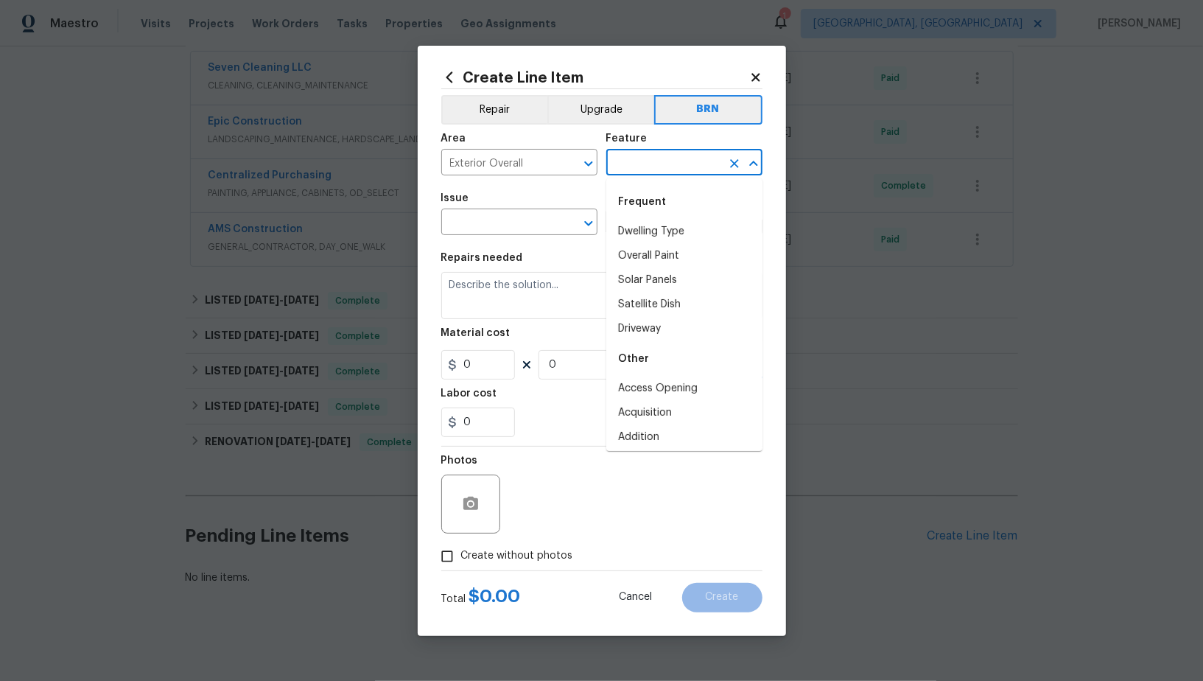
click at [640, 157] on input "text" at bounding box center [663, 164] width 115 height 23
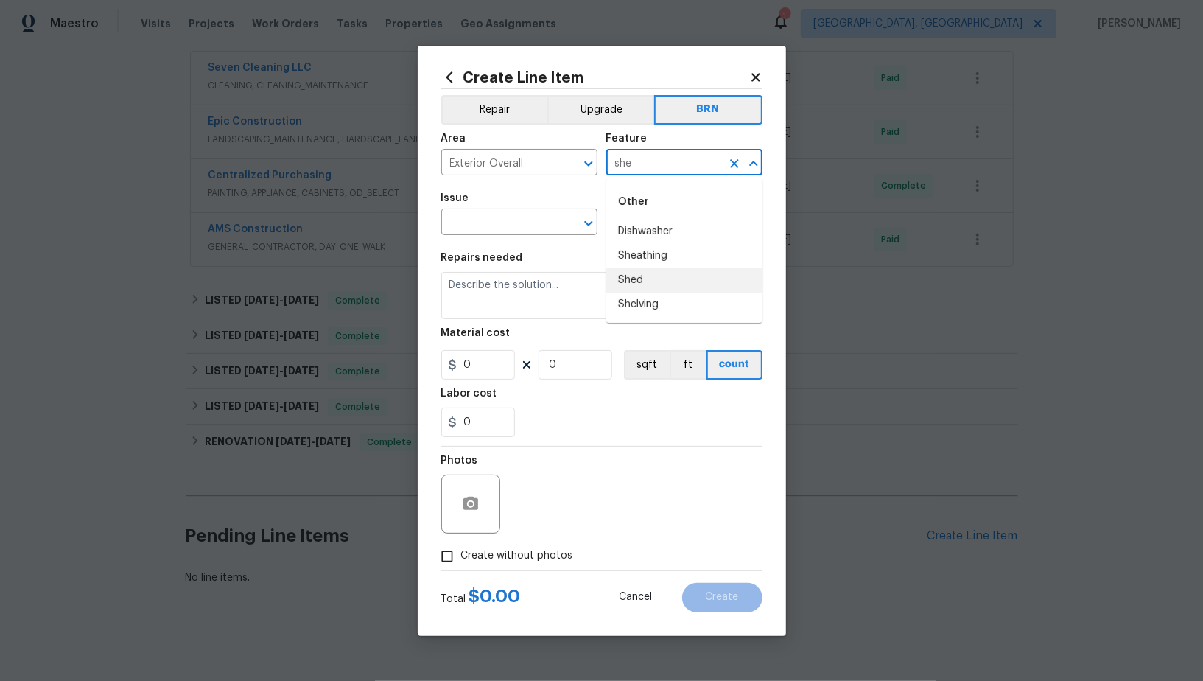
click at [651, 275] on li "Shed" at bounding box center [684, 280] width 156 height 24
type input "Shed"
click at [523, 217] on input "text" at bounding box center [498, 223] width 115 height 23
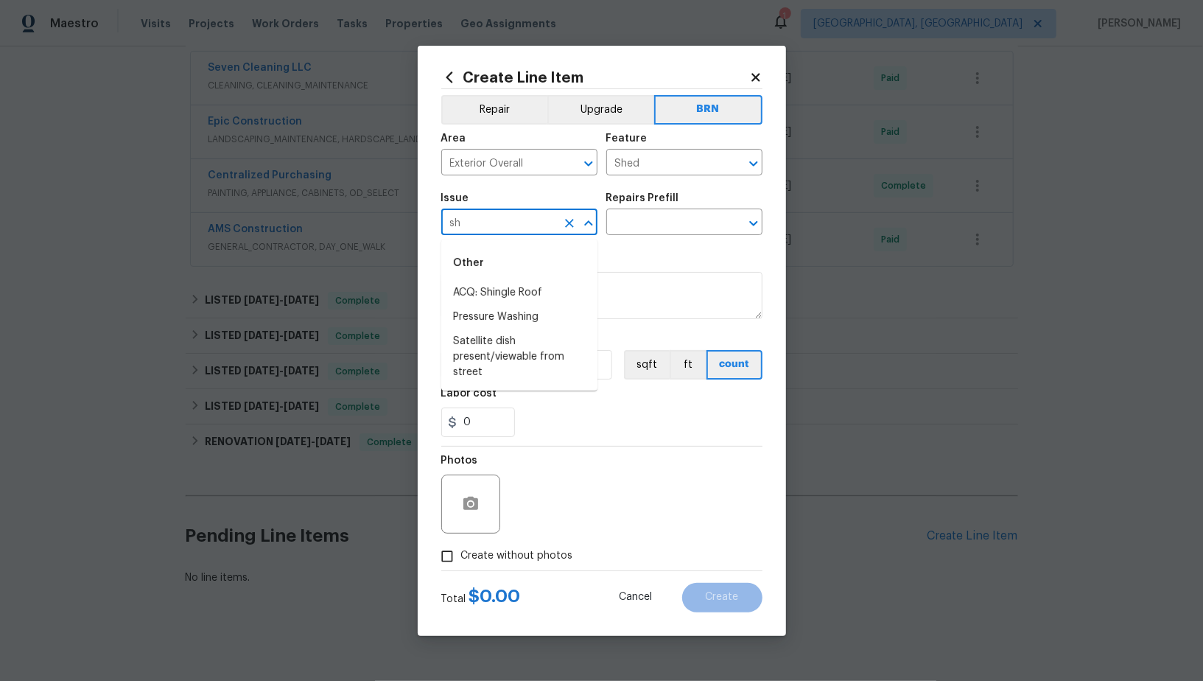
type input "s"
type input "d"
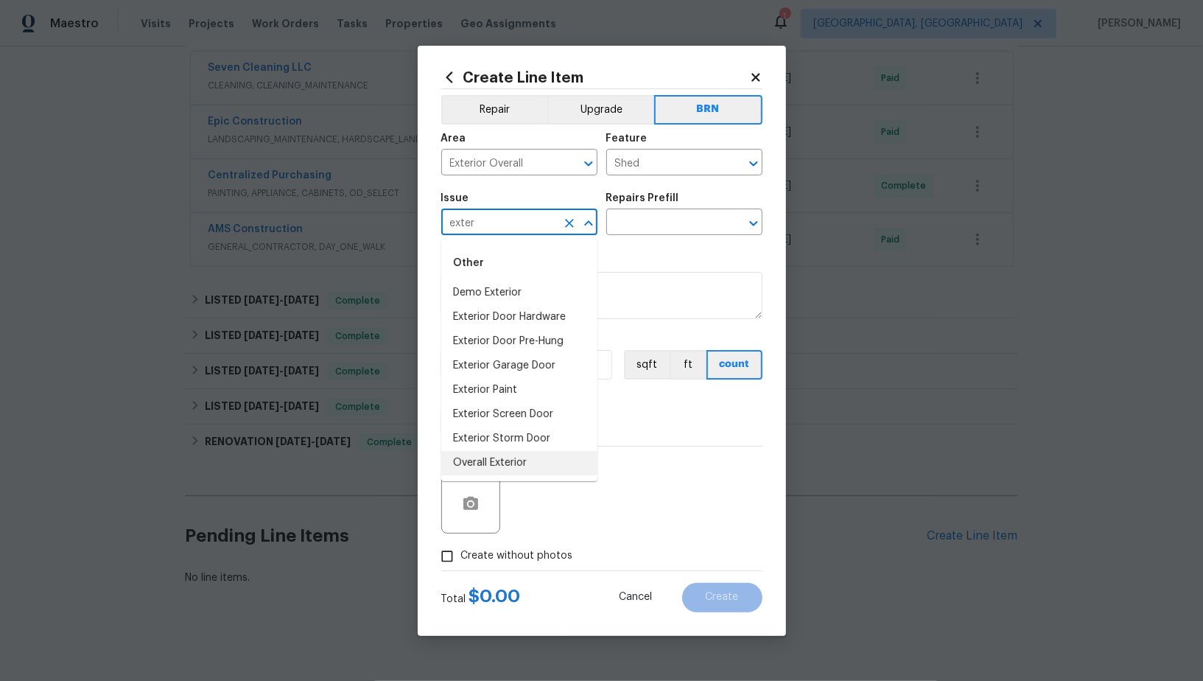
click at [508, 458] on li "Overall Exterior" at bounding box center [519, 463] width 156 height 24
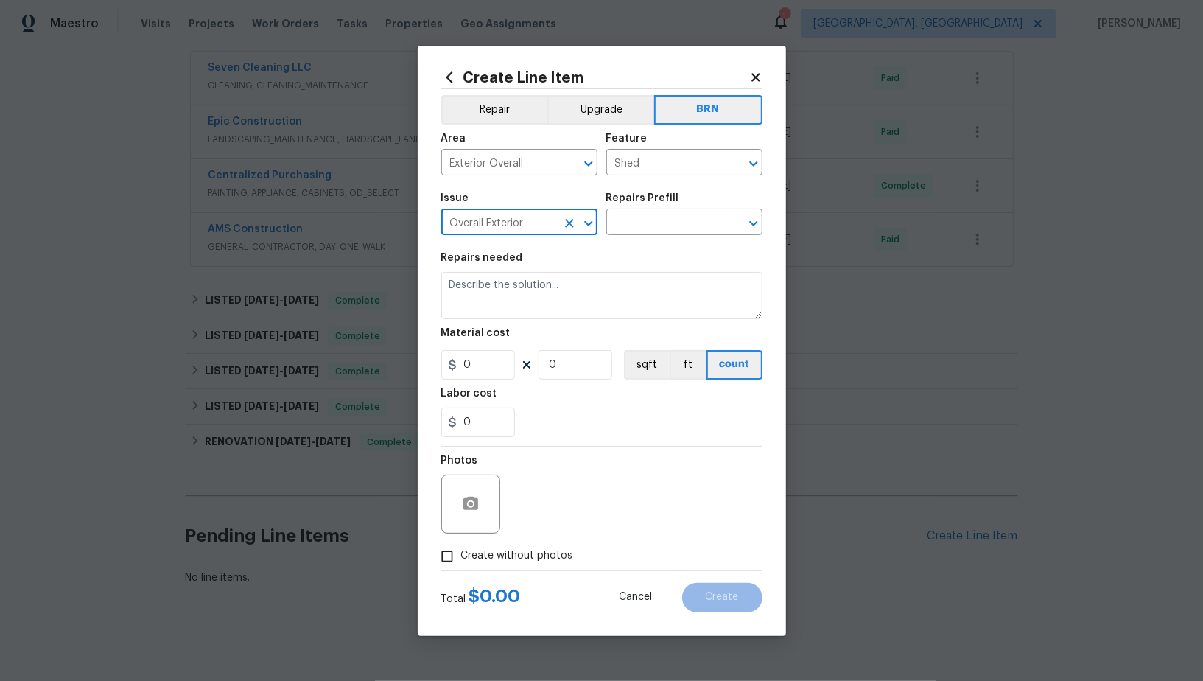
type input "Overall Exterior"
click at [657, 208] on div "Repairs Prefill" at bounding box center [684, 202] width 156 height 19
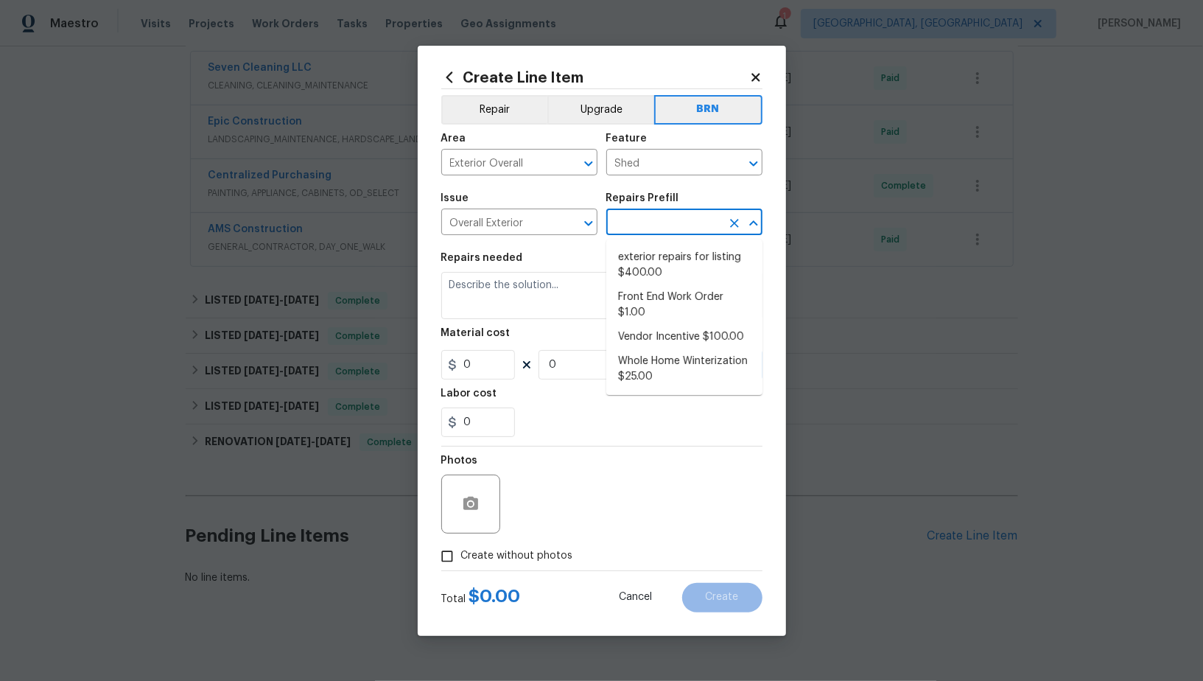
click at [656, 221] on input "text" at bounding box center [663, 223] width 115 height 23
click at [686, 338] on li "Vendor Incentive $100.00" at bounding box center [684, 337] width 156 height 24
type input "Vendor Incentive $100.00"
type textarea "GC Bonus"
type input "1"
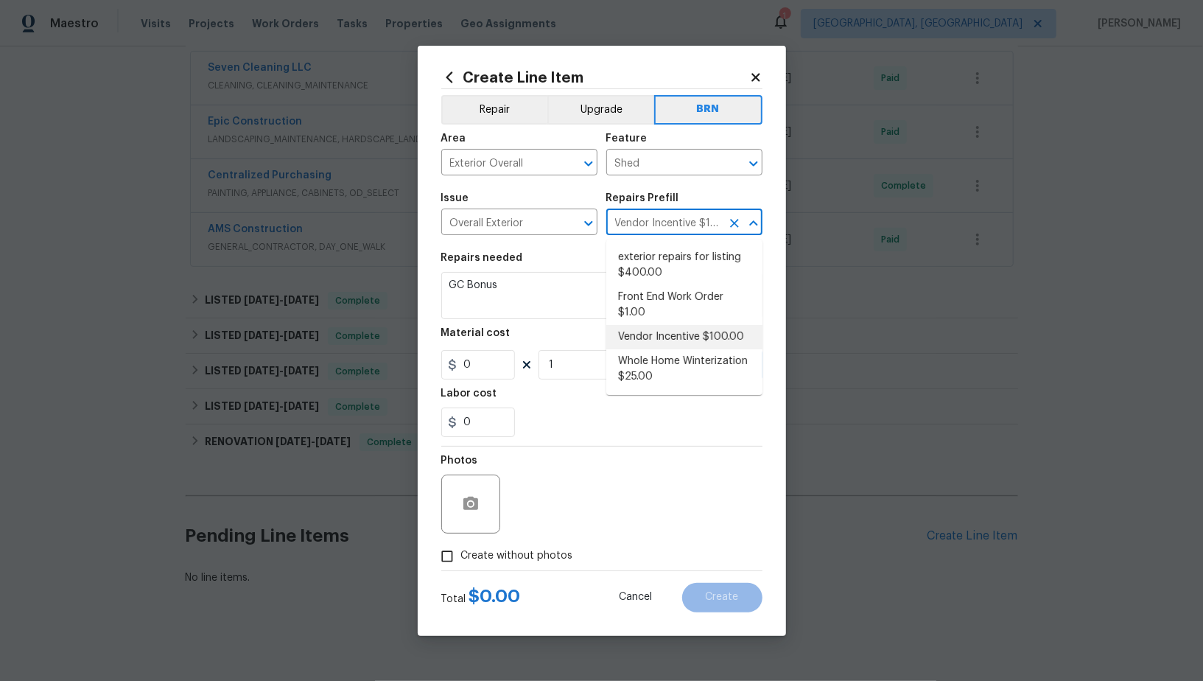
type input "100"
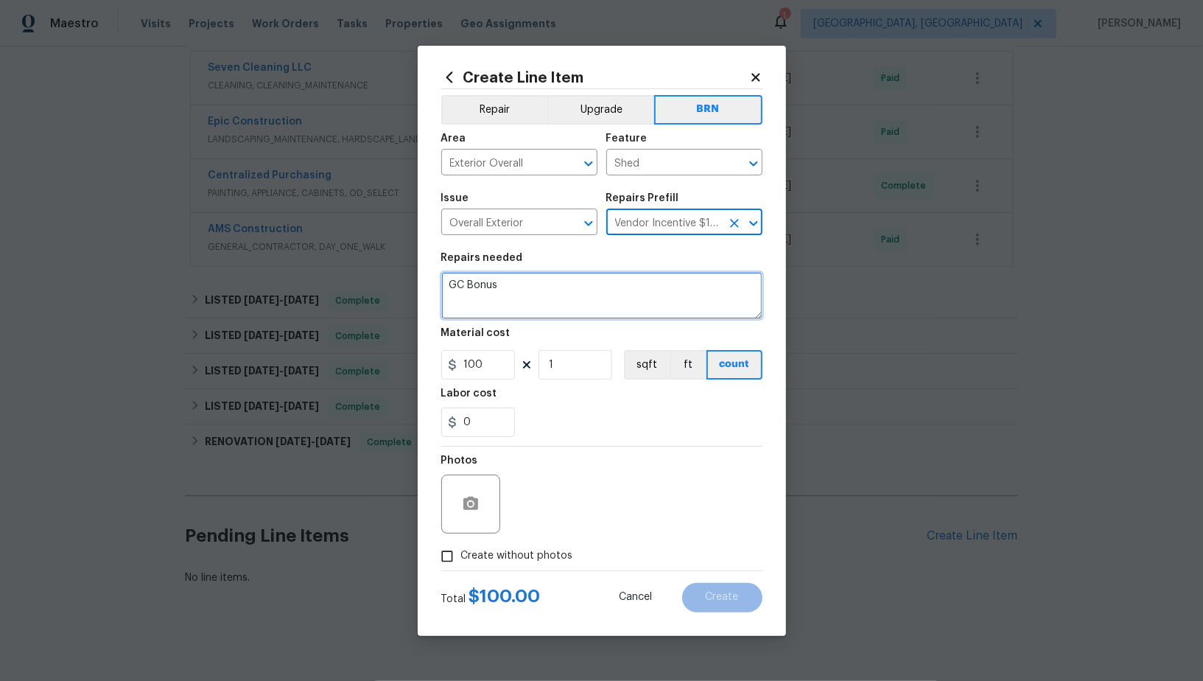
click at [564, 276] on textarea "GC Bonus" at bounding box center [601, 295] width 321 height 47
paste textarea "Seller to remove shed, that is in contact with structure. Haul away all debris,…"
type textarea "Seller to remove shed, that is in contact with structure. Haul away all debris,…"
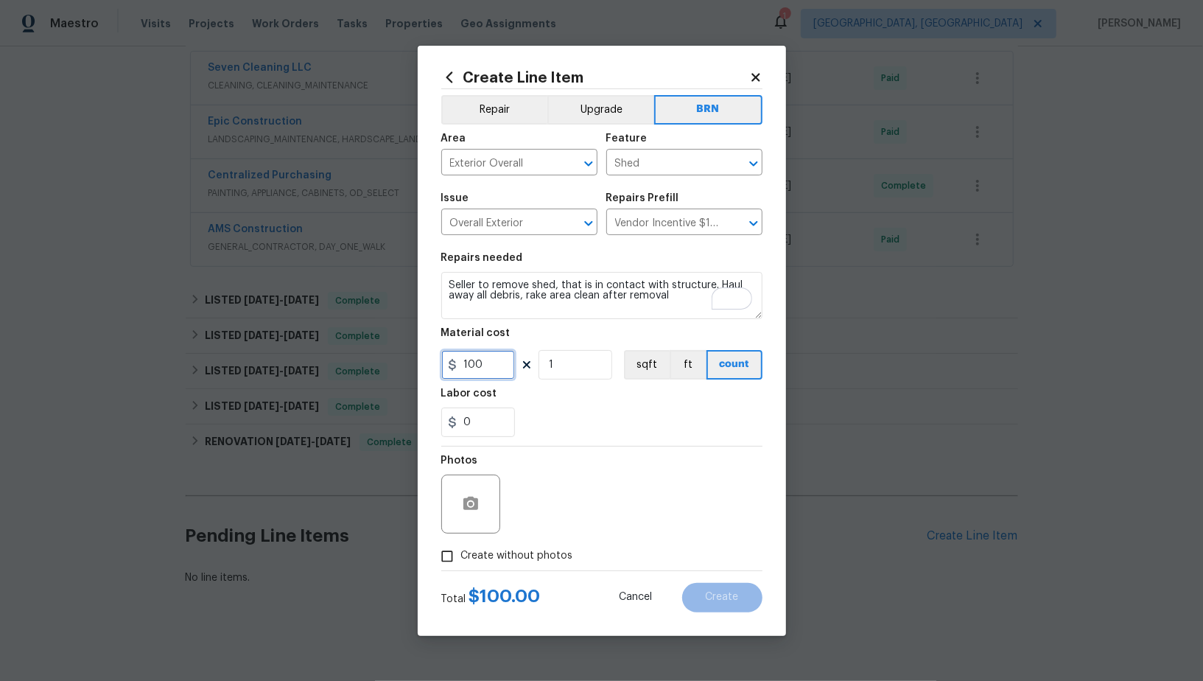
click at [489, 371] on input "100" at bounding box center [478, 364] width 74 height 29
type input "0"
click at [488, 427] on input "0" at bounding box center [478, 422] width 74 height 29
type input "200"
click at [461, 490] on button "button" at bounding box center [470, 503] width 35 height 35
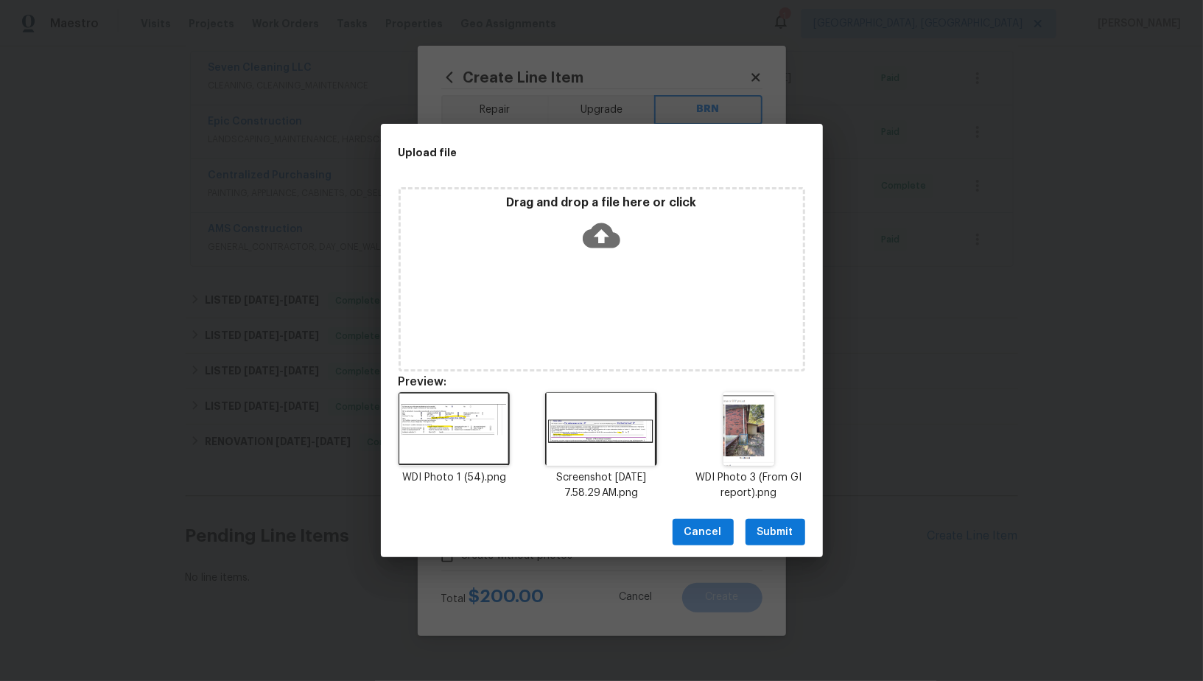
click at [786, 534] on span "Submit" at bounding box center [776, 532] width 36 height 18
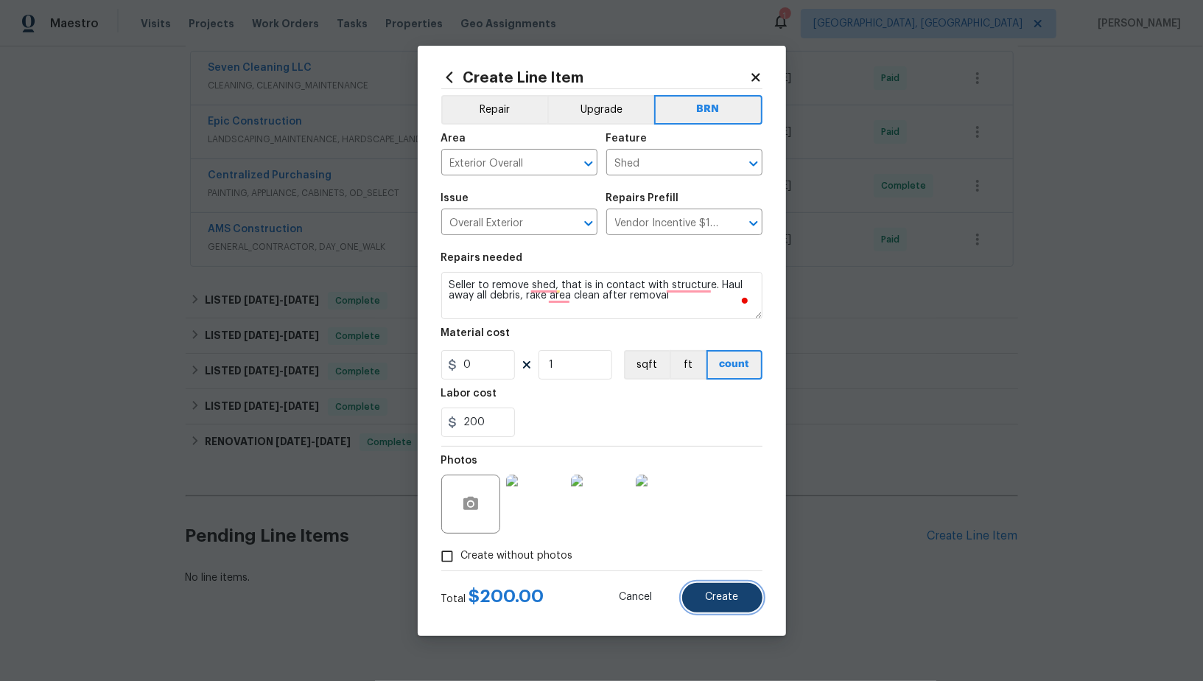
click at [721, 593] on span "Create" at bounding box center [722, 597] width 33 height 11
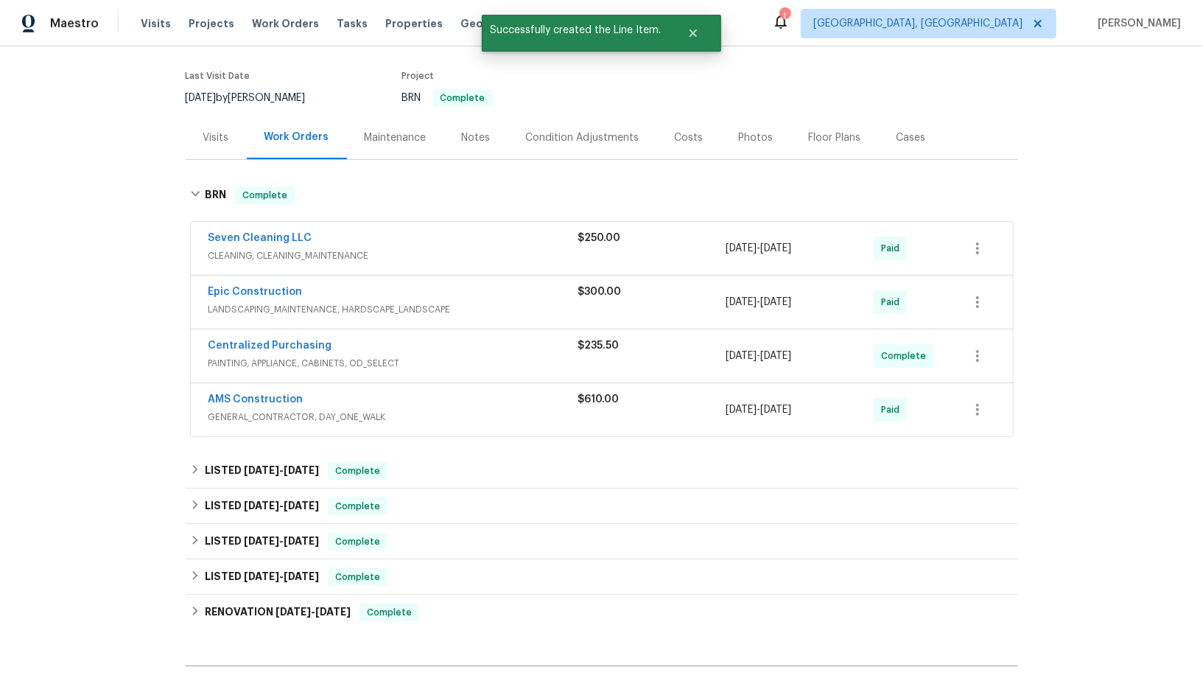
scroll to position [74, 0]
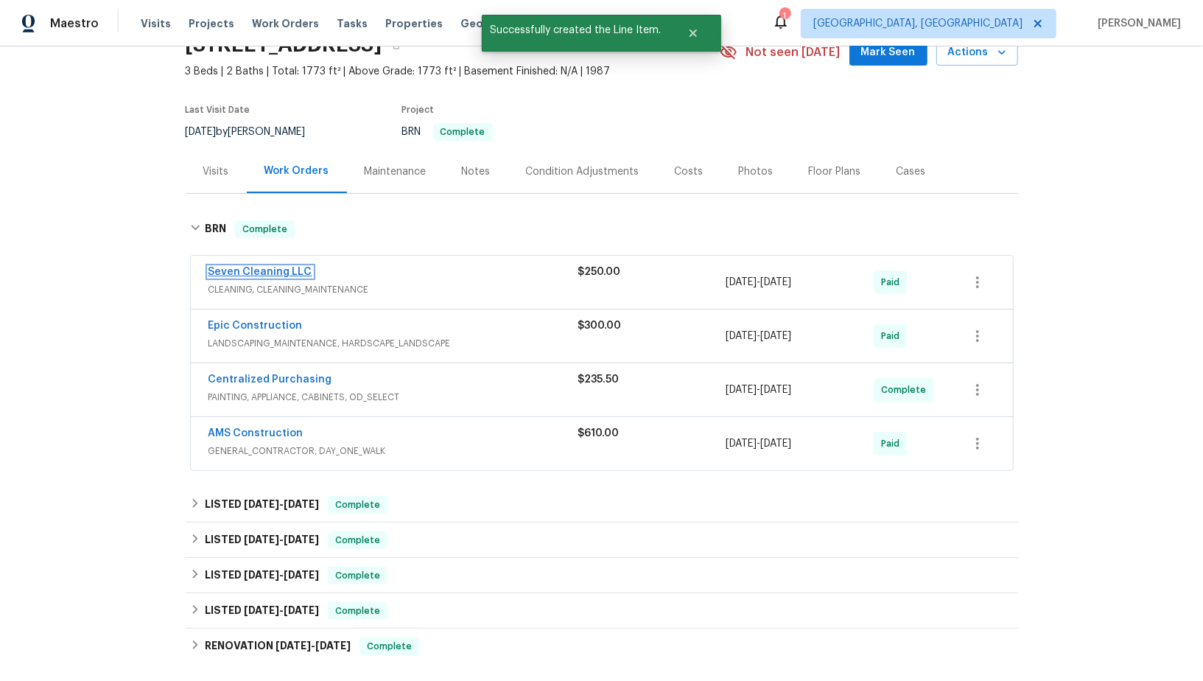
click at [269, 267] on link "Seven Cleaning LLC" at bounding box center [261, 272] width 104 height 10
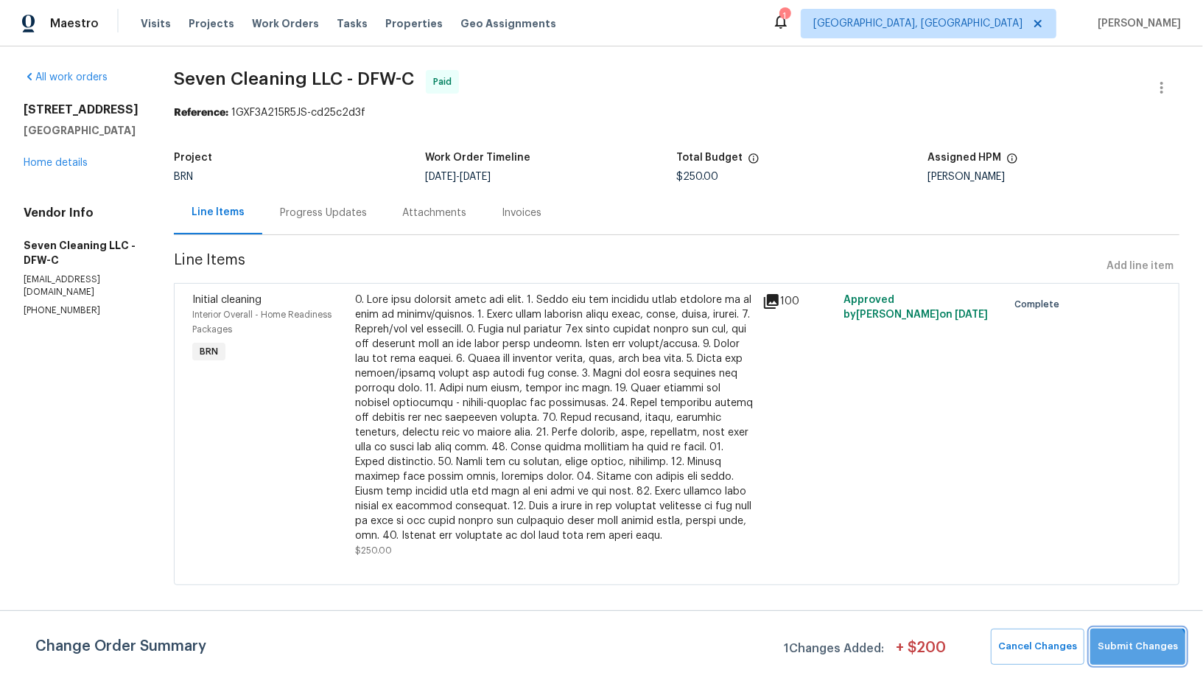
click at [1137, 662] on button "Submit Changes" at bounding box center [1138, 647] width 95 height 36
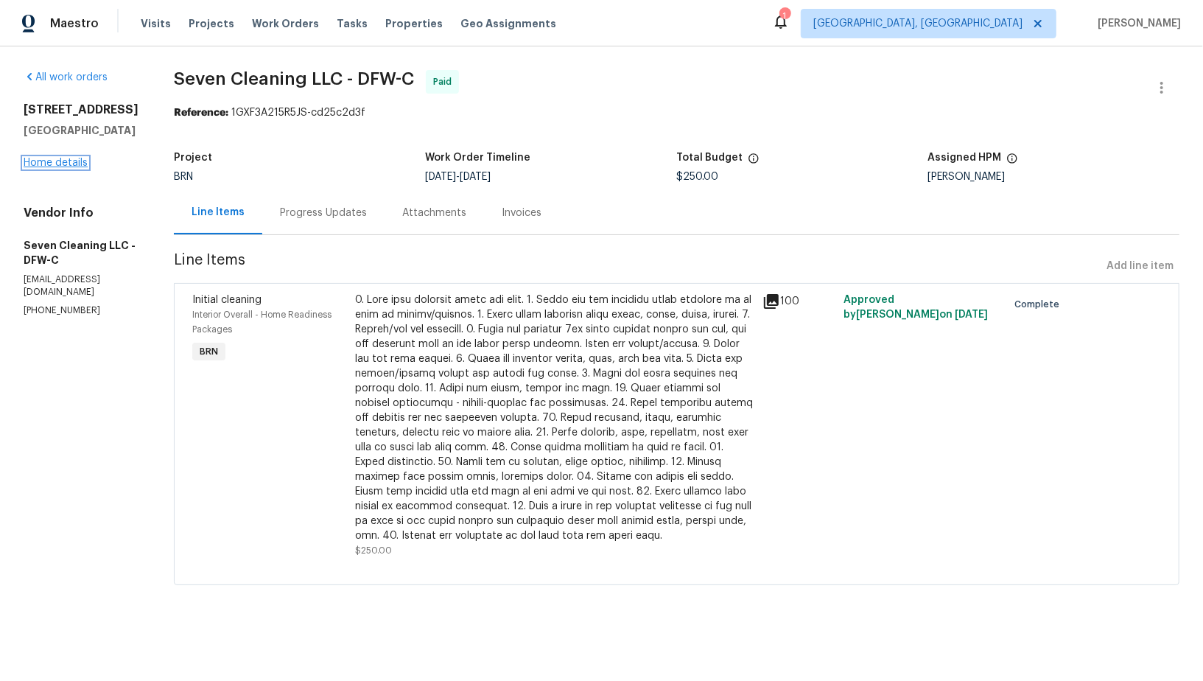
click at [53, 161] on link "Home details" at bounding box center [56, 163] width 64 height 10
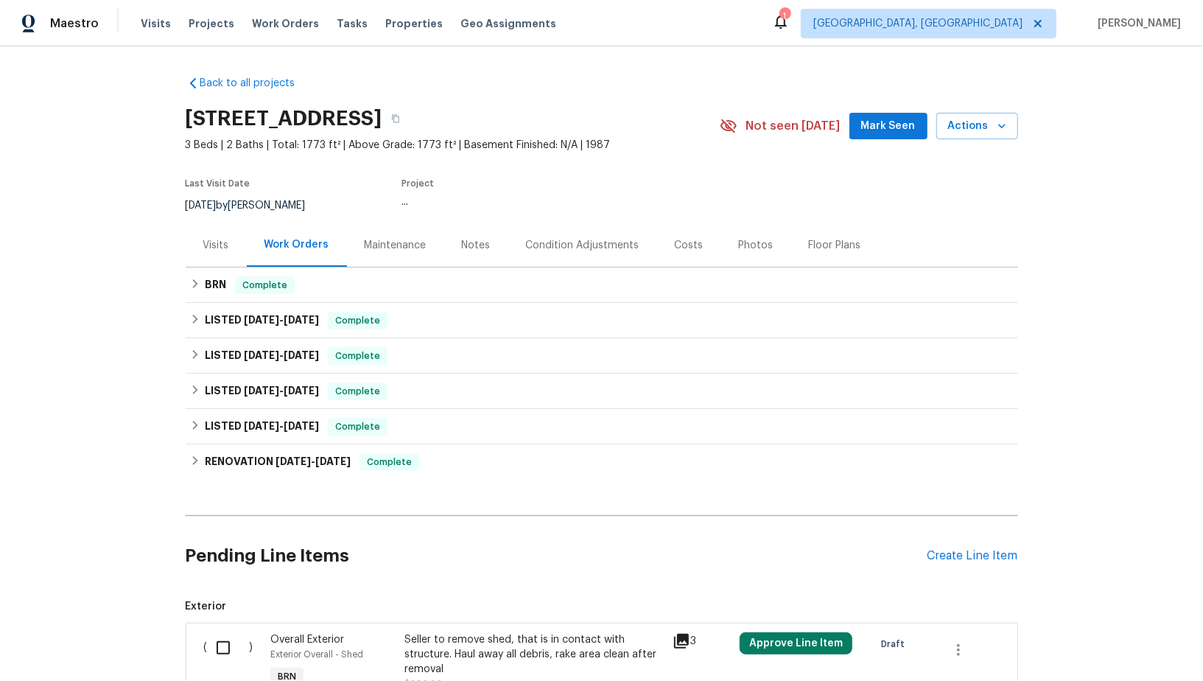
scroll to position [136, 0]
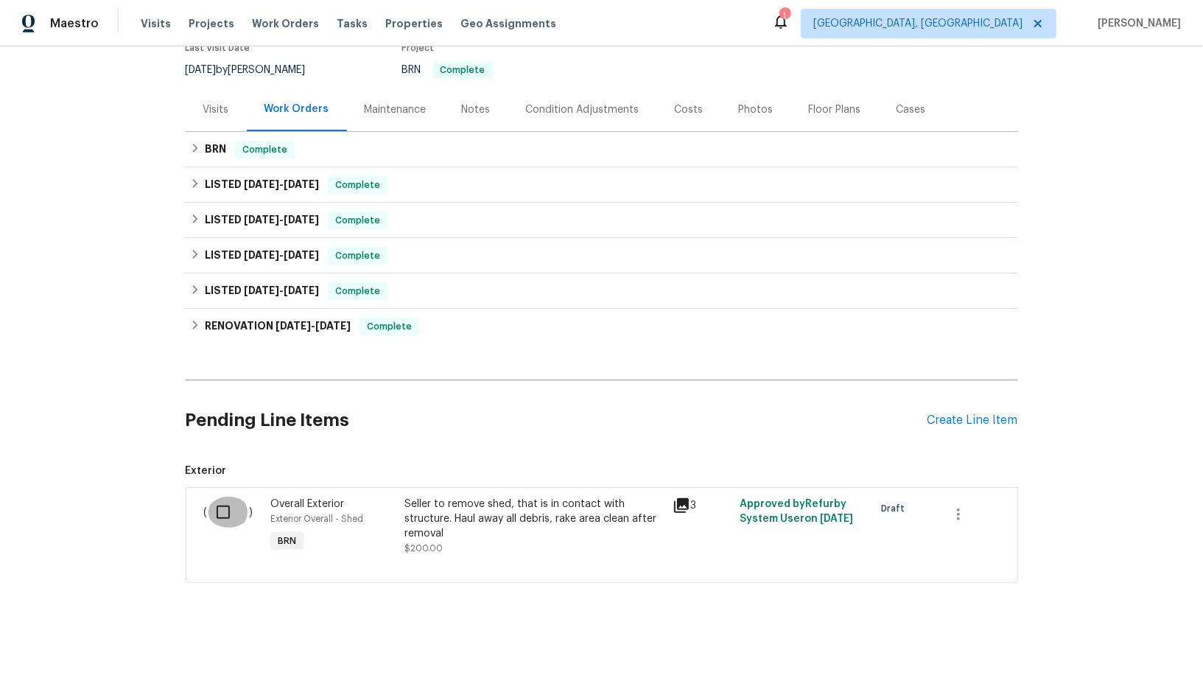
click at [228, 514] on input "checkbox" at bounding box center [229, 512] width 42 height 31
checkbox input "true"
click at [1127, 628] on div "Cancel (1) Item Create Work Order" at bounding box center [601, 643] width 1203 height 75
click at [1122, 640] on span "Create Work Order" at bounding box center [1119, 644] width 98 height 18
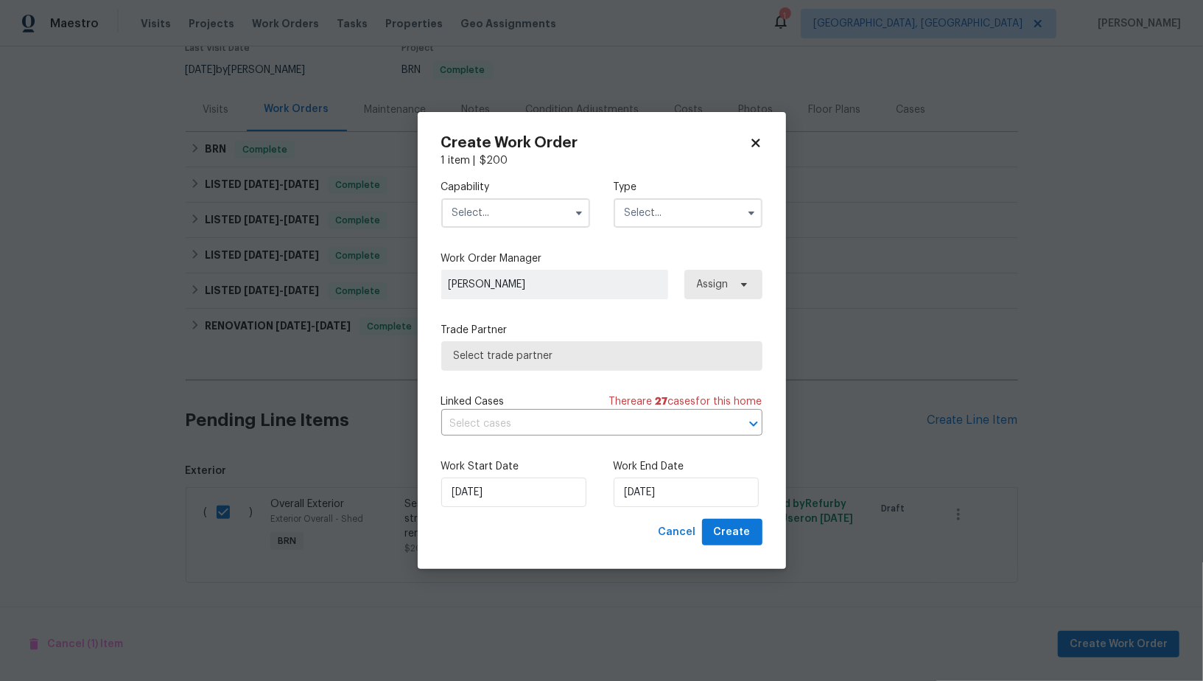
click at [500, 214] on input "text" at bounding box center [515, 212] width 149 height 29
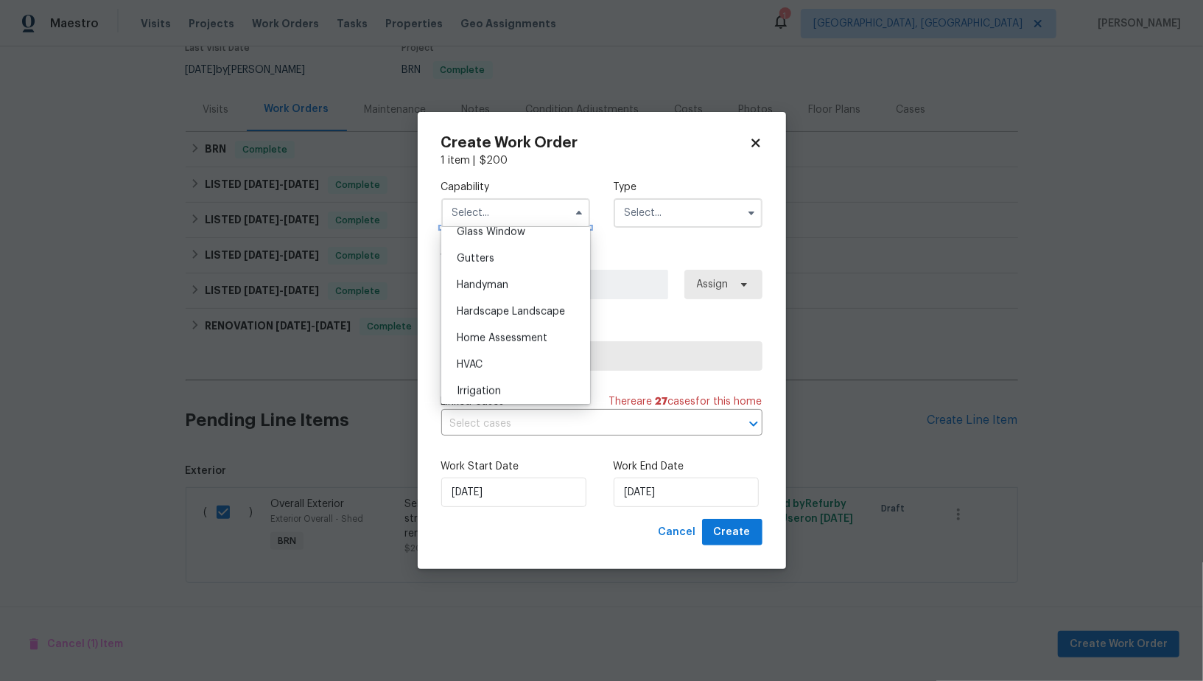
scroll to position [764, 0]
click at [491, 289] on span "Handyman" at bounding box center [483, 290] width 52 height 10
type input "Handyman"
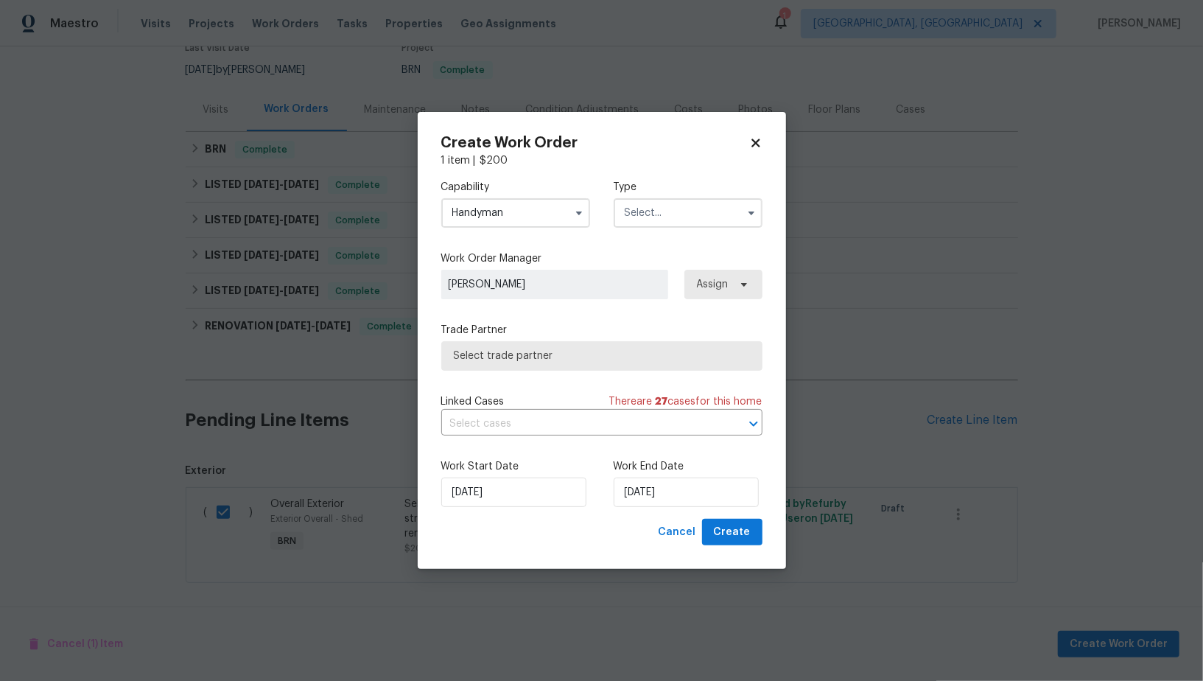
click at [671, 217] on input "text" at bounding box center [688, 212] width 149 height 29
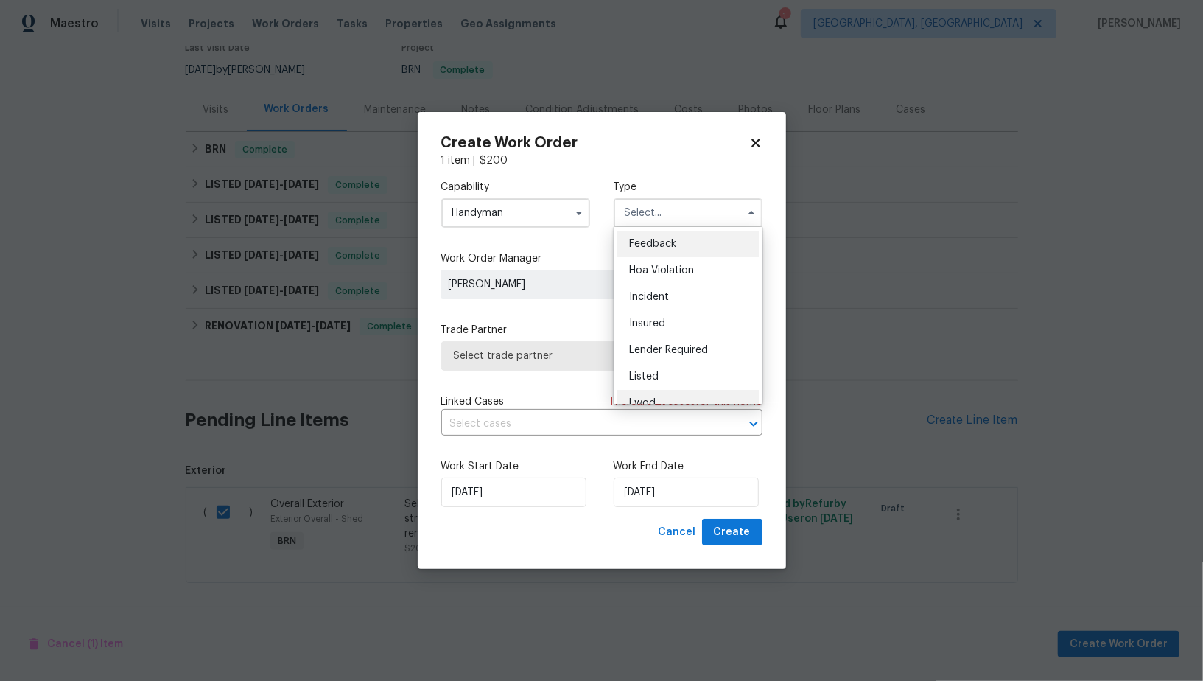
scroll to position [175, 0]
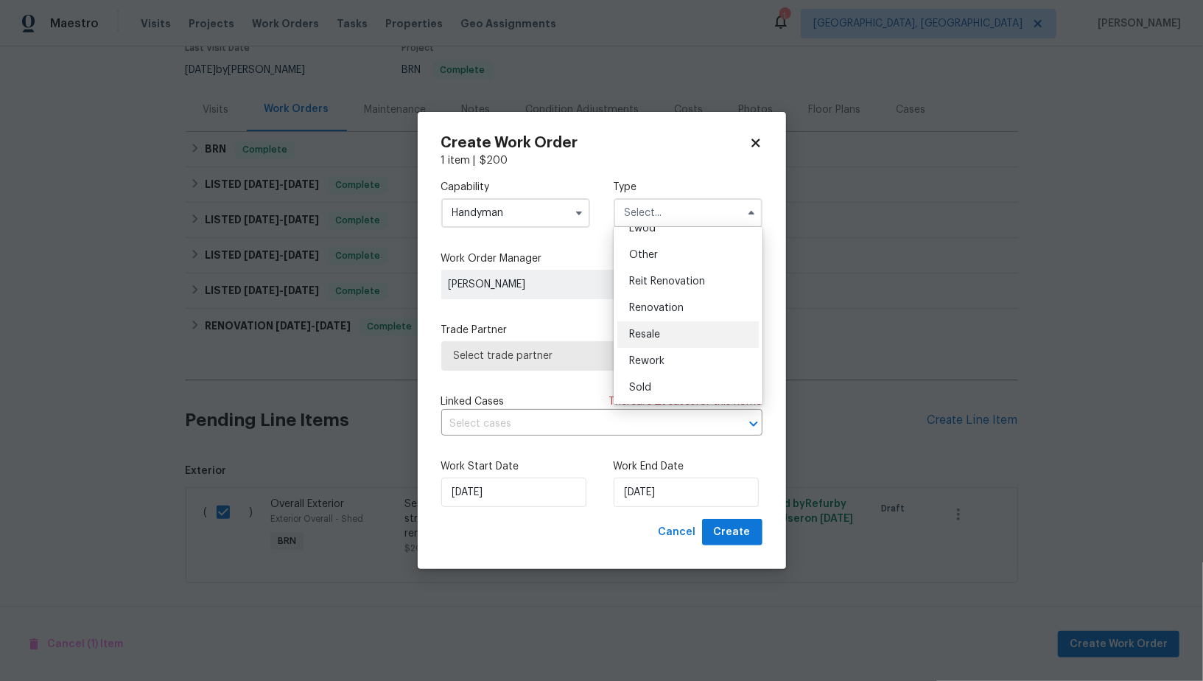
click at [655, 339] on span "Resale" at bounding box center [644, 334] width 31 height 10
type input "Resale"
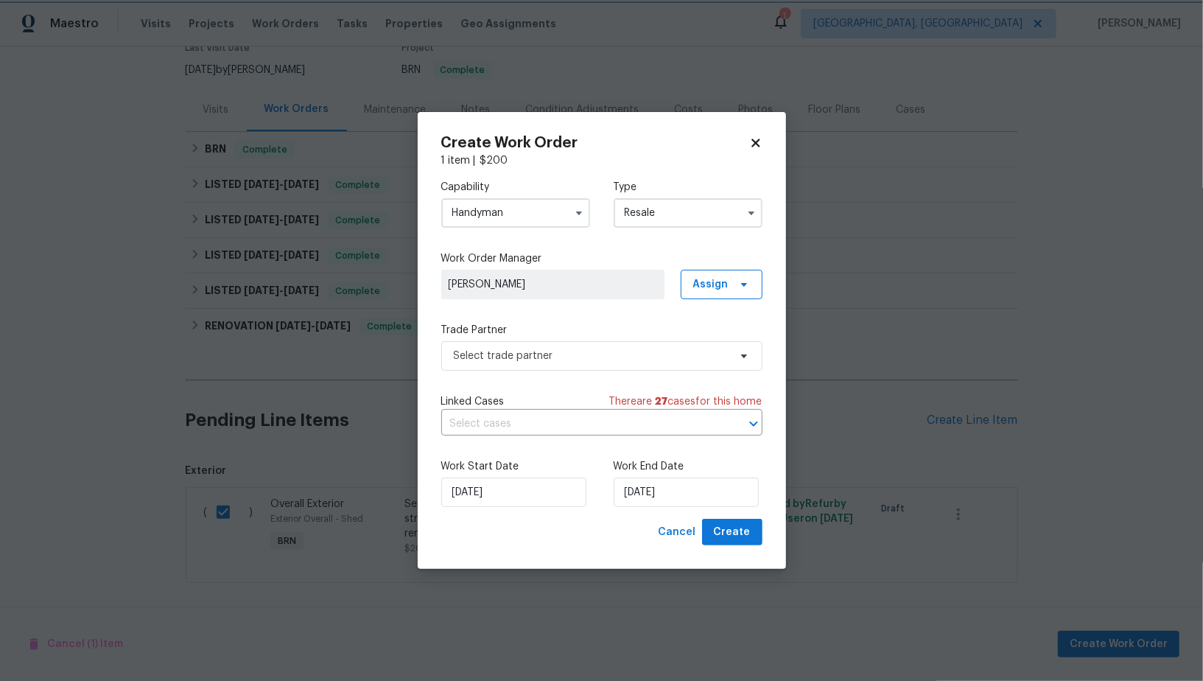
scroll to position [0, 0]
click at [588, 353] on span "Select trade partner" at bounding box center [591, 356] width 275 height 15
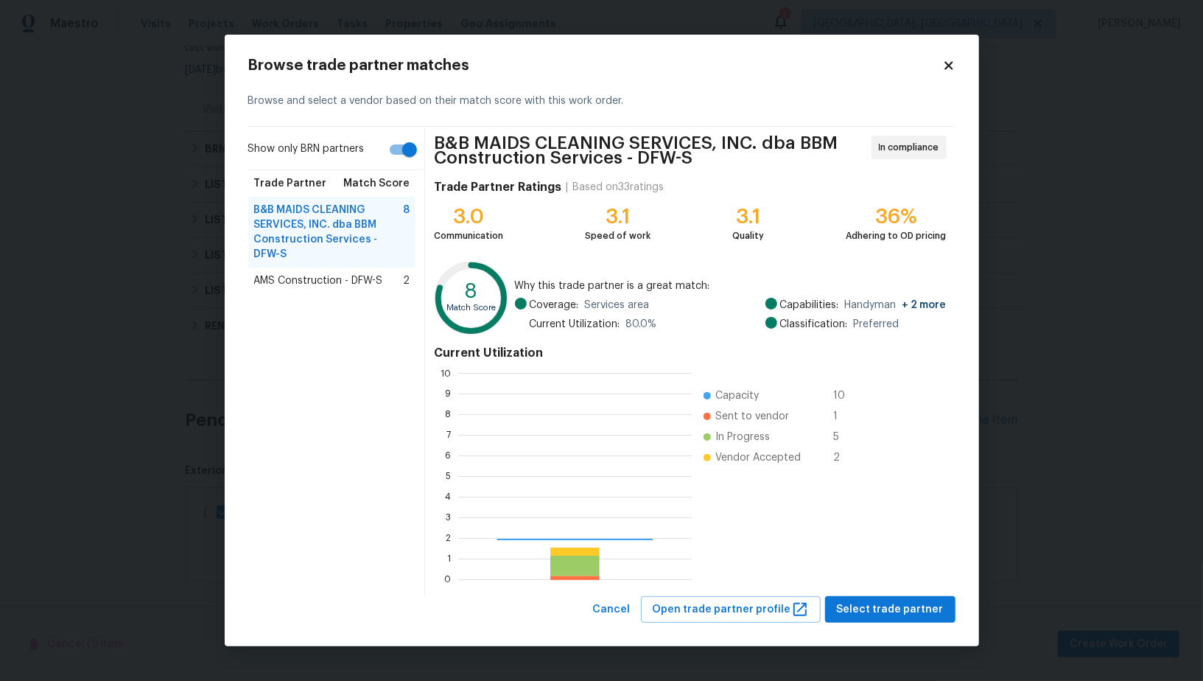
scroll to position [206, 233]
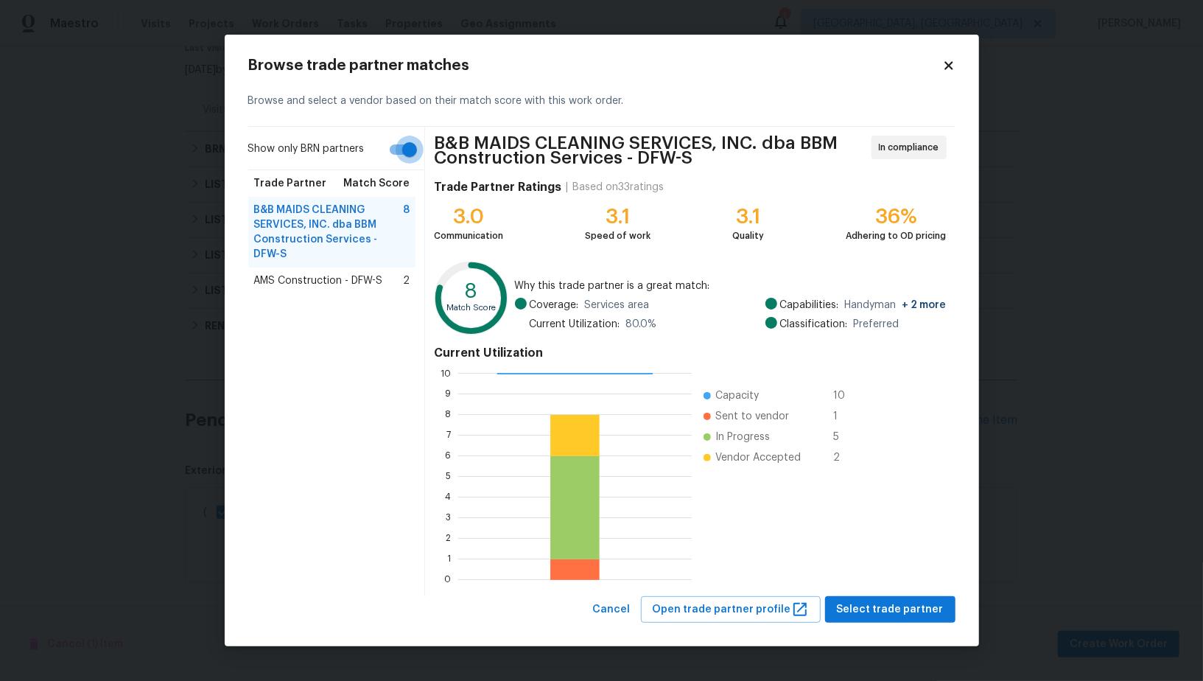
click at [403, 143] on input "Show only BRN partners" at bounding box center [410, 150] width 84 height 28
checkbox input "false"
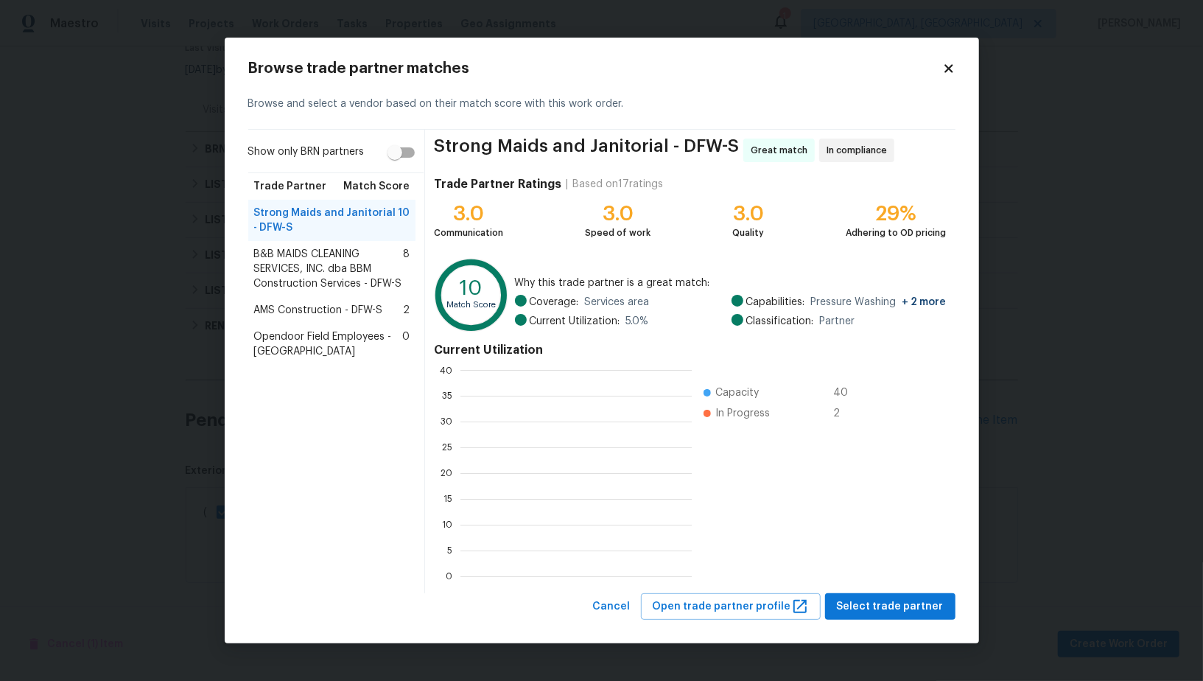
scroll to position [1, 1]
click at [312, 274] on span "B&B MAIDS CLEANING SERVICES, INC. dba BBM Construction Services - DFW-S" at bounding box center [329, 269] width 150 height 44
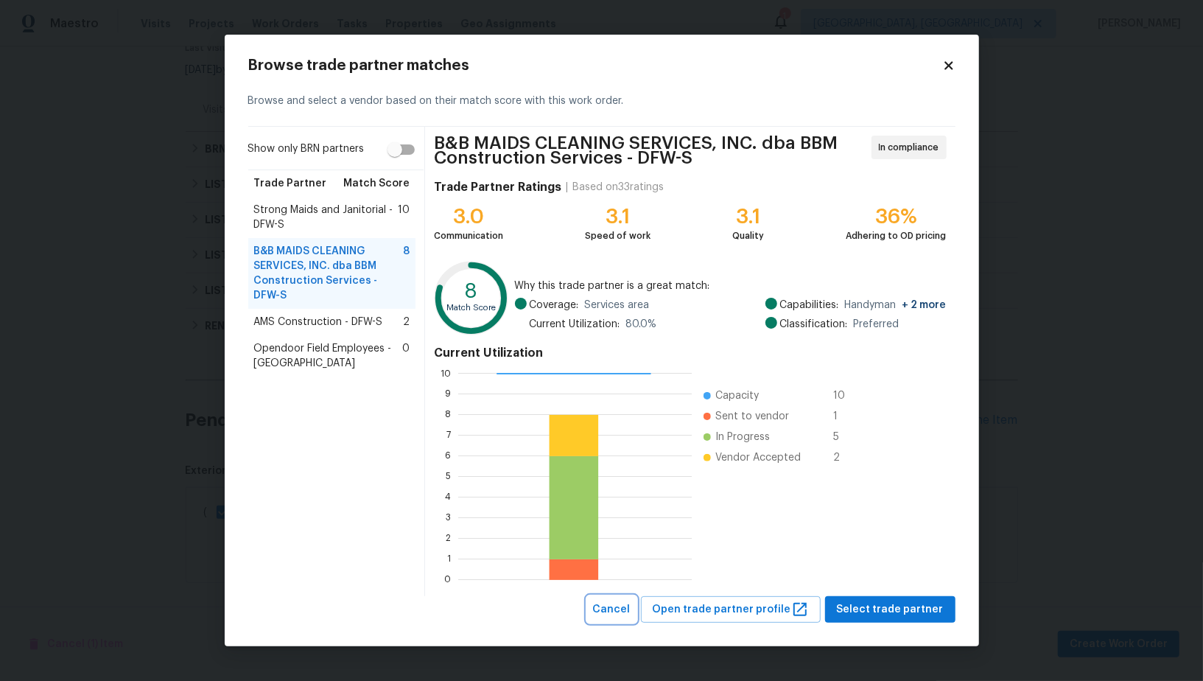
click at [626, 610] on span "Cancel" at bounding box center [612, 610] width 38 height 18
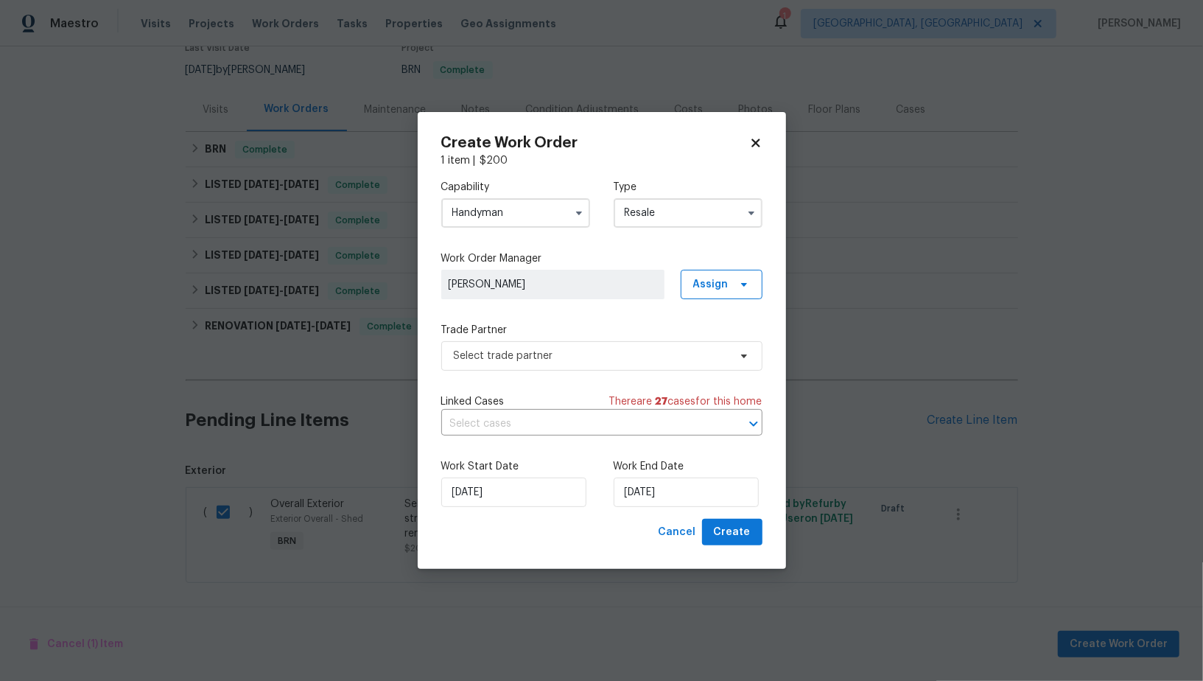
click at [509, 228] on div "Capability Handyman Type Resale" at bounding box center [601, 203] width 321 height 71
click at [506, 217] on input "Handyman" at bounding box center [515, 212] width 149 height 29
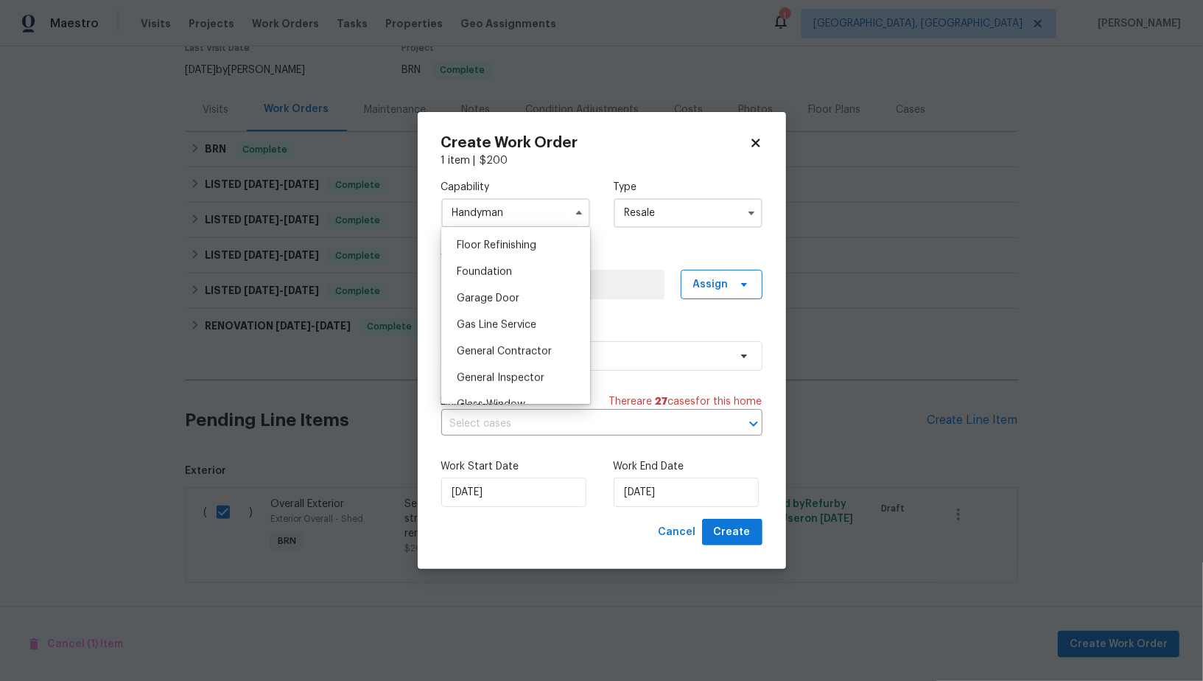
scroll to position [601, 0]
click at [506, 346] on span "General Contractor" at bounding box center [504, 348] width 95 height 10
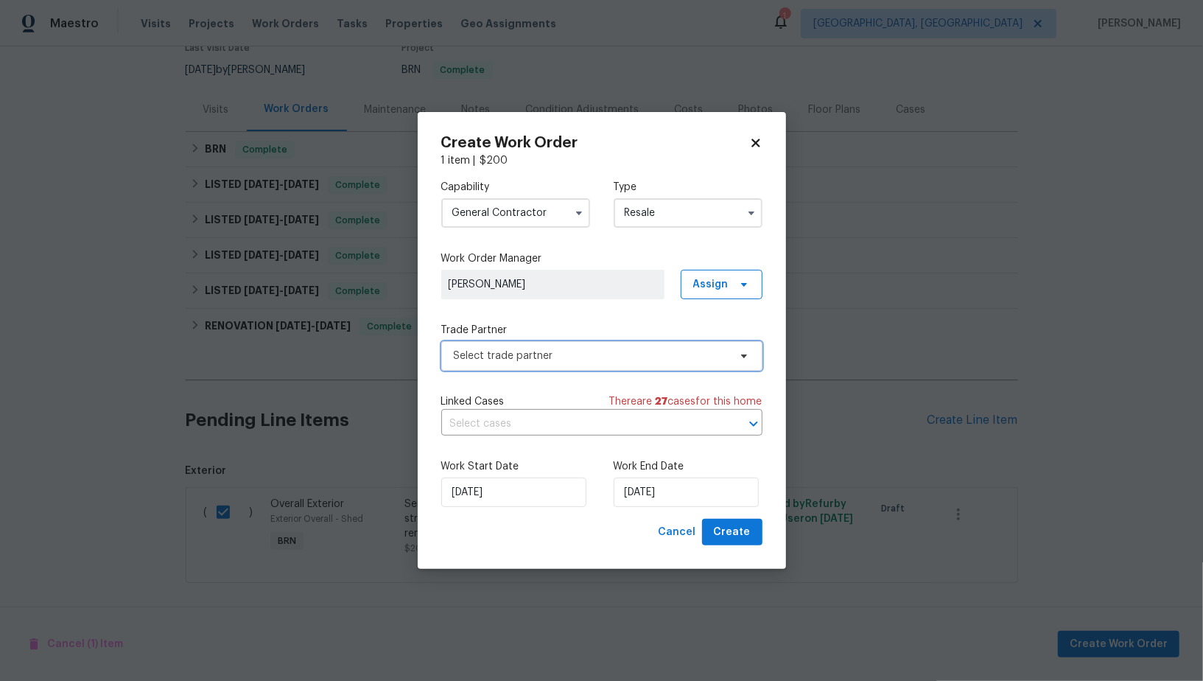
click at [592, 364] on span "Select trade partner" at bounding box center [601, 355] width 321 height 29
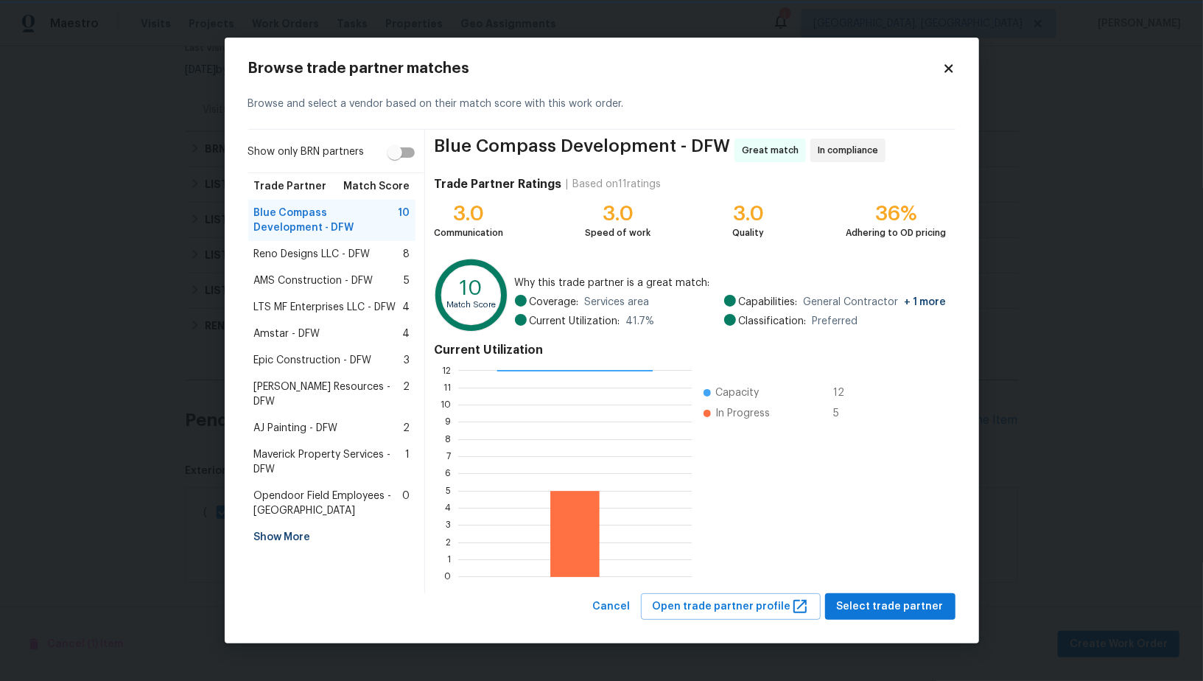
scroll to position [1, 1]
click at [358, 270] on div "AMS Construction - DFW 5" at bounding box center [332, 281] width 168 height 27
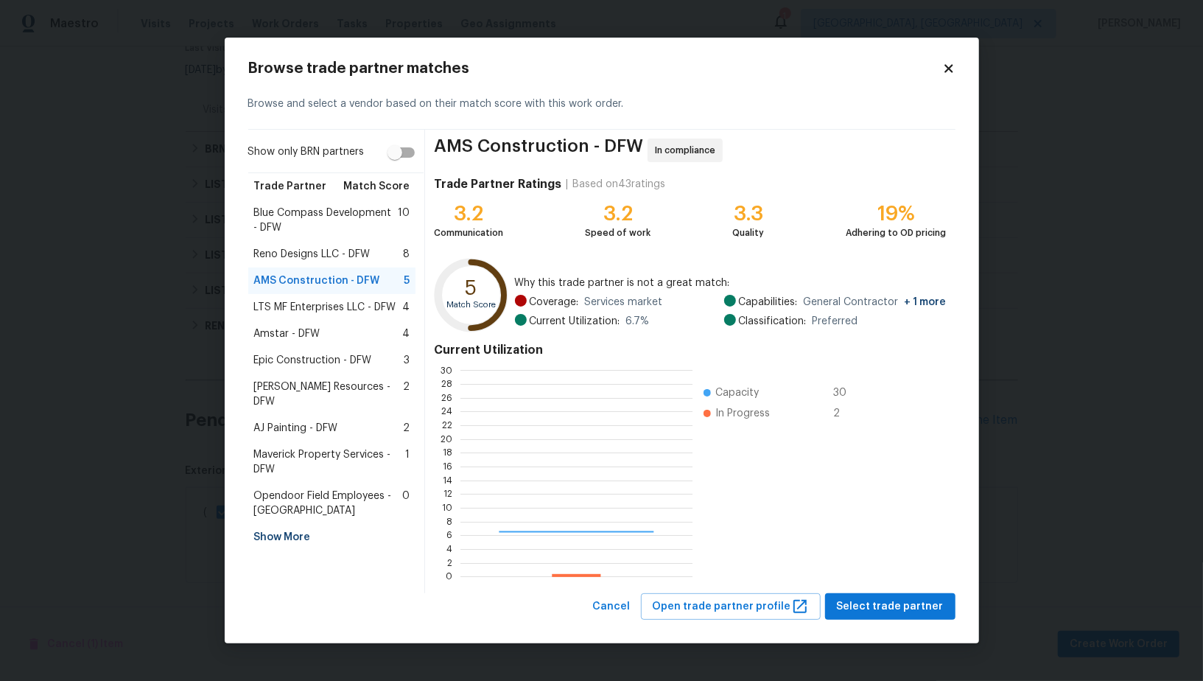
scroll to position [206, 232]
click at [891, 606] on span "Select trade partner" at bounding box center [890, 607] width 107 height 18
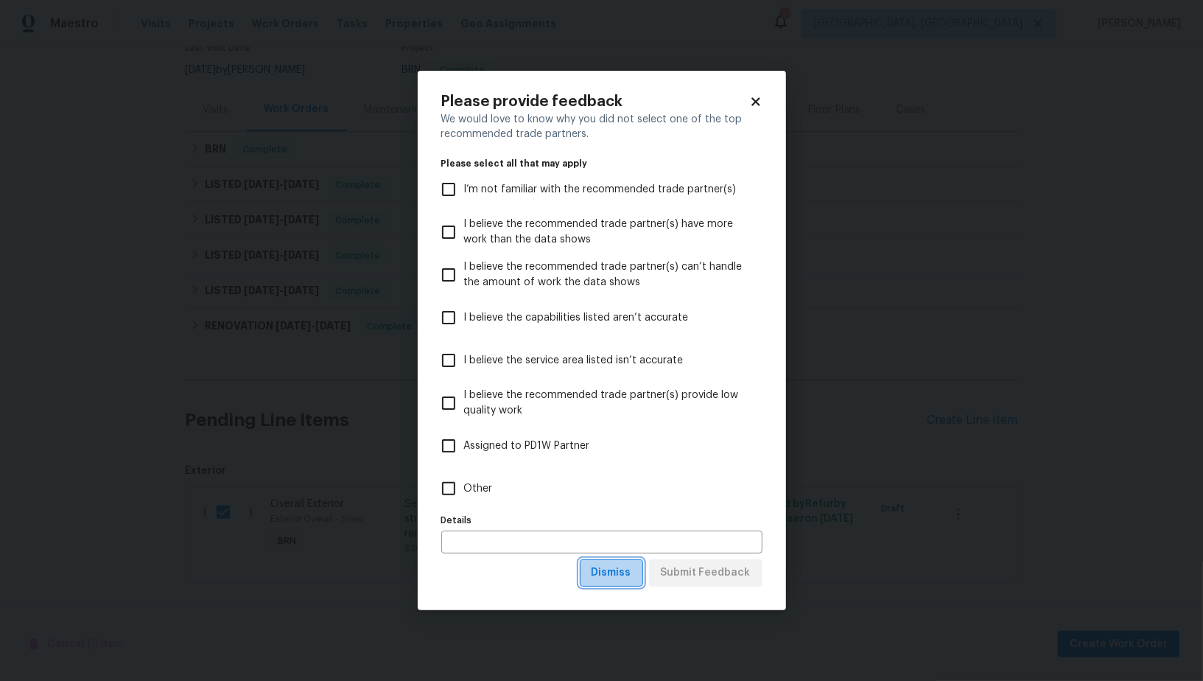
click at [618, 570] on span "Dismiss" at bounding box center [612, 573] width 40 height 18
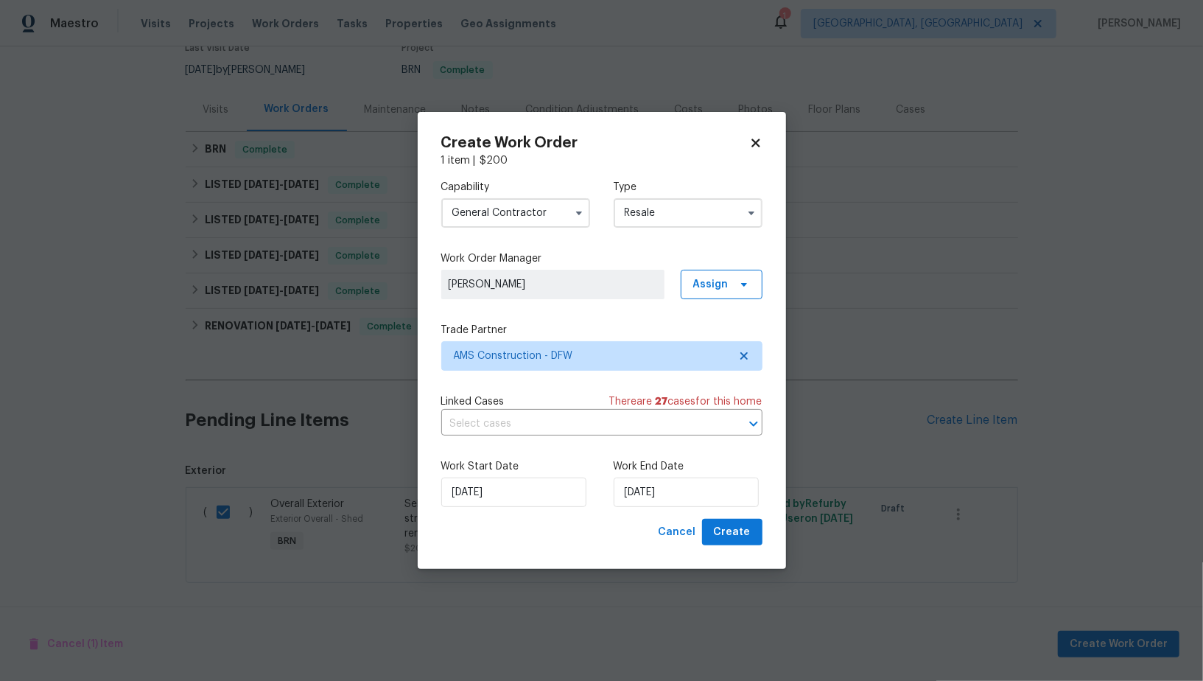
click at [494, 209] on input "General Contractor" at bounding box center [515, 212] width 149 height 29
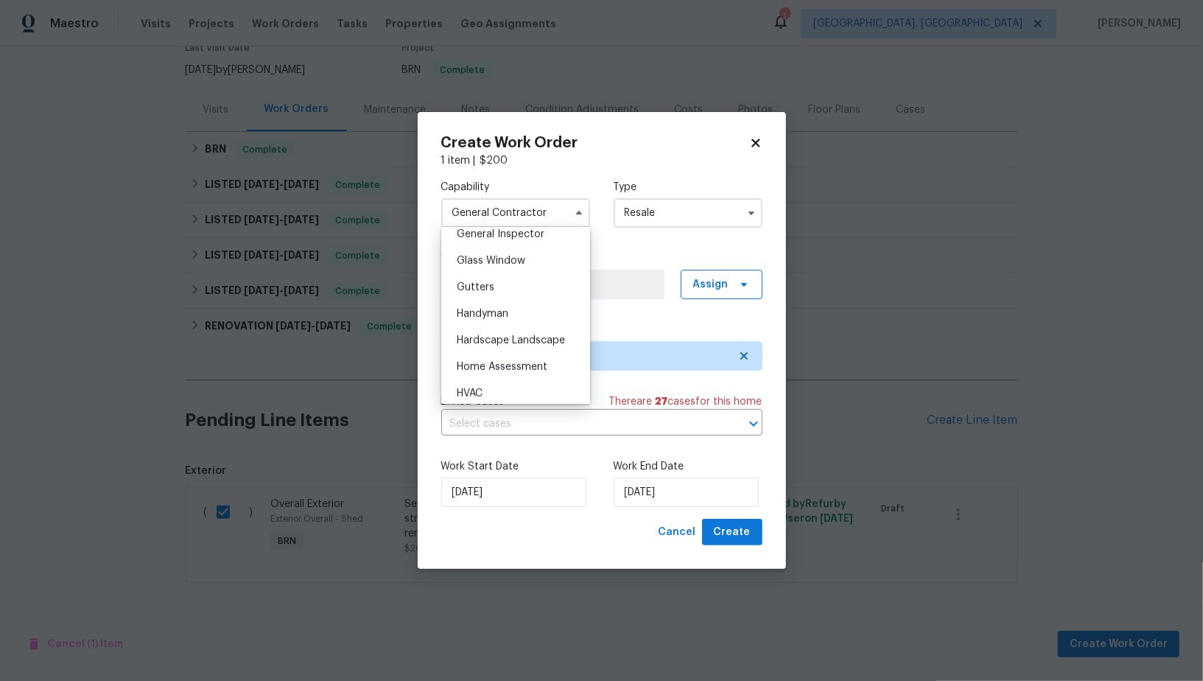
scroll to position [765, 0]
click at [508, 290] on span "Handyman" at bounding box center [483, 289] width 52 height 10
type input "Handyman"
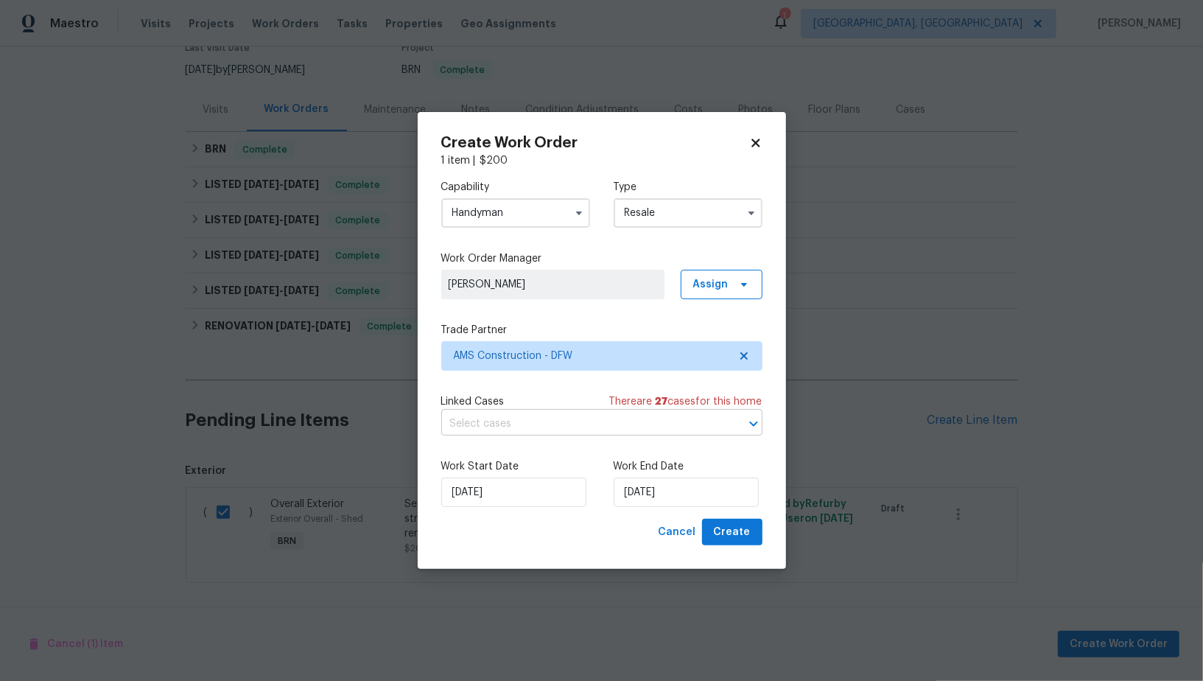
click at [638, 429] on input "text" at bounding box center [581, 424] width 280 height 23
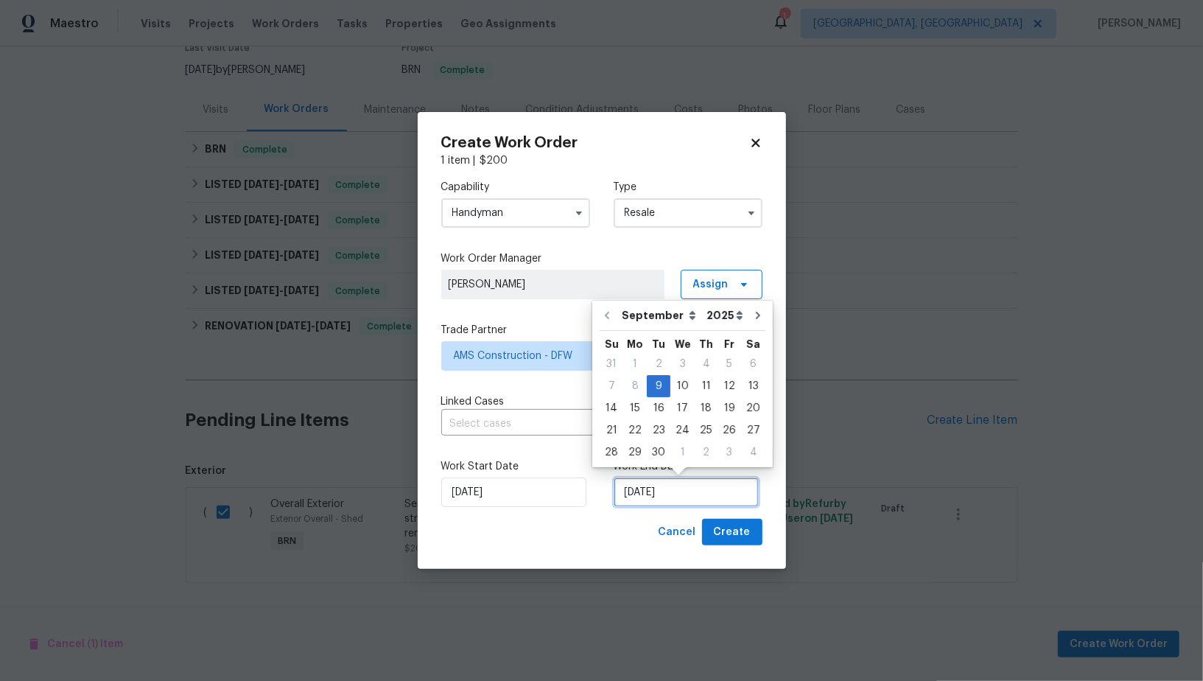
click at [652, 484] on input "09/09/2025" at bounding box center [686, 492] width 145 height 29
click at [695, 389] on div "11" at bounding box center [706, 386] width 23 height 21
click at [634, 483] on input "11/09/2025" at bounding box center [686, 492] width 145 height 29
click at [673, 387] on div "10" at bounding box center [683, 386] width 24 height 21
type input "10/09/2025"
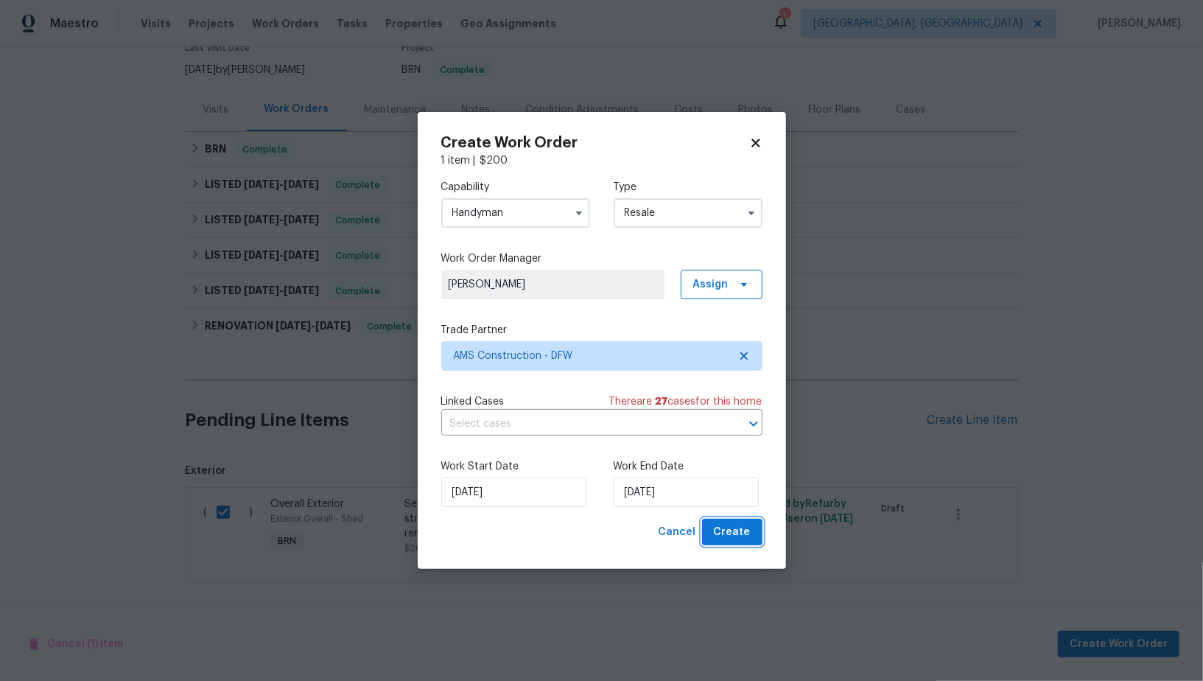
click at [735, 526] on span "Create" at bounding box center [732, 532] width 37 height 18
checkbox input "false"
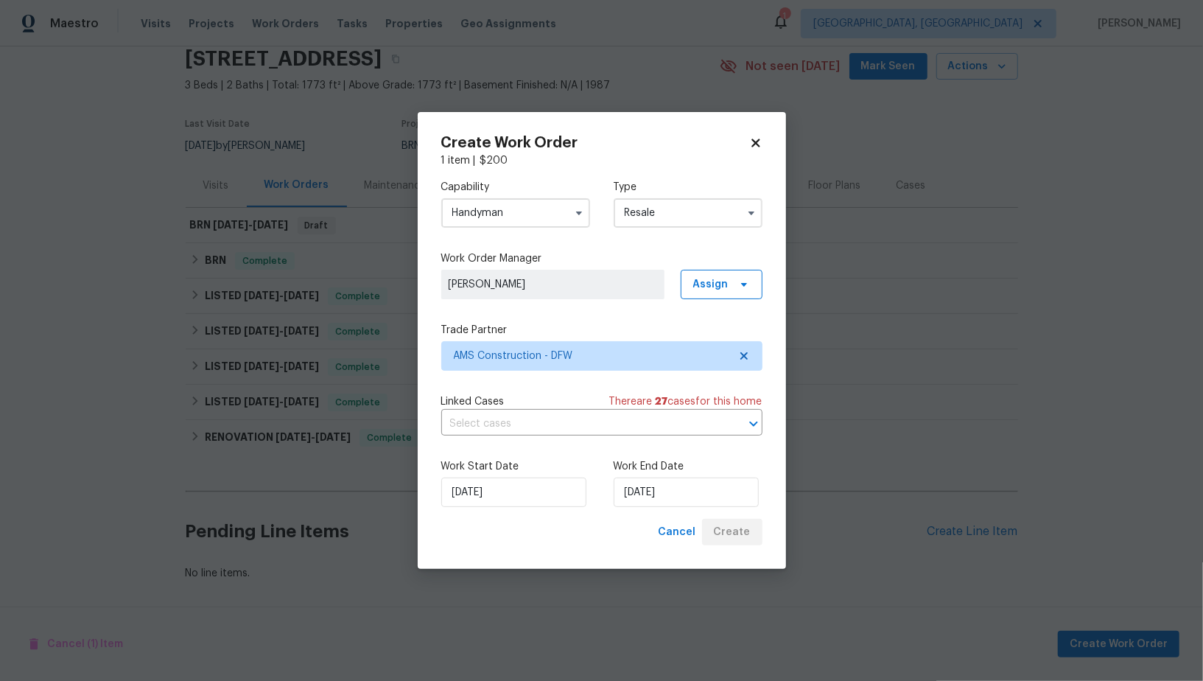
scroll to position [57, 0]
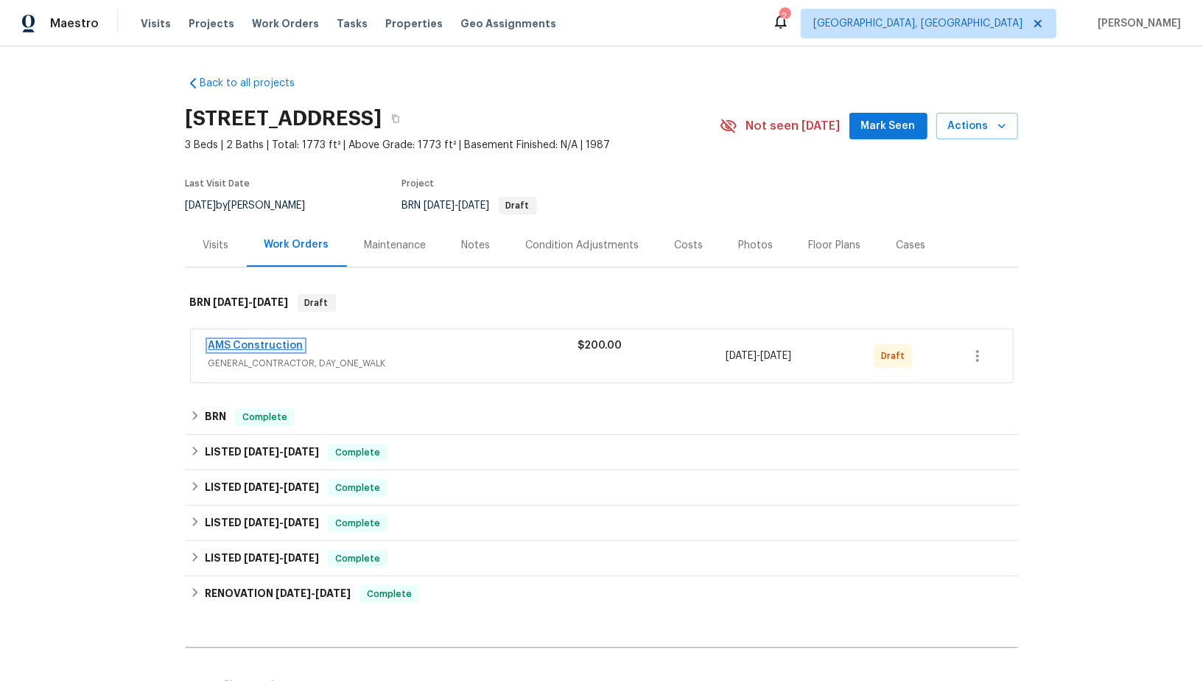
click at [269, 340] on link "AMS Construction" at bounding box center [256, 345] width 95 height 10
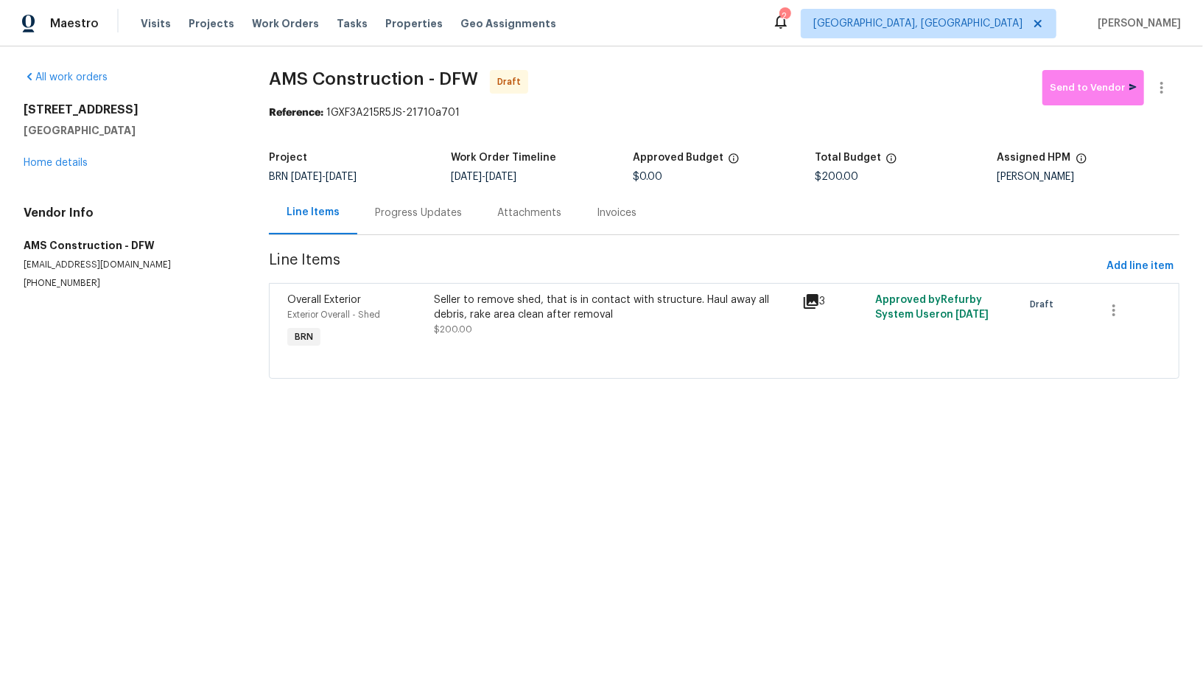
click at [384, 212] on div "Progress Updates" at bounding box center [418, 213] width 87 height 15
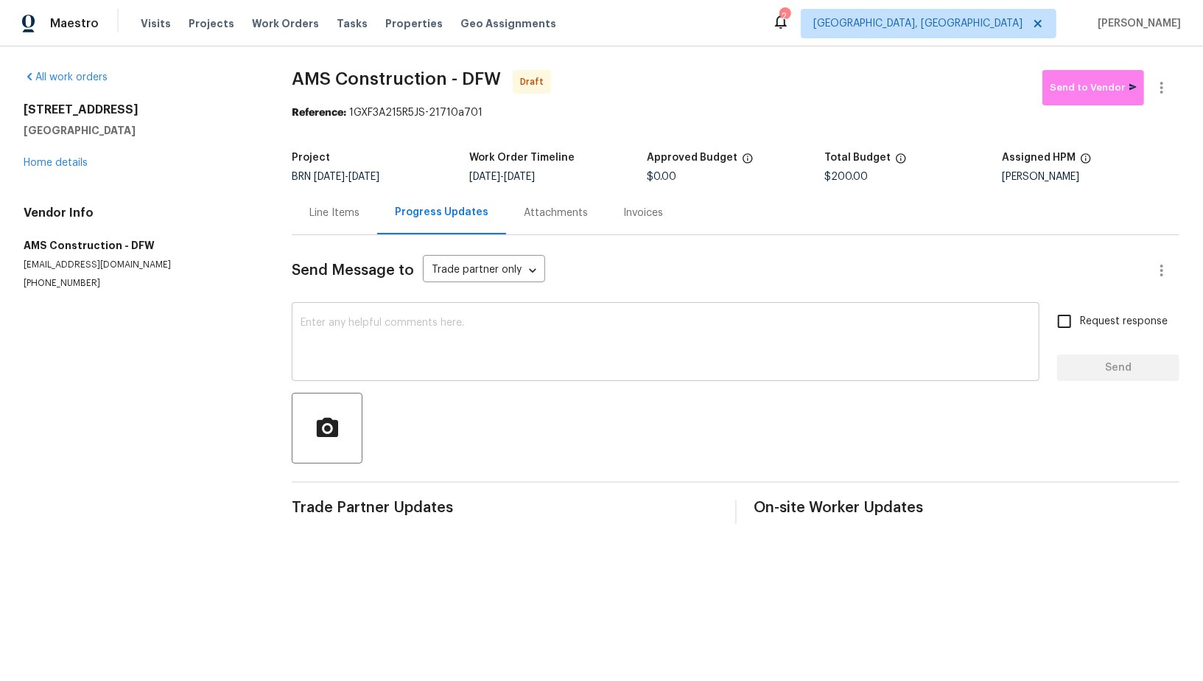
click at [403, 323] on textarea at bounding box center [666, 344] width 730 height 52
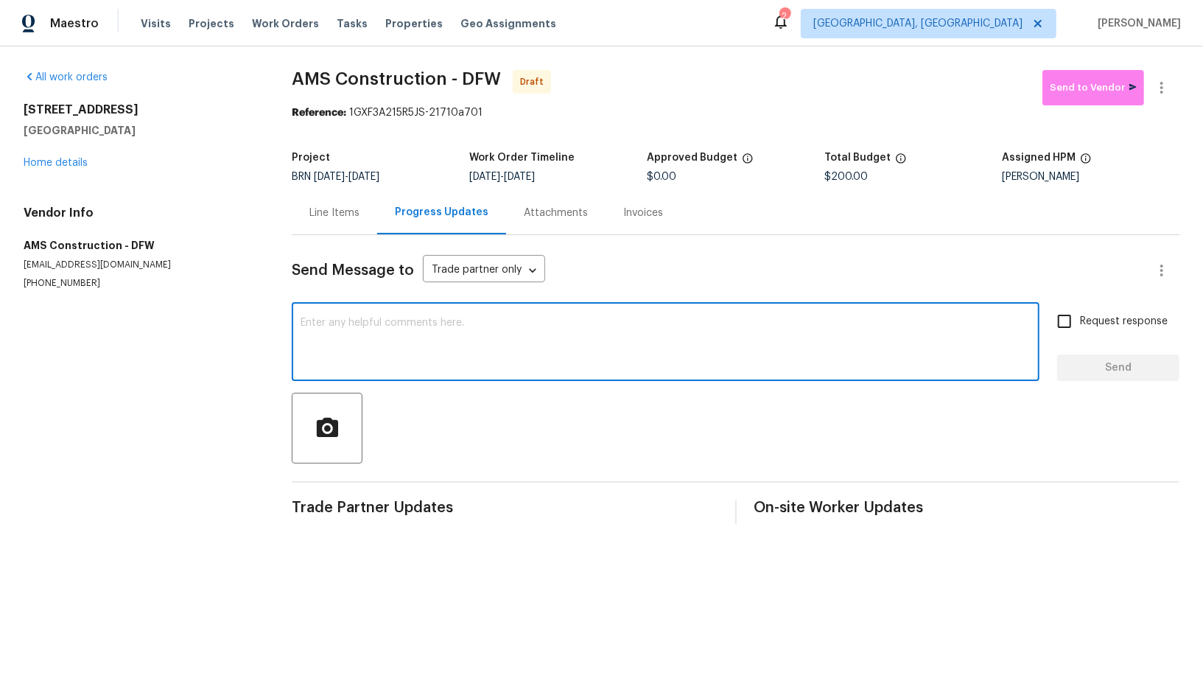
paste textarea "Hi, I'm Padmapriya from Opendoor. Just wanted to check if you received the WO f…"
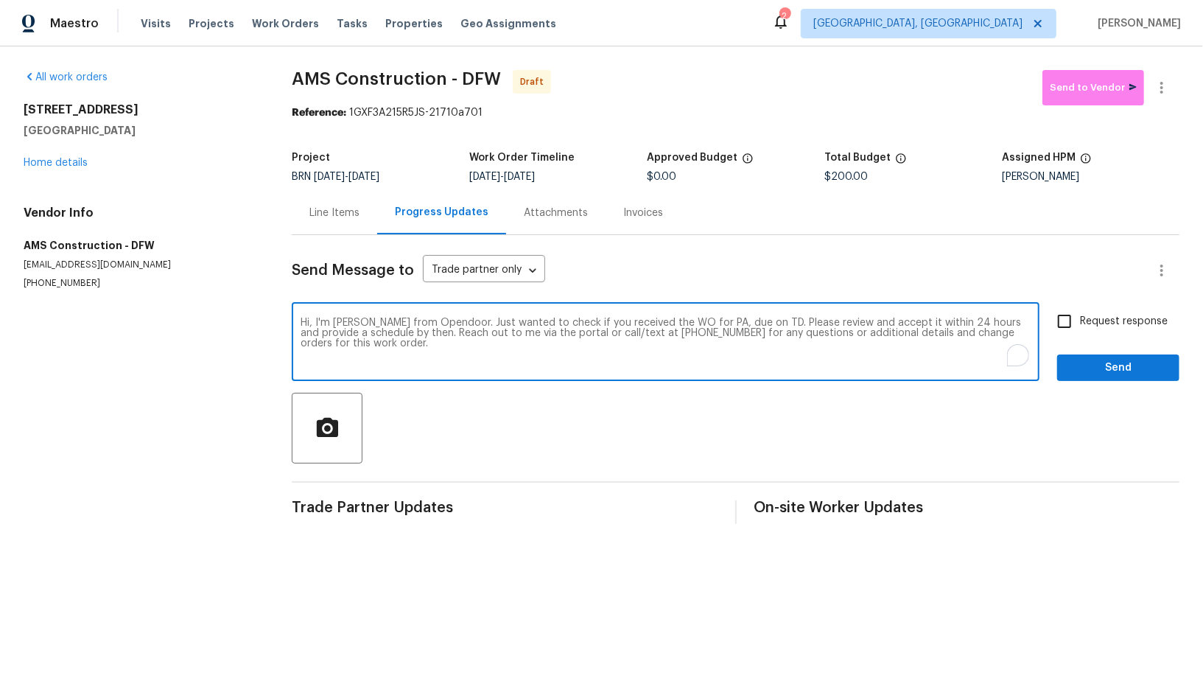
click at [716, 321] on textarea "Hi, I'm Padmapriya from Opendoor. Just wanted to check if you received the WO f…" at bounding box center [666, 344] width 730 height 52
paste textarea "5411 Deep Canyon Dr, Garland, TX 75043"
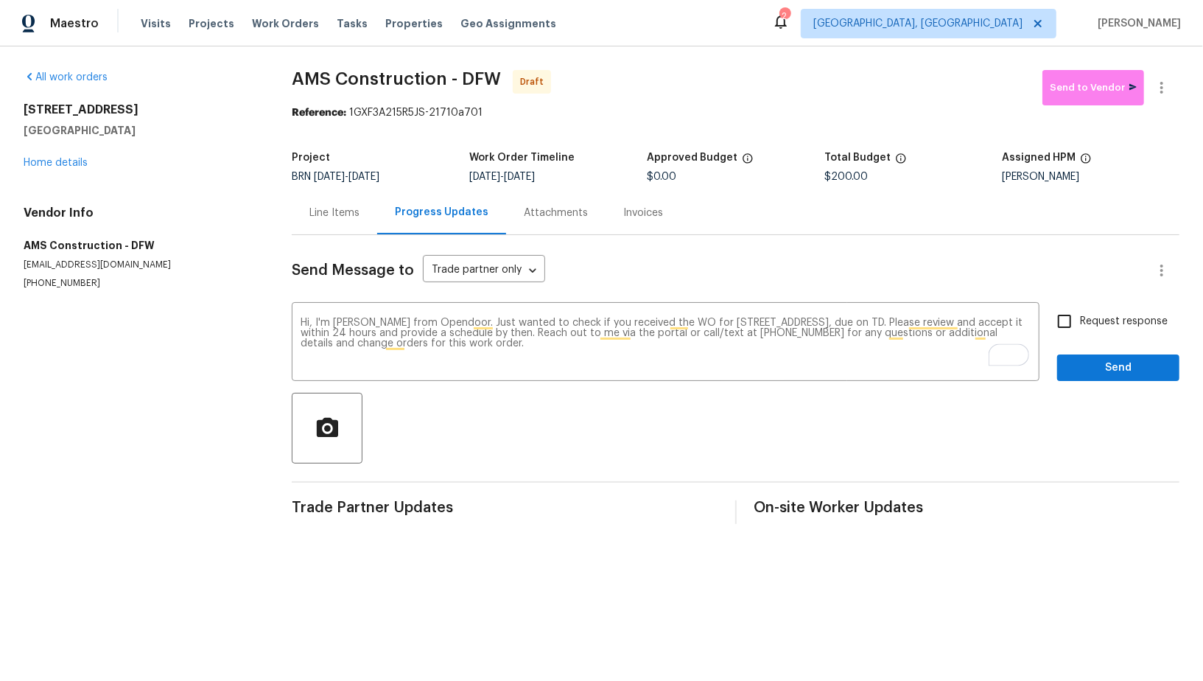
drag, startPoint x: 525, startPoint y: 178, endPoint x: 595, endPoint y: 178, distance: 70.0
click at [595, 178] on div "9/9/2025 - 9/10/2025" at bounding box center [558, 177] width 178 height 10
drag, startPoint x: 522, startPoint y: 171, endPoint x: 634, endPoint y: 172, distance: 112.8
click at [634, 172] on div "9/9/2025 - 9/10/2025" at bounding box center [558, 177] width 178 height 10
click at [528, 172] on span "9/10/2025" at bounding box center [519, 177] width 31 height 10
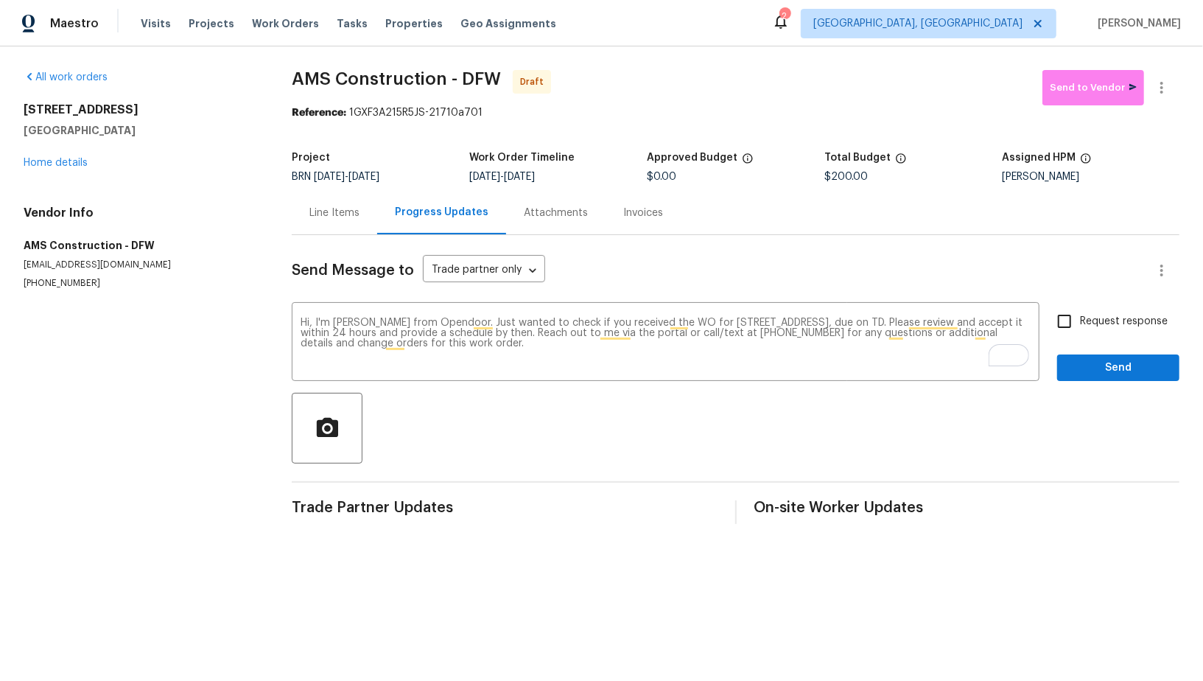
drag, startPoint x: 524, startPoint y: 176, endPoint x: 570, endPoint y: 176, distance: 46.4
click at [535, 176] on span "9/10/2025" at bounding box center [519, 177] width 31 height 10
copy span "9/10/2025"
click at [955, 320] on textarea "Hi, I'm Padmapriya from Opendoor. Just wanted to check if you received the WO f…" at bounding box center [666, 344] width 730 height 52
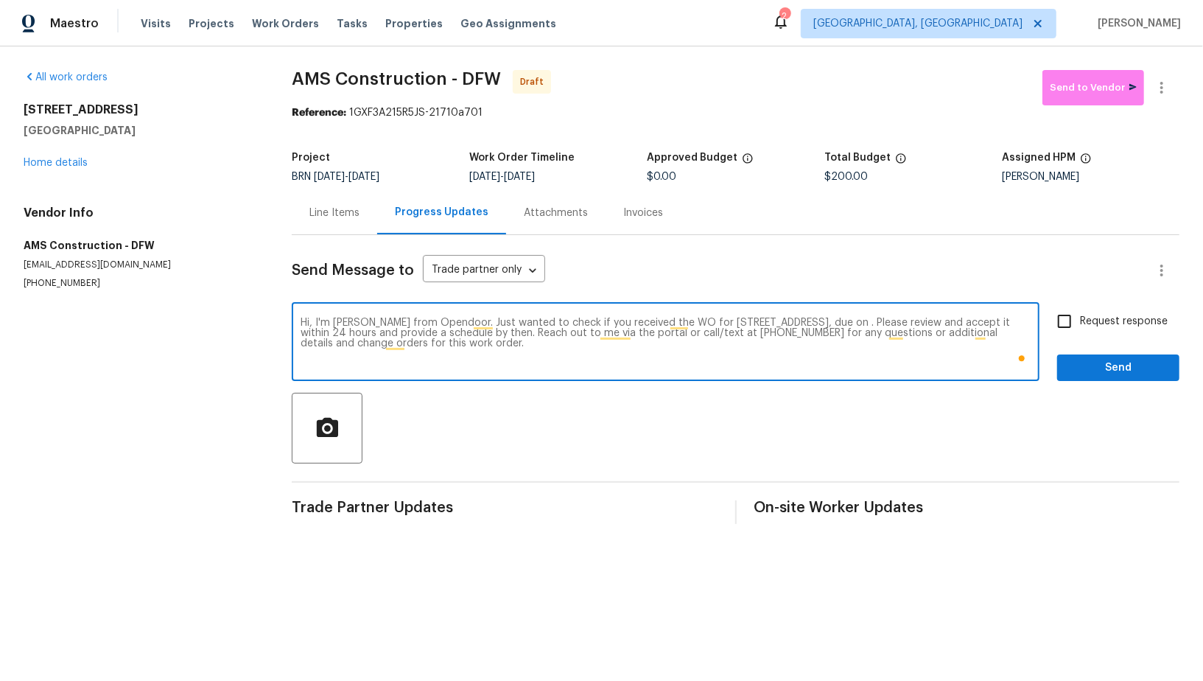
paste textarea "9/10/2025"
type textarea "Hi, I'm Padmapriya from Opendoor. Just wanted to check if you received the WO f…"
click at [1083, 330] on label "Request response" at bounding box center [1108, 321] width 119 height 31
click at [1080, 330] on input "Request response" at bounding box center [1064, 321] width 31 height 31
checkbox input "true"
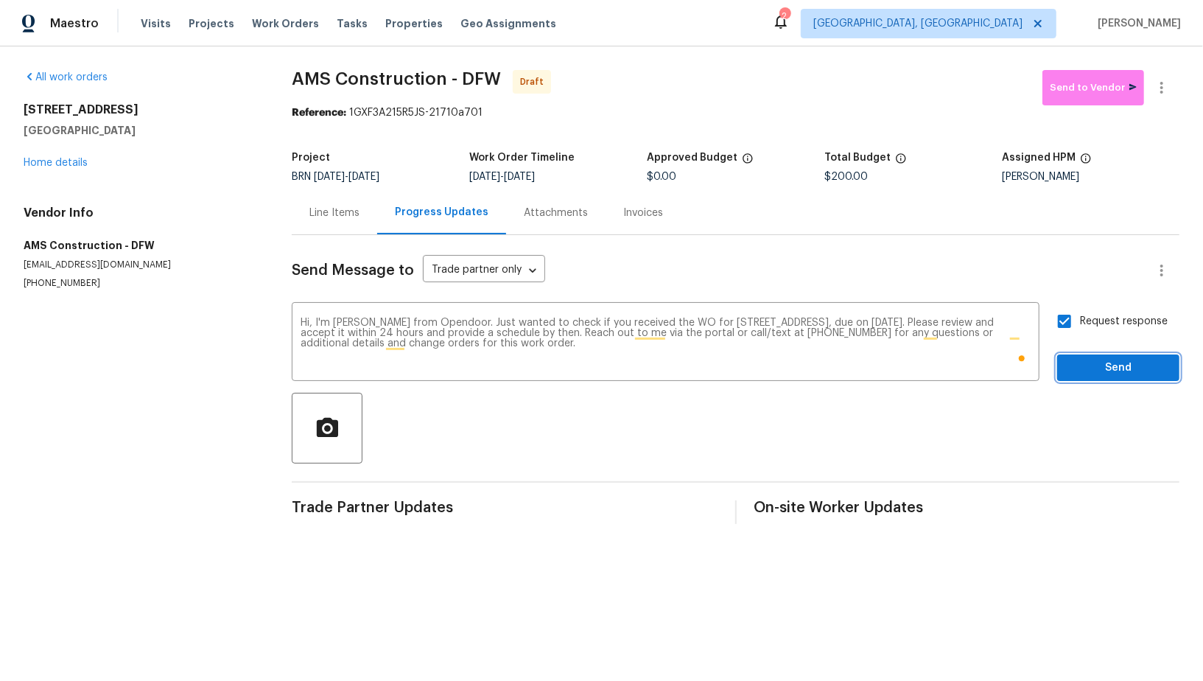
click at [1094, 370] on span "Send" at bounding box center [1118, 368] width 99 height 18
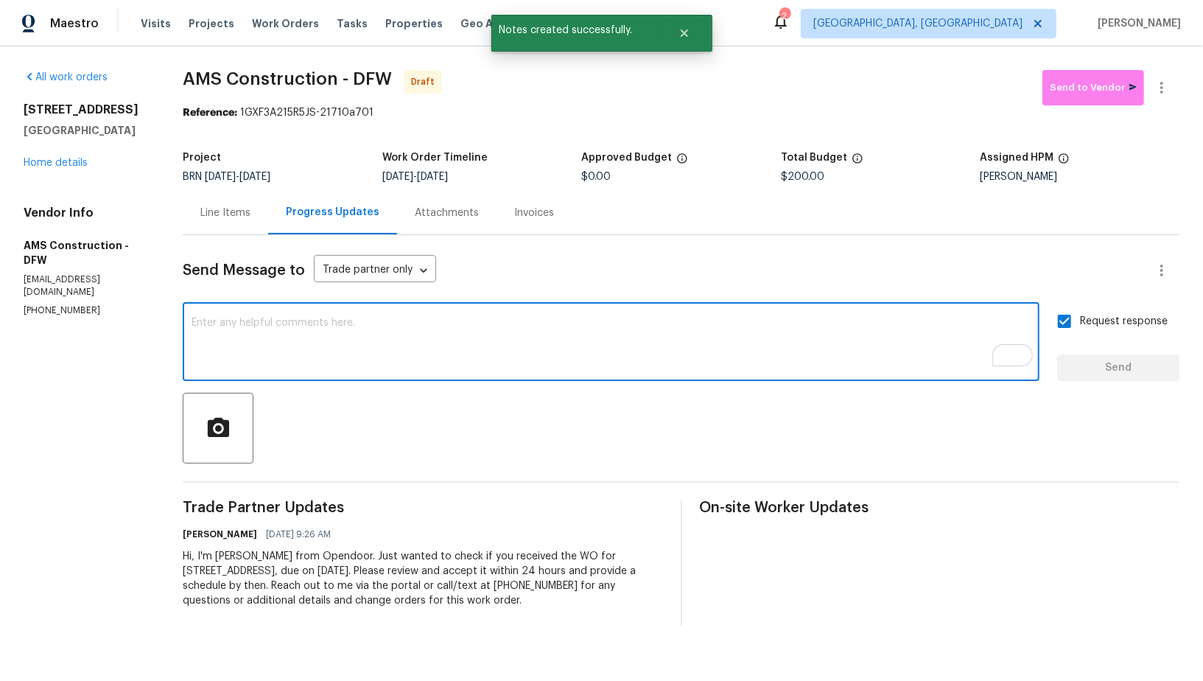
click at [307, 337] on textarea "To enrich screen reader interactions, please activate Accessibility in Grammarl…" at bounding box center [611, 344] width 839 height 52
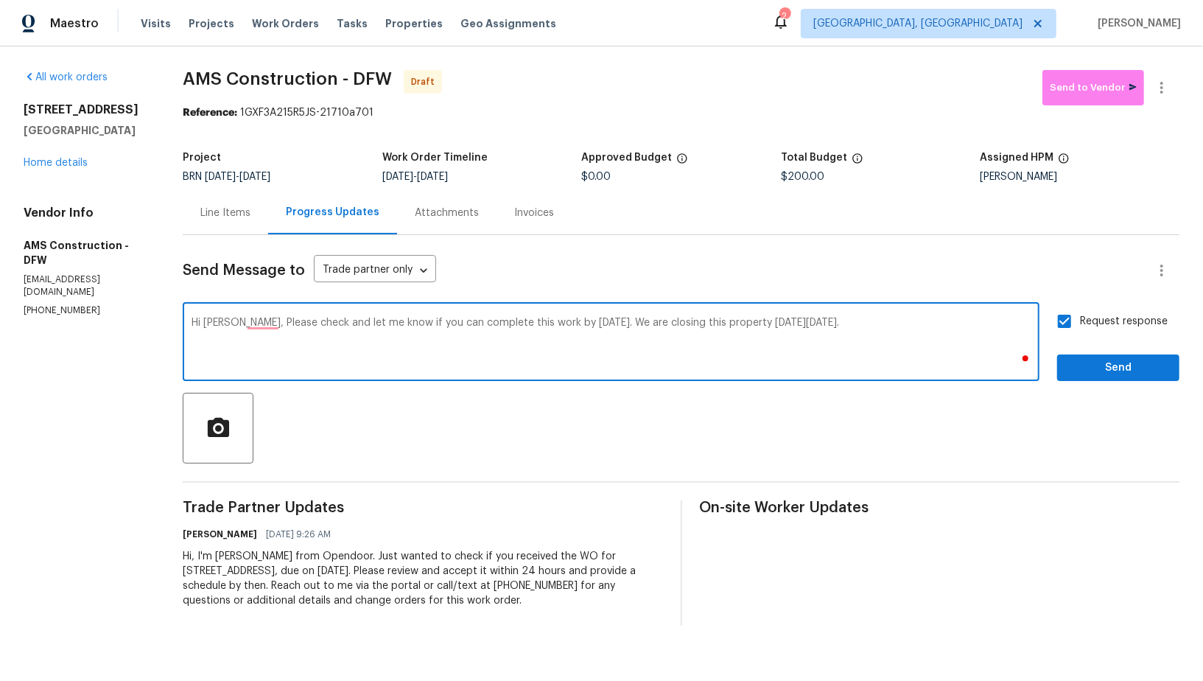
type textarea "Hi Michael, Please check and let me know if you can complete this work by tomor…"
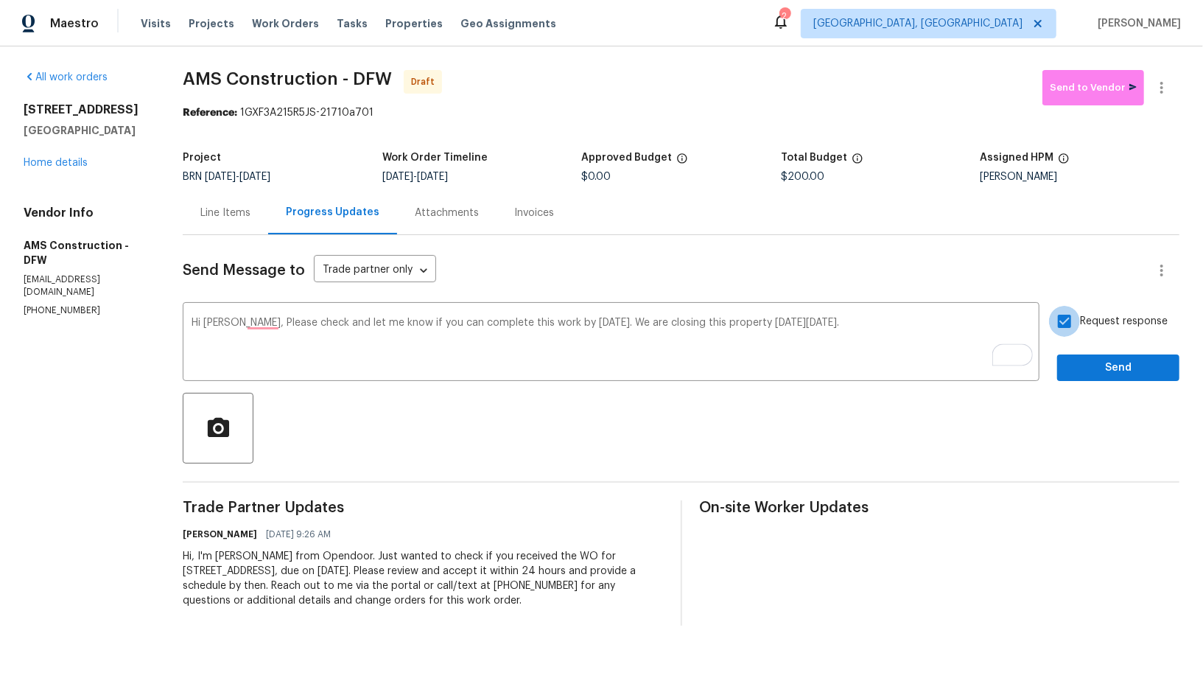
click at [1065, 318] on input "Request response" at bounding box center [1064, 321] width 31 height 31
checkbox input "true"
click at [1098, 367] on span "Send" at bounding box center [1118, 368] width 99 height 18
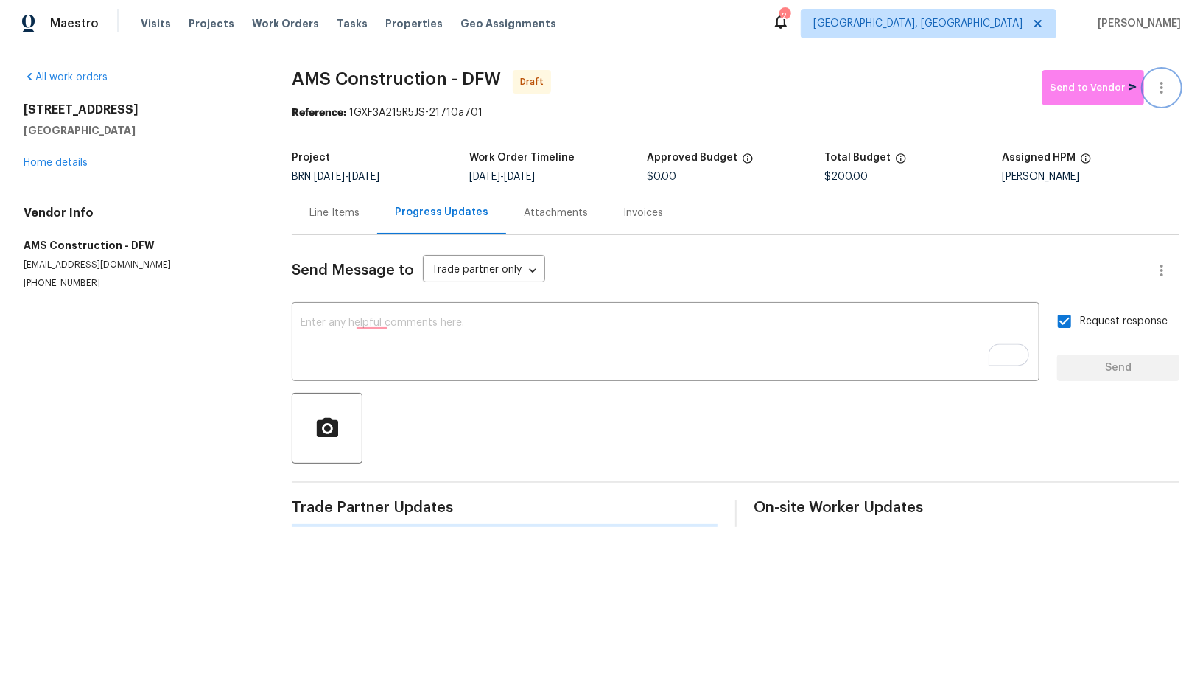
click at [1153, 86] on icon "button" at bounding box center [1162, 88] width 18 height 18
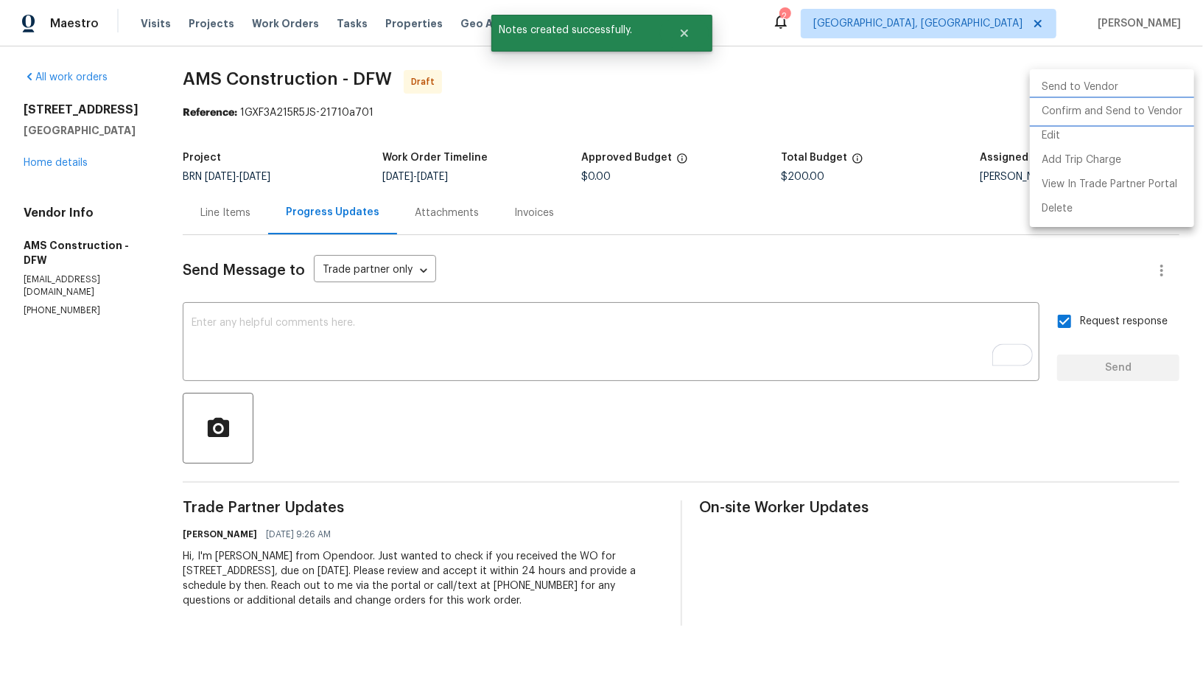
click at [1102, 118] on li "Confirm and Send to Vendor" at bounding box center [1112, 111] width 164 height 24
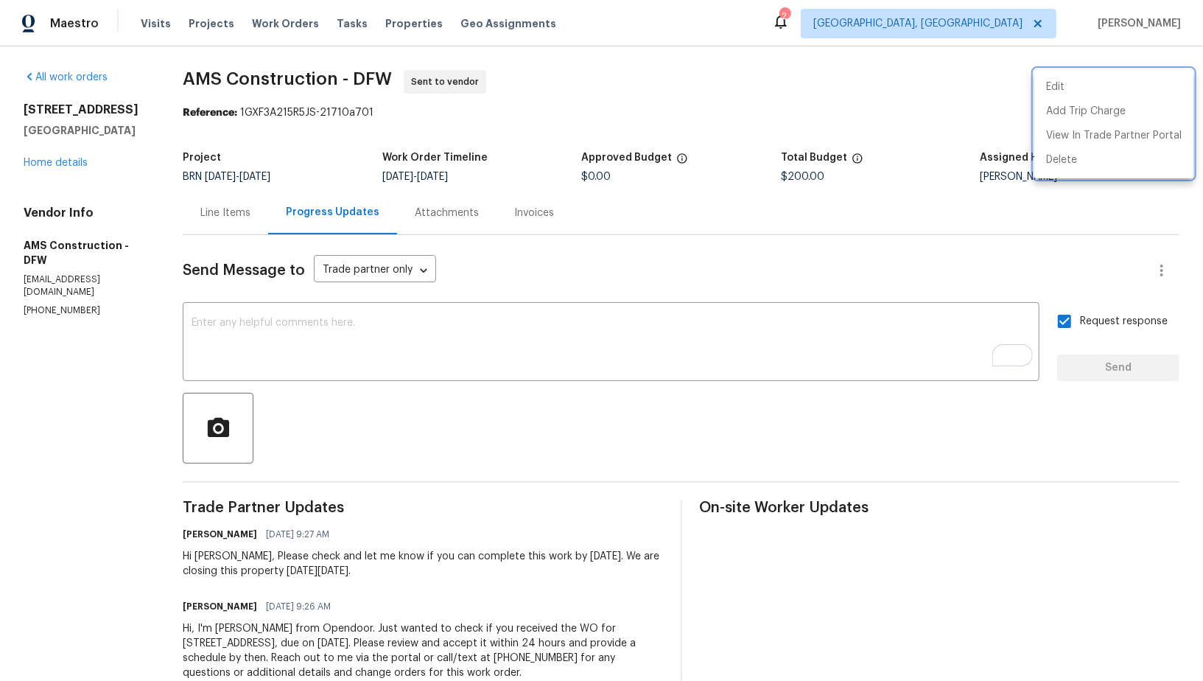
drag, startPoint x: 8, startPoint y: 245, endPoint x: 102, endPoint y: 245, distance: 93.6
click at [102, 245] on div at bounding box center [601, 340] width 1203 height 681
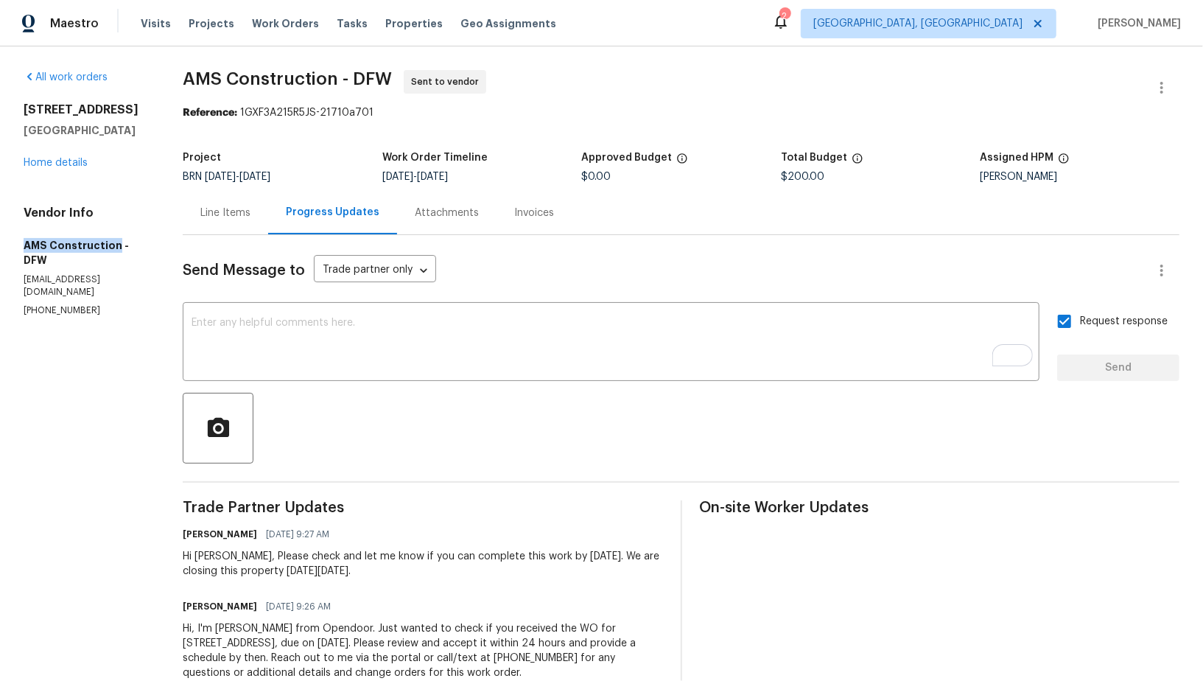
drag, startPoint x: 114, startPoint y: 245, endPoint x: 7, endPoint y: 247, distance: 107.6
click at [7, 245] on div "All work orders 5411 Deep Canyon Dr Garland, TX 75043 Home details Vendor Info …" at bounding box center [601, 383] width 1203 height 675
copy h5 "AMS Construction"
click at [241, 203] on div "Line Items" at bounding box center [225, 212] width 85 height 43
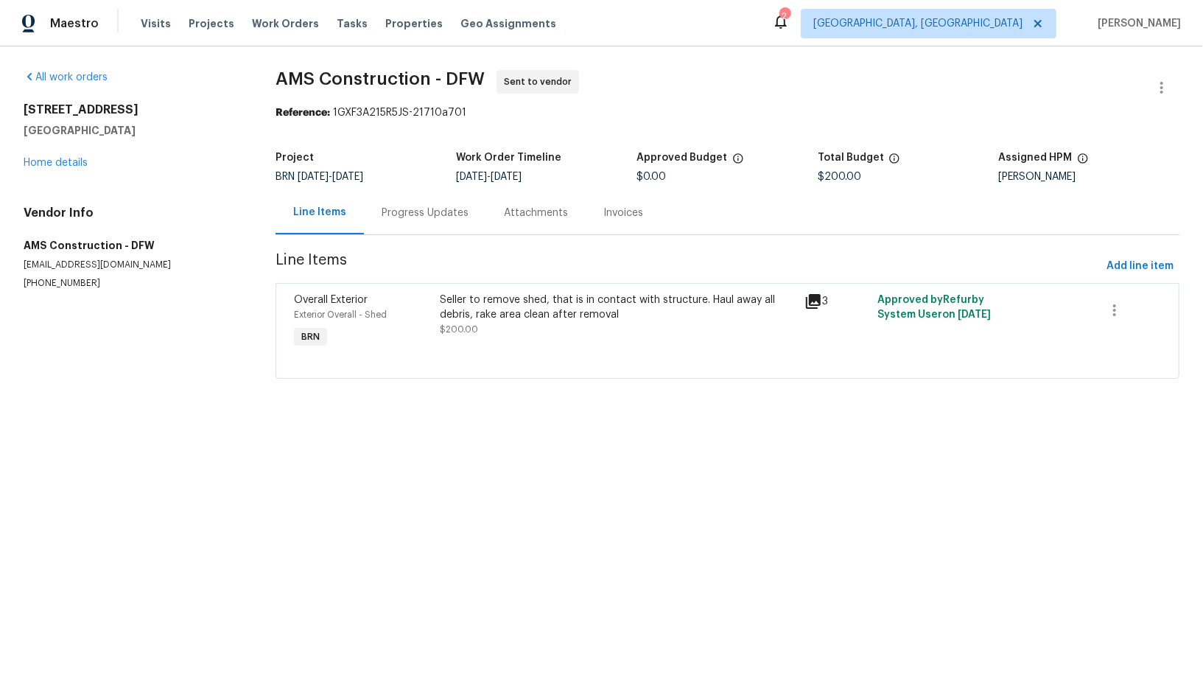
click at [400, 223] on div "Progress Updates" at bounding box center [425, 212] width 122 height 43
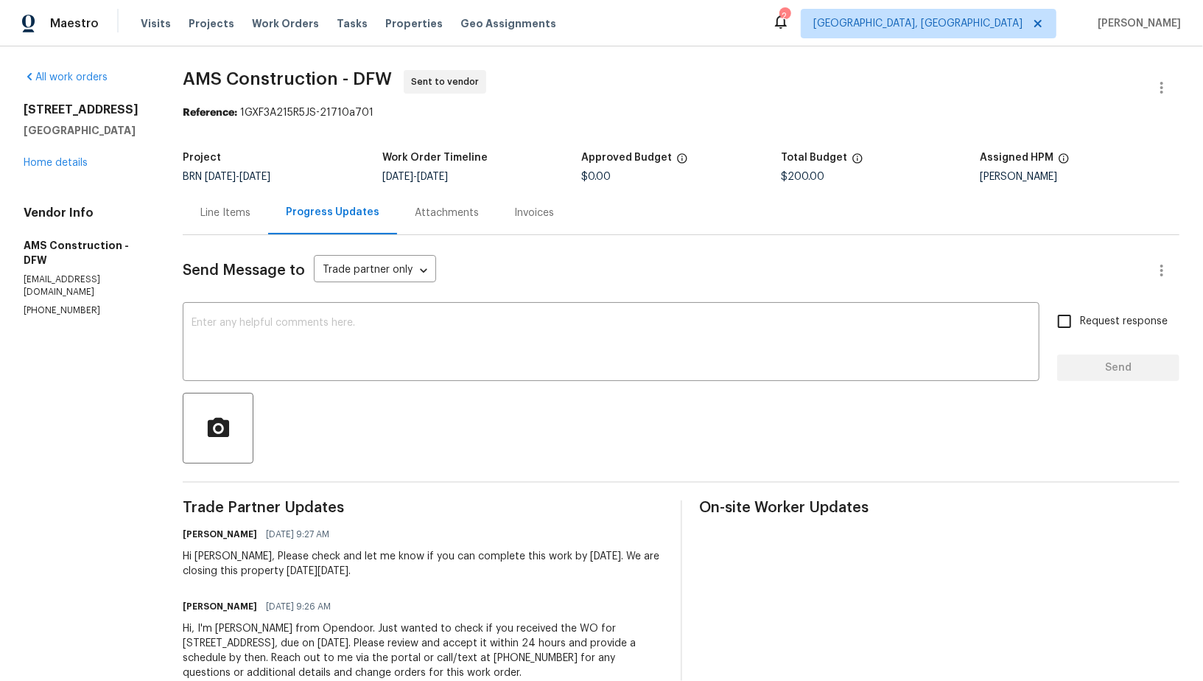
click at [202, 234] on div "Line Items" at bounding box center [225, 212] width 85 height 43
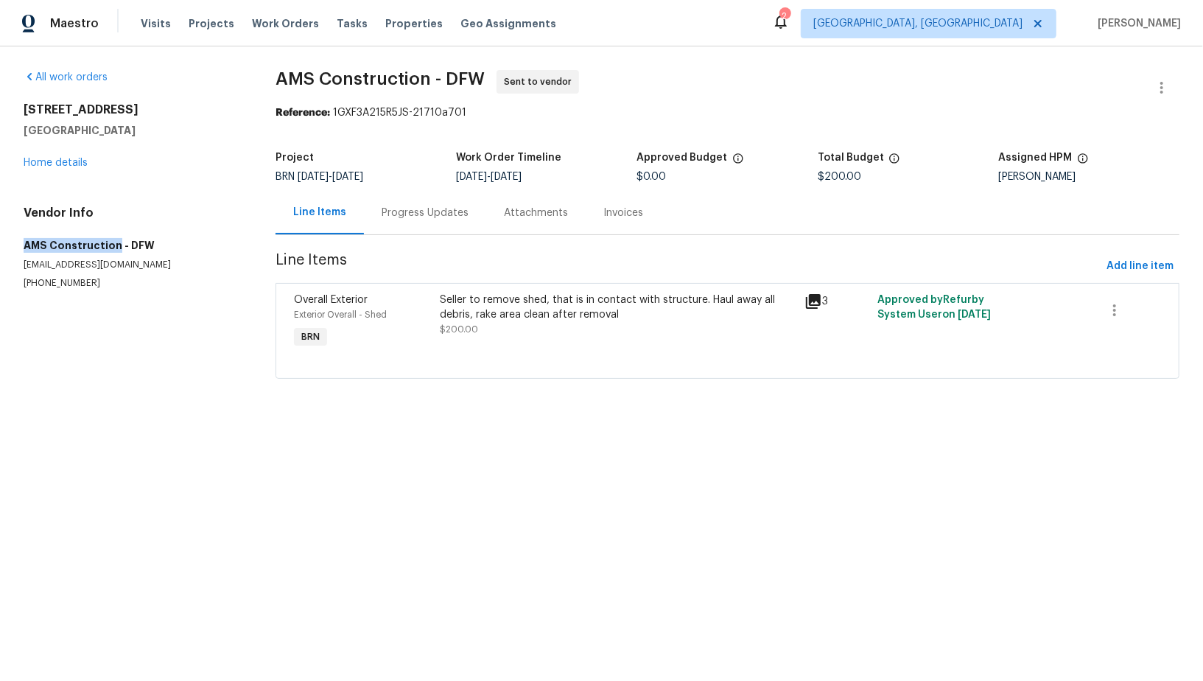
drag, startPoint x: 0, startPoint y: 248, endPoint x: 113, endPoint y: 248, distance: 112.8
click at [114, 248] on div "All work orders 5411 Deep Canyon Dr Garland, TX 75043 Home details Vendor Info …" at bounding box center [601, 233] width 1203 height 374
copy h5 "AMS Construction"
click at [61, 155] on div "5411 Deep Canyon Dr Garland, TX 75043 Home details" at bounding box center [132, 136] width 217 height 68
click at [62, 160] on link "Home details" at bounding box center [56, 163] width 64 height 10
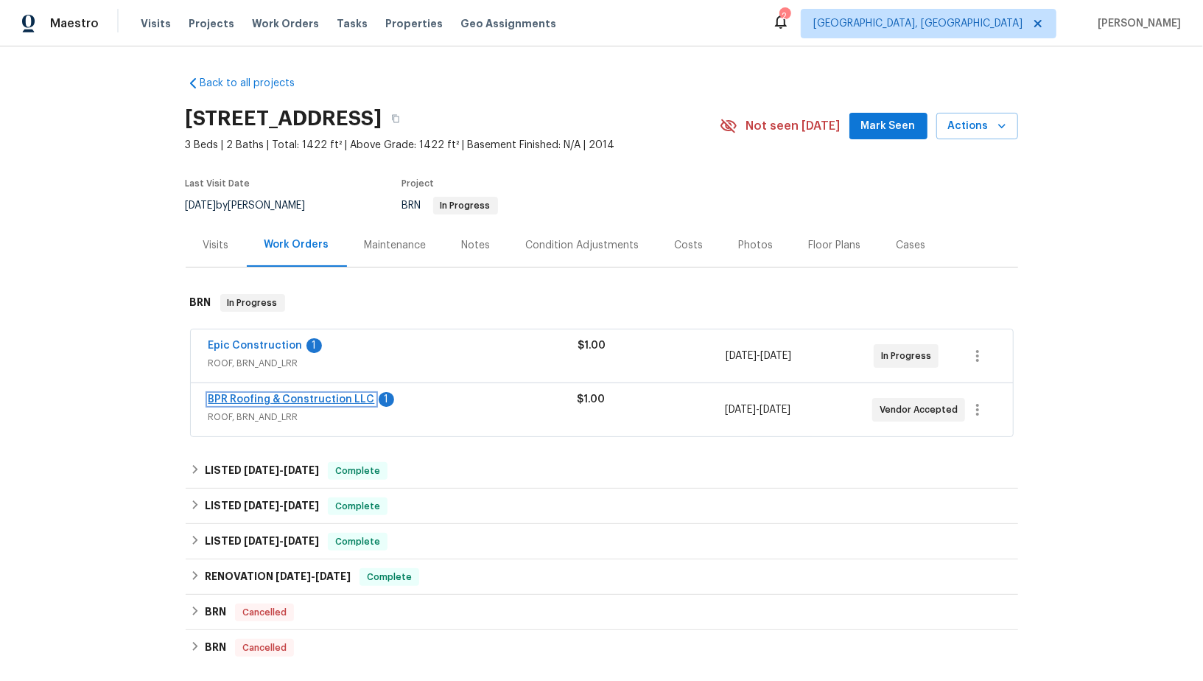
click at [253, 399] on link "BPR Roofing & Construction LLC" at bounding box center [292, 399] width 167 height 10
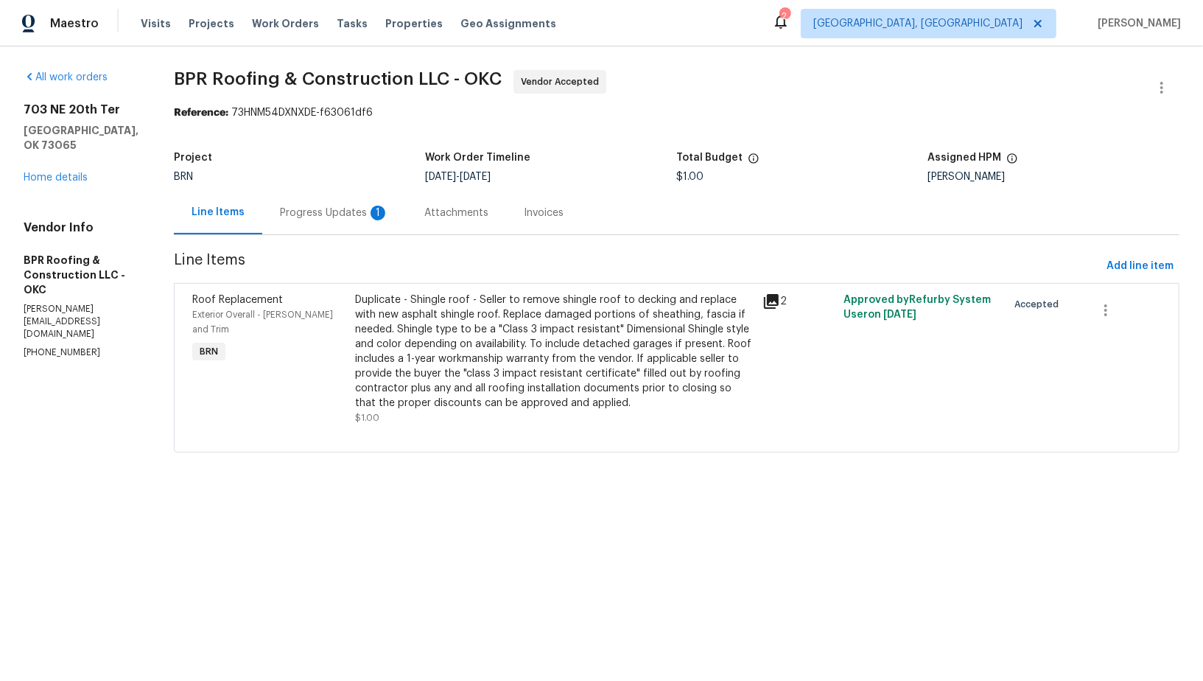
click at [356, 226] on div "Progress Updates 1" at bounding box center [334, 212] width 144 height 43
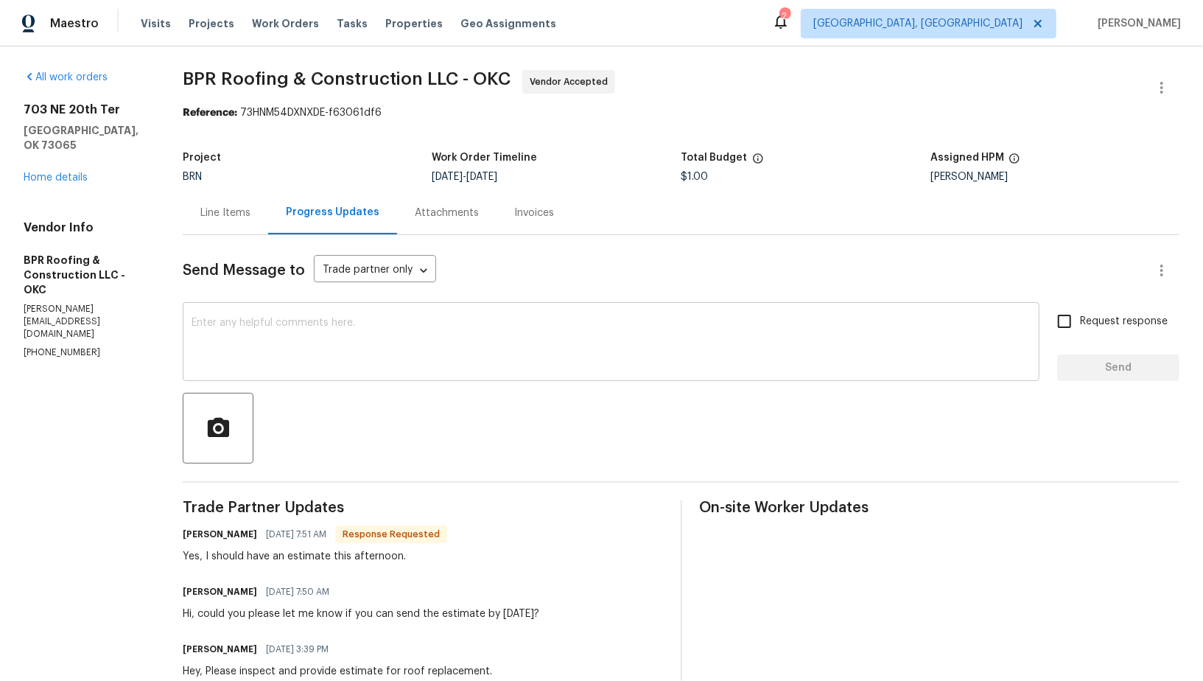
click at [398, 375] on div "x ​" at bounding box center [611, 343] width 857 height 75
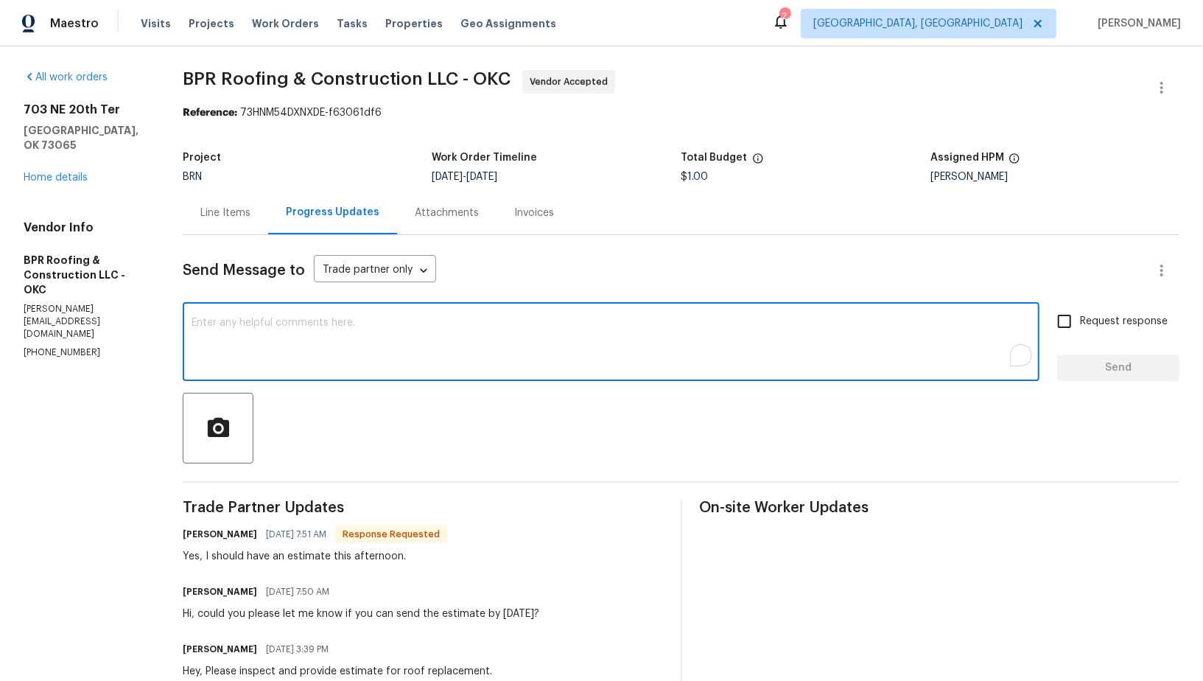
click at [340, 332] on textarea "To enrich screen reader interactions, please activate Accessibility in Grammarl…" at bounding box center [611, 344] width 839 height 52
type textarea "Perfect, Thank you!"
click at [1080, 327] on input "Request response" at bounding box center [1064, 321] width 31 height 31
checkbox input "true"
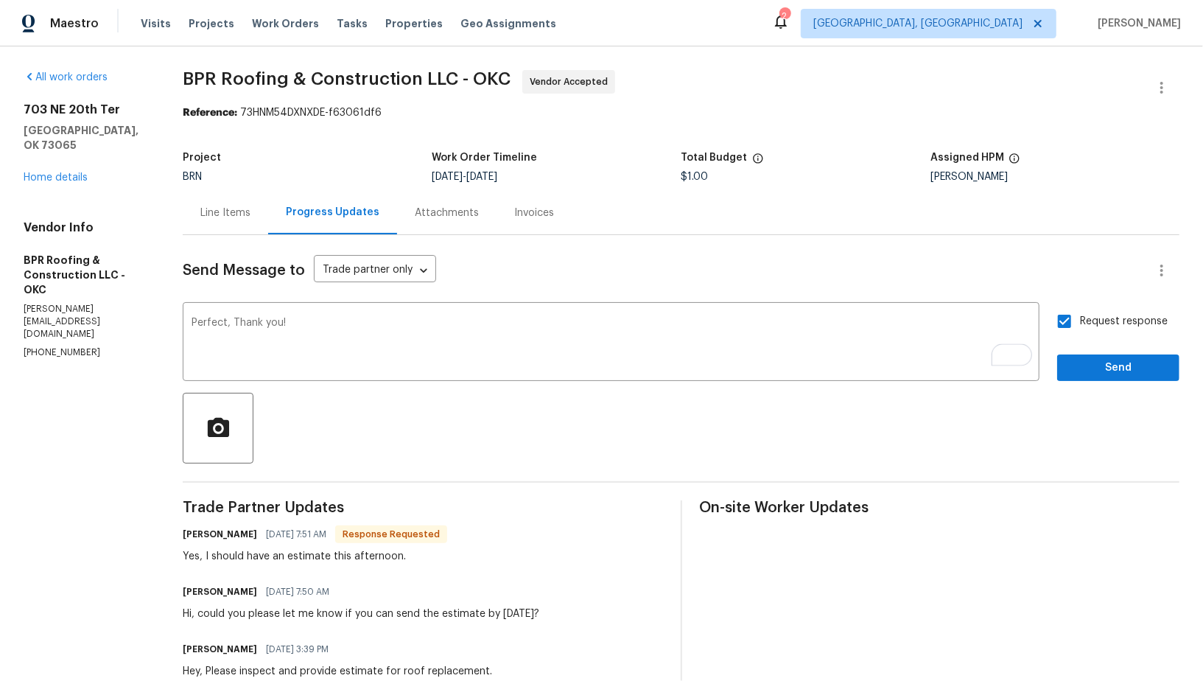
click at [1112, 381] on div "Send Message to Trade partner only Trade partner only ​ Perfect, Thank you! x ​…" at bounding box center [681, 516] width 997 height 563
click at [1104, 370] on span "Send" at bounding box center [1118, 368] width 99 height 18
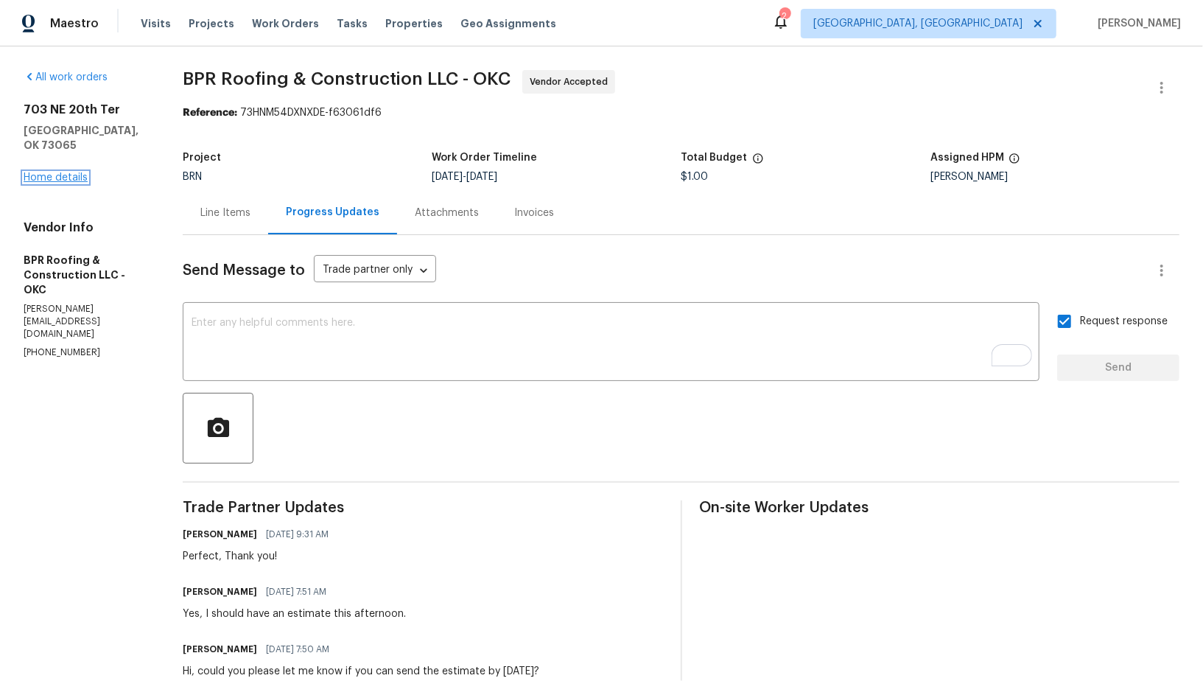
click at [68, 172] on link "Home details" at bounding box center [56, 177] width 64 height 10
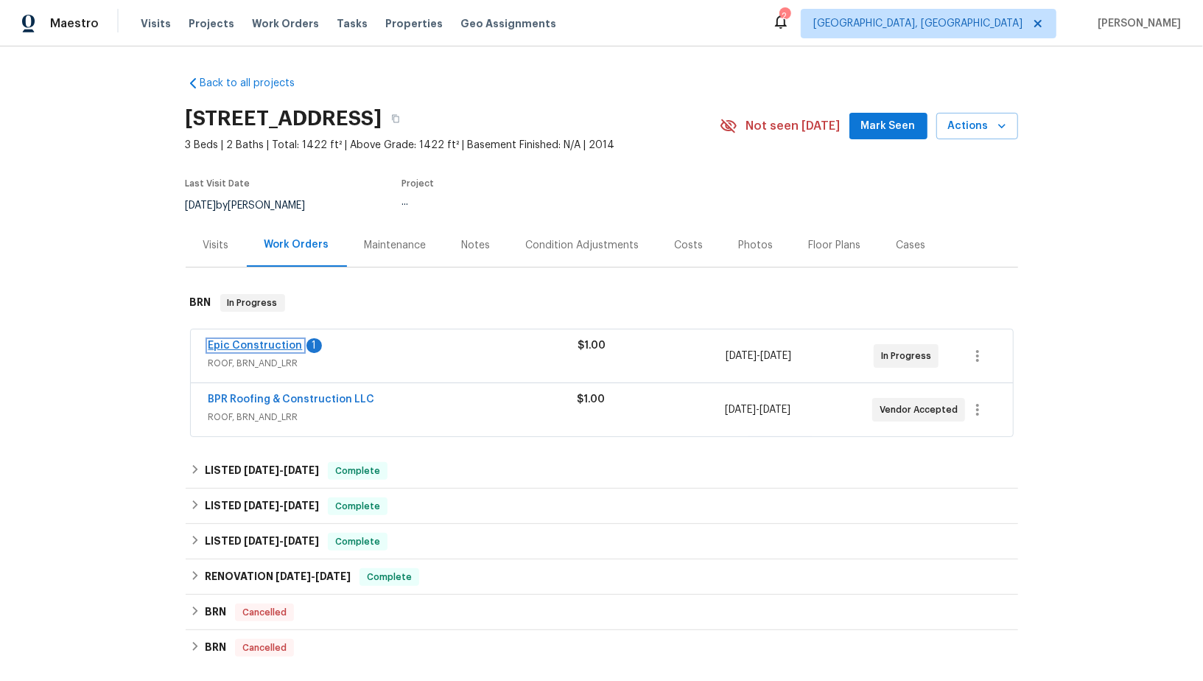
click at [280, 349] on link "Epic Construction" at bounding box center [256, 345] width 94 height 10
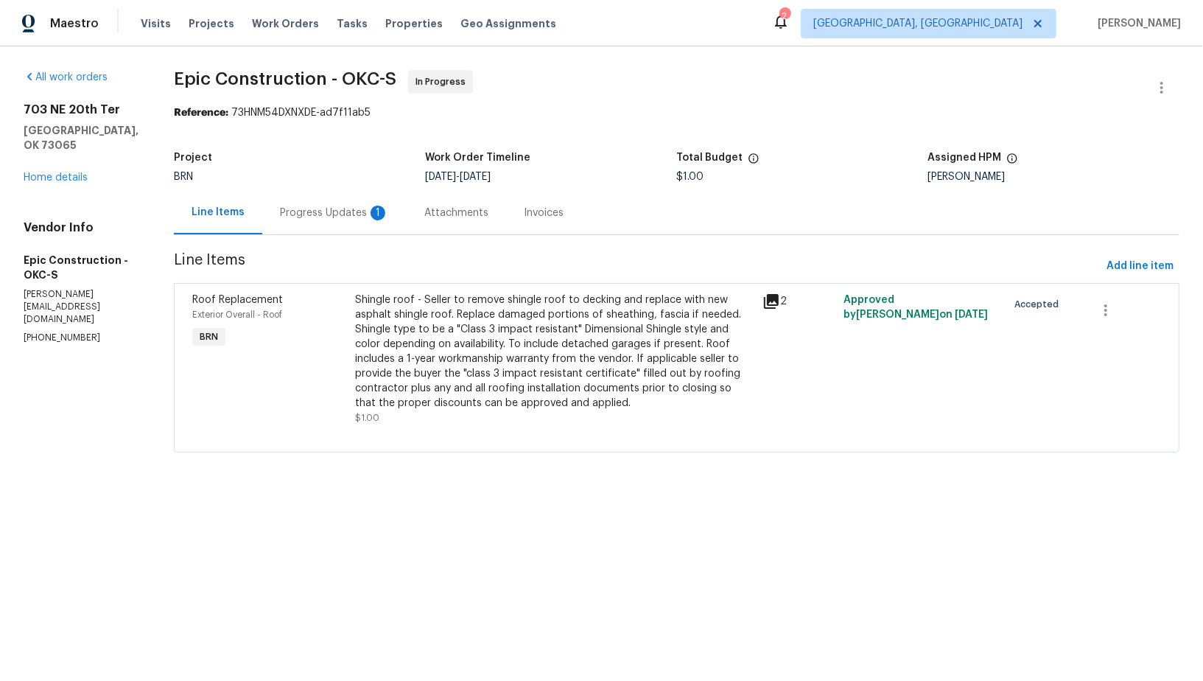
click at [370, 211] on div "Progress Updates 1" at bounding box center [334, 212] width 144 height 43
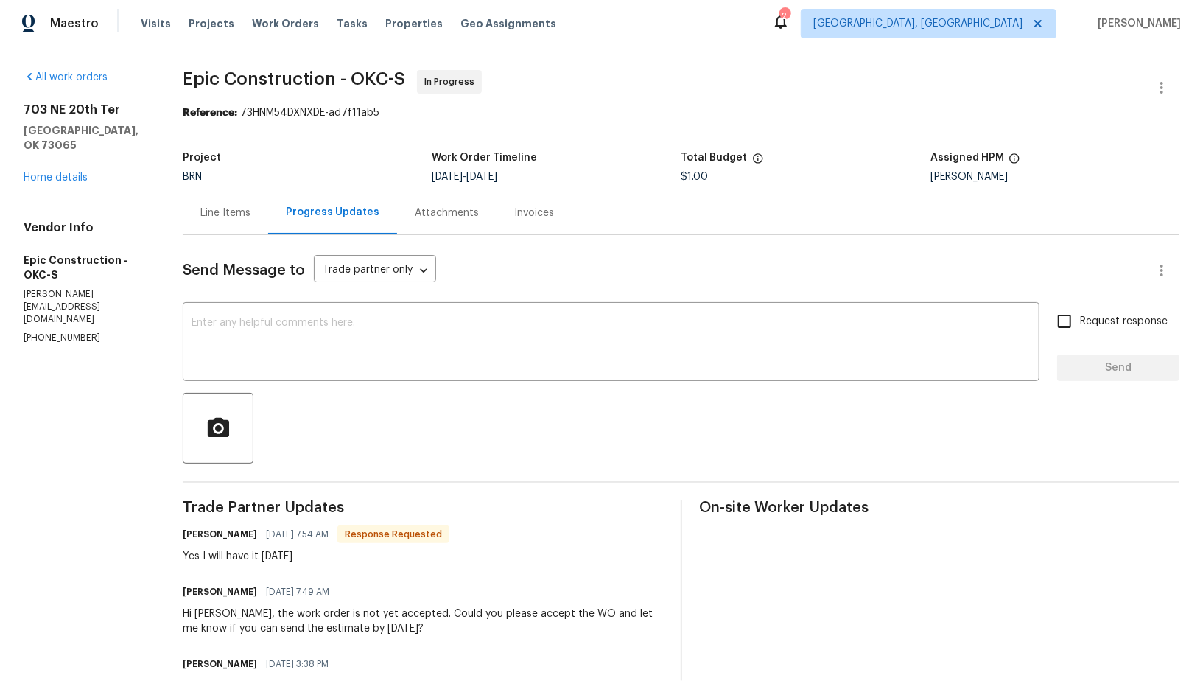
scroll to position [96, 0]
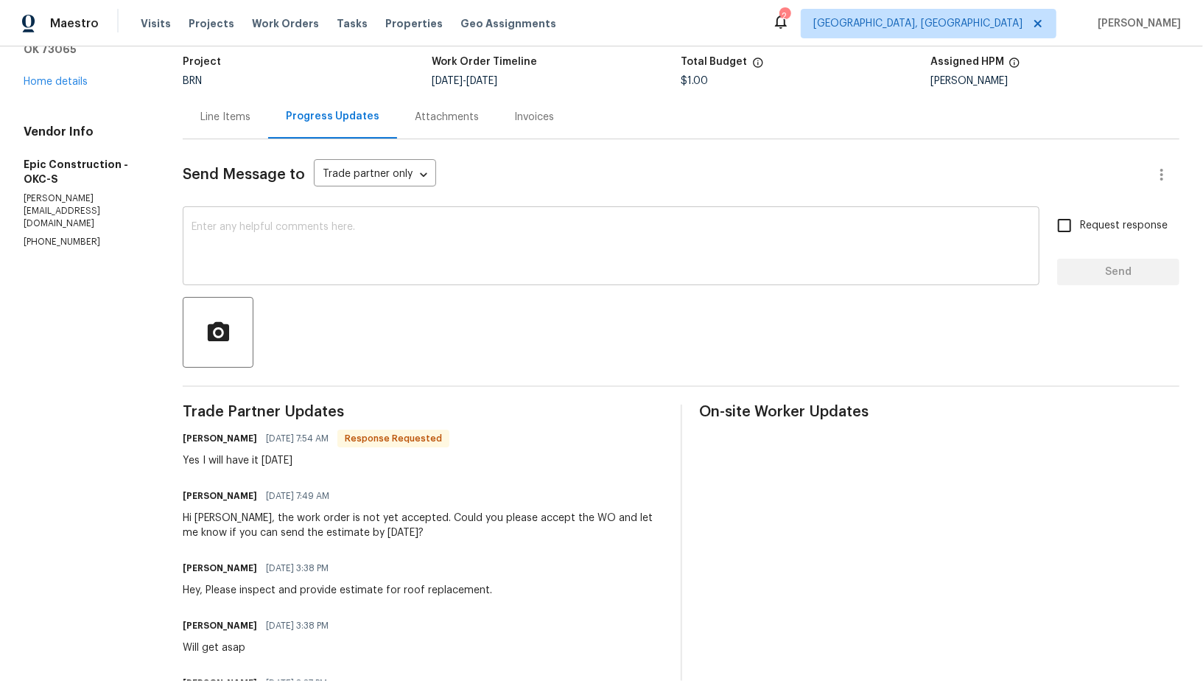
click at [366, 263] on textarea at bounding box center [611, 248] width 839 height 52
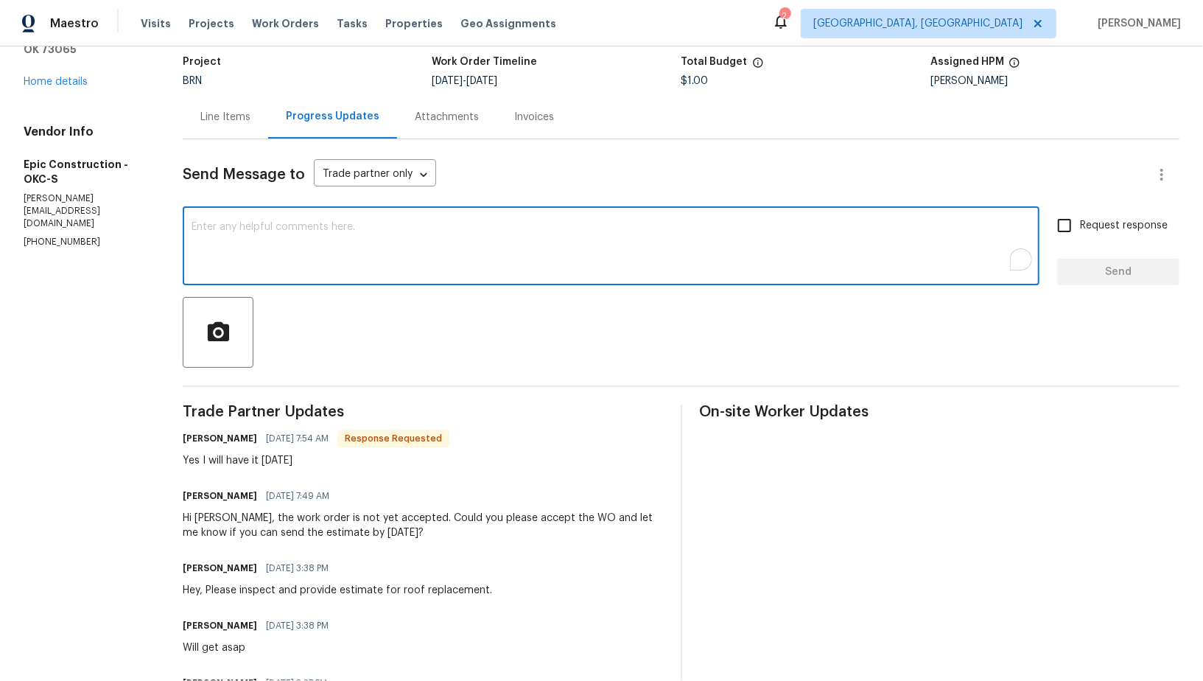
scroll to position [0, 0]
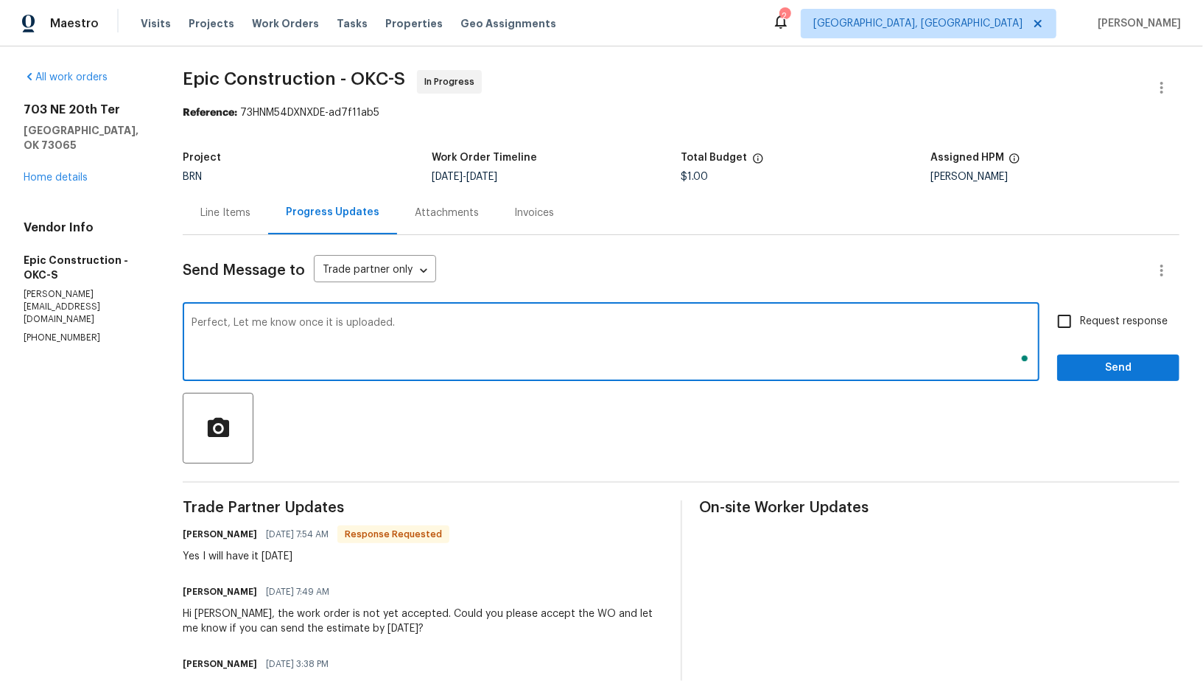
type textarea "Perfect, Let me know once it is uploaded."
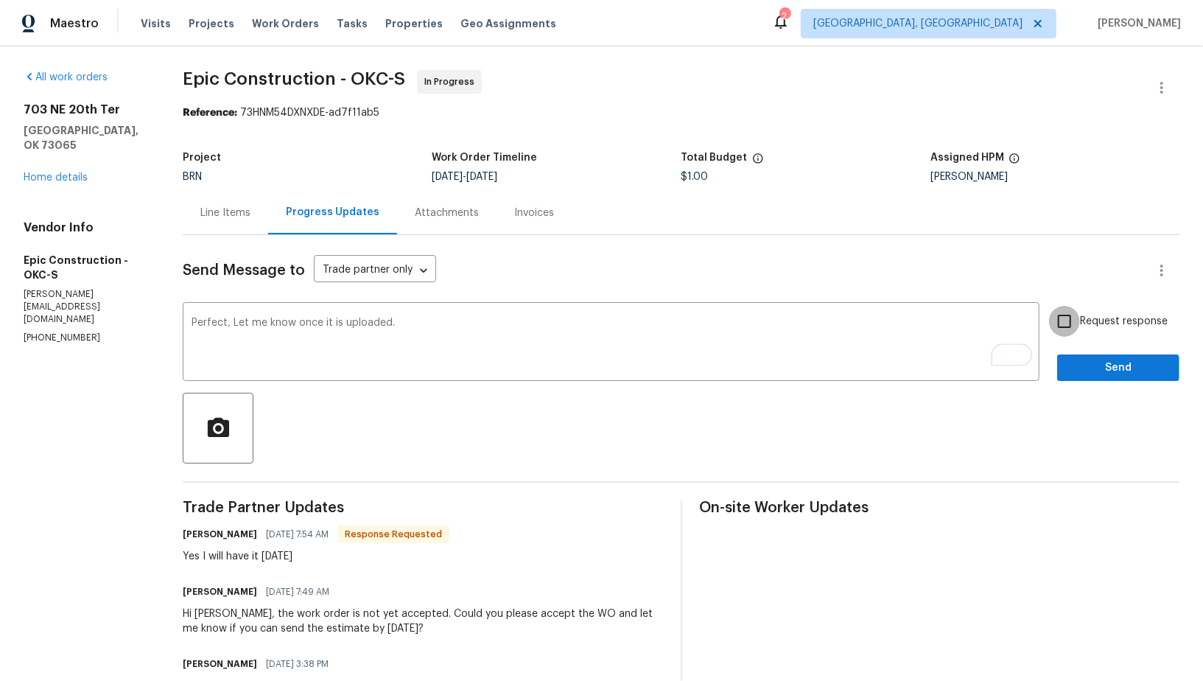
click at [1078, 314] on input "Request response" at bounding box center [1064, 321] width 31 height 31
checkbox input "true"
click at [1083, 353] on div "Request response Send" at bounding box center [1118, 343] width 122 height 75
click at [1090, 373] on span "Send" at bounding box center [1118, 368] width 99 height 18
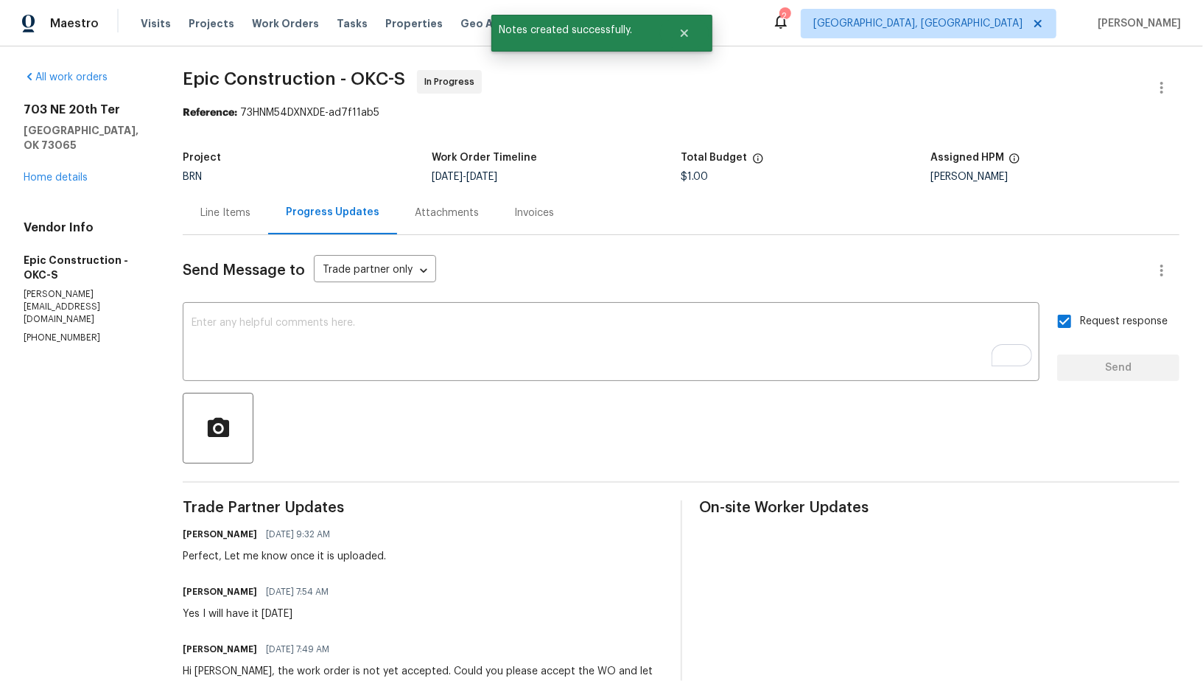
click at [43, 154] on div "[STREET_ADDRESS] Home details" at bounding box center [86, 143] width 124 height 83
click at [43, 172] on link "Home details" at bounding box center [56, 177] width 64 height 10
